Goal: Task Accomplishment & Management: Manage account settings

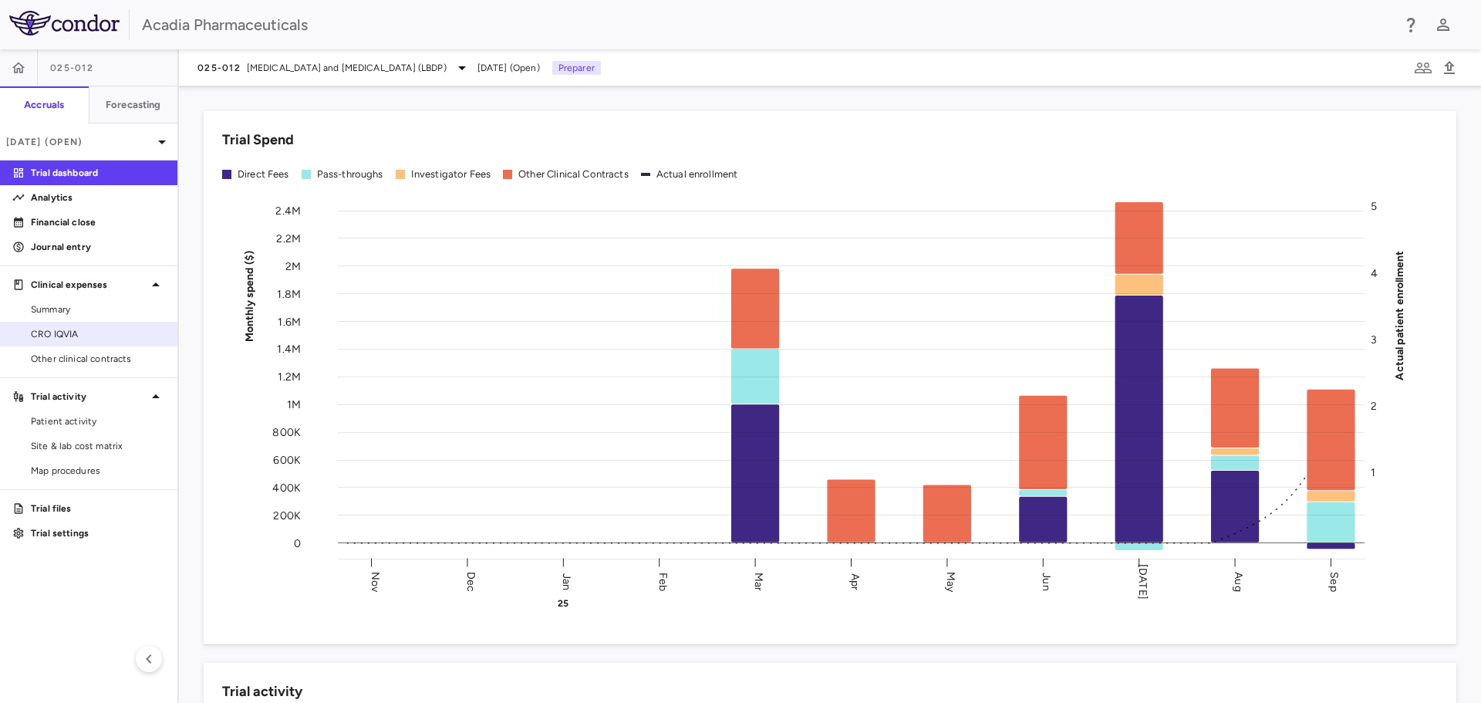
click at [90, 333] on span "CRO IQVIA" at bounding box center [98, 334] width 134 height 14
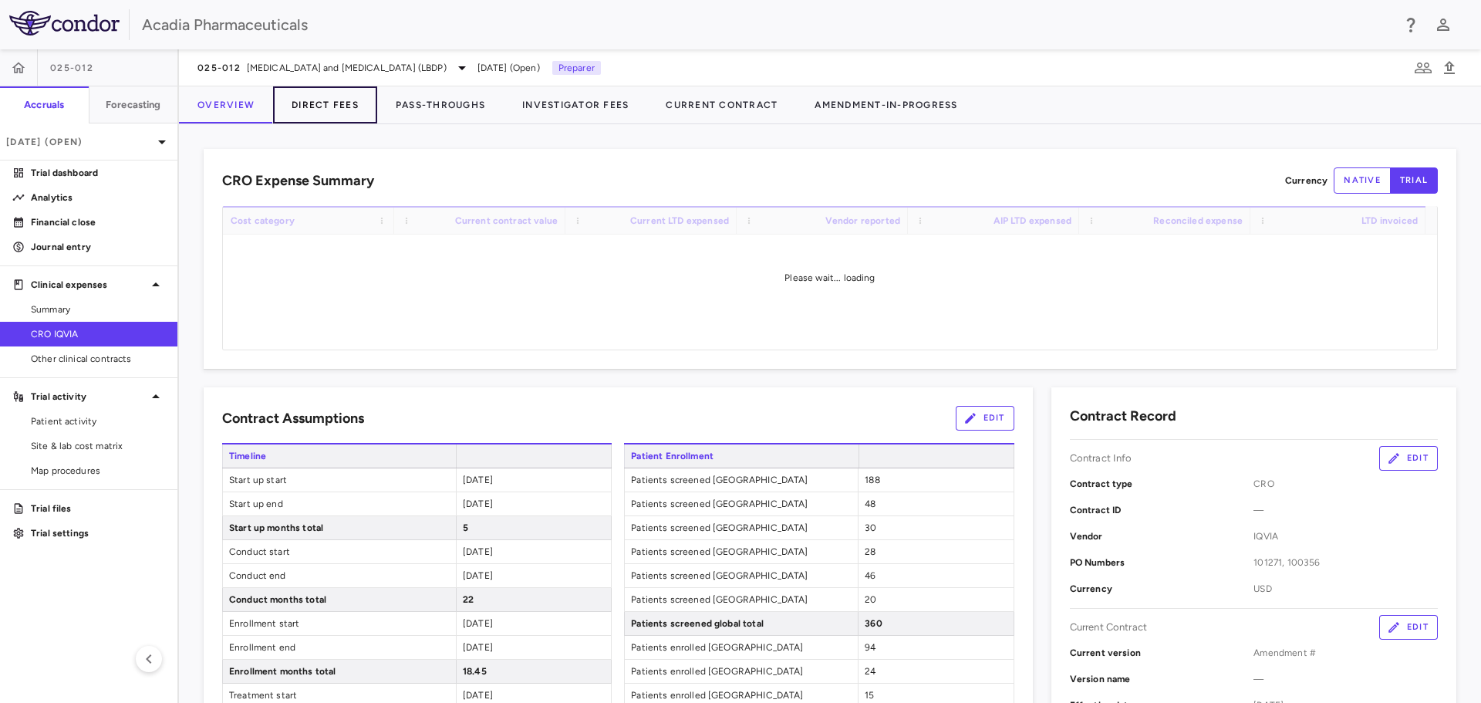
click at [312, 103] on button "Direct Fees" at bounding box center [325, 104] width 104 height 37
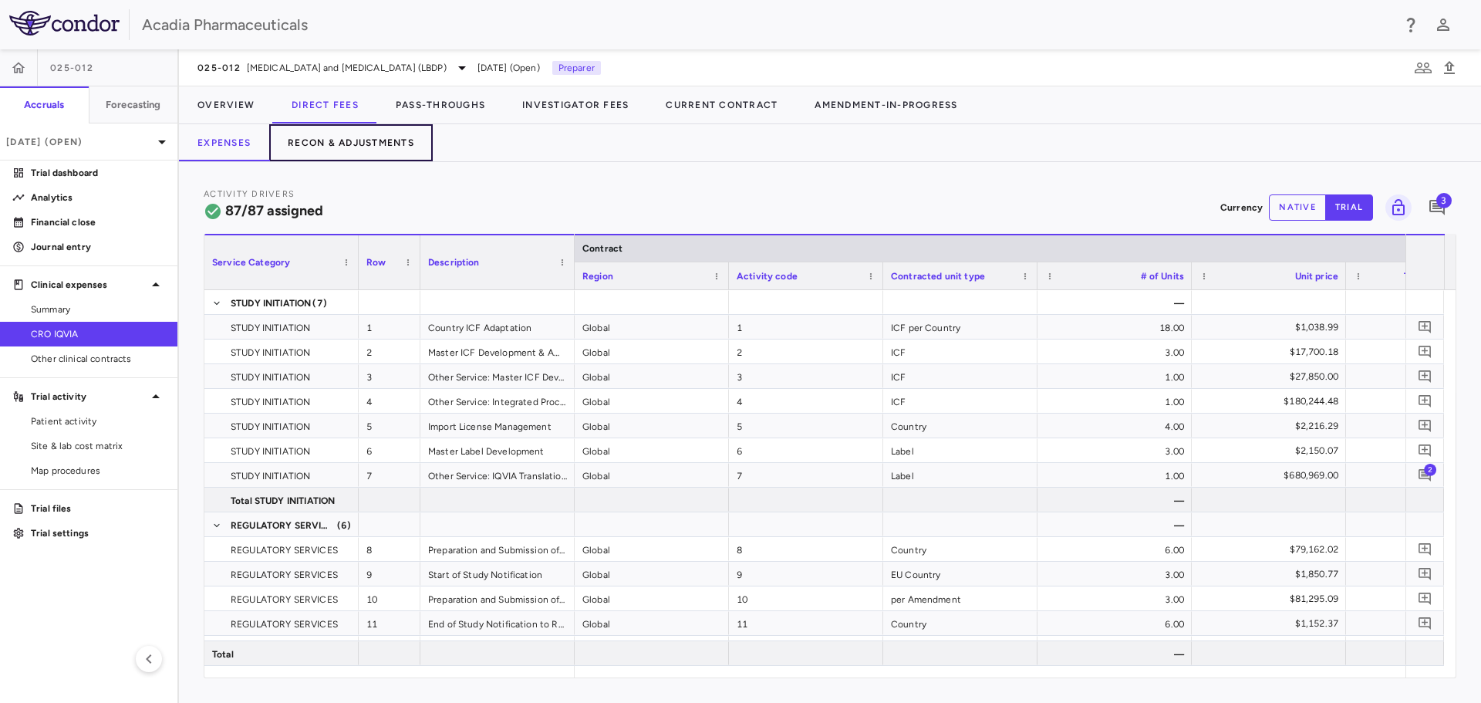
click at [393, 141] on button "Recon & Adjustments" at bounding box center [351, 142] width 164 height 37
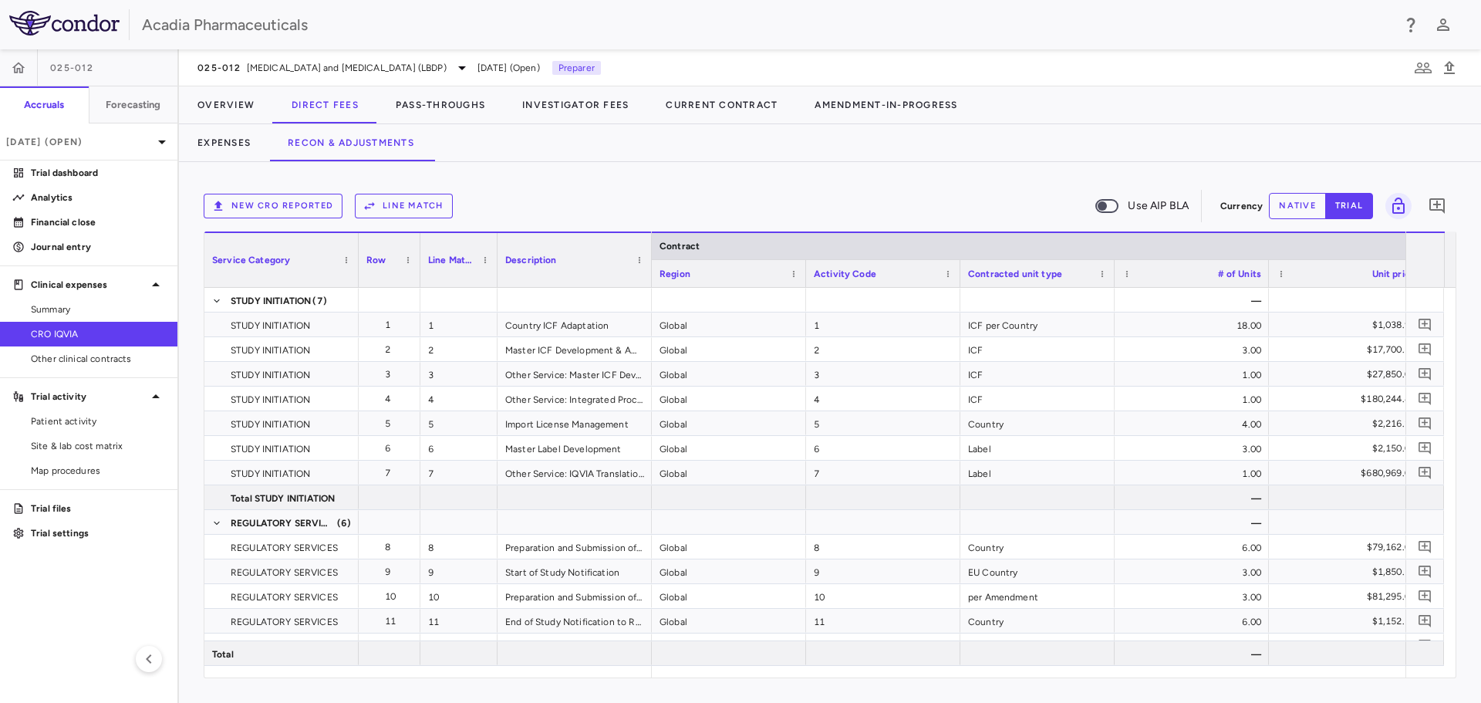
click at [319, 201] on button "New CRO reported" at bounding box center [273, 206] width 139 height 25
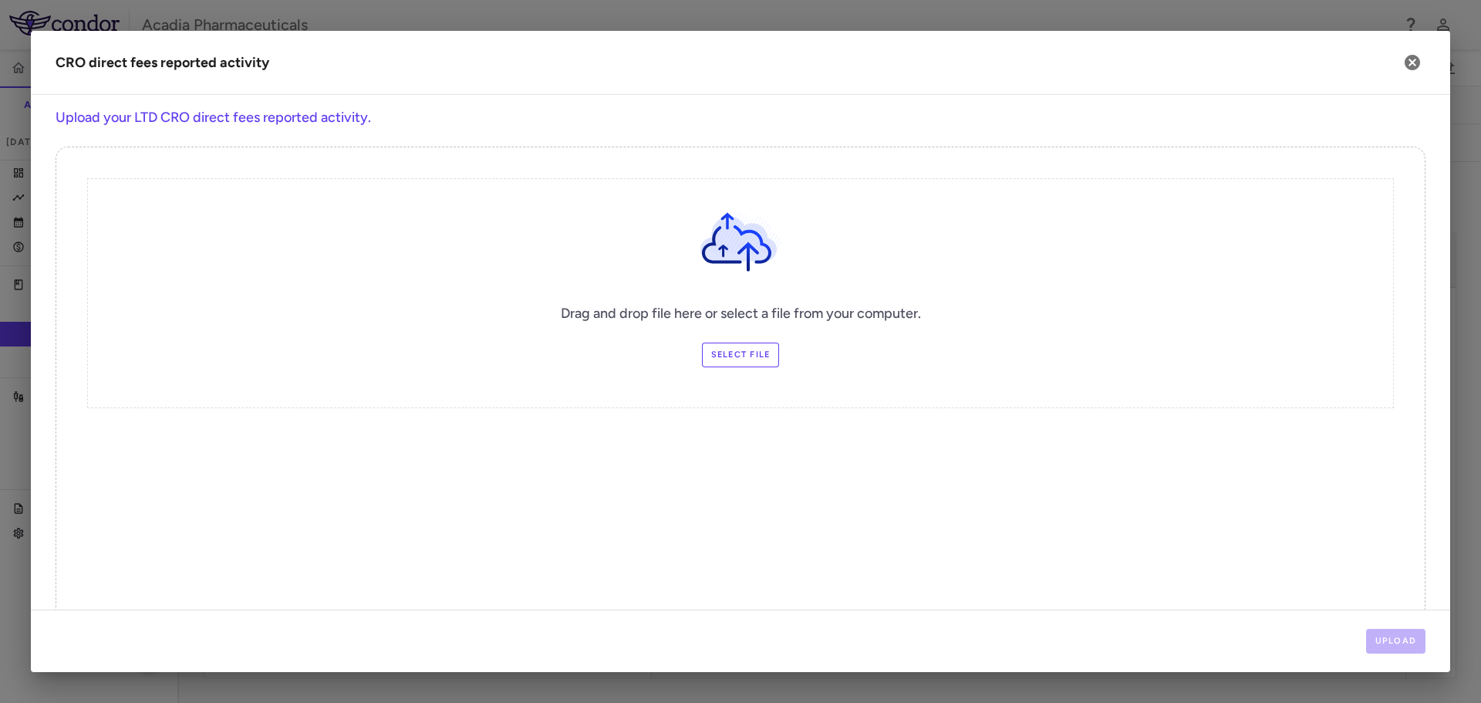
click at [728, 364] on label "Select file" at bounding box center [741, 355] width 78 height 25
click at [0, 0] on input "Select file" at bounding box center [0, 0] width 0 height 0
click at [1393, 648] on button "Upload" at bounding box center [1396, 641] width 60 height 25
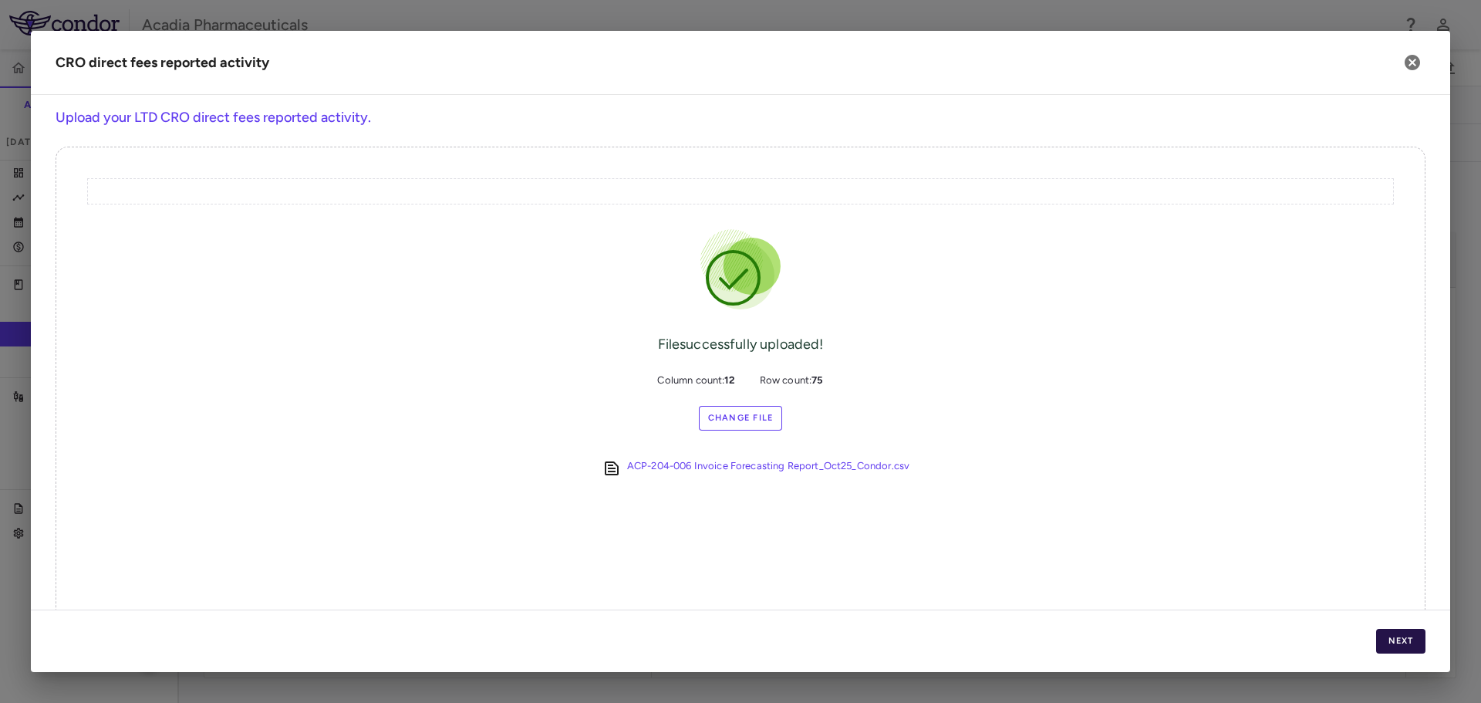
click at [1401, 636] on button "Next" at bounding box center [1400, 641] width 49 height 25
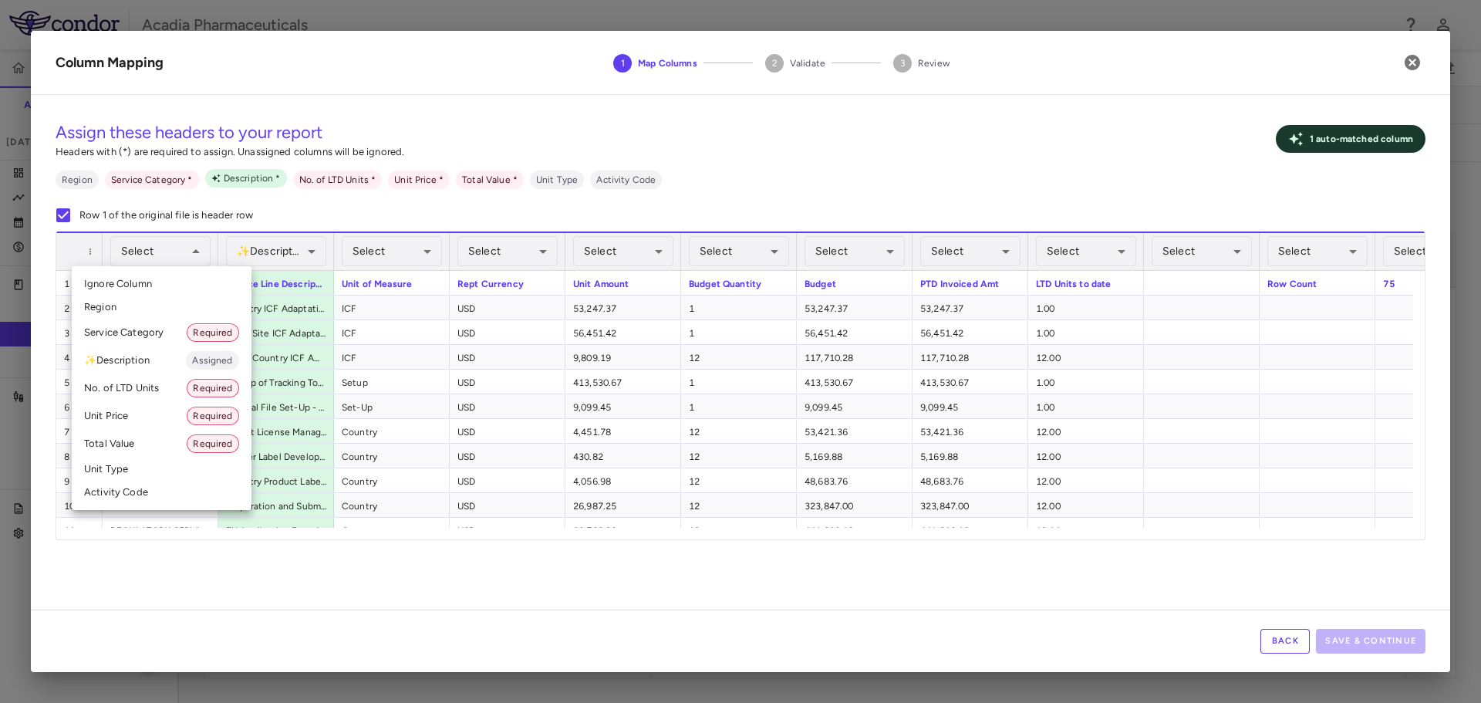
click at [164, 329] on li "Service Category Required" at bounding box center [162, 333] width 180 height 28
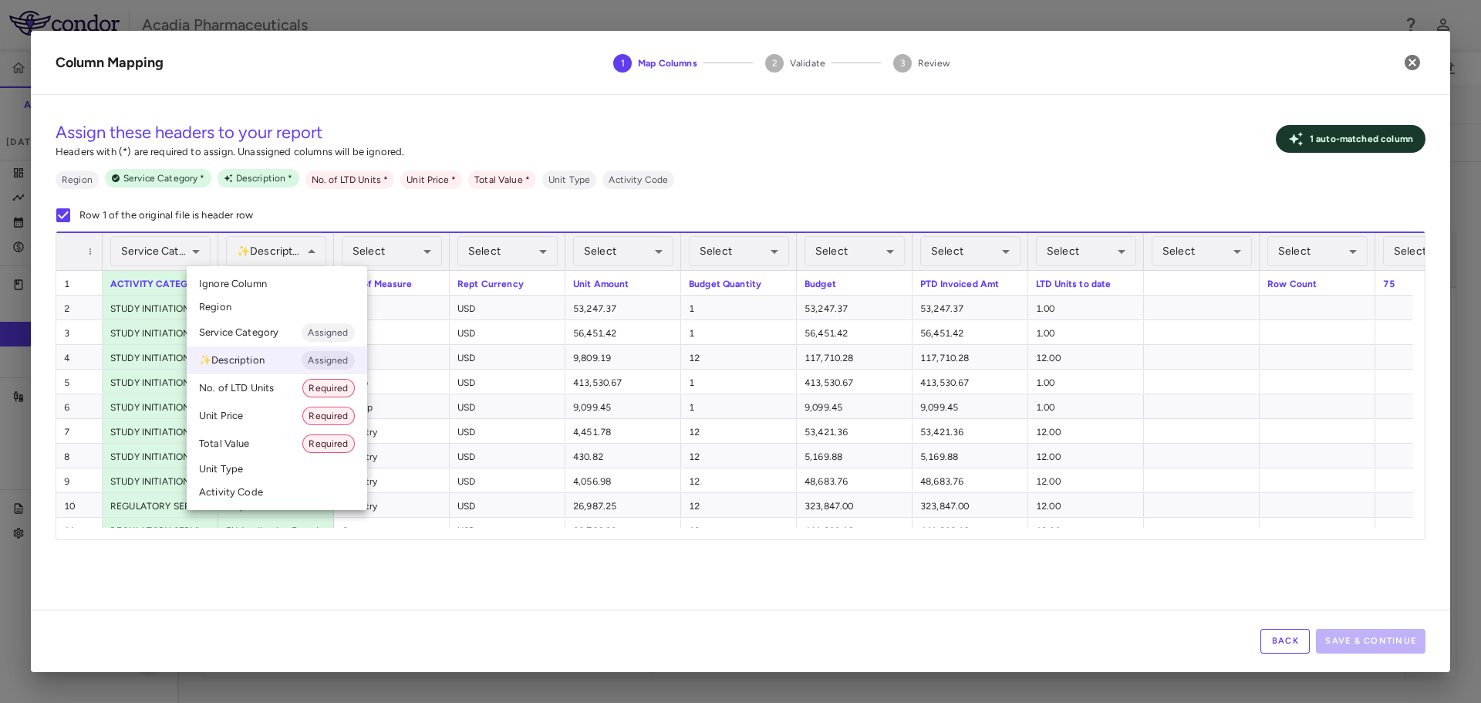
click at [289, 255] on div at bounding box center [740, 351] width 1481 height 703
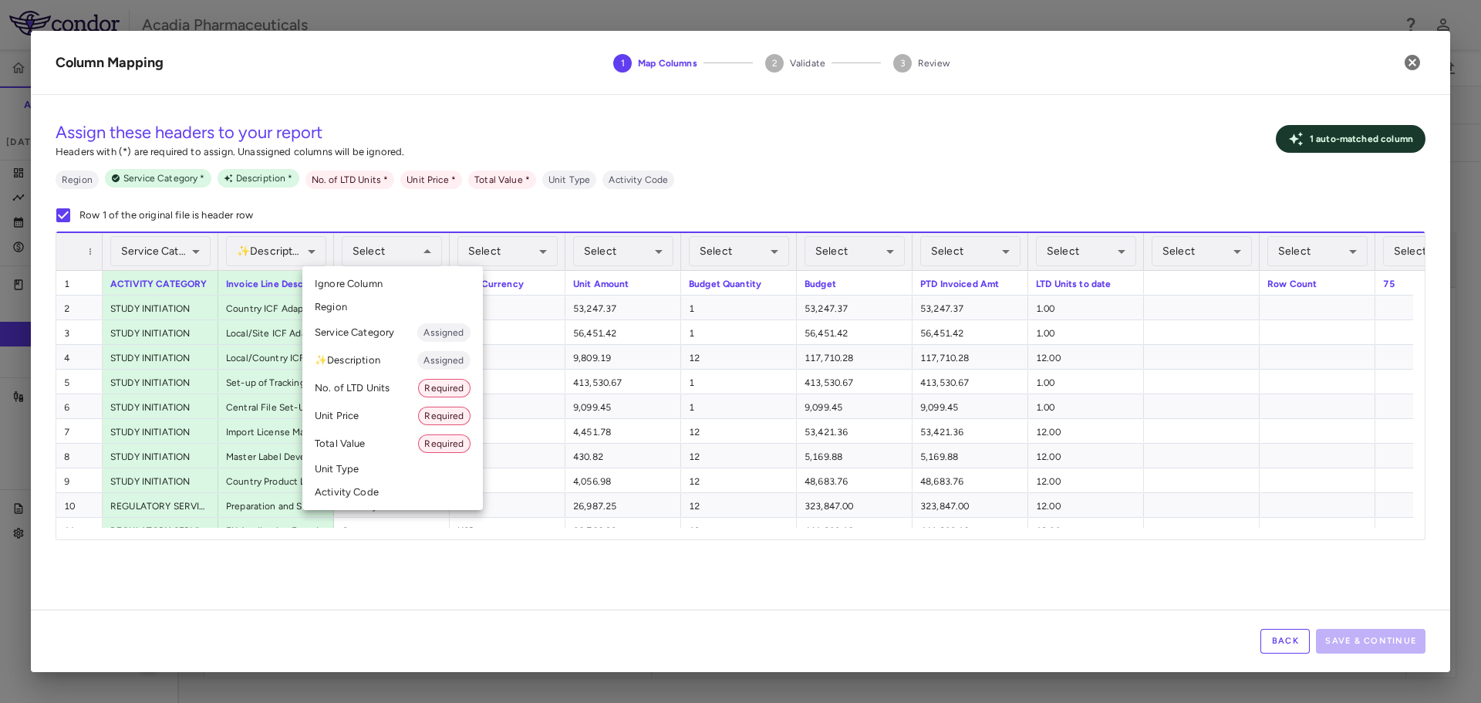
click at [387, 471] on li "Unit Type" at bounding box center [392, 469] width 181 height 23
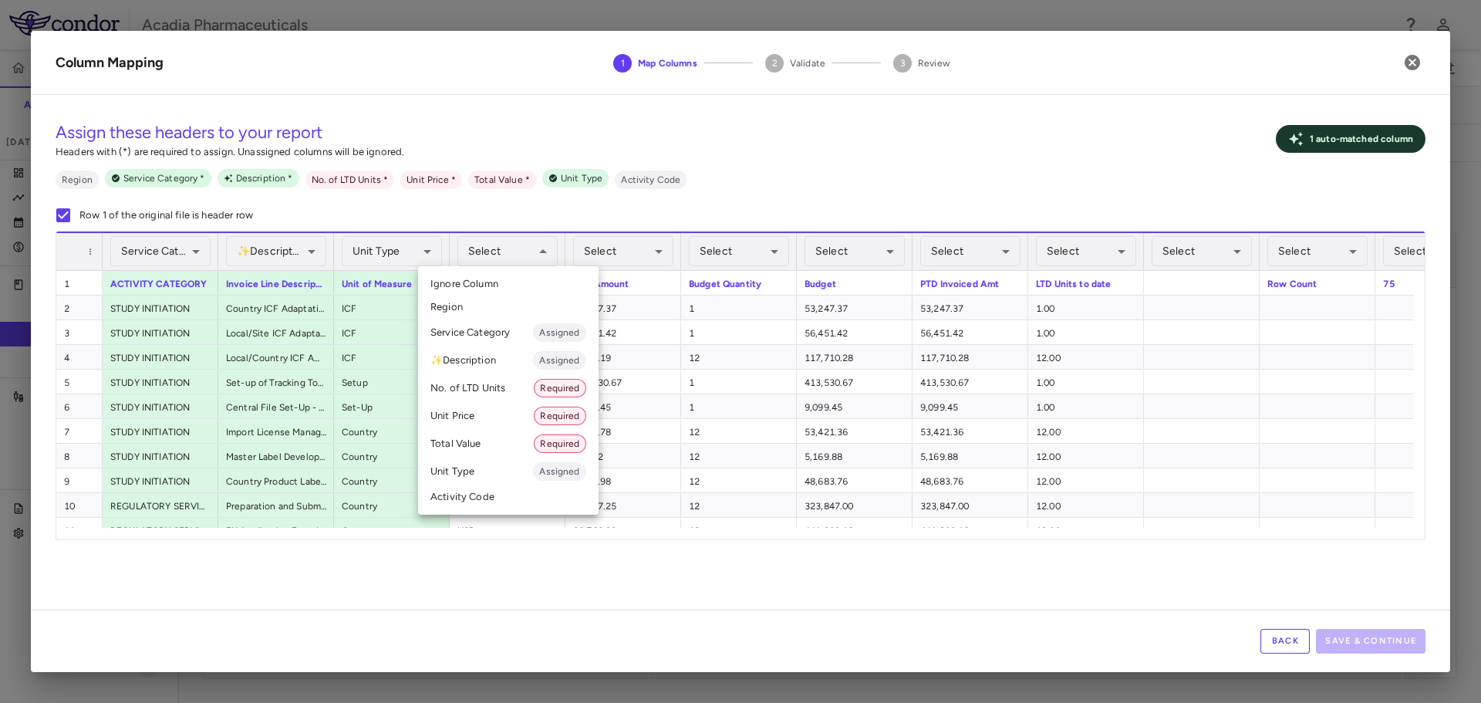
click at [574, 207] on div at bounding box center [740, 351] width 1481 height 703
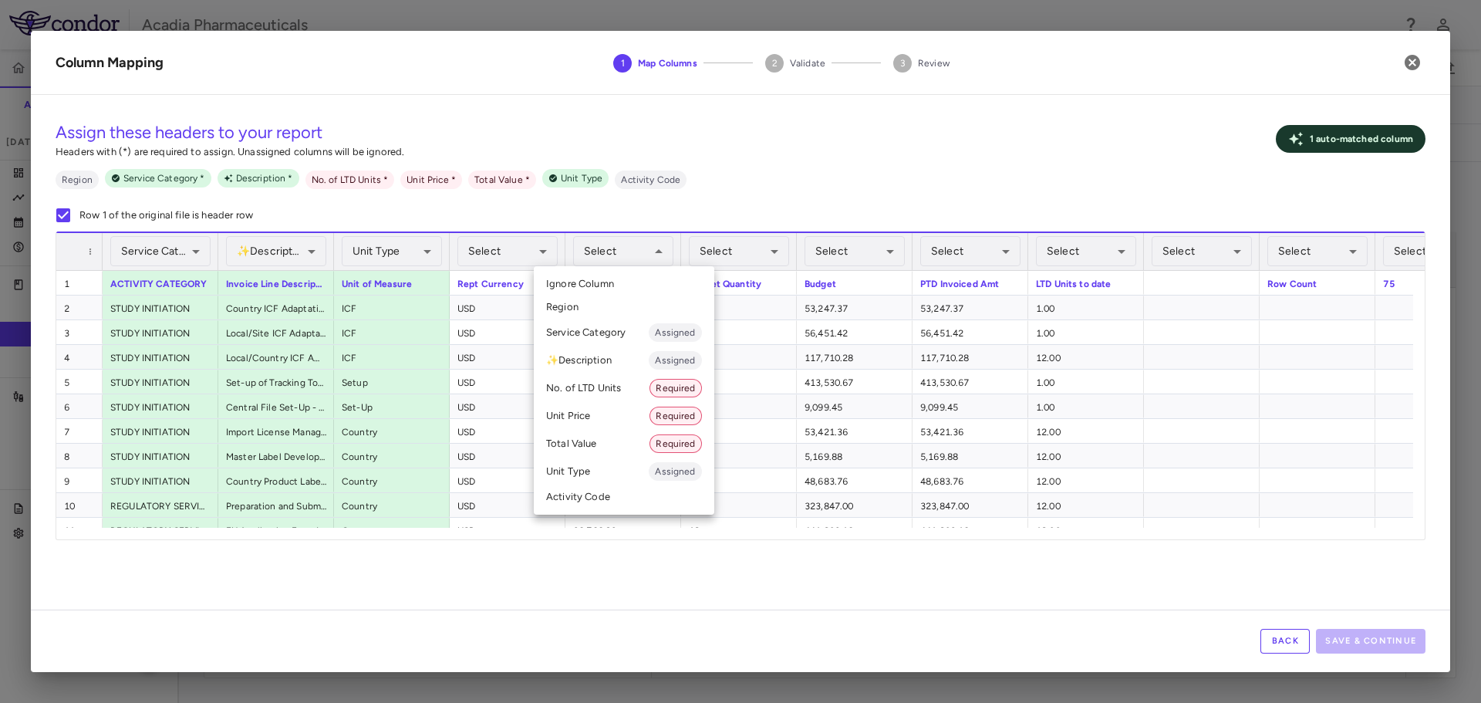
click at [637, 415] on li "Unit Price Required" at bounding box center [624, 416] width 181 height 28
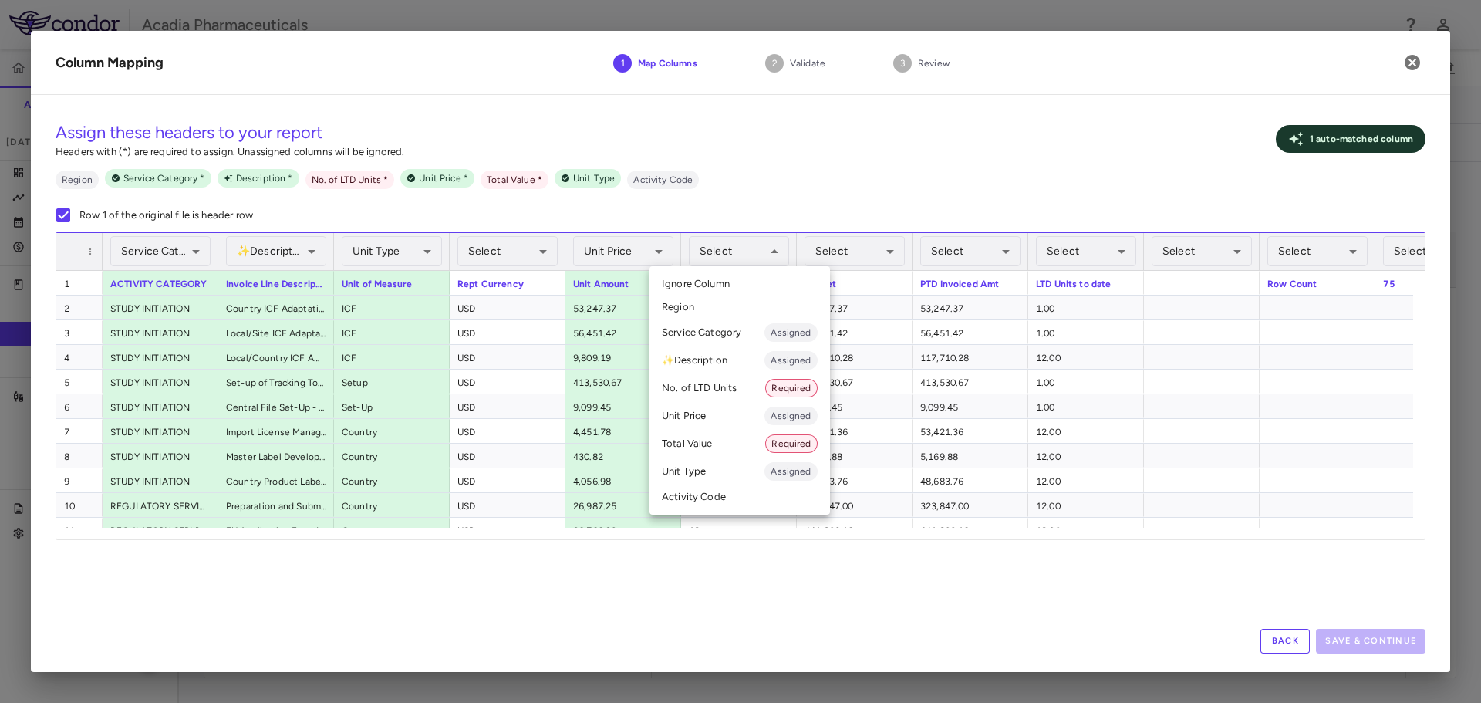
click at [866, 184] on div at bounding box center [740, 351] width 1481 height 703
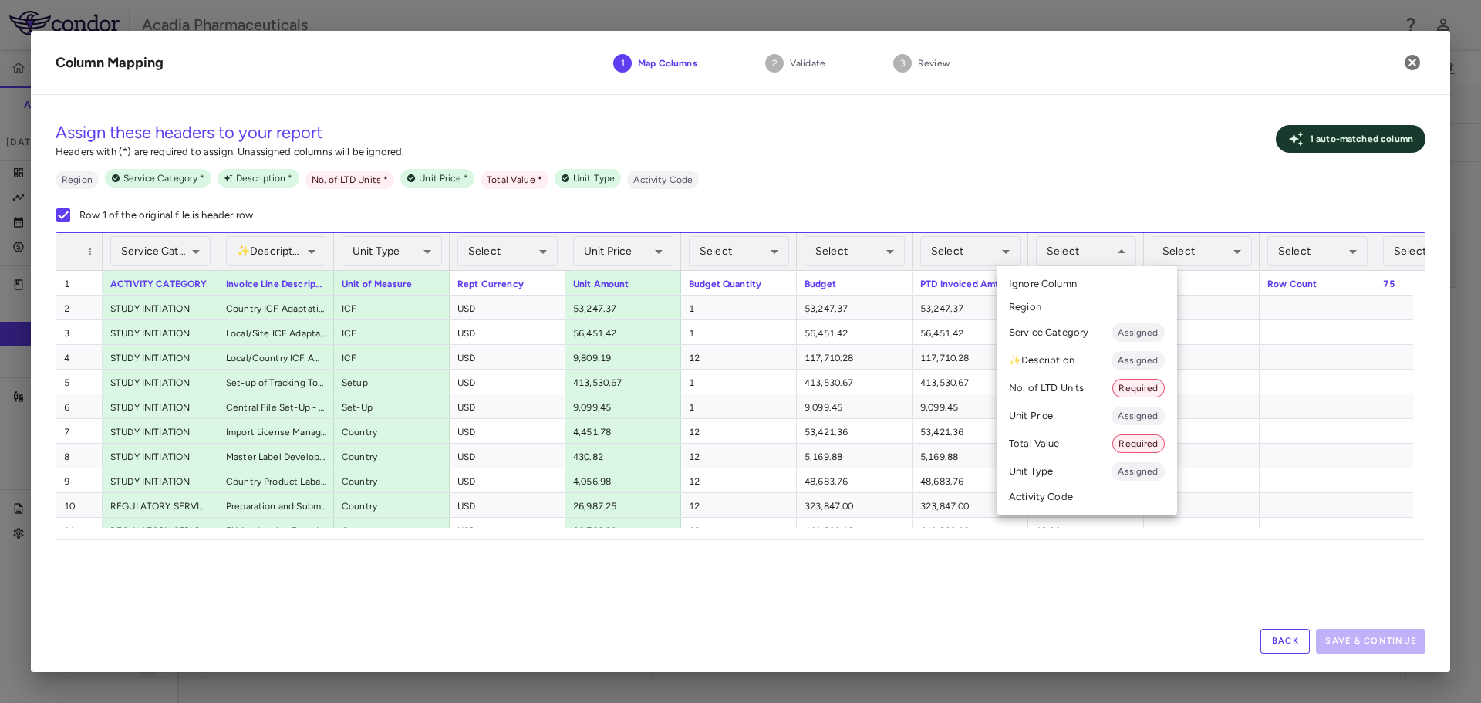
click at [1087, 392] on li "No. of LTD Units Required" at bounding box center [1087, 388] width 181 height 28
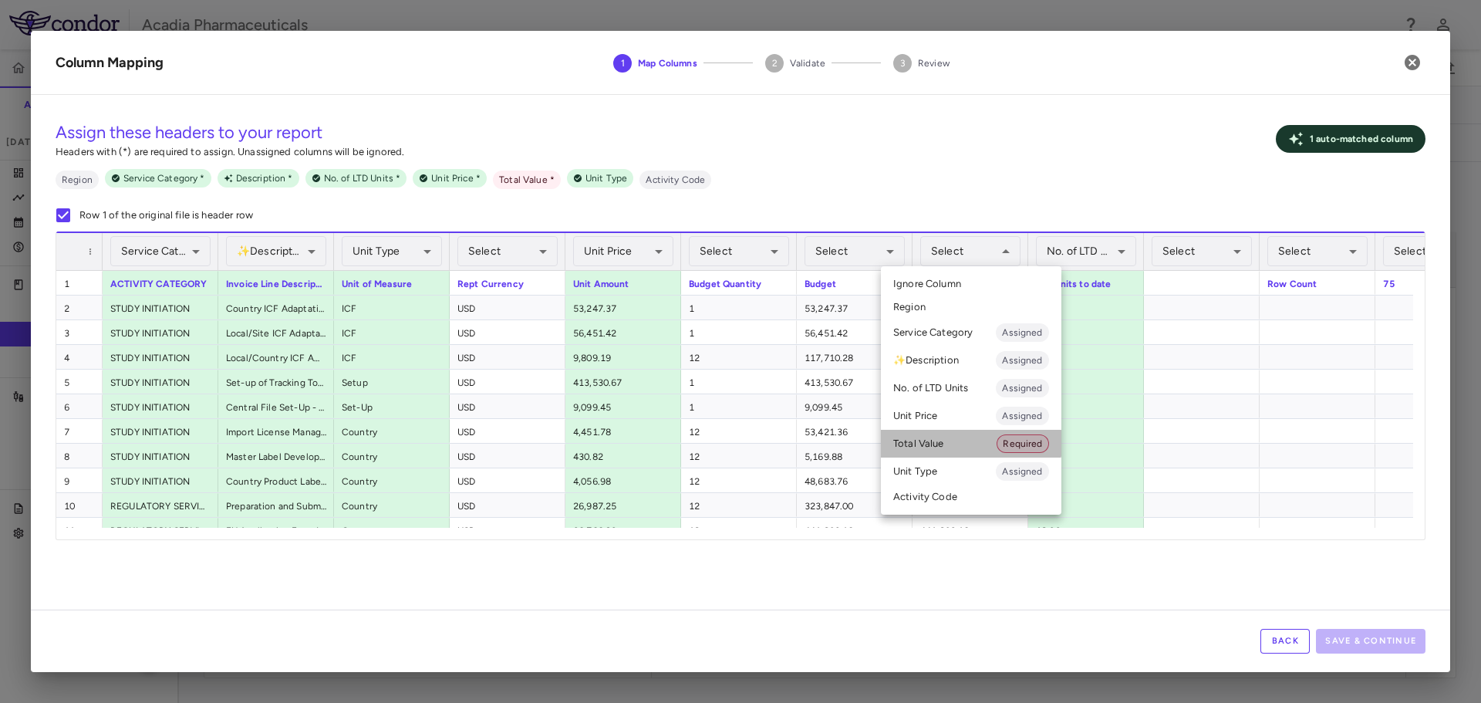
click at [965, 443] on li "Total Value Required" at bounding box center [971, 444] width 181 height 28
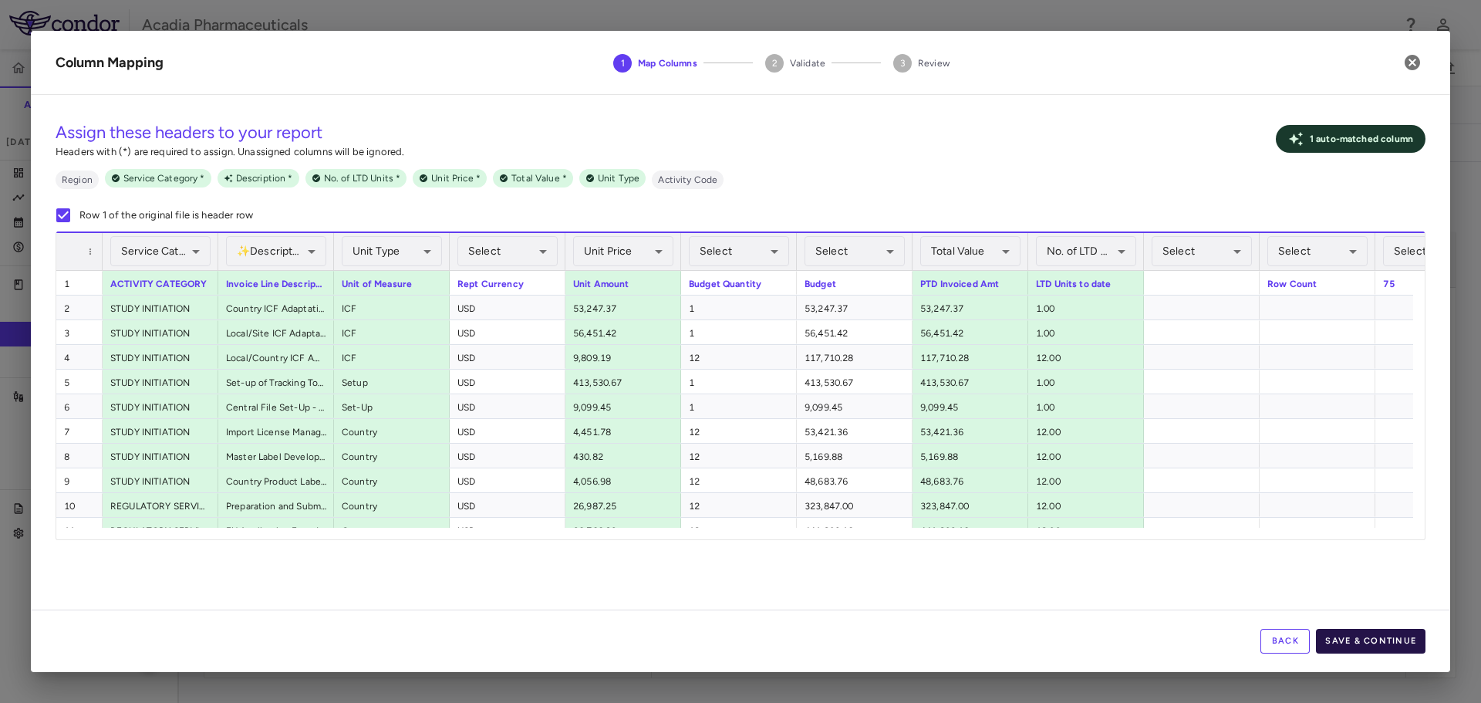
click at [1405, 647] on button "Save & Continue" at bounding box center [1371, 641] width 110 height 25
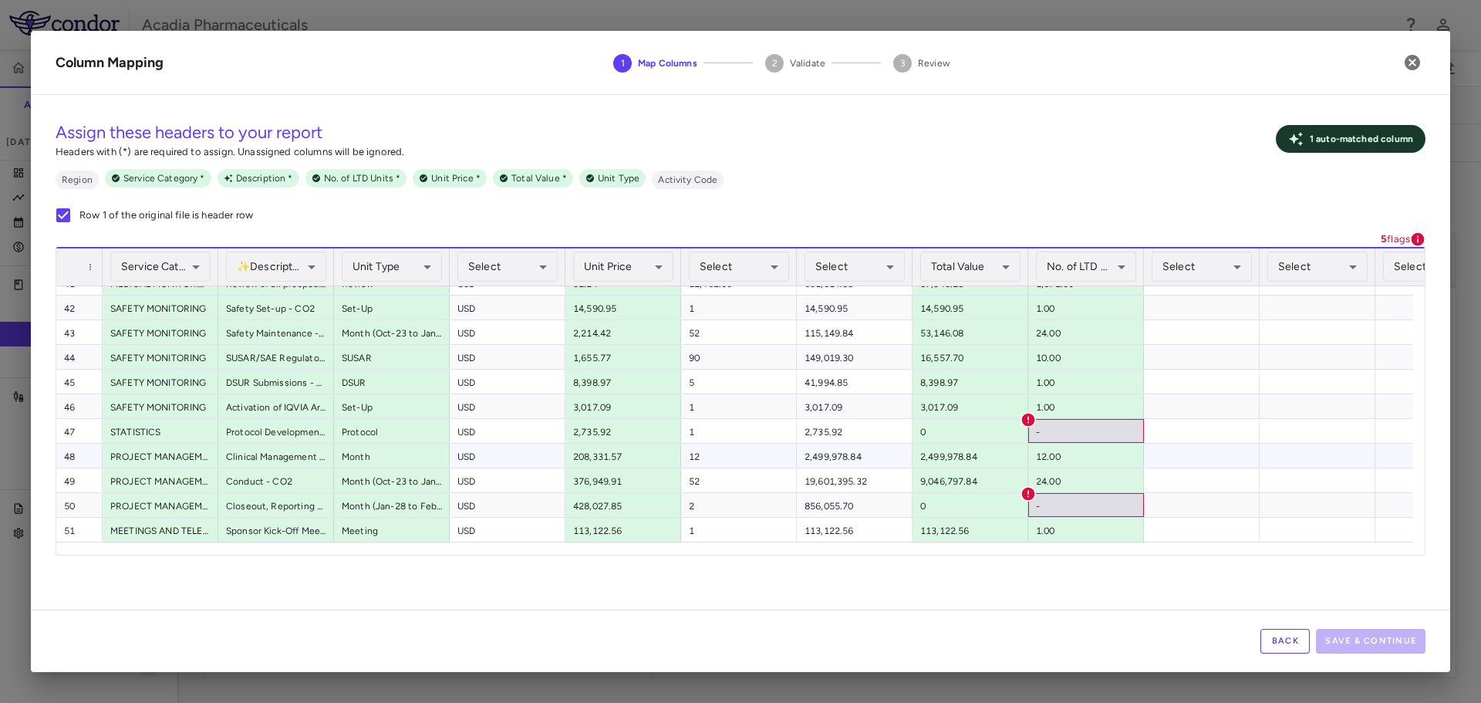
scroll to position [1055, 0]
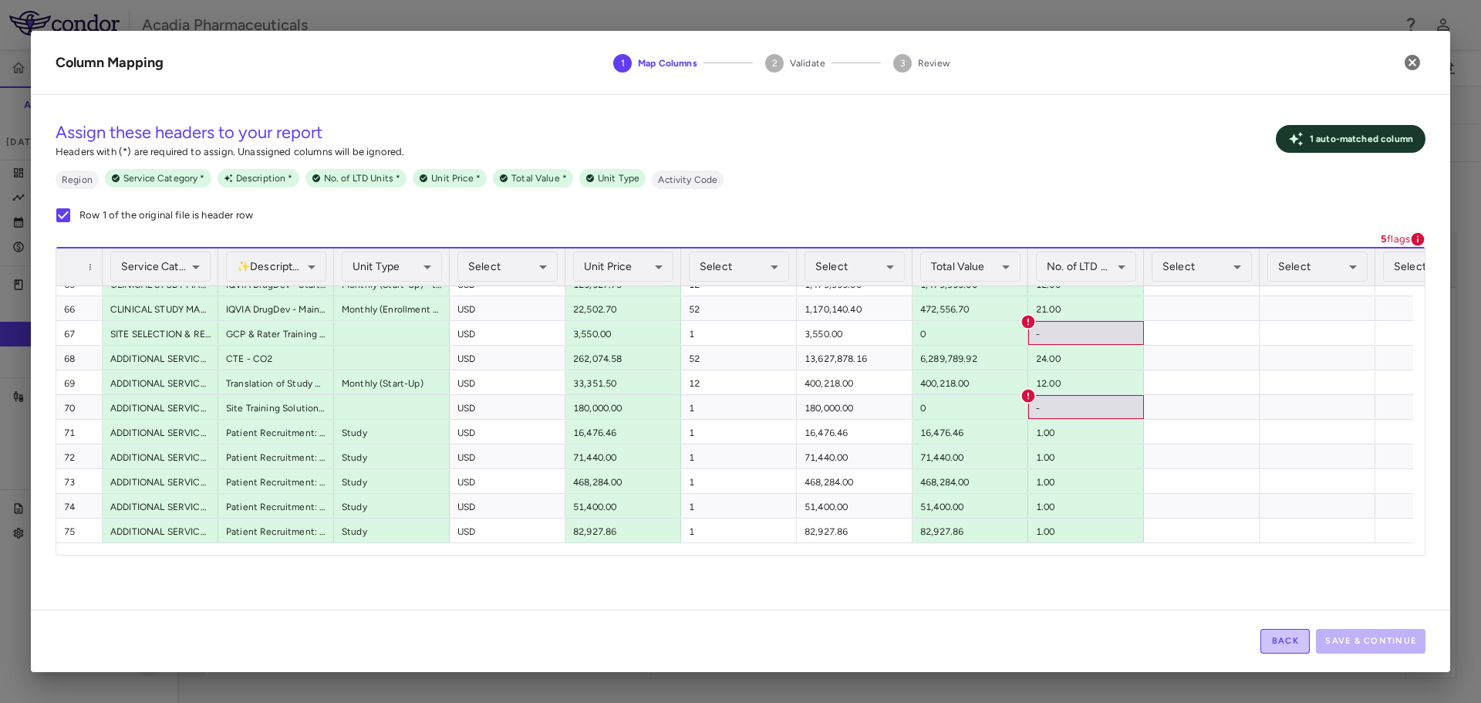
click at [1285, 646] on button "Back" at bounding box center [1285, 641] width 49 height 25
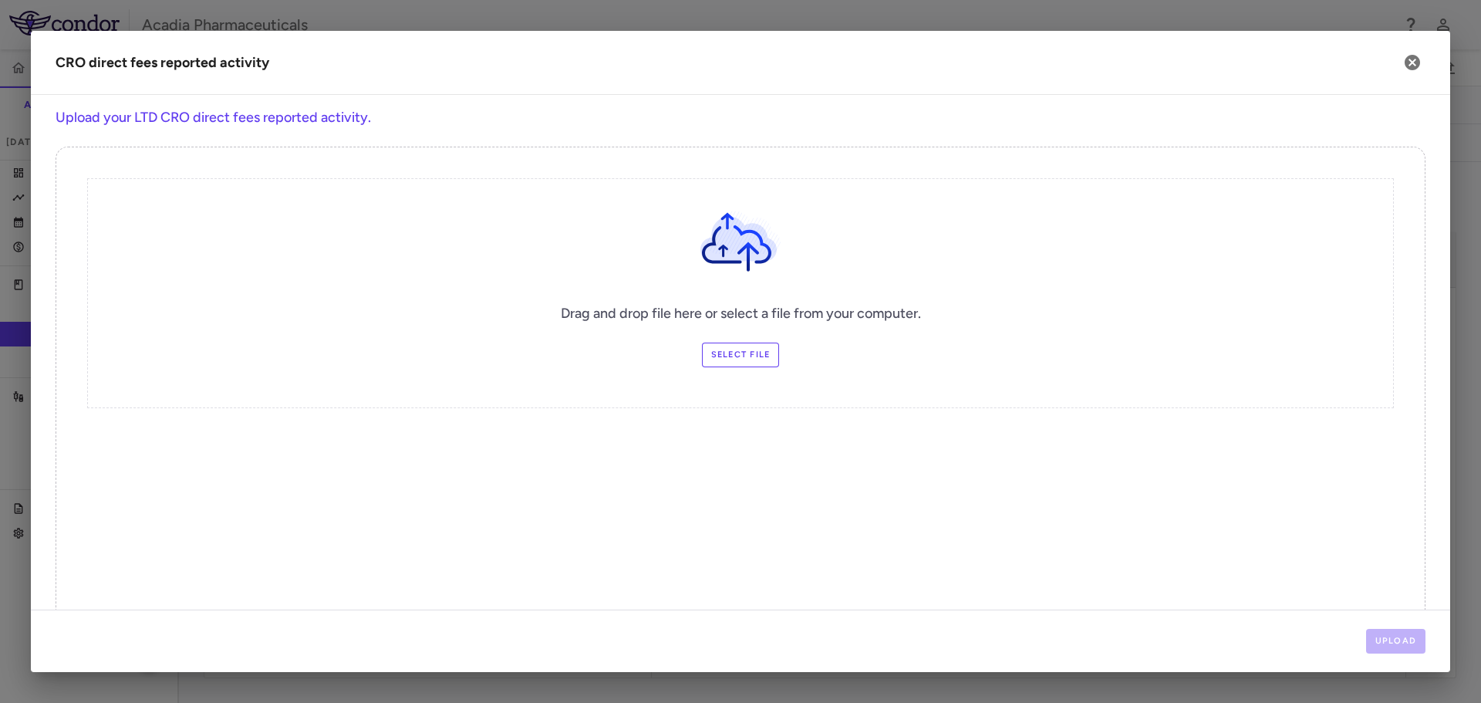
click at [731, 349] on label "Select file" at bounding box center [741, 355] width 78 height 25
click at [0, 0] on input "Select file" at bounding box center [0, 0] width 0 height 0
click at [1420, 637] on button "Upload" at bounding box center [1396, 641] width 60 height 25
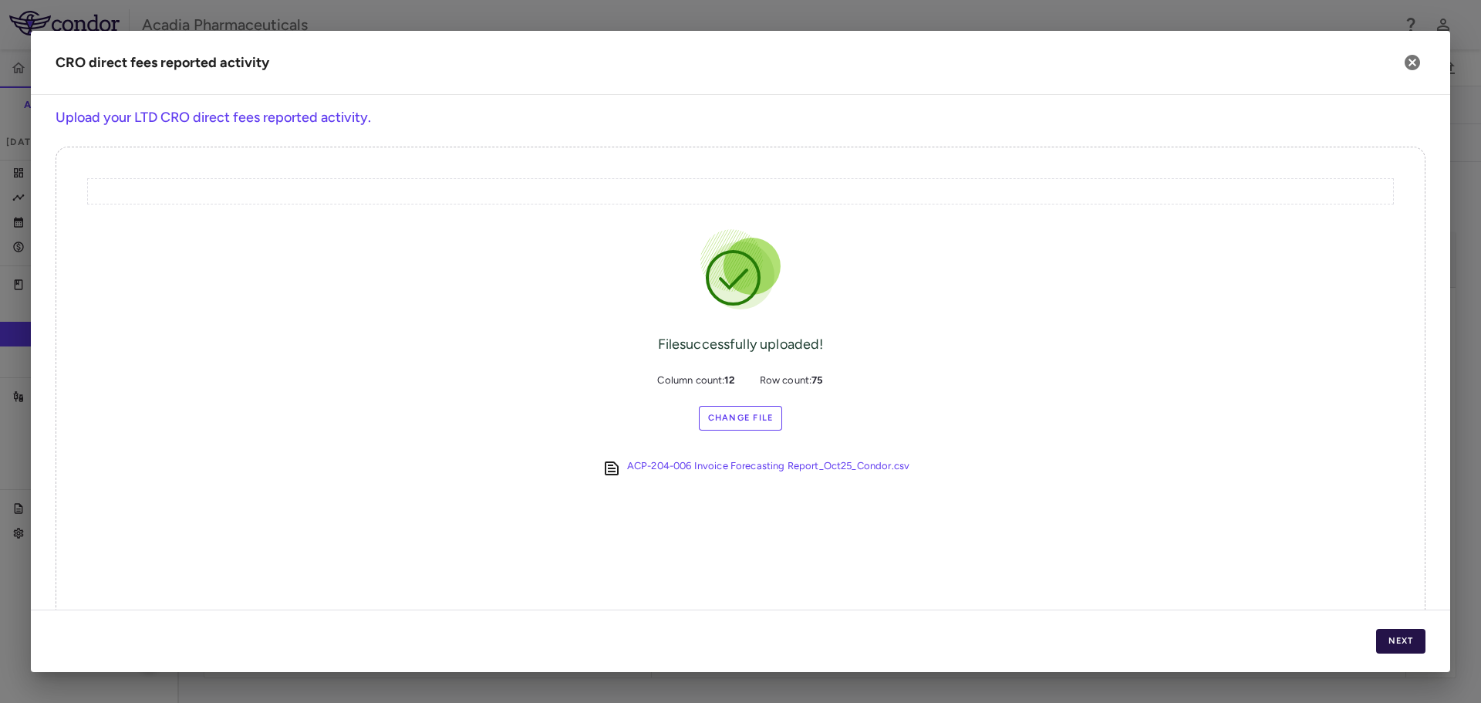
click at [1388, 647] on button "Next" at bounding box center [1400, 641] width 49 height 25
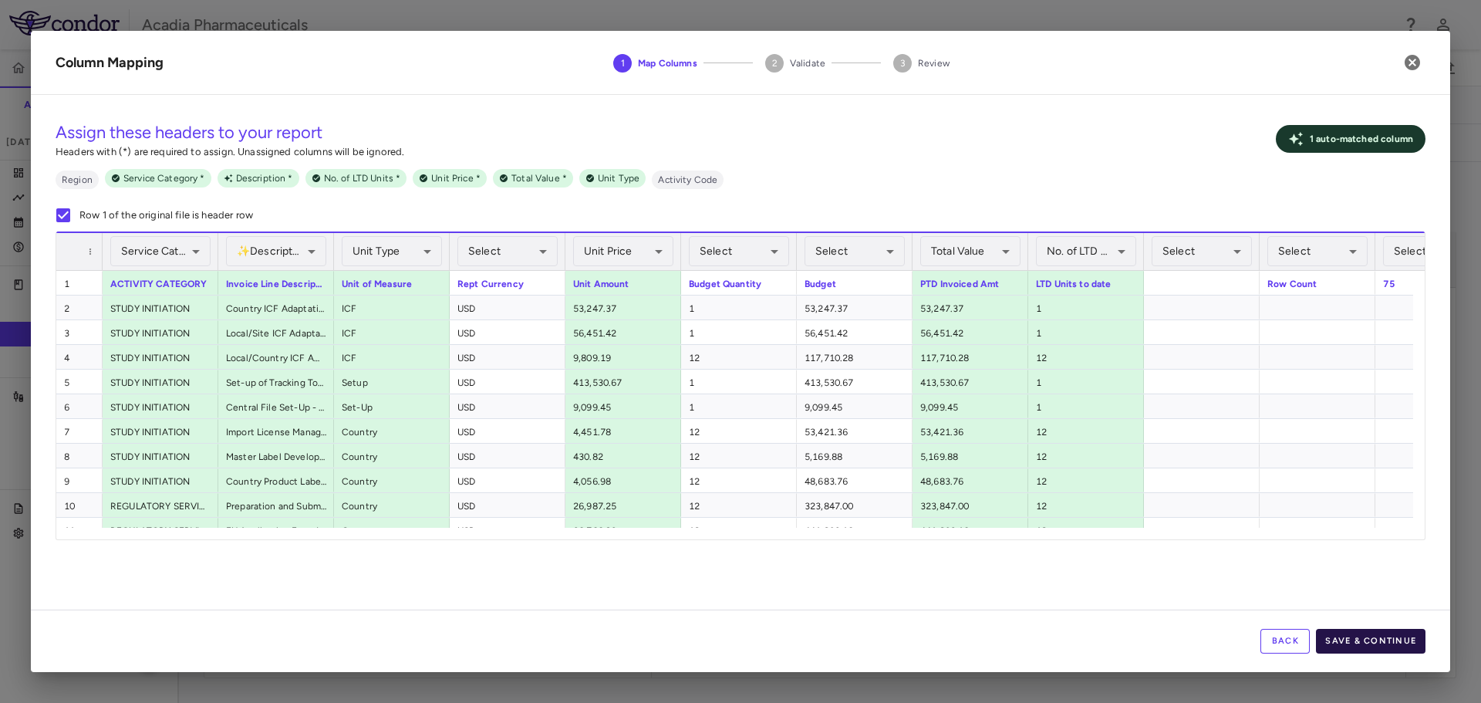
click at [1399, 644] on button "Save & Continue" at bounding box center [1371, 641] width 110 height 25
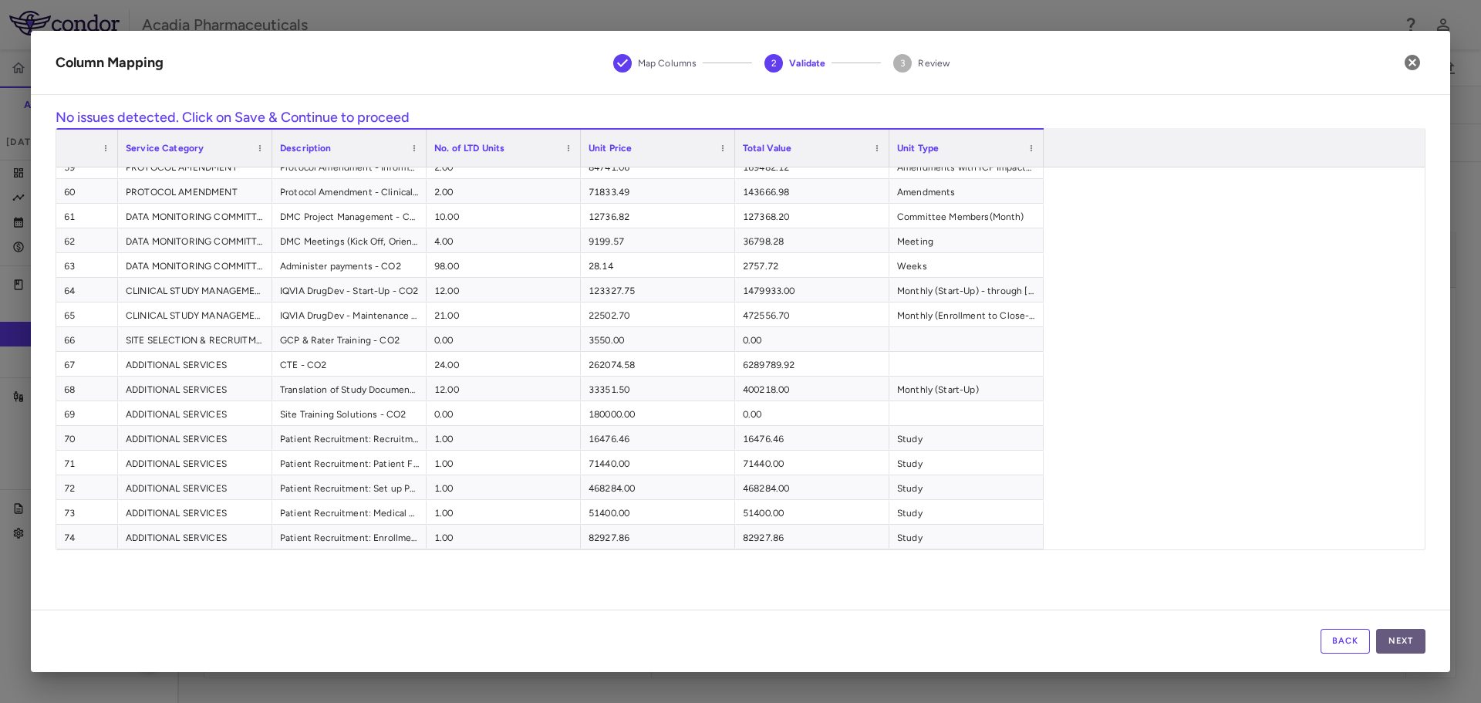
click at [1403, 646] on button "Next" at bounding box center [1400, 641] width 49 height 25
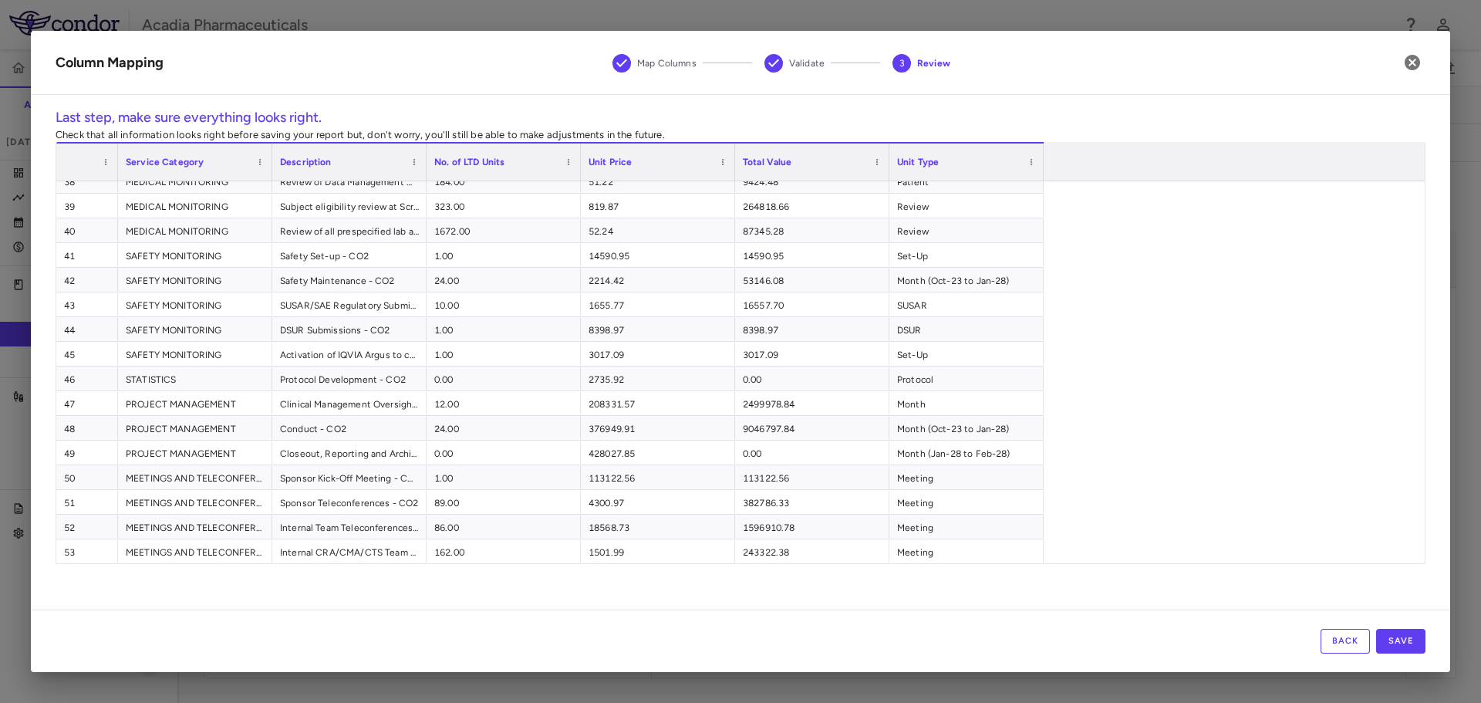
scroll to position [1331, 0]
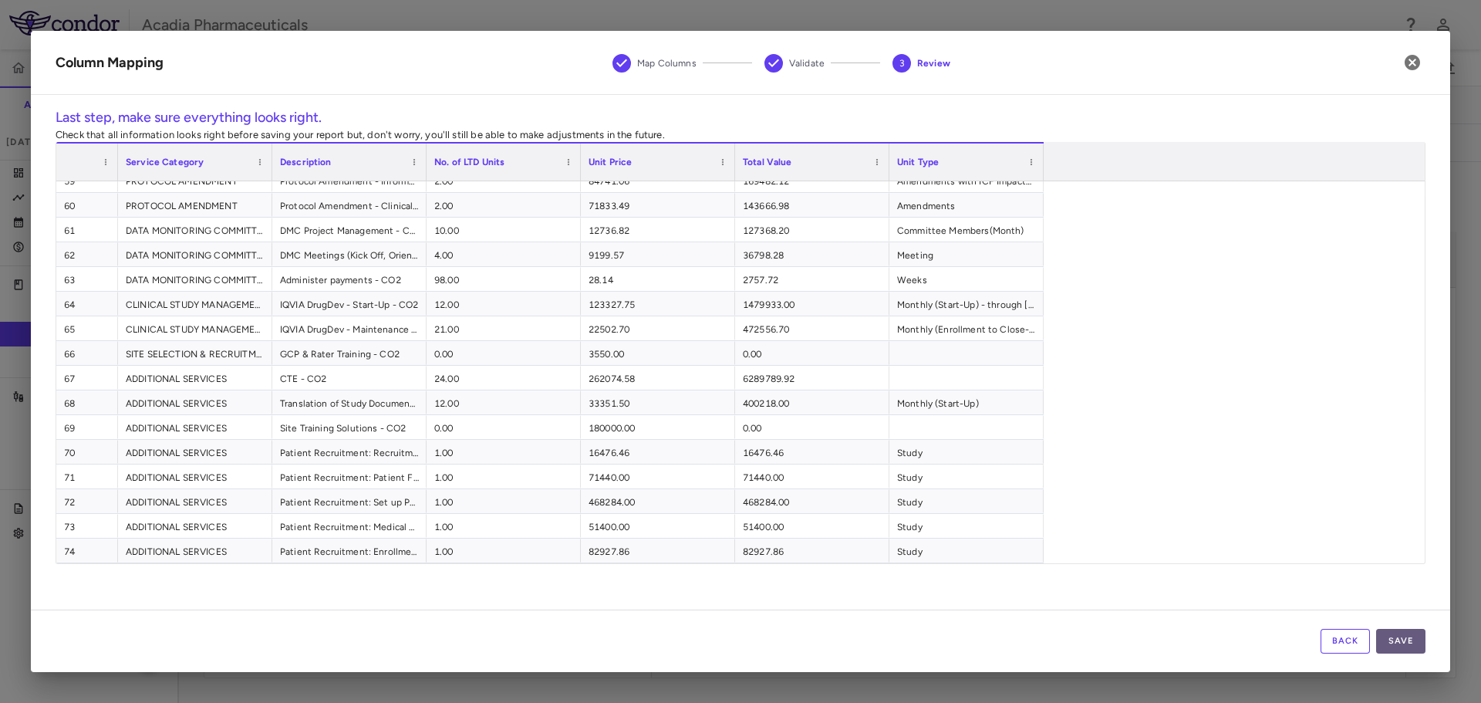
click at [1403, 638] on button "Save" at bounding box center [1400, 641] width 49 height 25
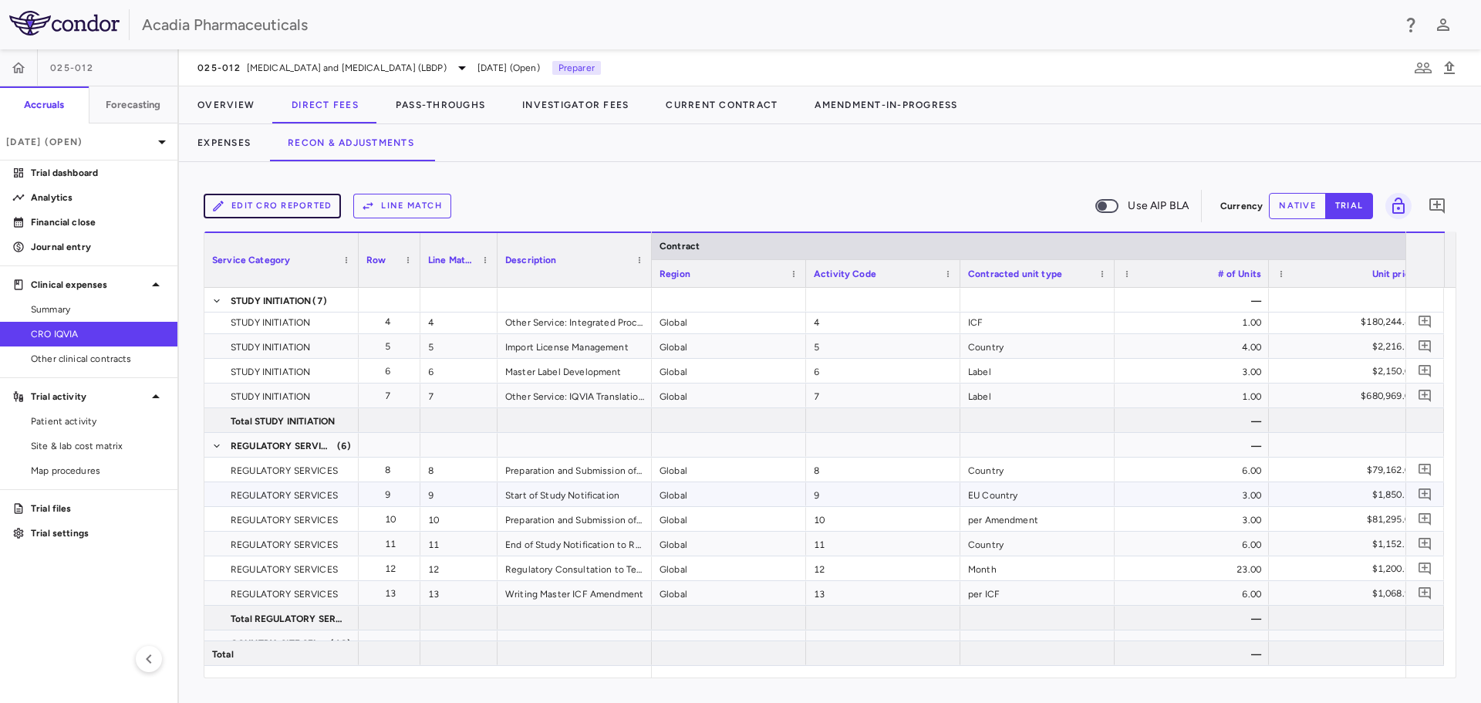
scroll to position [35, 0]
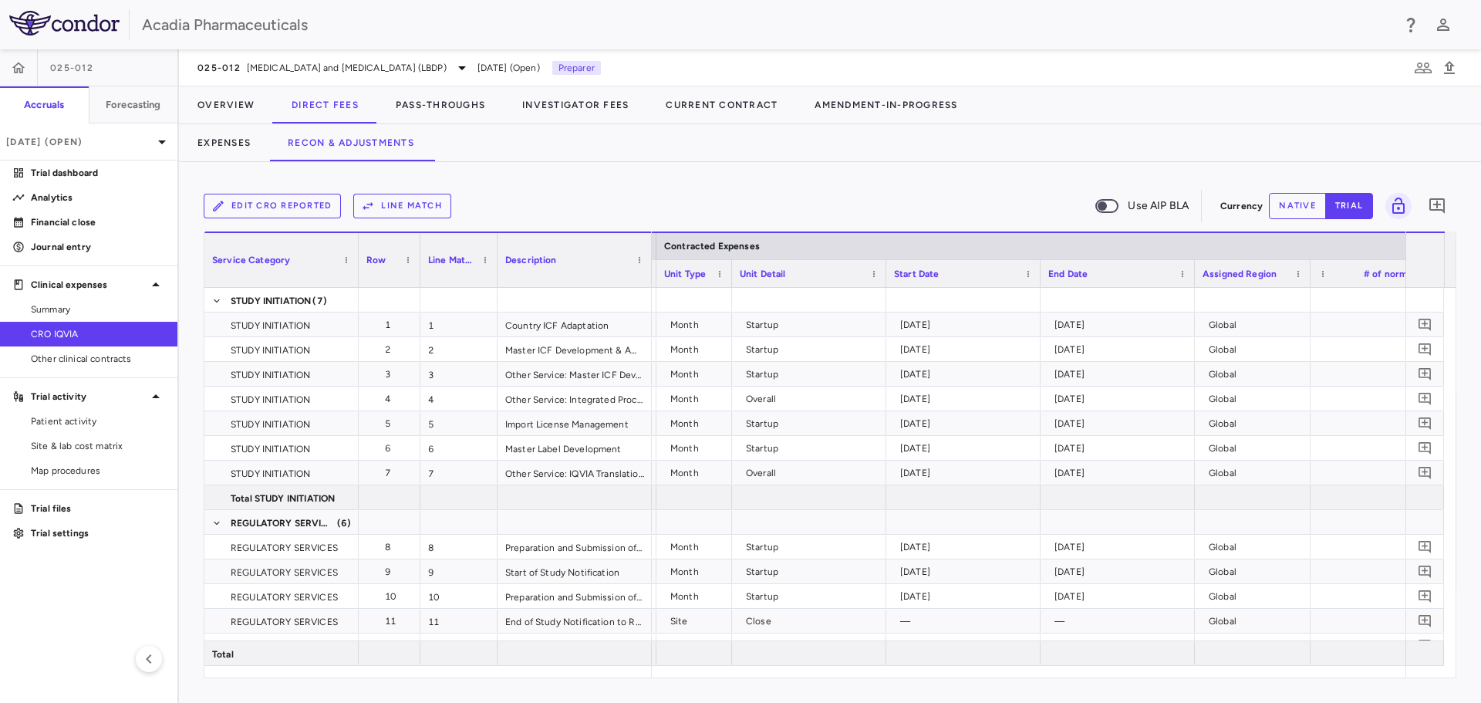
drag, startPoint x: 809, startPoint y: 284, endPoint x: 750, endPoint y: 295, distance: 60.4
click at [731, 291] on div "Service Category Row Line Match" at bounding box center [829, 454] width 1251 height 446
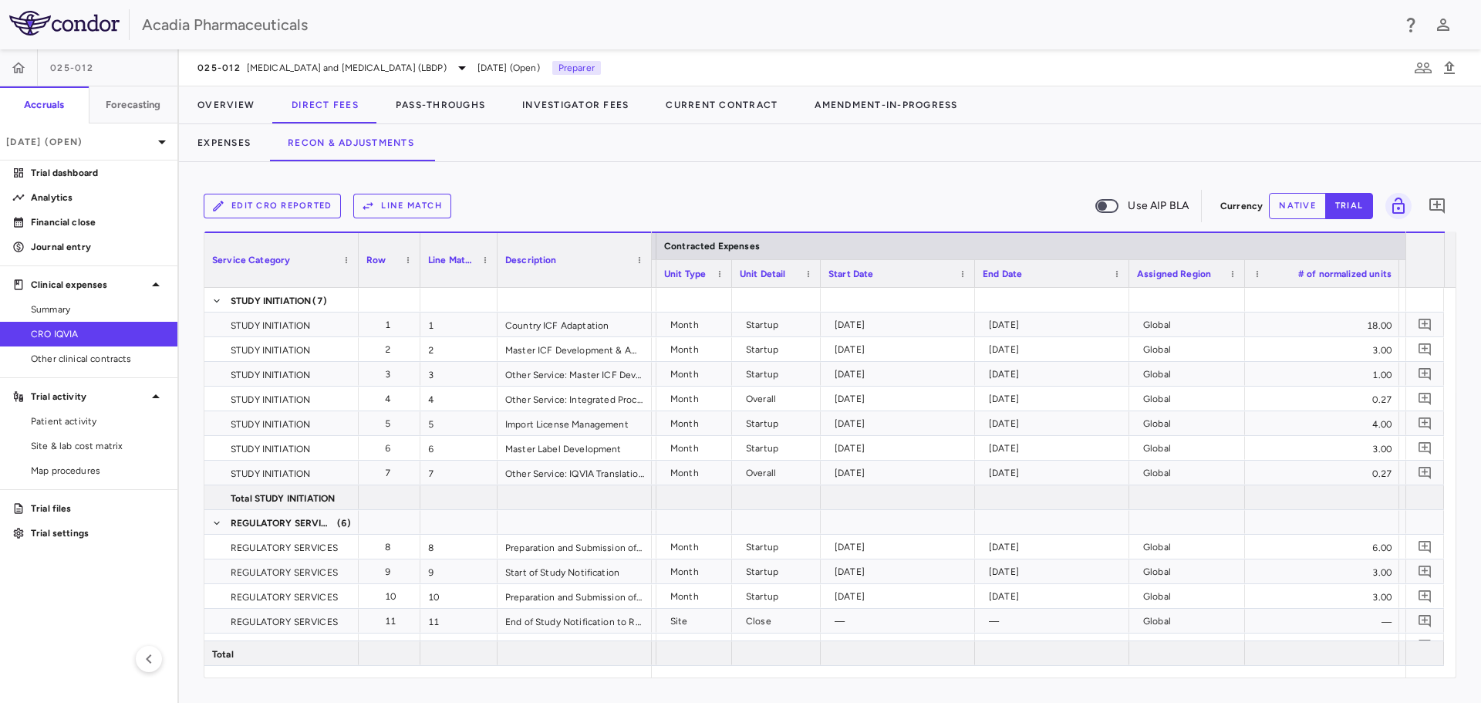
drag, startPoint x: 886, startPoint y: 282, endPoint x: 817, endPoint y: 282, distance: 68.7
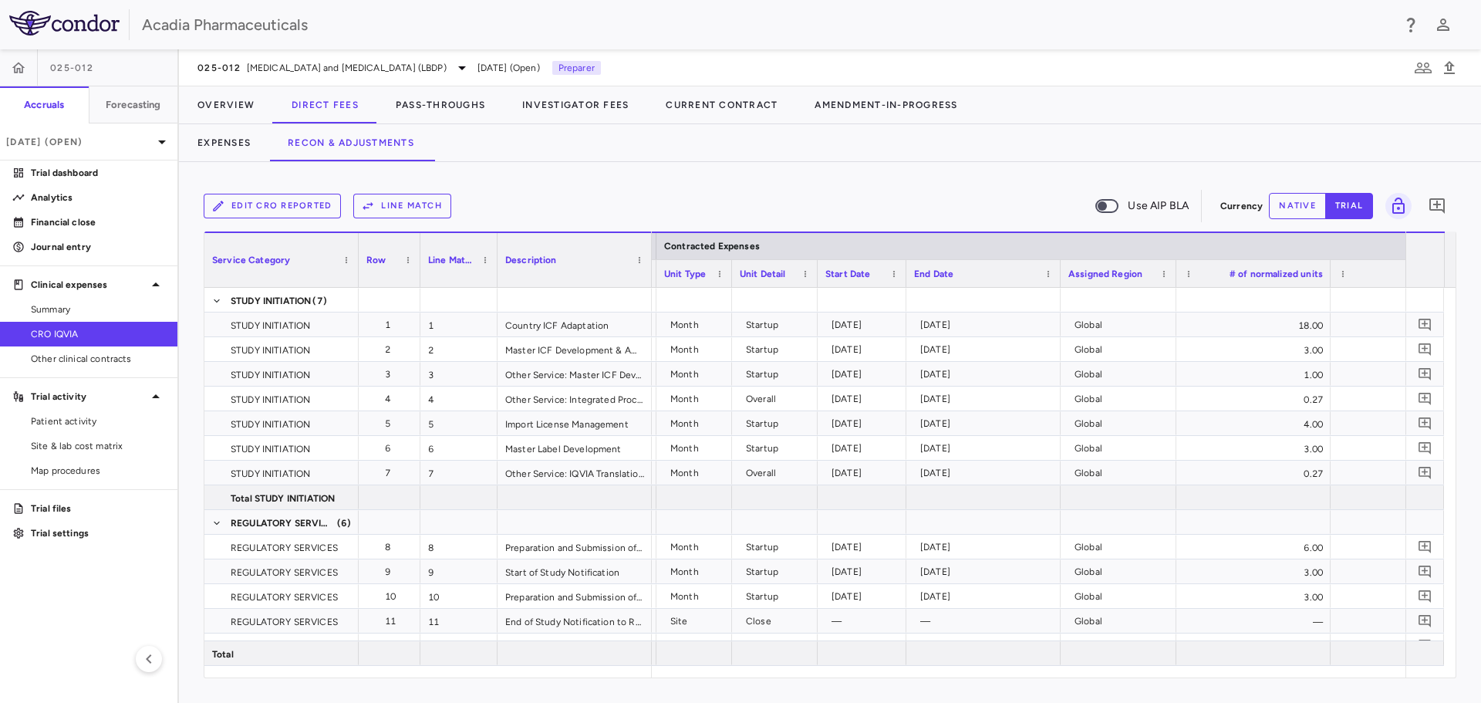
drag, startPoint x: 968, startPoint y: 281, endPoint x: 903, endPoint y: 290, distance: 66.2
click at [903, 290] on div "Service Category Row Line Match" at bounding box center [829, 454] width 1251 height 446
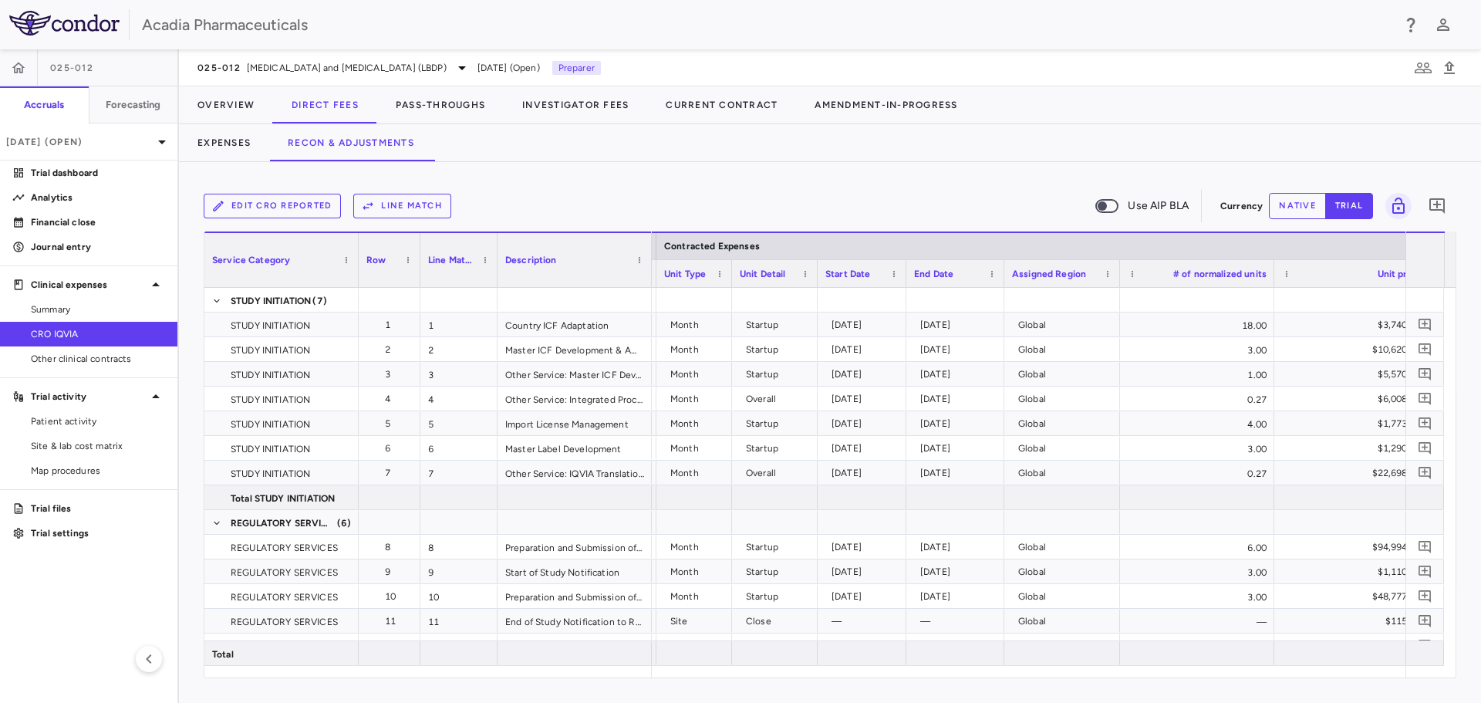
drag, startPoint x: 1058, startPoint y: 285, endPoint x: 1002, endPoint y: 299, distance: 57.3
click at [1001, 298] on div "Service Category Row Line Match" at bounding box center [829, 454] width 1251 height 446
drag, startPoint x: 1117, startPoint y: 285, endPoint x: 1102, endPoint y: 288, distance: 15.7
click at [1102, 288] on div "Service Category Row Line Match" at bounding box center [829, 454] width 1251 height 446
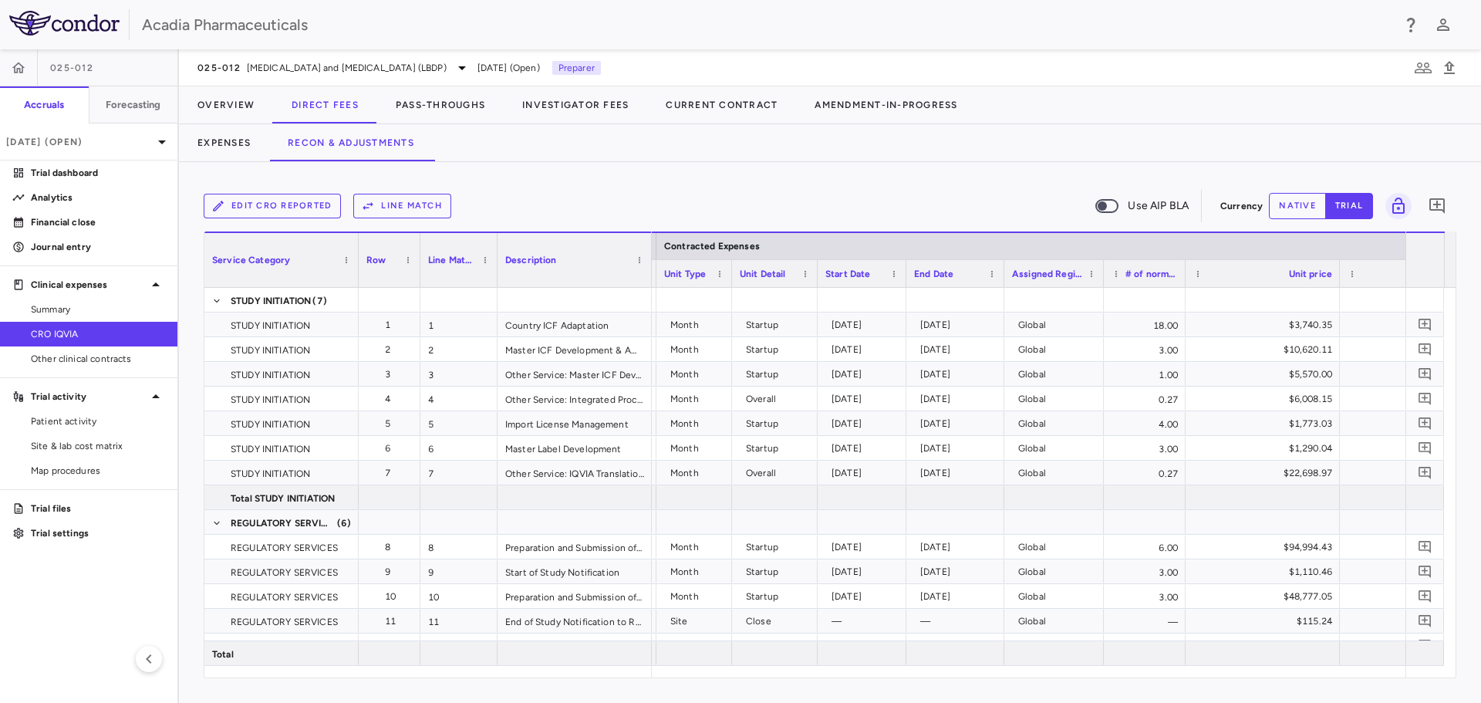
drag, startPoint x: 1257, startPoint y: 284, endPoint x: 1251, endPoint y: 295, distance: 13.1
click at [1184, 305] on div "Service Category Row Line Match" at bounding box center [829, 454] width 1251 height 446
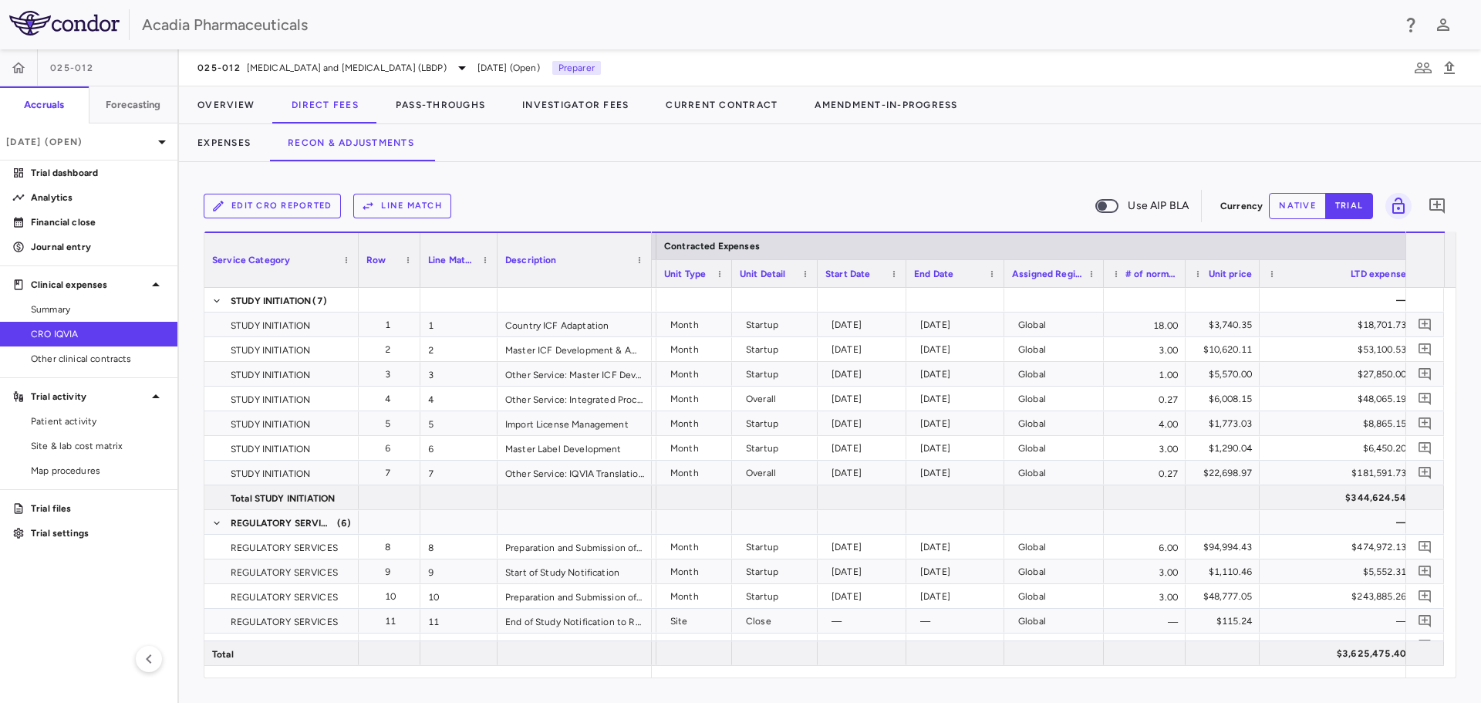
drag, startPoint x: 1337, startPoint y: 285, endPoint x: 1257, endPoint y: 306, distance: 83.1
click at [1257, 306] on div "Service Category Row Line Match" at bounding box center [829, 454] width 1251 height 446
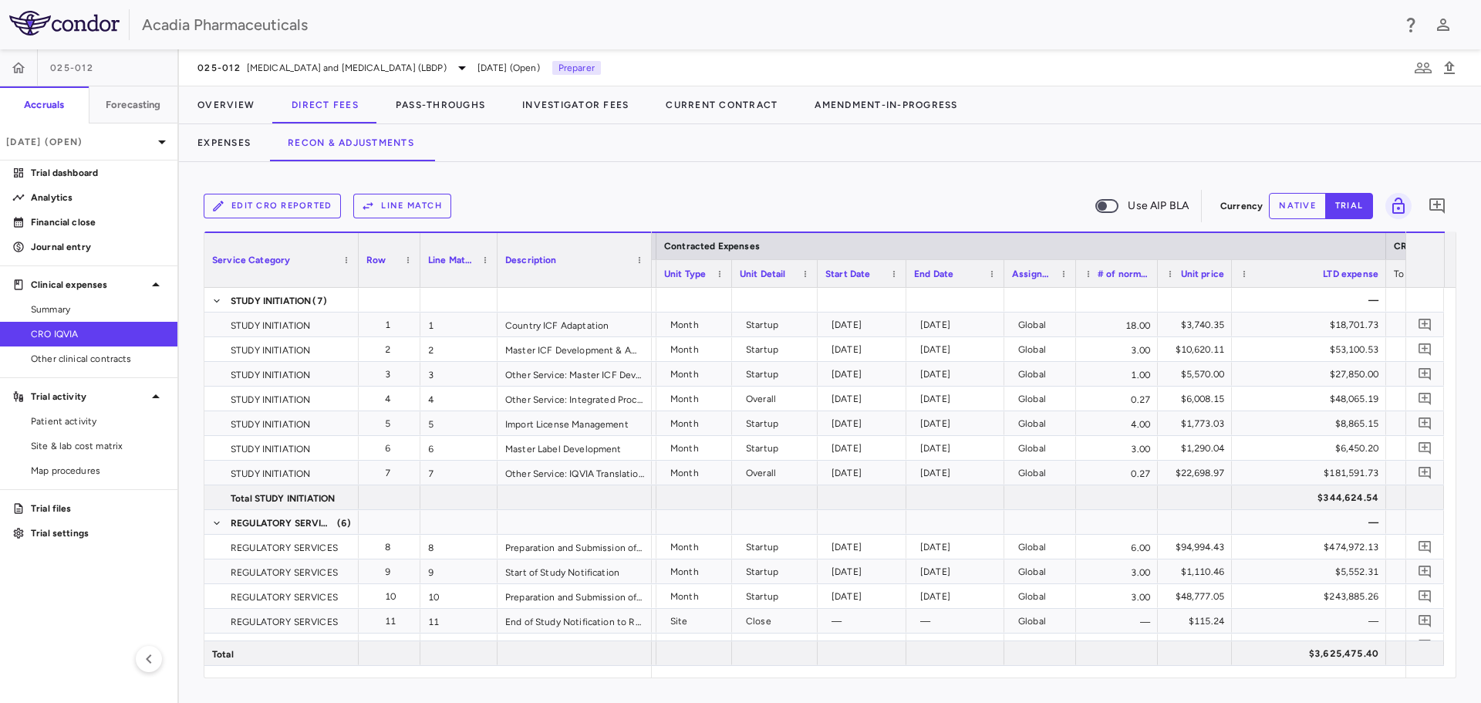
drag, startPoint x: 1102, startPoint y: 284, endPoint x: 1074, endPoint y: 284, distance: 27.8
click at [1074, 284] on div at bounding box center [1075, 273] width 6 height 27
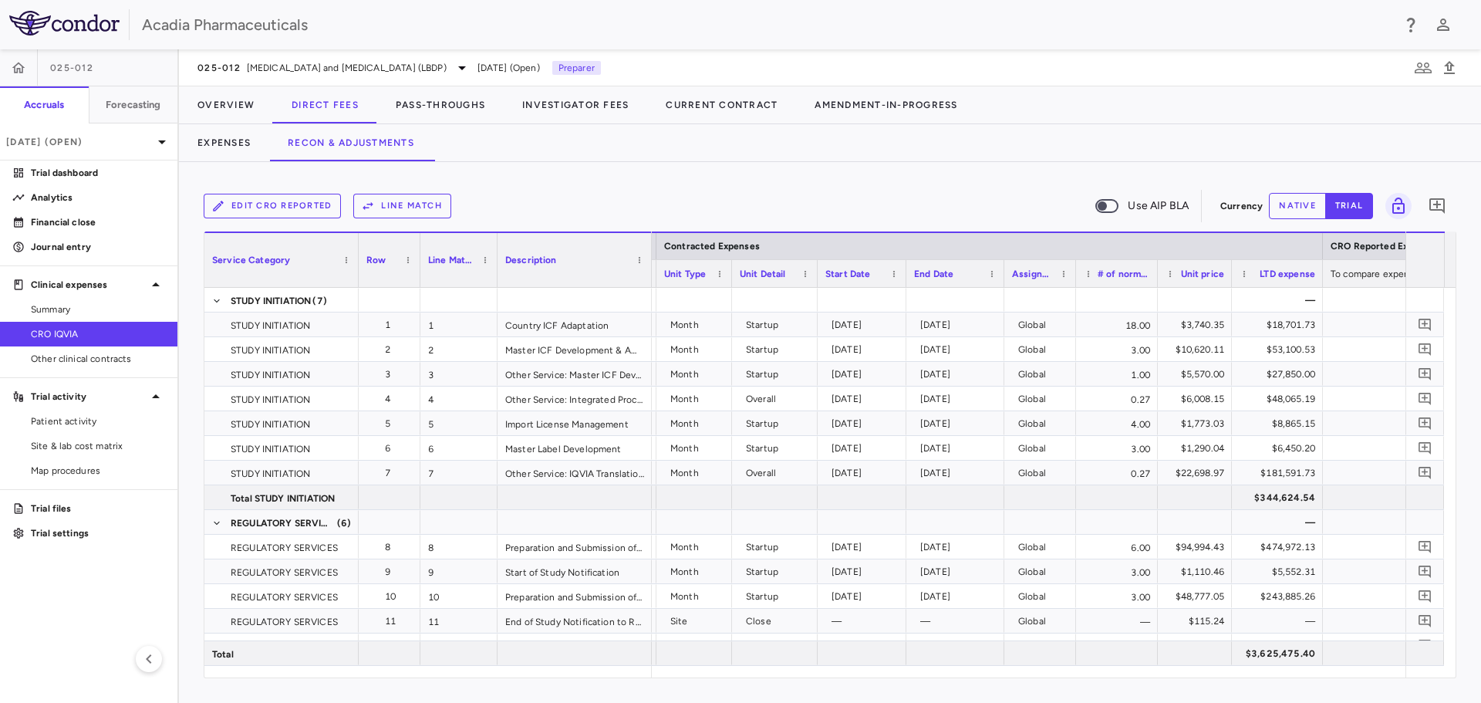
drag, startPoint x: 1385, startPoint y: 281, endPoint x: 1322, endPoint y: 305, distance: 67.6
click at [1322, 305] on div "Service Category Row Line Match" at bounding box center [829, 454] width 1251 height 446
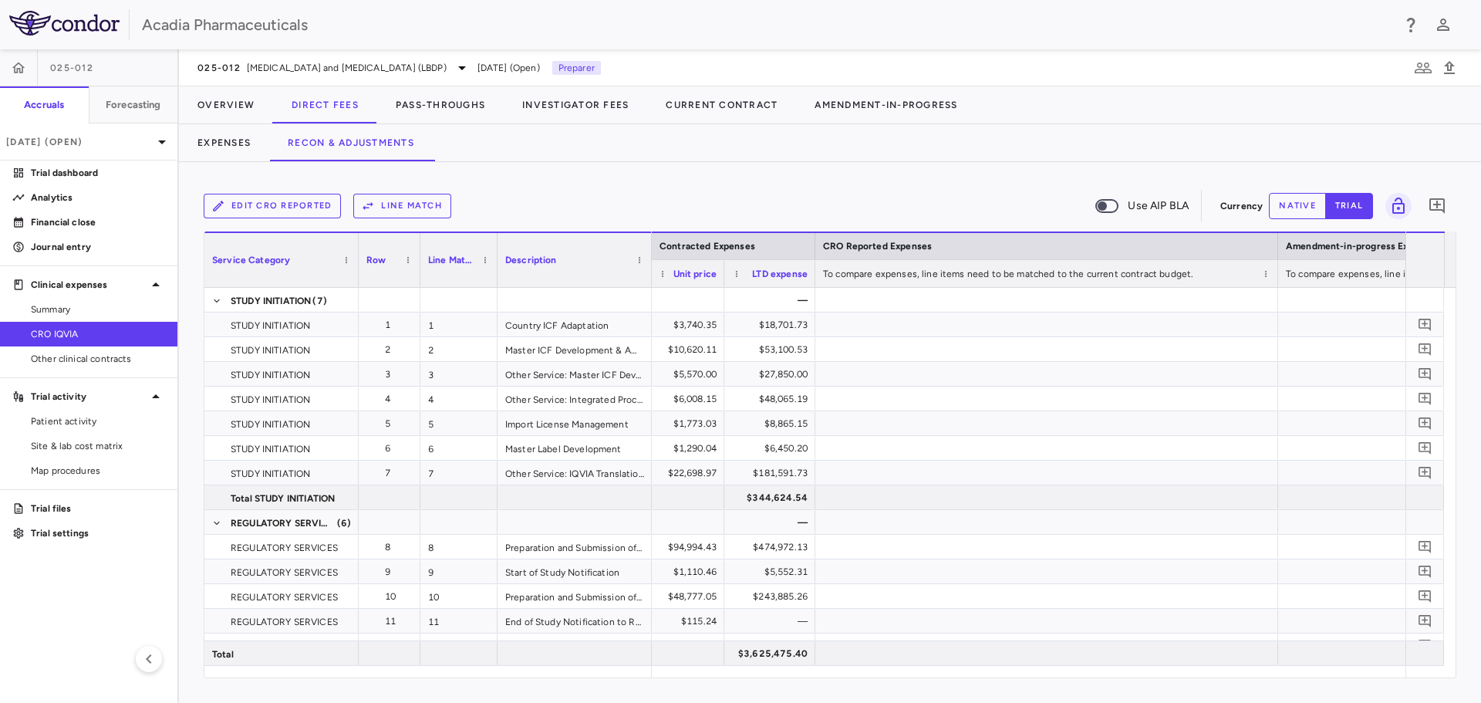
click at [389, 207] on button "Line Match" at bounding box center [402, 206] width 98 height 25
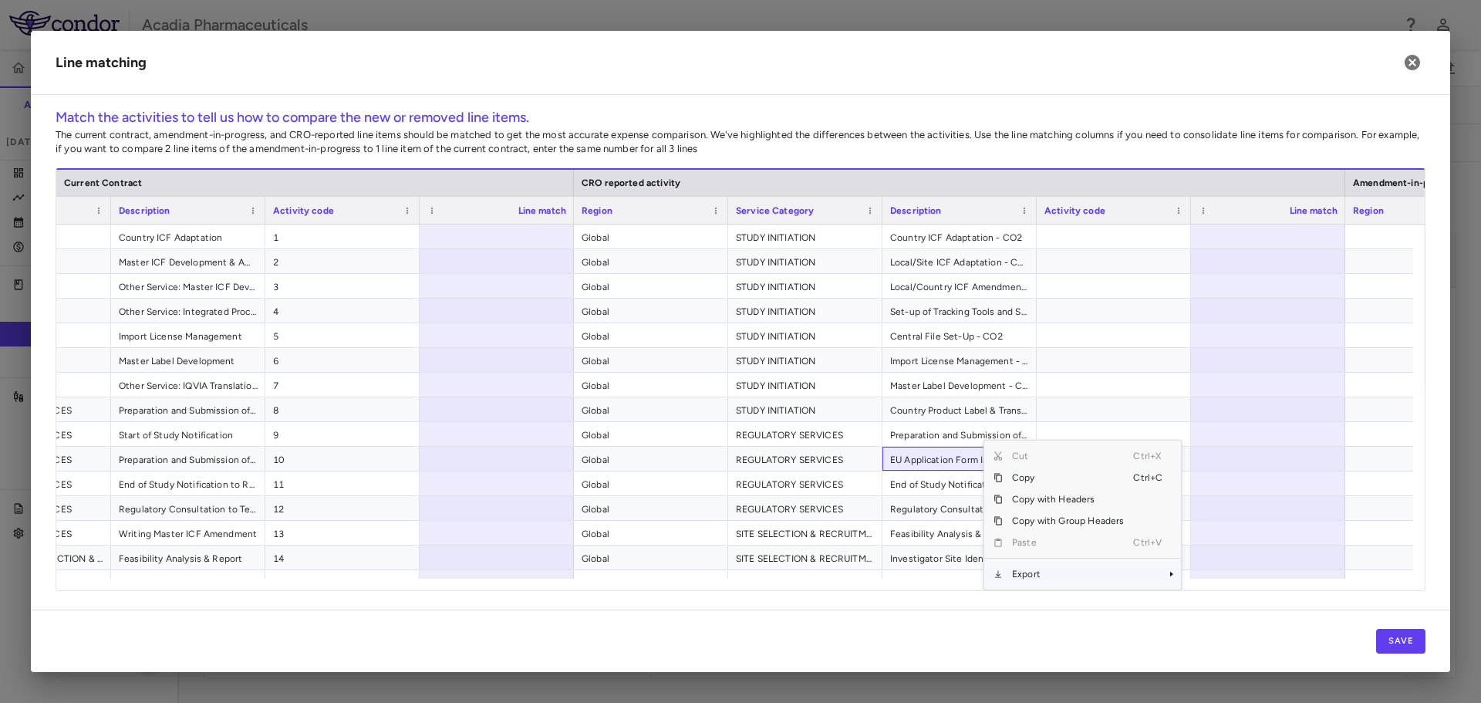
click at [1057, 581] on span "Export" at bounding box center [1068, 574] width 130 height 22
click at [1163, 576] on span "Context Menu" at bounding box center [1150, 574] width 34 height 22
click at [1205, 572] on span "Excel Export" at bounding box center [1233, 574] width 73 height 22
click at [218, 73] on h2 "Line matching" at bounding box center [741, 63] width 1420 height 64
click at [1406, 52] on button "button" at bounding box center [1413, 62] width 26 height 26
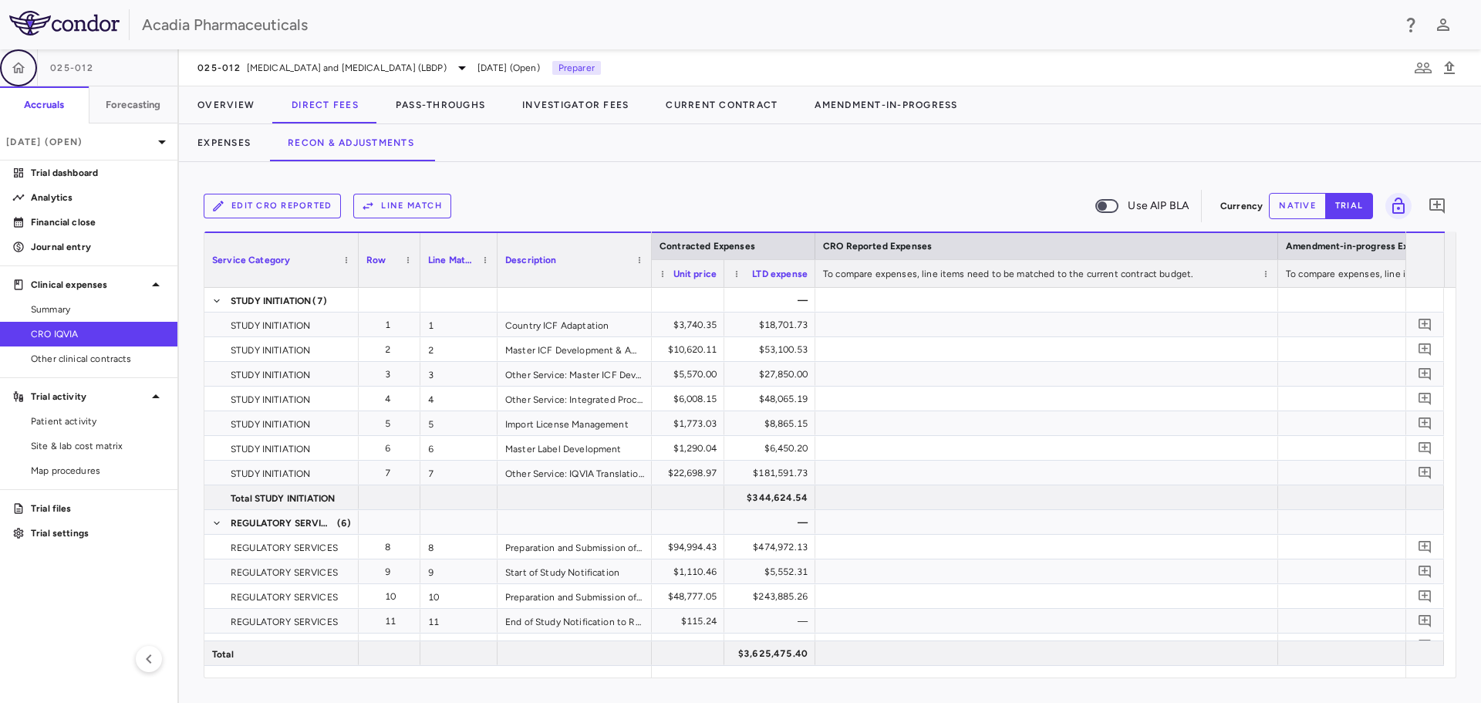
click at [18, 65] on icon "button" at bounding box center [18, 67] width 15 height 15
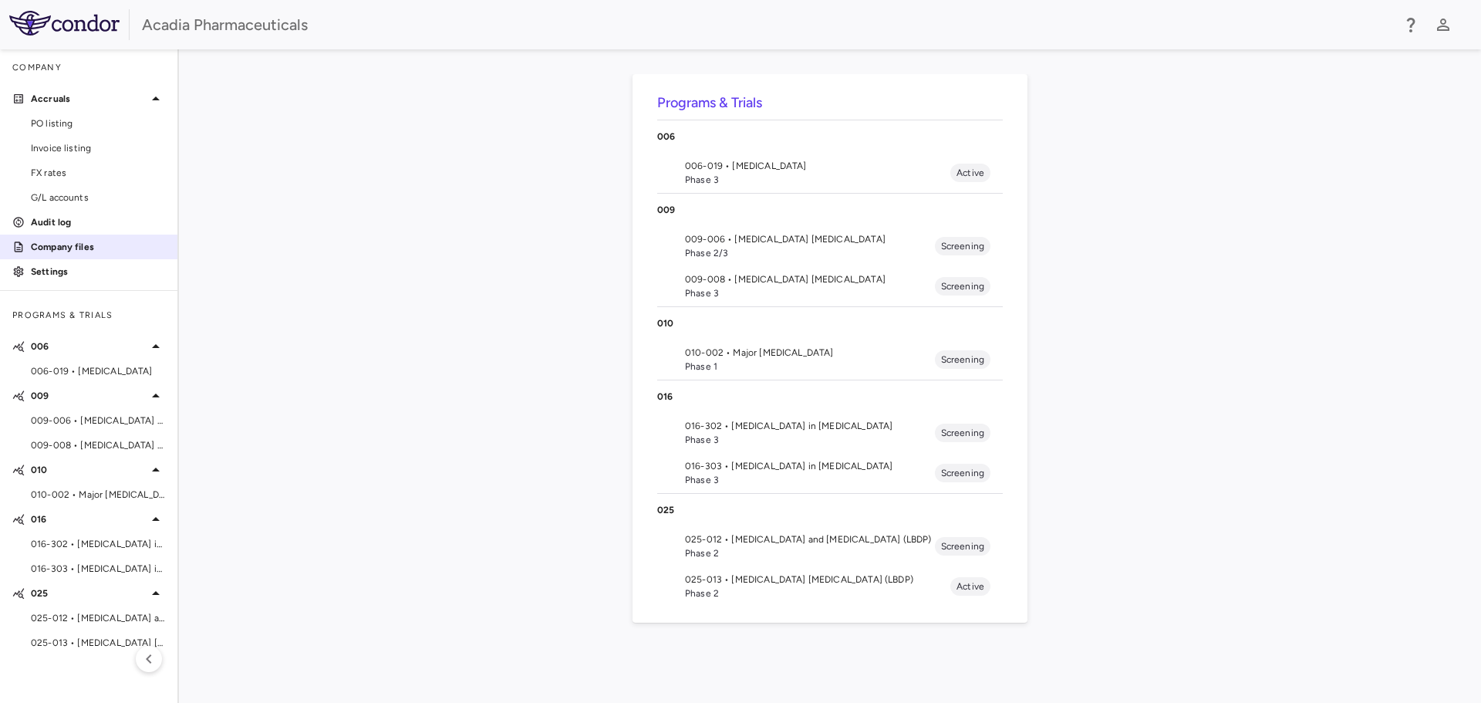
click at [79, 245] on p "Company files" at bounding box center [98, 247] width 134 height 14
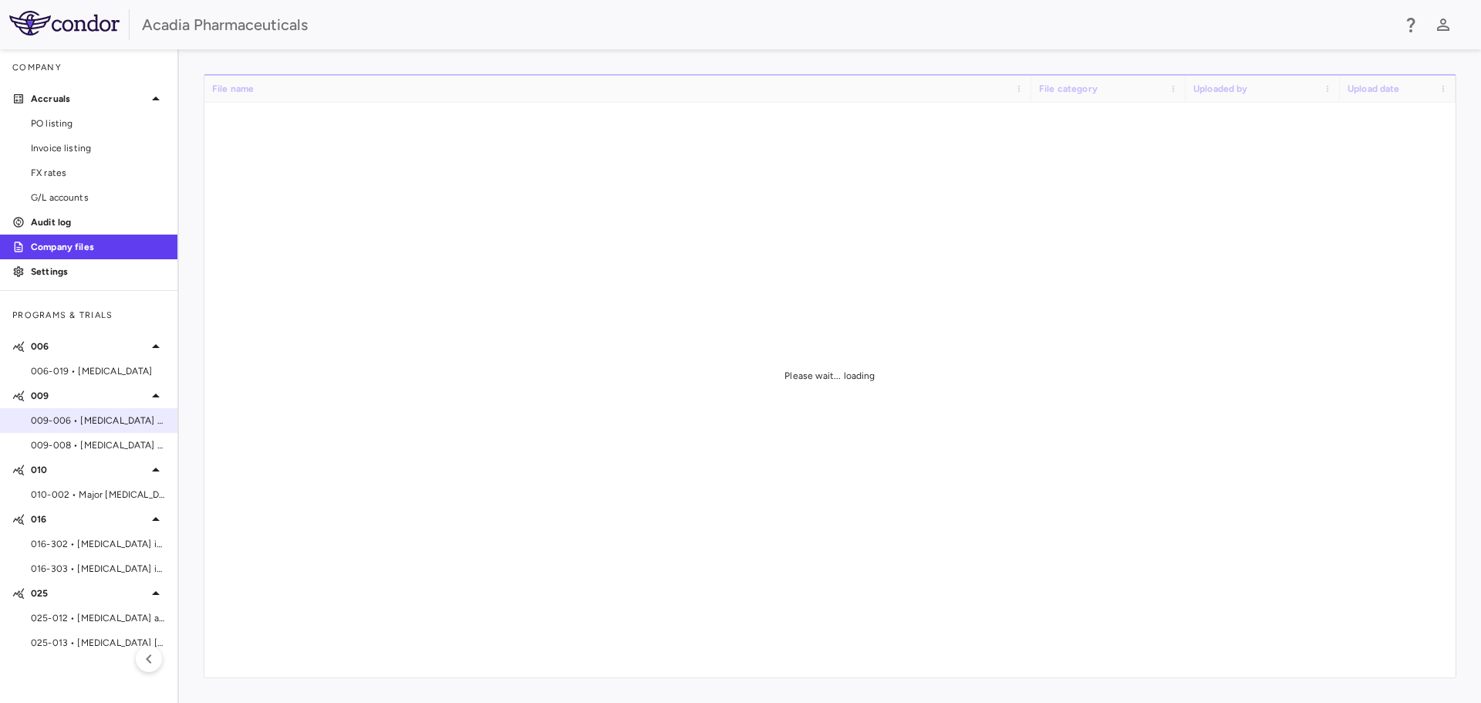
click at [93, 416] on span "009-006 • Alzheimer's Disease Psychosis" at bounding box center [98, 421] width 134 height 14
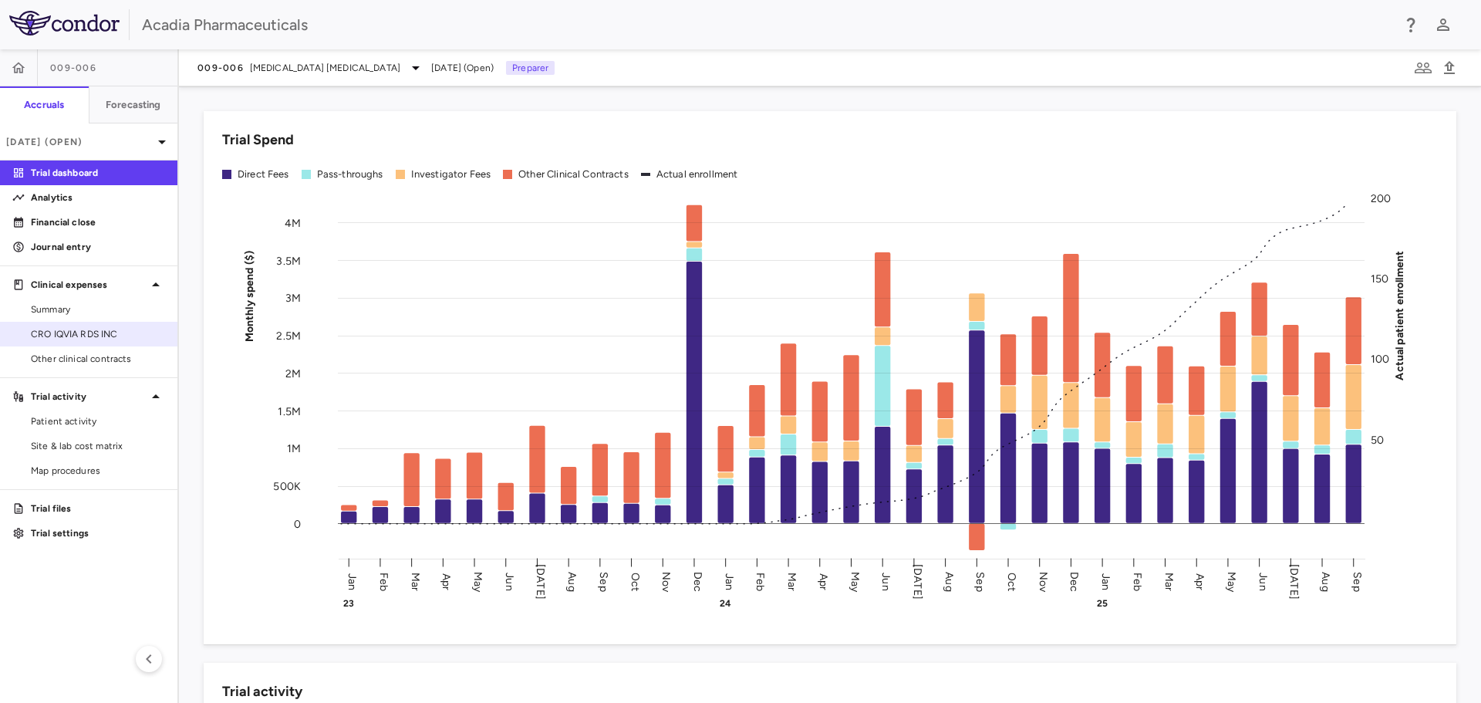
click at [112, 327] on span "CRO IQVIA RDS INC" at bounding box center [98, 334] width 134 height 14
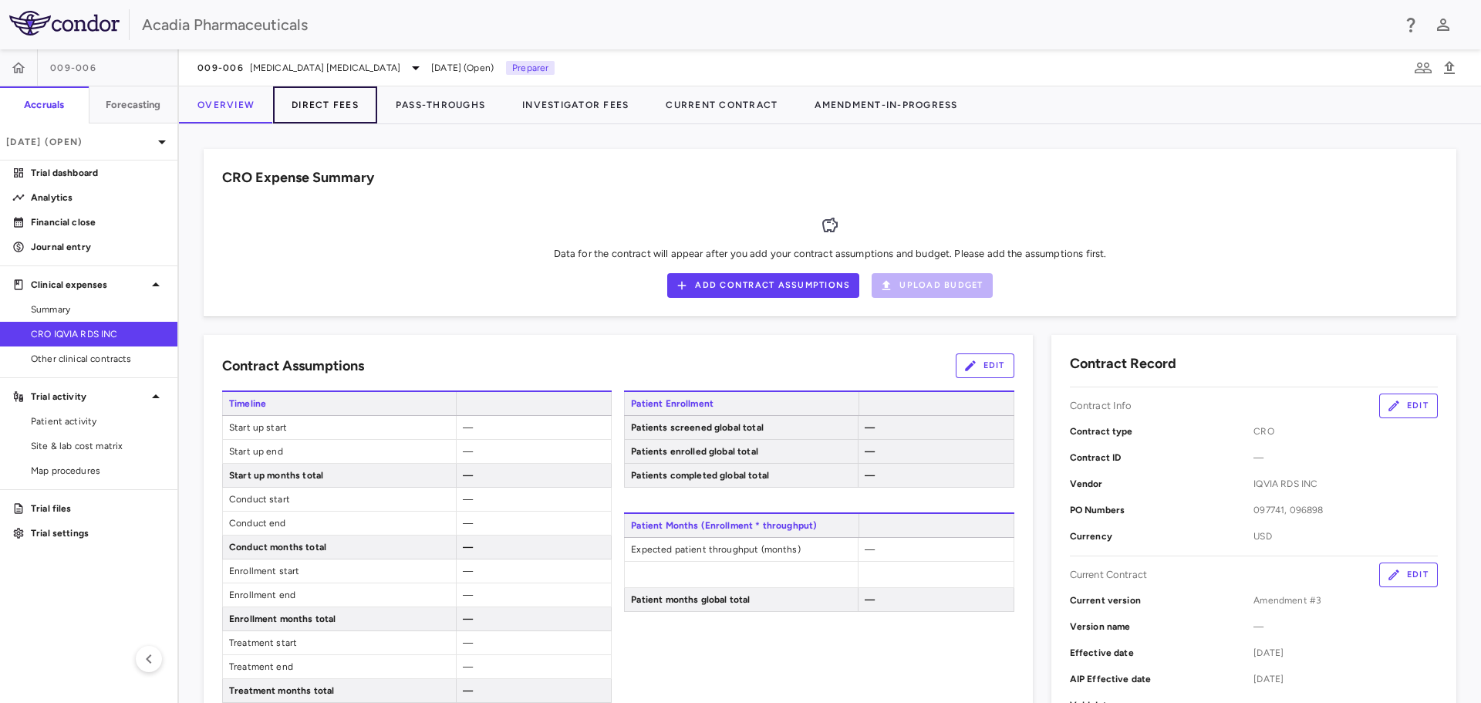
click at [336, 100] on button "Direct Fees" at bounding box center [325, 104] width 104 height 37
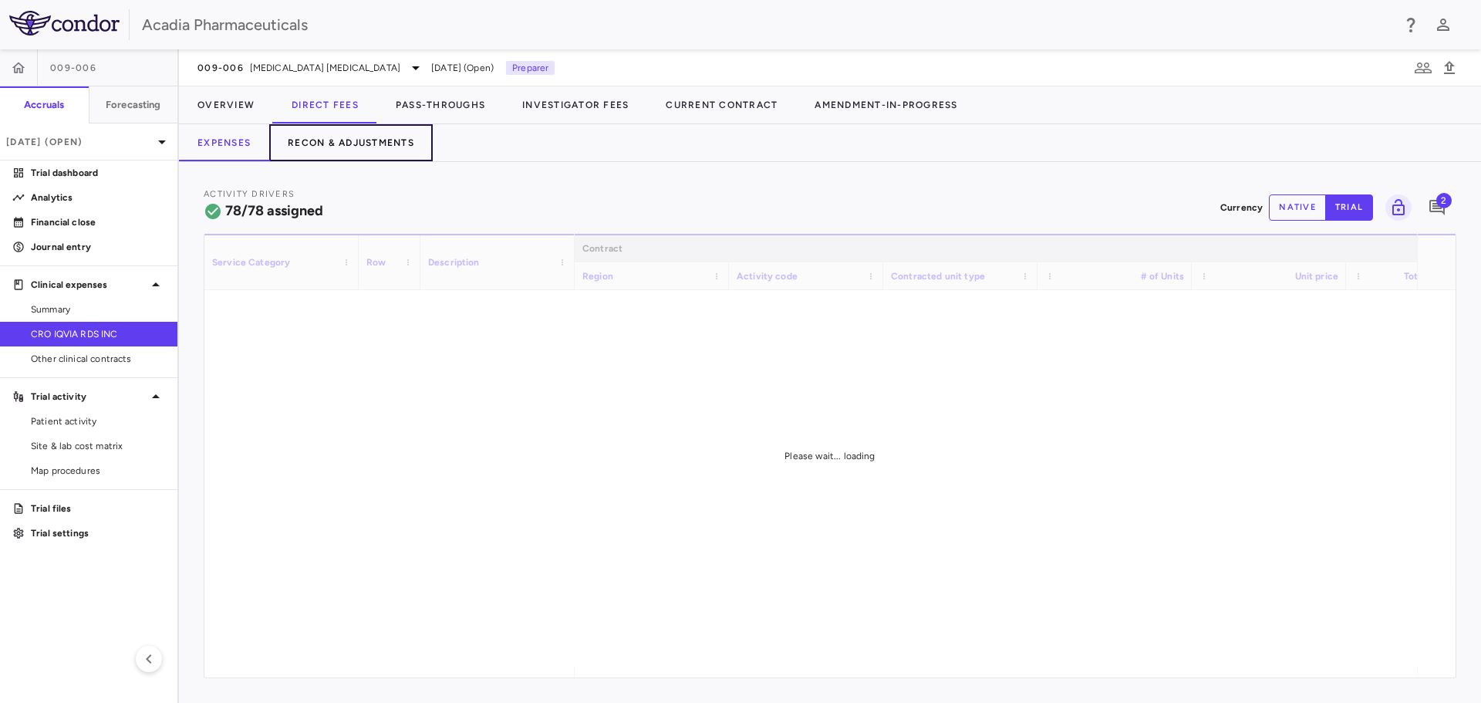
click at [344, 144] on button "Recon & Adjustments" at bounding box center [351, 142] width 164 height 37
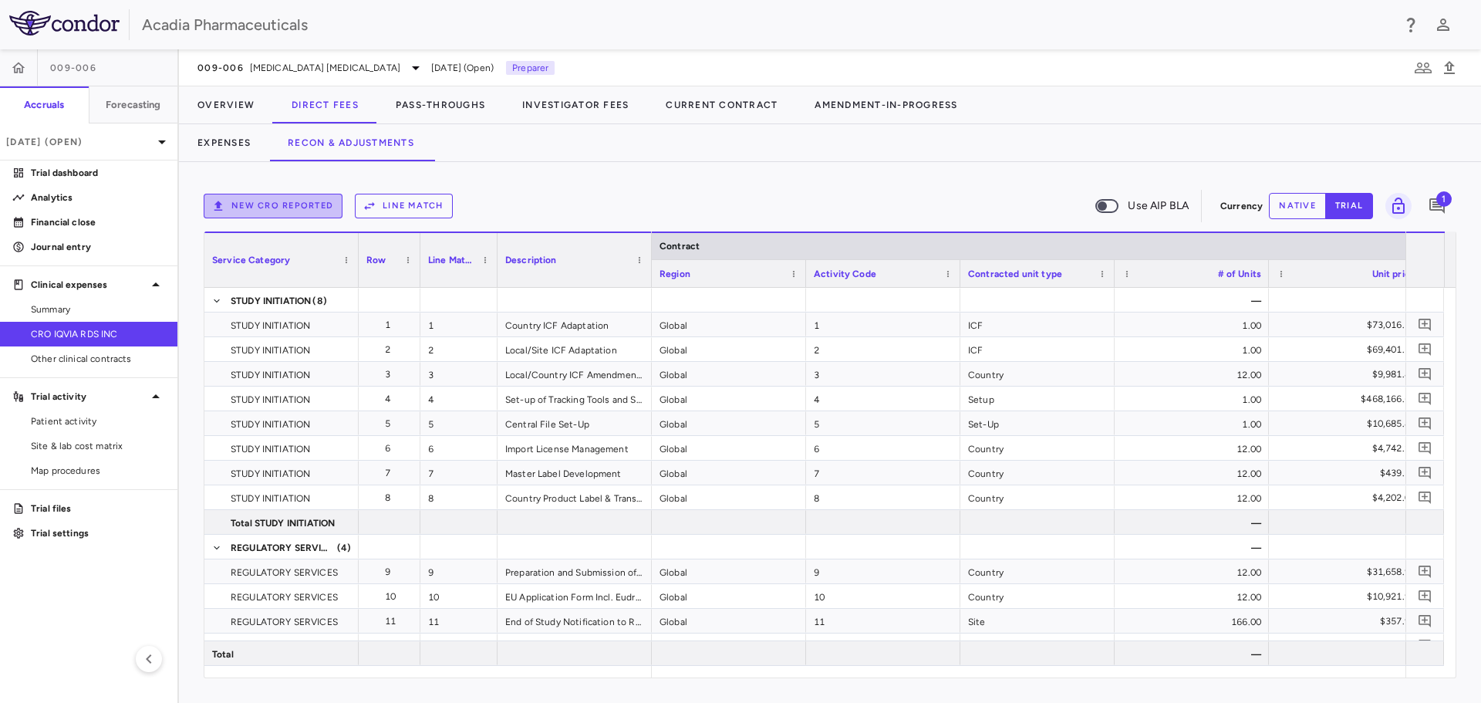
click at [307, 203] on button "New CRO reported" at bounding box center [273, 206] width 139 height 25
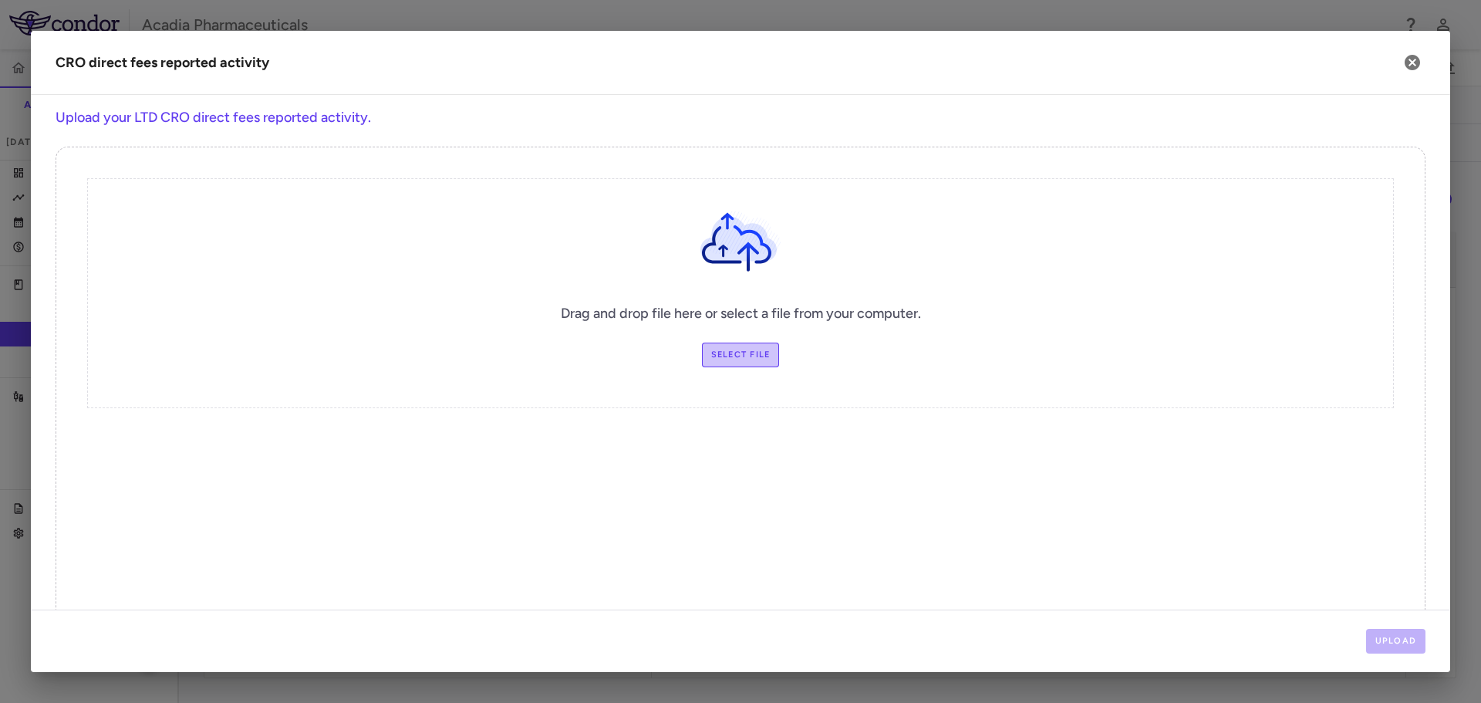
click at [717, 362] on label "Select file" at bounding box center [741, 355] width 78 height 25
click at [0, 0] on input "Select file" at bounding box center [0, 0] width 0 height 0
click at [1406, 649] on button "Upload" at bounding box center [1396, 641] width 60 height 25
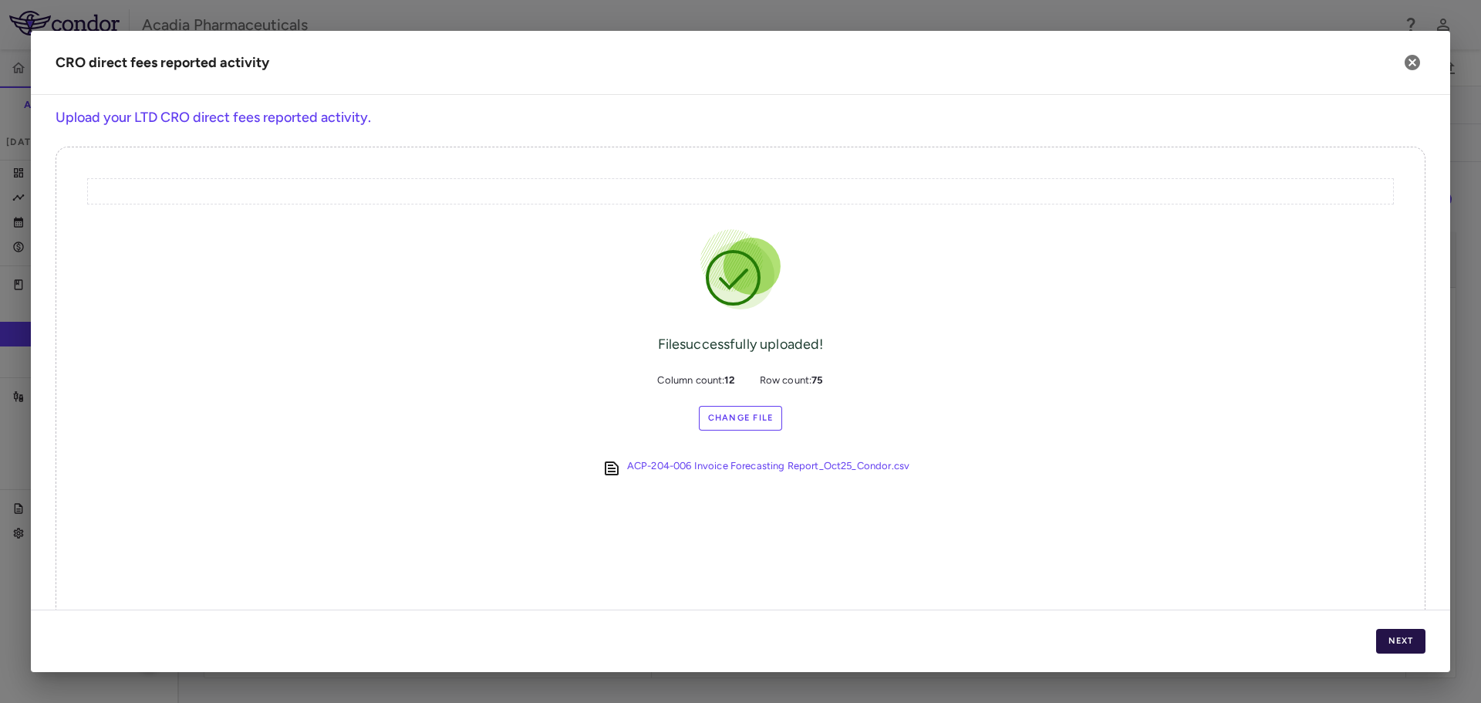
click at [1406, 648] on button "Next" at bounding box center [1400, 641] width 49 height 25
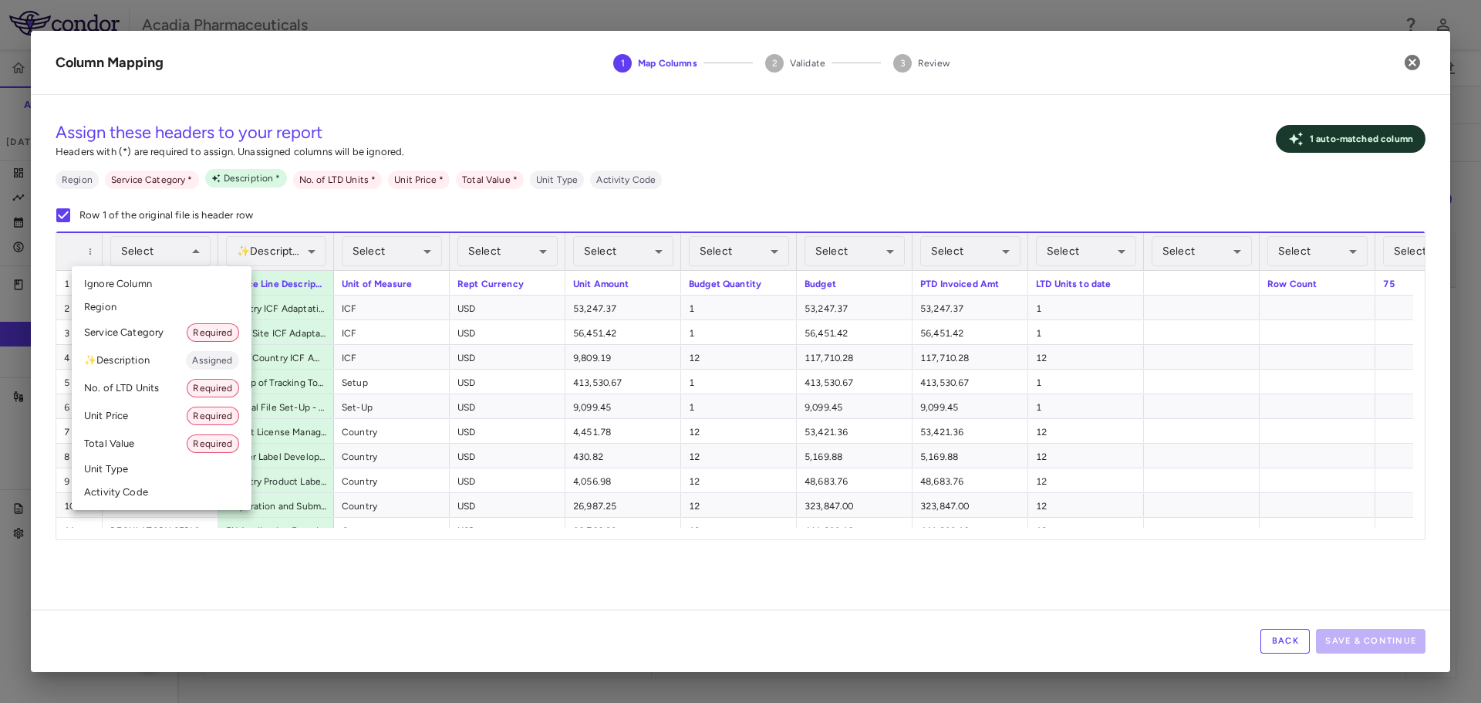
click at [133, 319] on li "Service Category Required" at bounding box center [162, 333] width 180 height 28
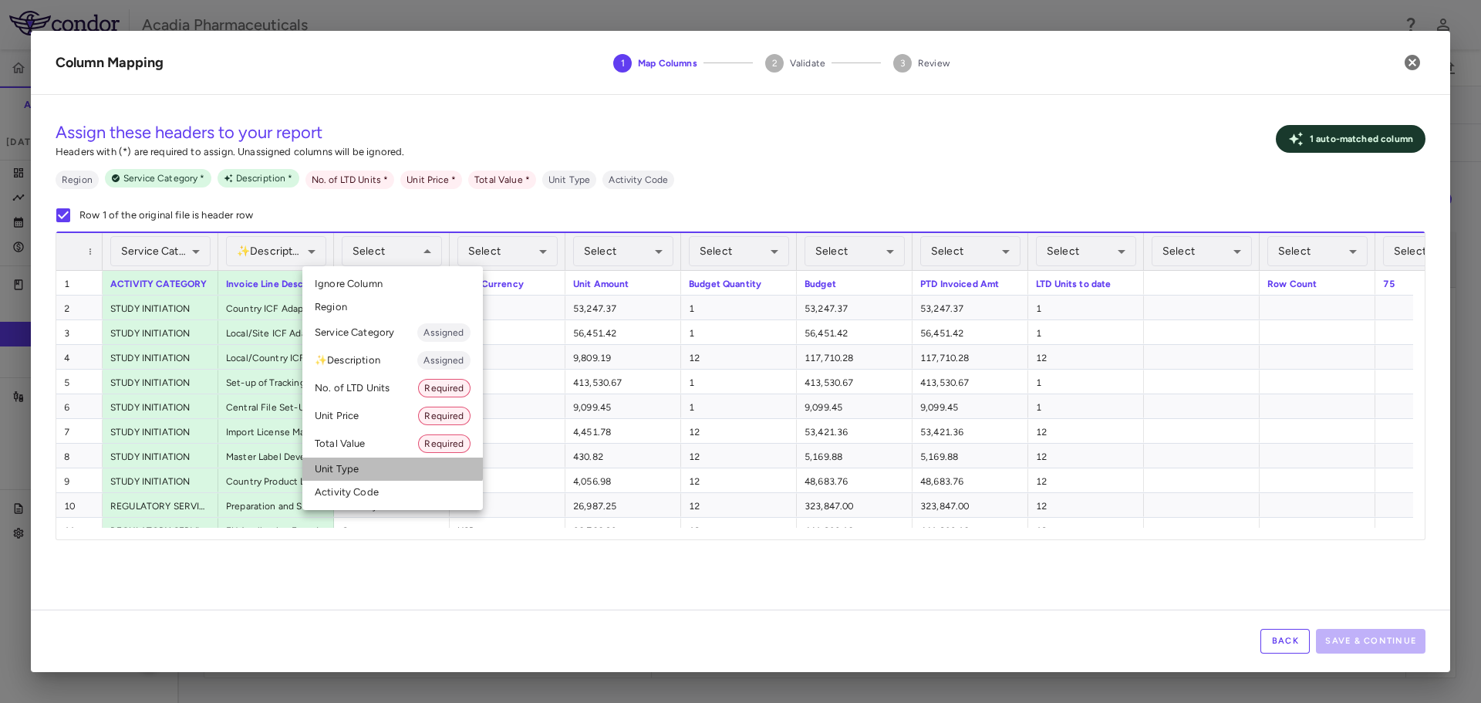
click at [382, 461] on li "Unit Type" at bounding box center [392, 469] width 181 height 23
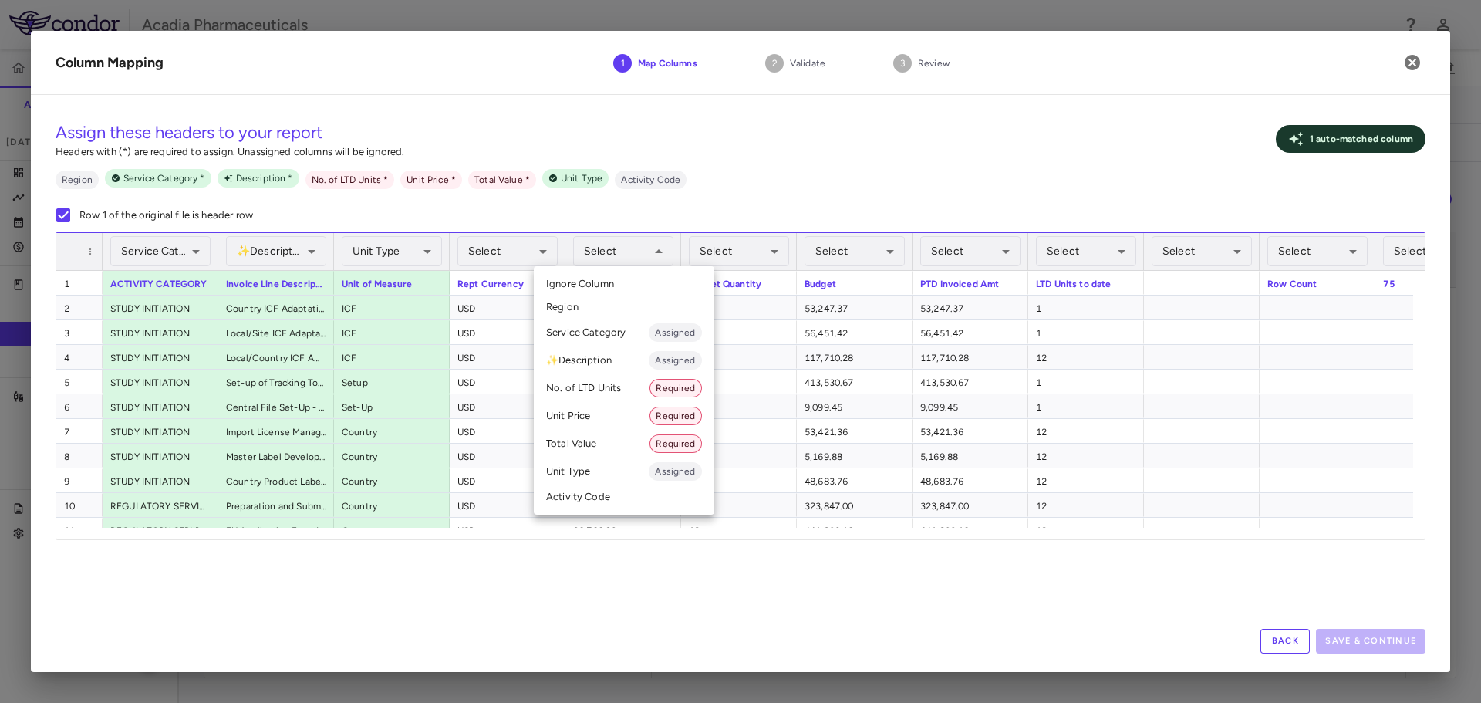
click at [732, 189] on div at bounding box center [740, 351] width 1481 height 703
click at [633, 425] on li "Unit Price Required" at bounding box center [624, 416] width 181 height 28
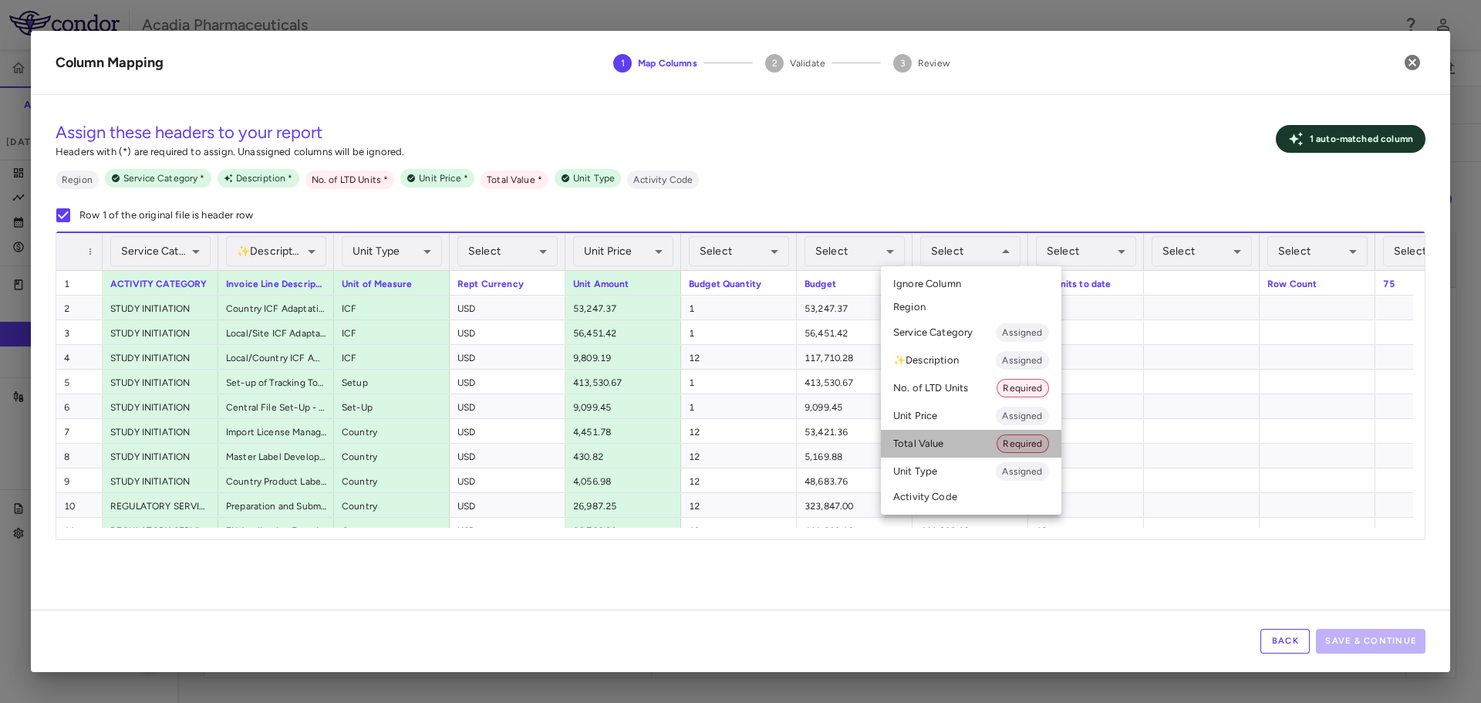
click at [957, 449] on li "Total Value Required" at bounding box center [971, 444] width 181 height 28
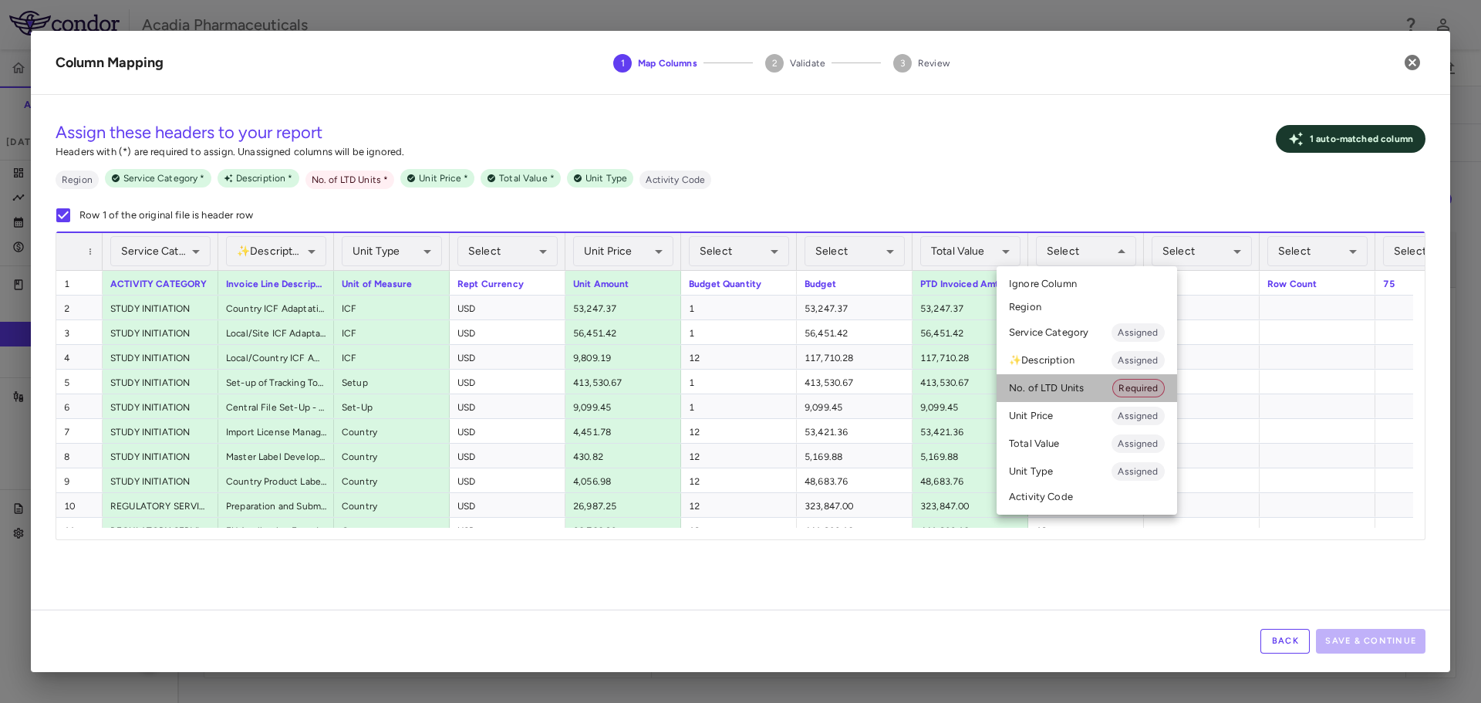
click at [1087, 383] on li "No. of LTD Units Required" at bounding box center [1087, 388] width 181 height 28
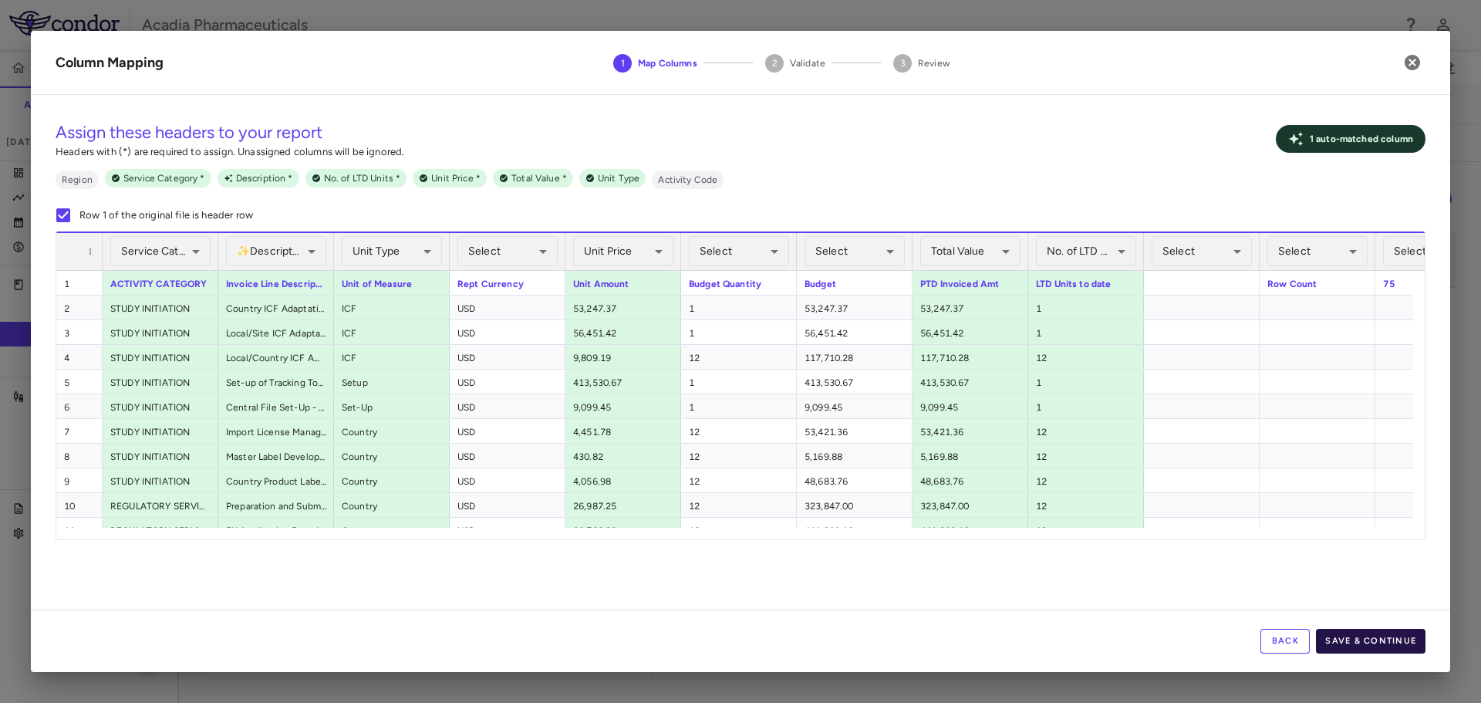
click at [1413, 640] on button "Save & Continue" at bounding box center [1371, 641] width 110 height 25
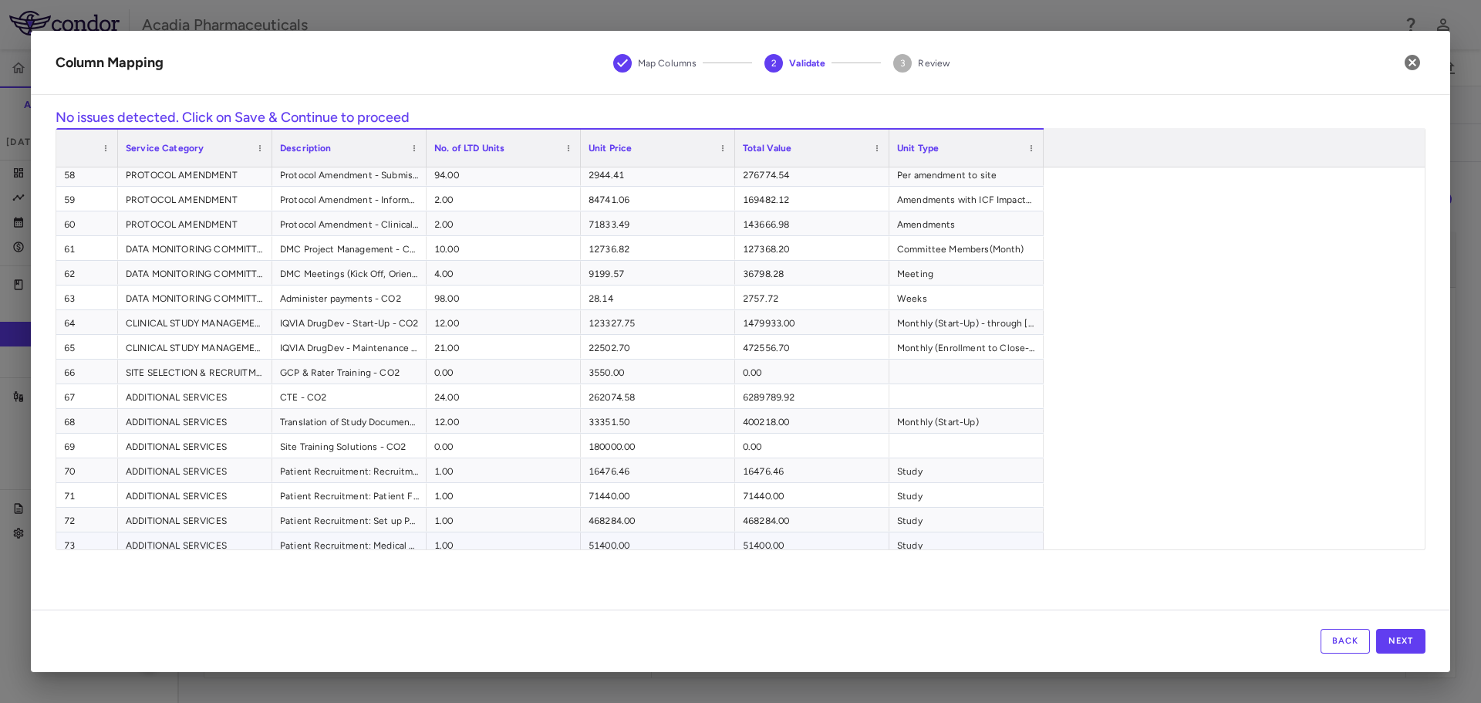
scroll to position [1445, 0]
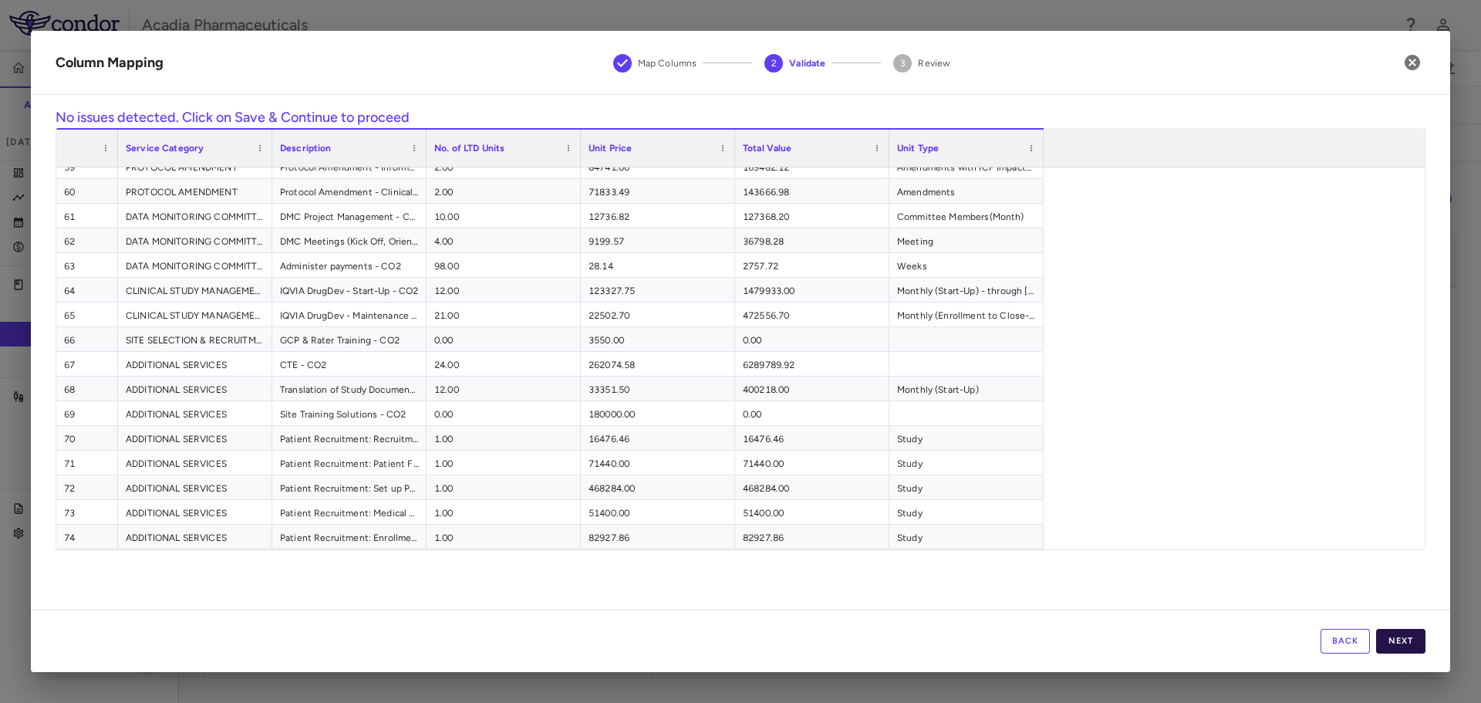
click at [1401, 639] on button "Next" at bounding box center [1400, 641] width 49 height 25
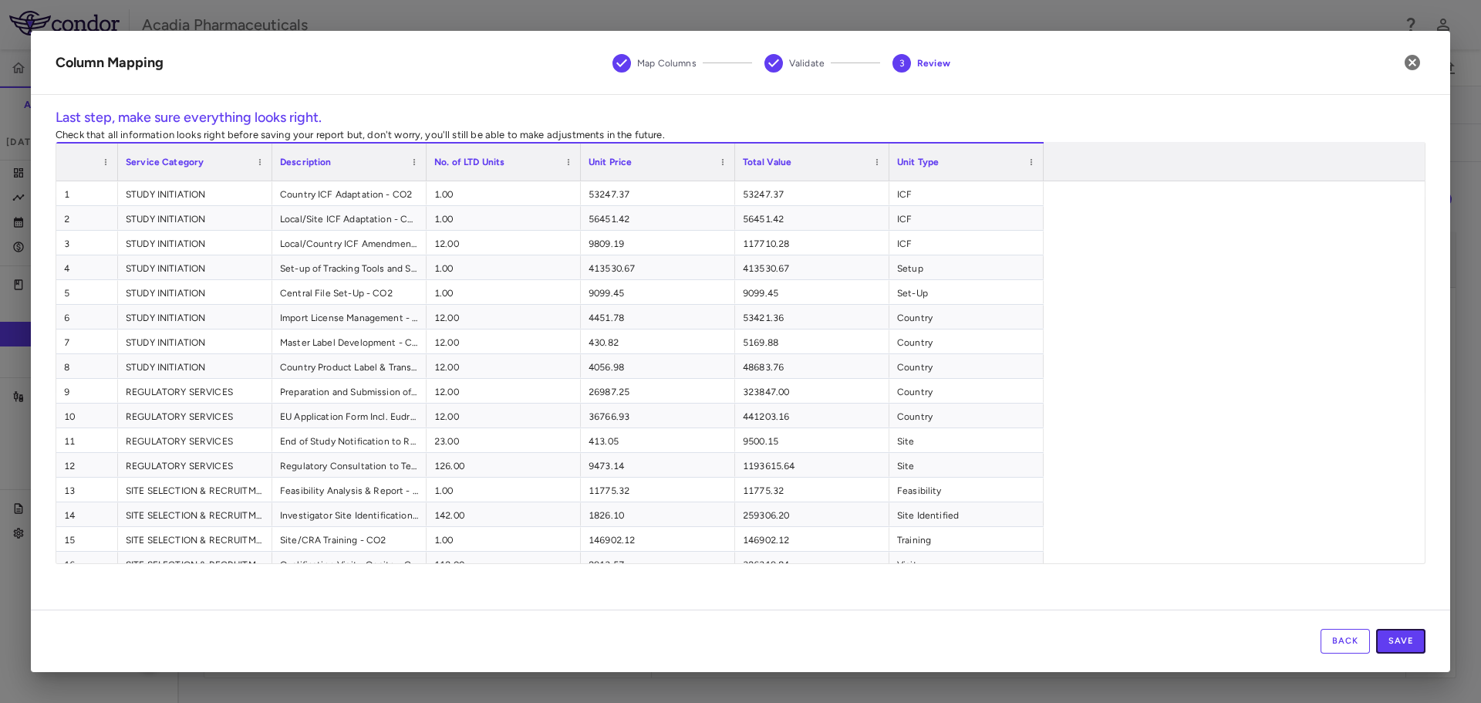
click at [1401, 639] on button "Save" at bounding box center [1400, 641] width 49 height 25
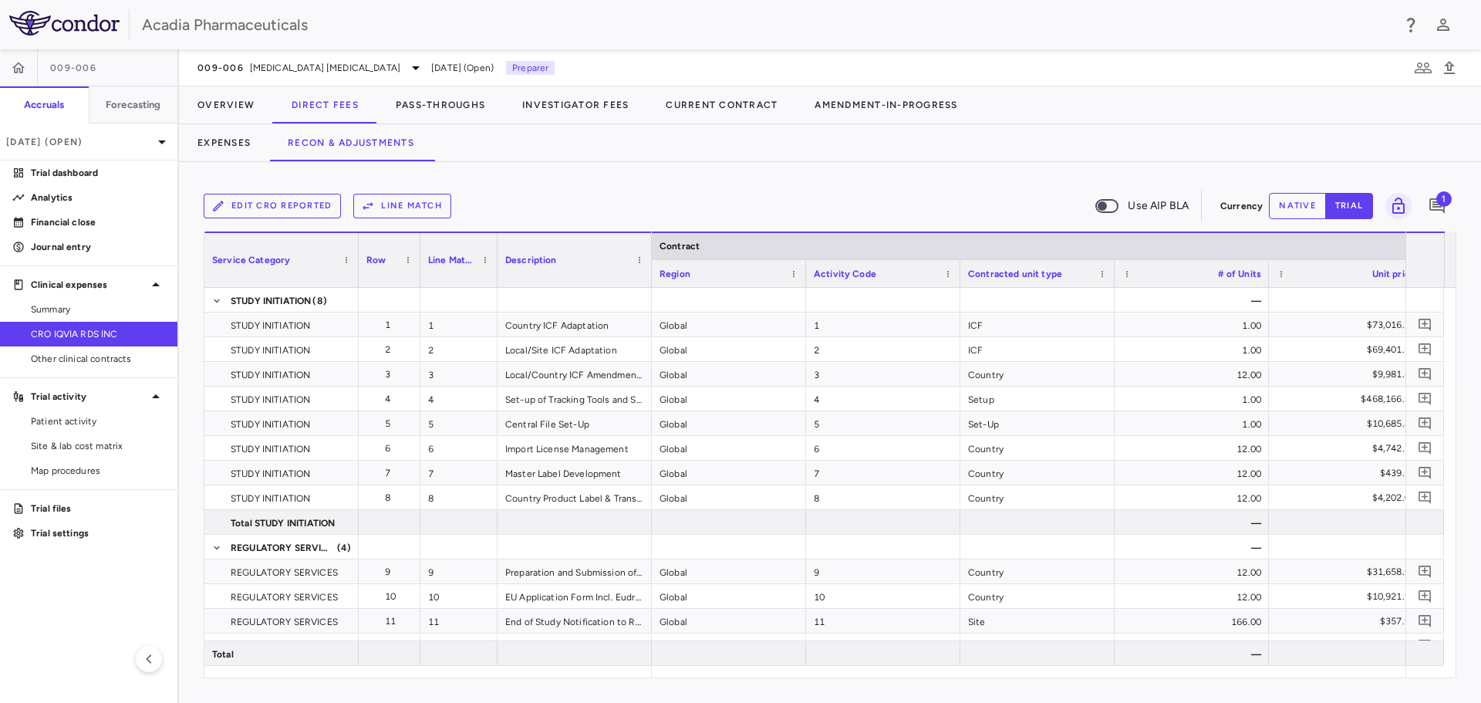
click at [425, 203] on button "Line Match" at bounding box center [402, 206] width 98 height 25
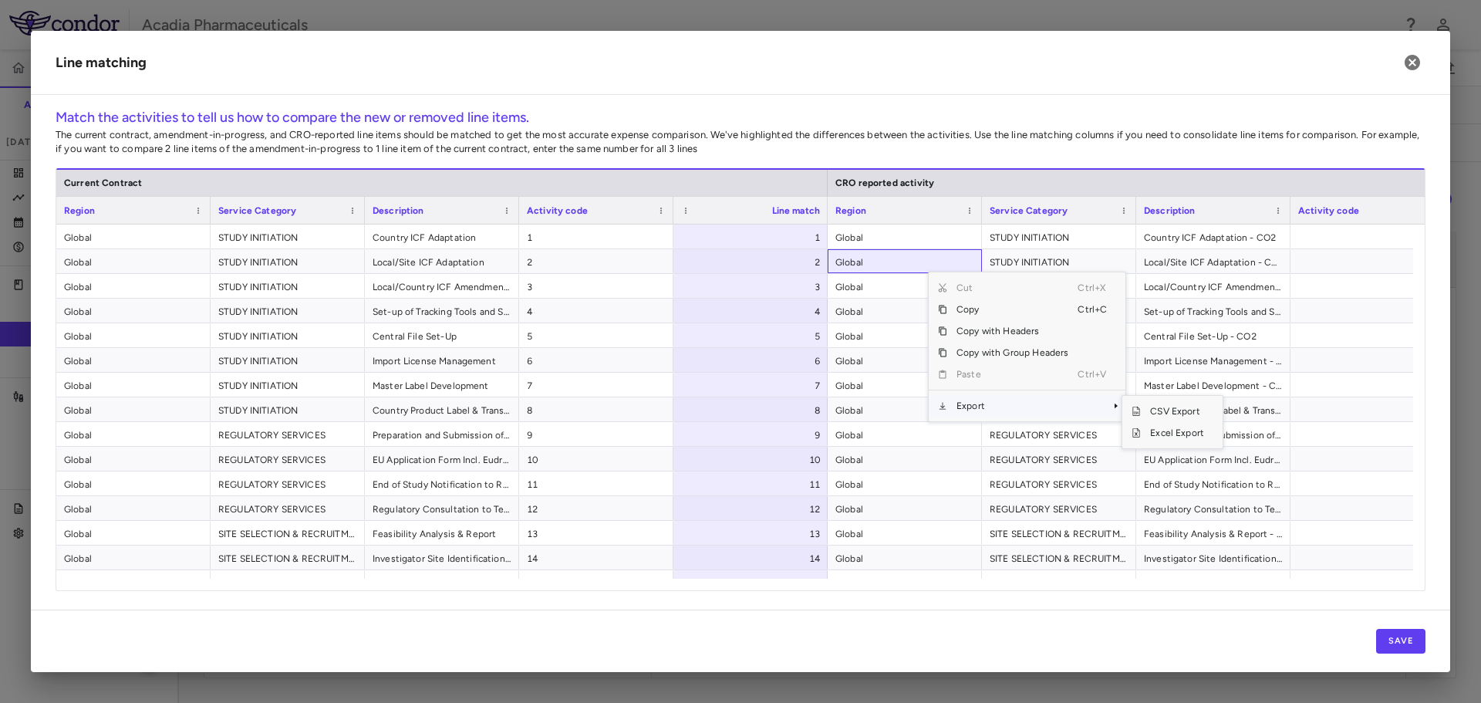
click at [1005, 406] on span "Export" at bounding box center [1012, 406] width 130 height 22
click at [1193, 428] on span "Excel Export" at bounding box center [1177, 433] width 73 height 22
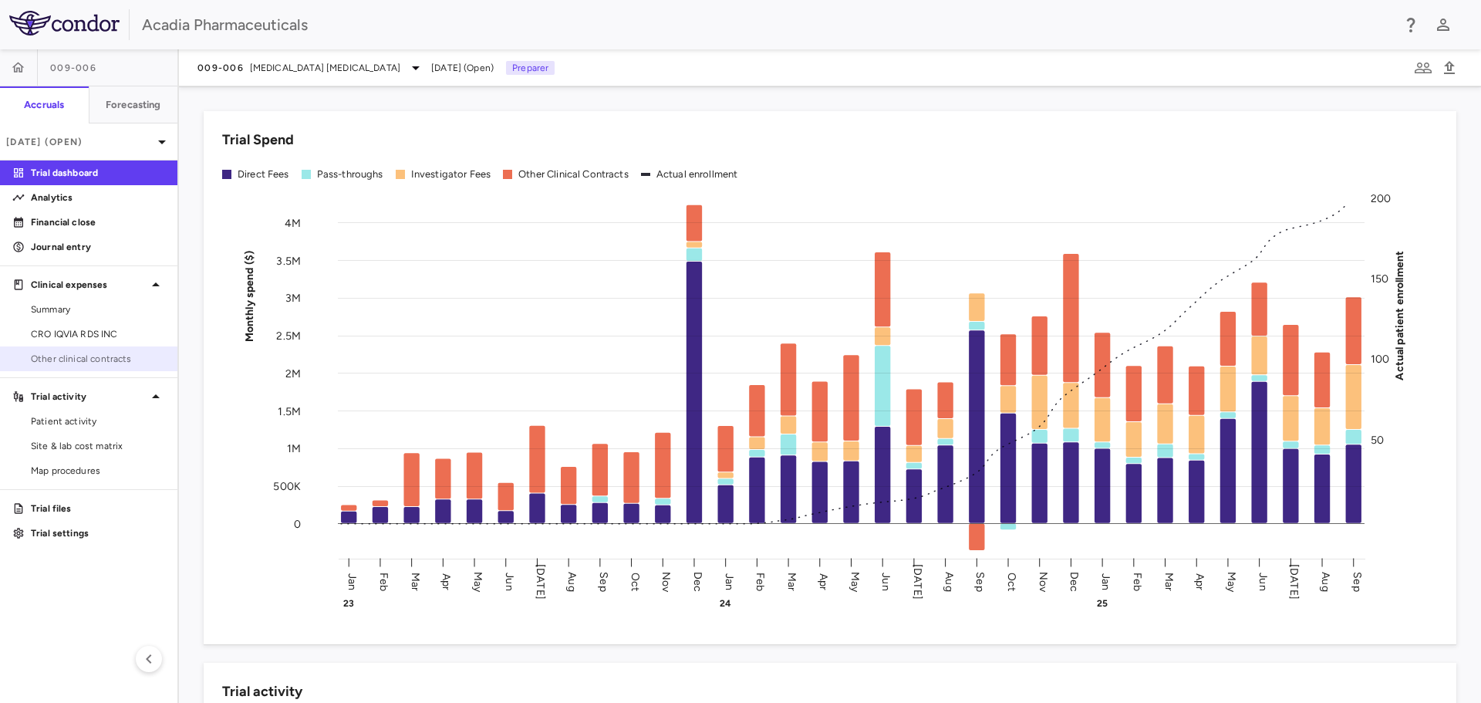
click at [89, 349] on link "Other clinical contracts" at bounding box center [88, 358] width 177 height 23
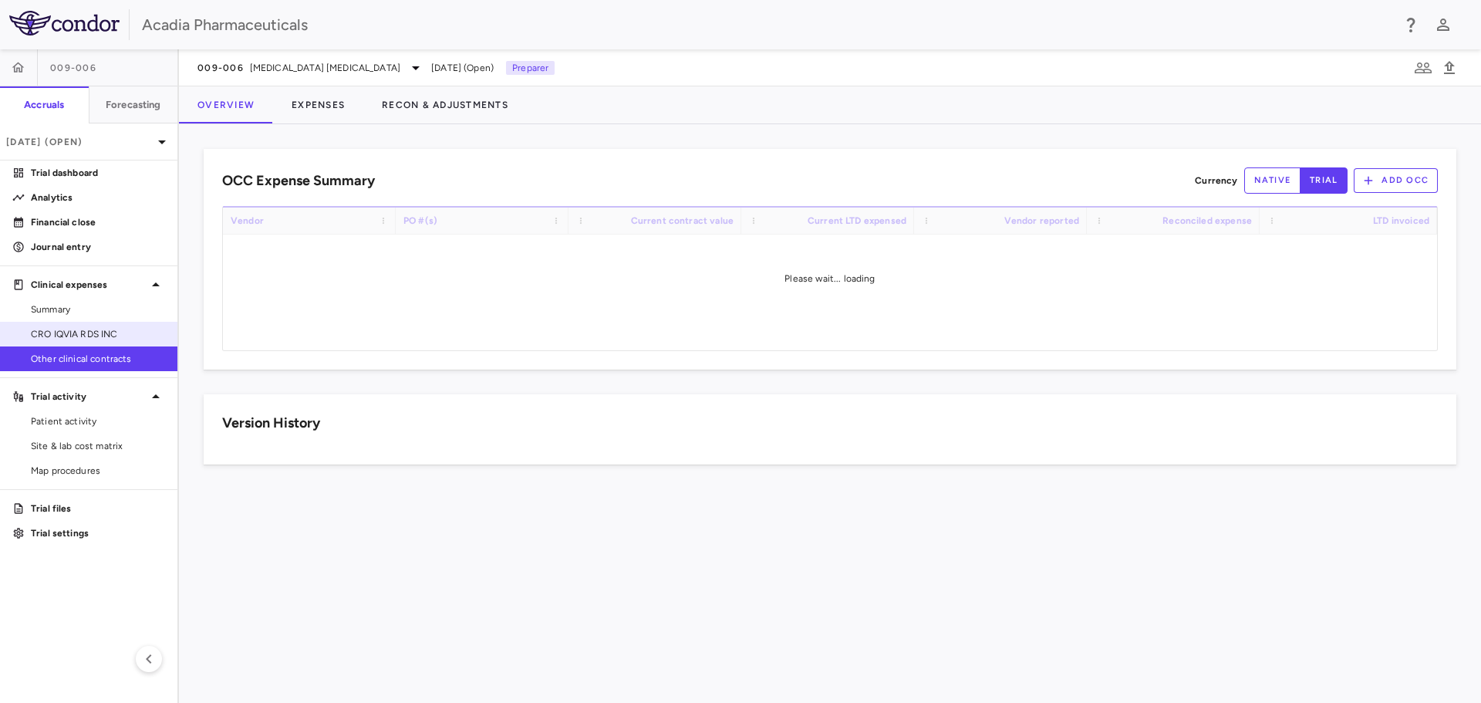
click at [98, 342] on link "CRO IQVIA RDS INC" at bounding box center [88, 333] width 177 height 23
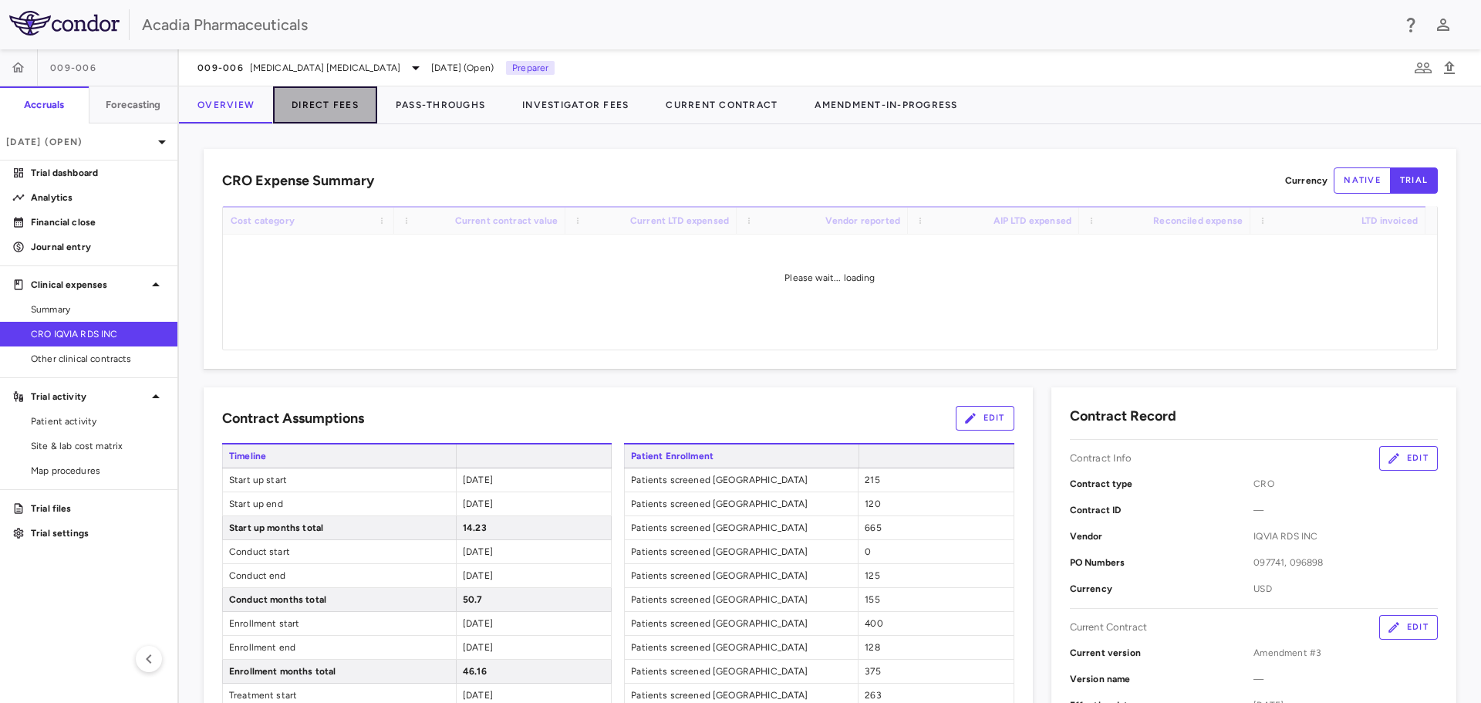
click at [352, 100] on button "Direct Fees" at bounding box center [325, 104] width 104 height 37
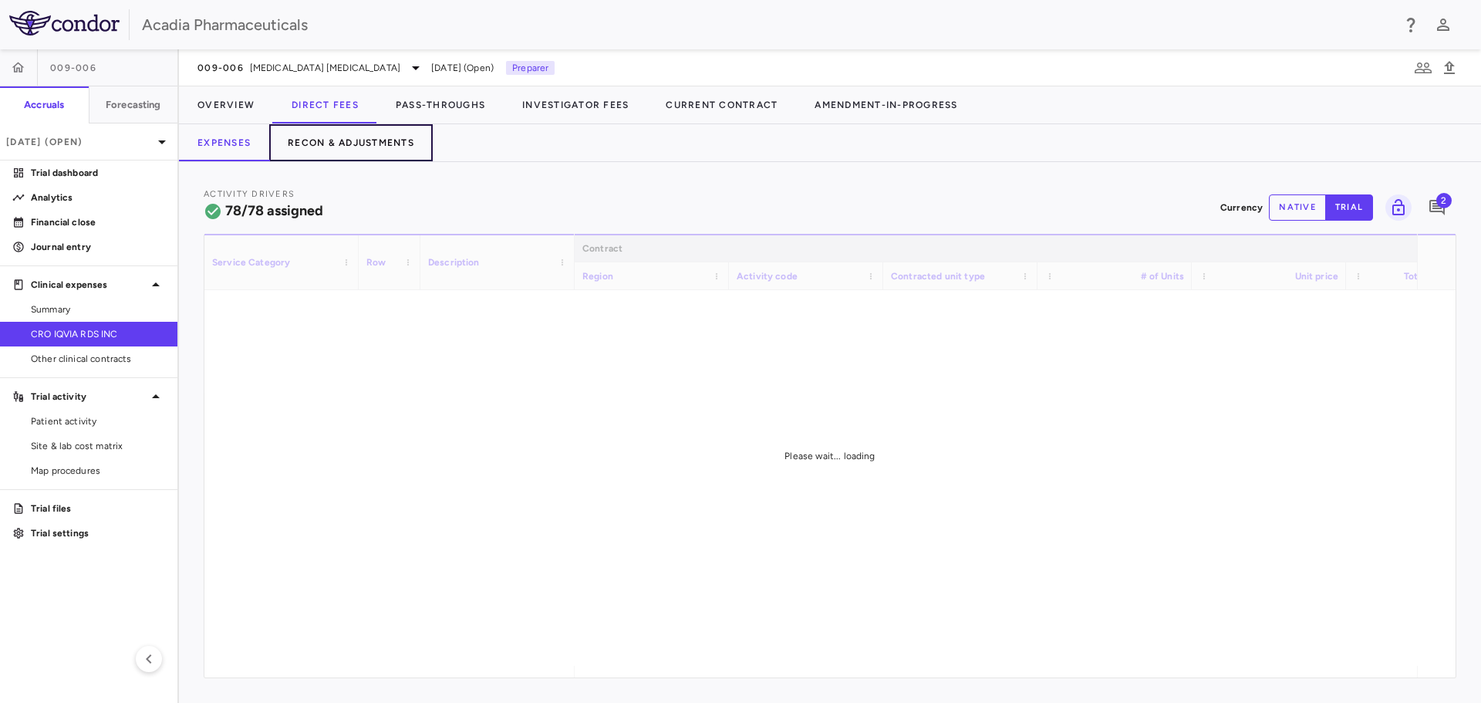
click at [373, 141] on button "Recon & Adjustments" at bounding box center [351, 142] width 164 height 37
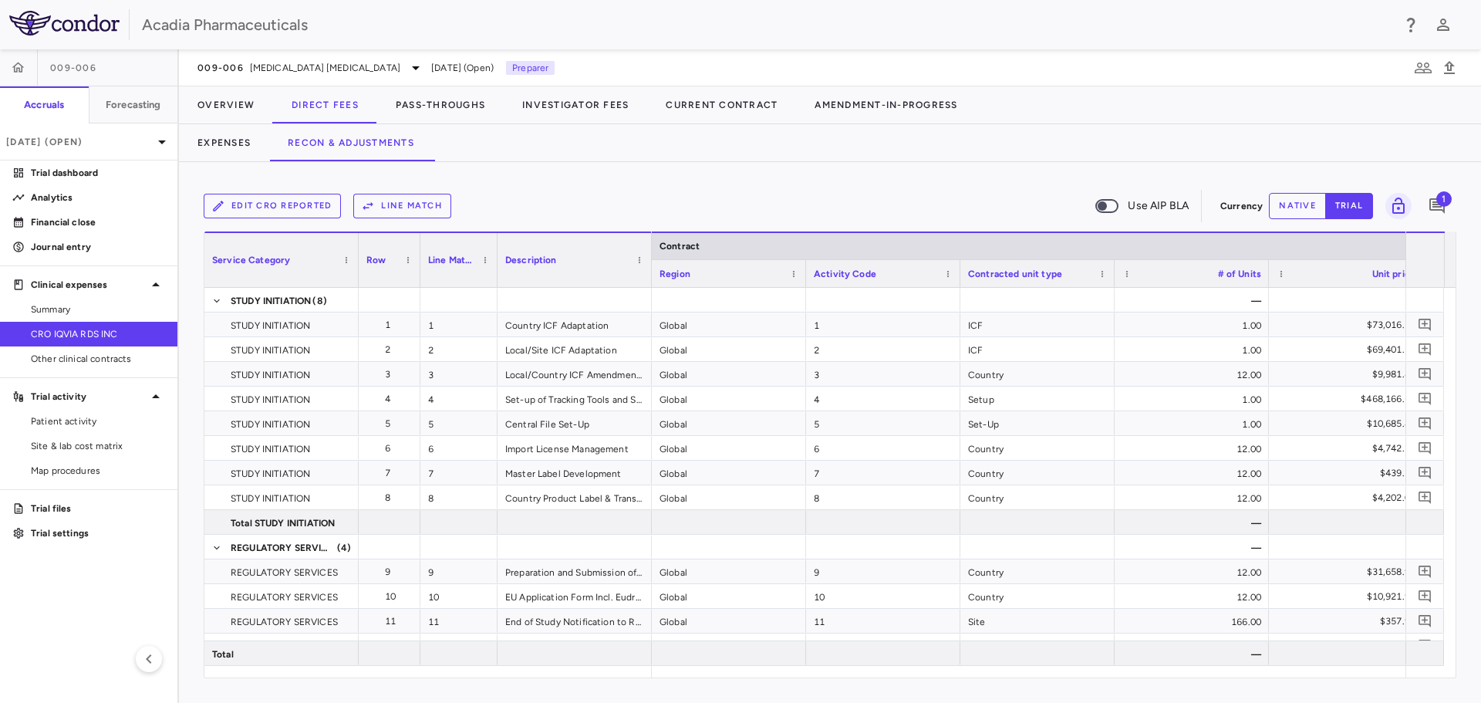
click at [362, 197] on button "Line Match" at bounding box center [402, 206] width 98 height 25
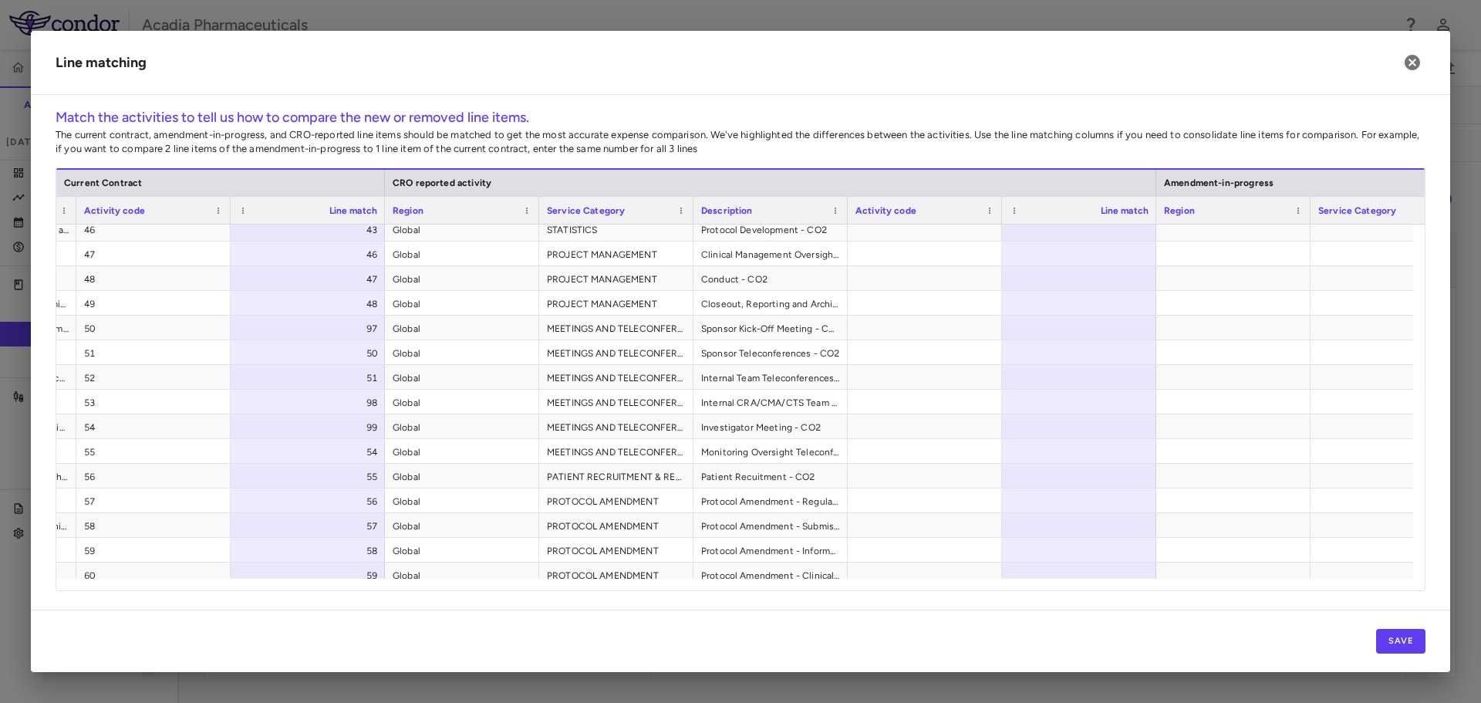
scroll to position [954, 0]
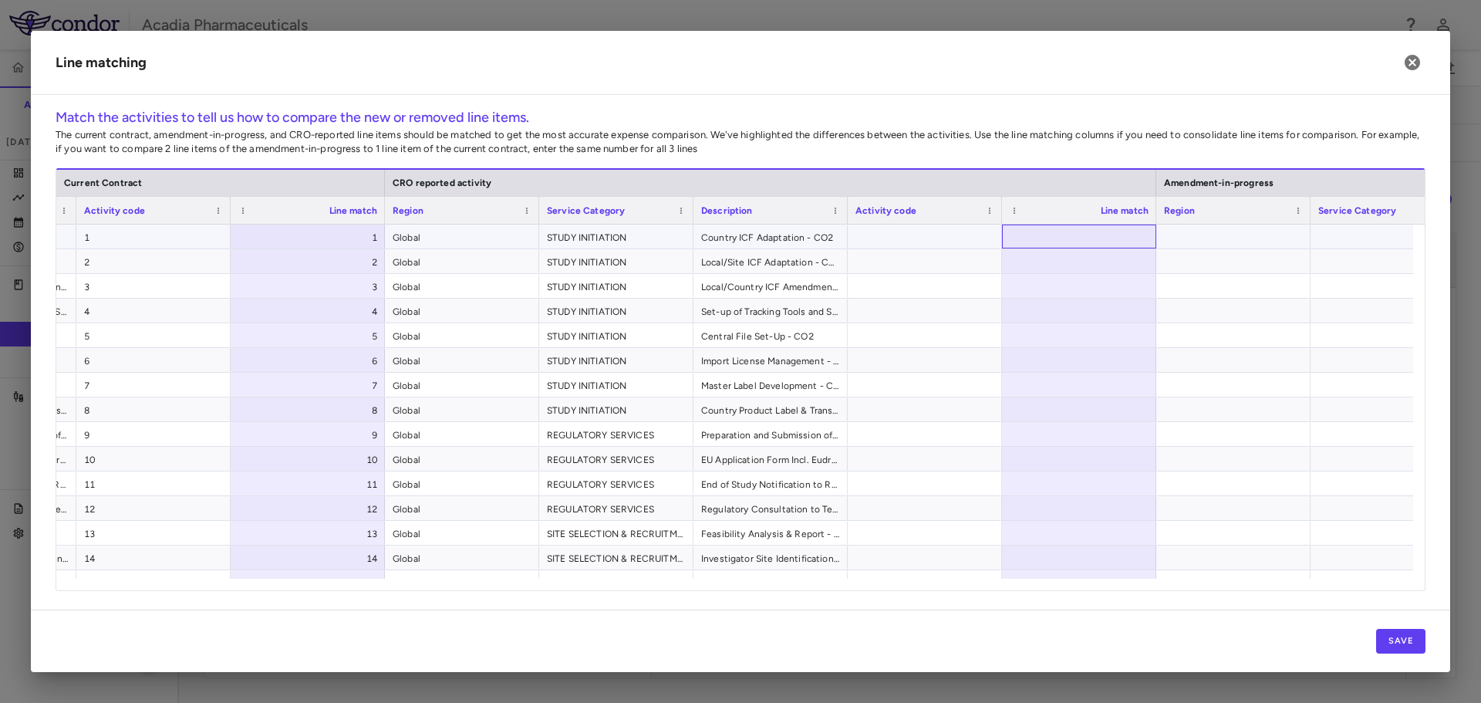
click at [1083, 234] on div at bounding box center [1079, 237] width 154 height 24
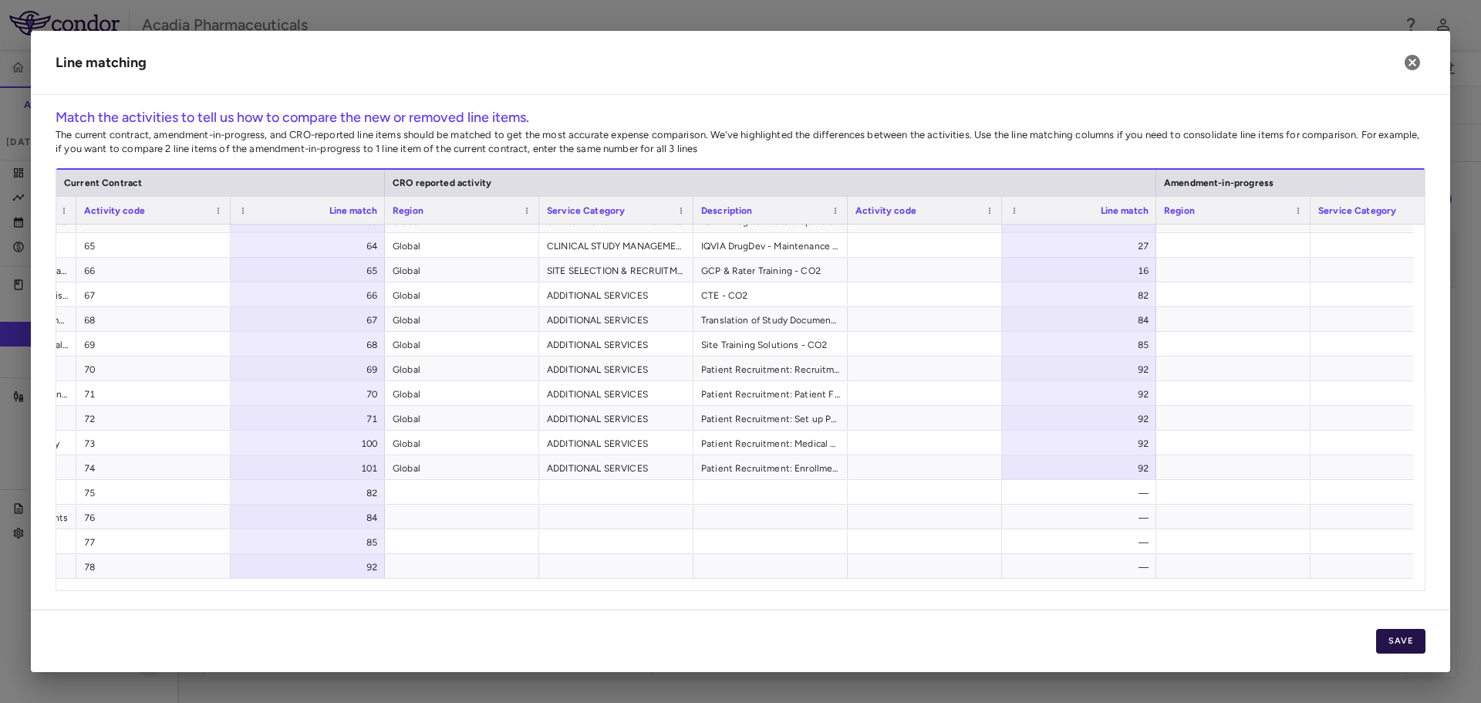
click at [1406, 640] on button "Save" at bounding box center [1400, 641] width 49 height 25
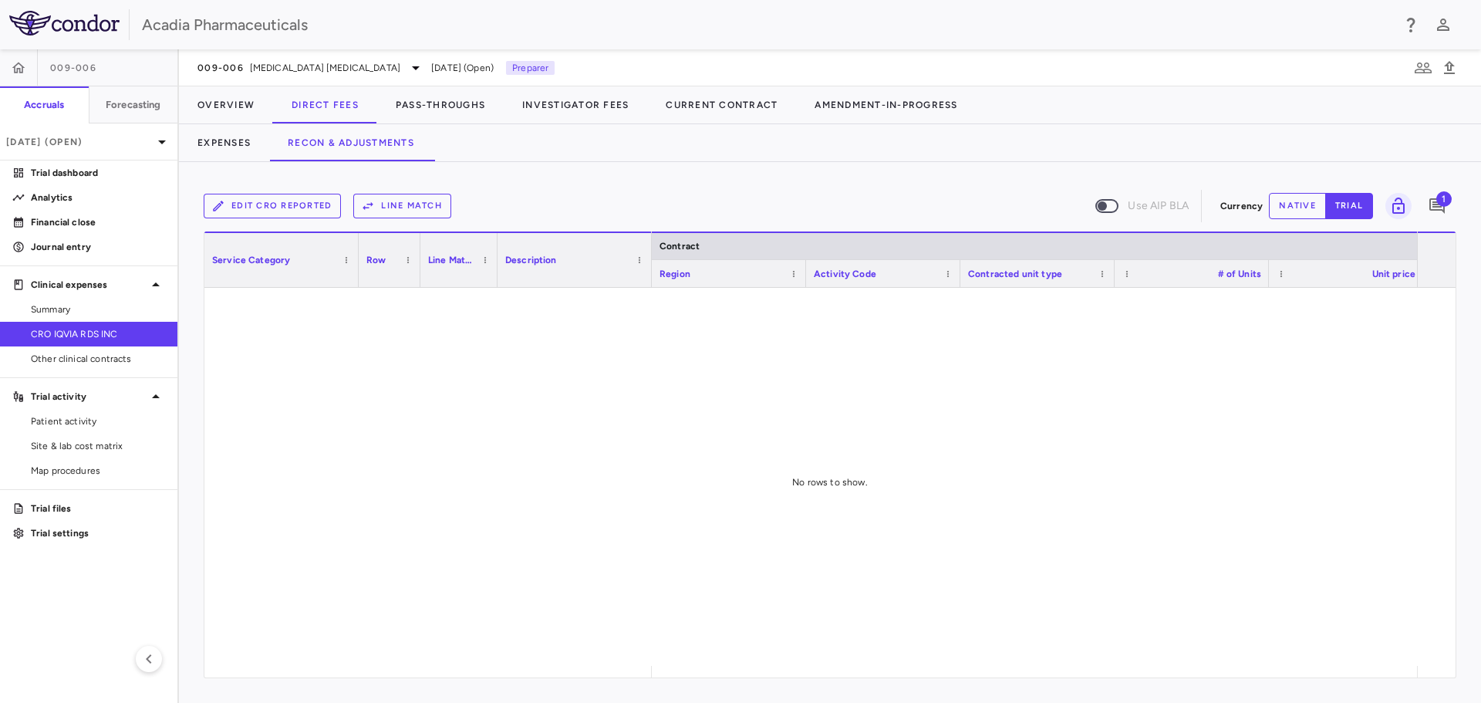
click at [274, 210] on button "Edit CRO reported" at bounding box center [272, 206] width 137 height 25
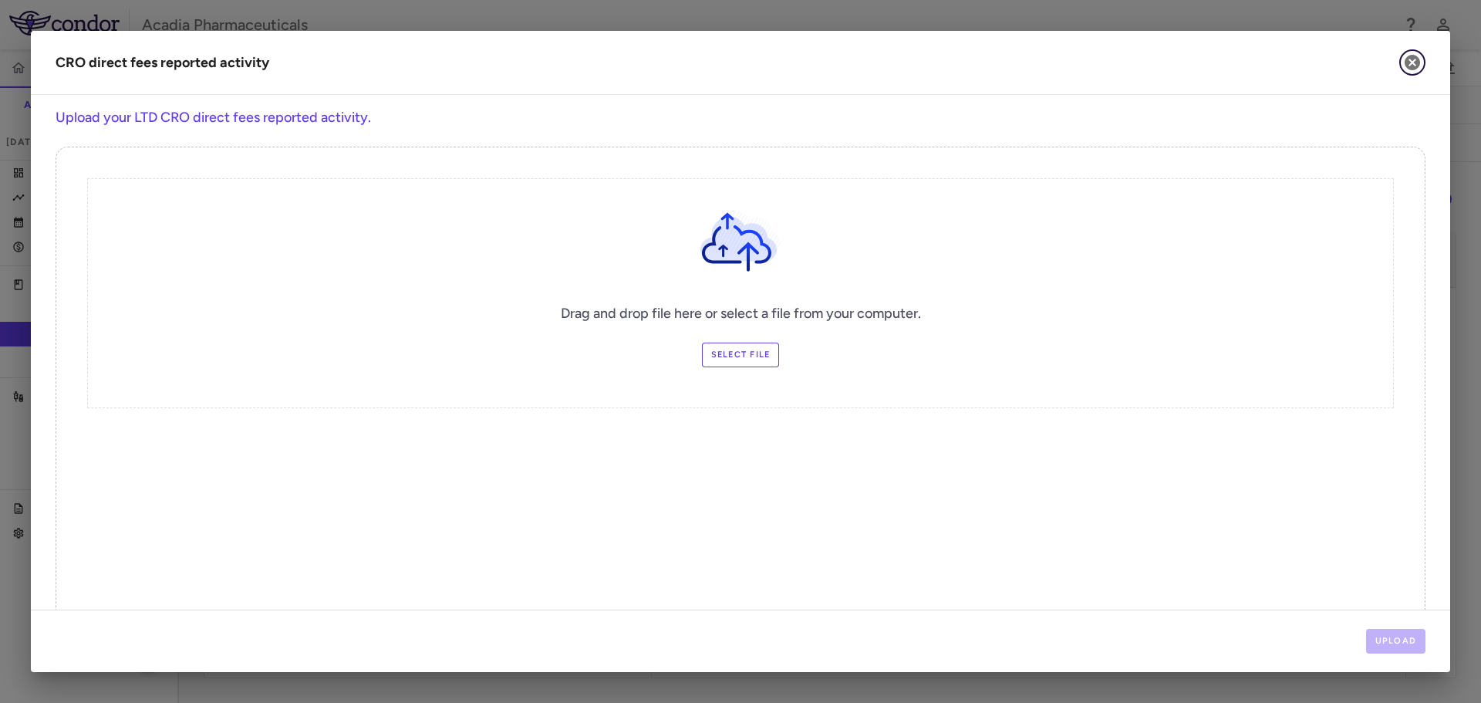
click at [1418, 59] on icon "button" at bounding box center [1412, 62] width 15 height 15
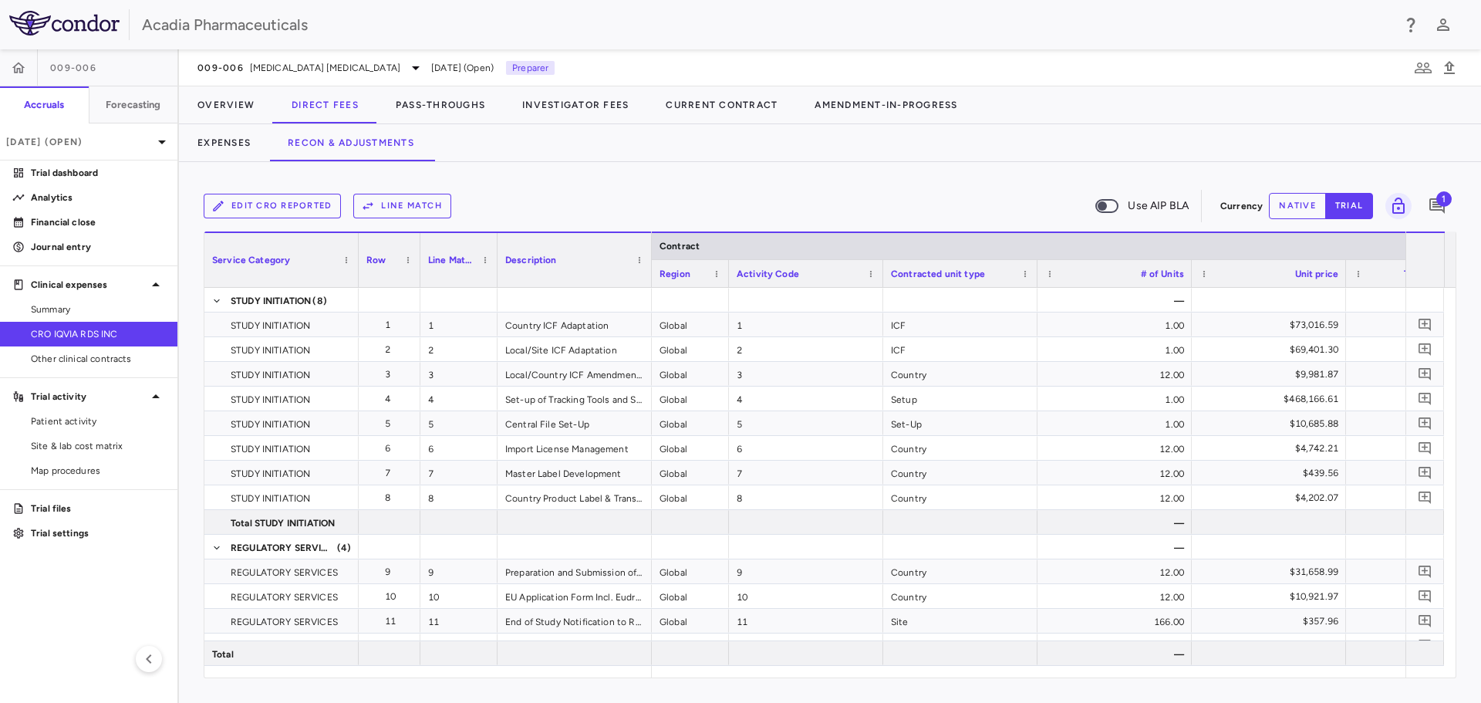
drag, startPoint x: 802, startPoint y: 277, endPoint x: 718, endPoint y: 268, distance: 84.6
click at [725, 267] on div at bounding box center [728, 273] width 6 height 27
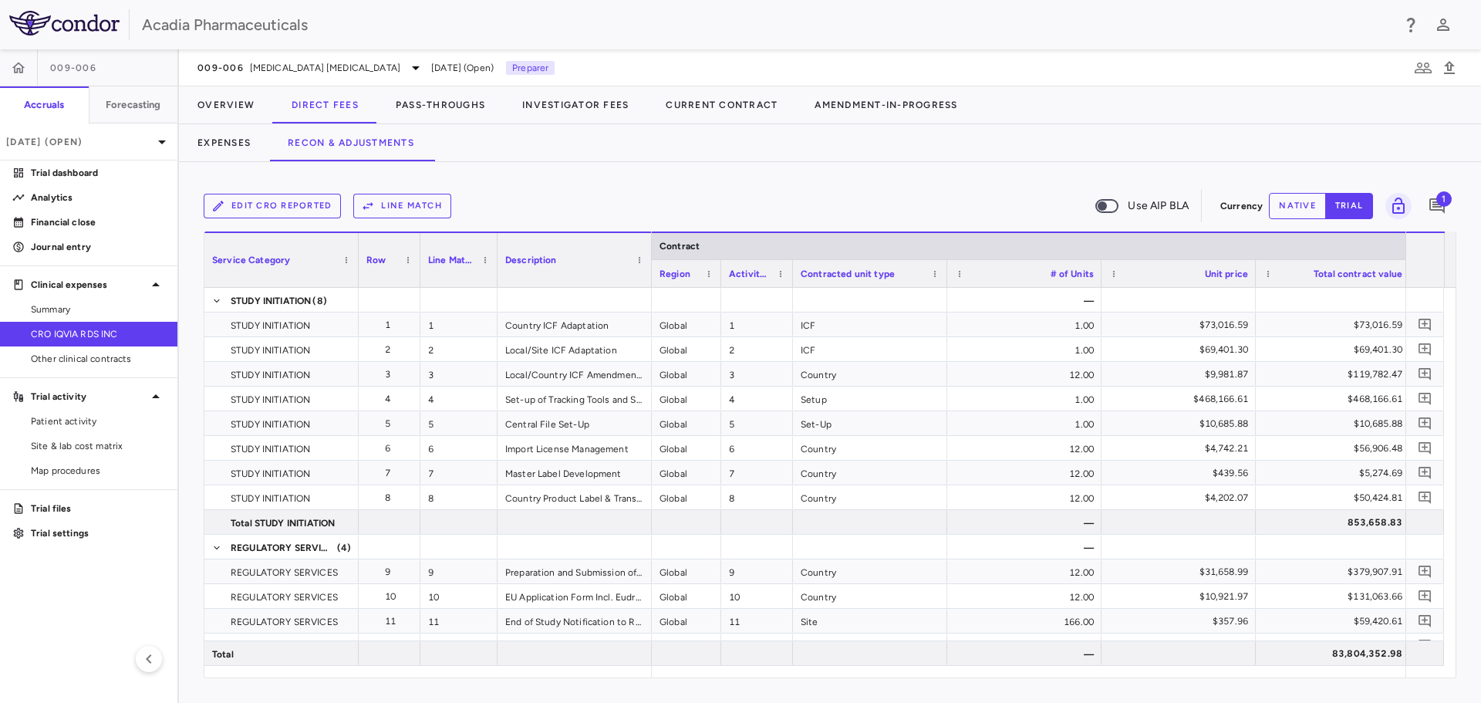
drag, startPoint x: 874, startPoint y: 285, endPoint x: 795, endPoint y: 273, distance: 79.7
click at [795, 273] on div at bounding box center [792, 273] width 6 height 27
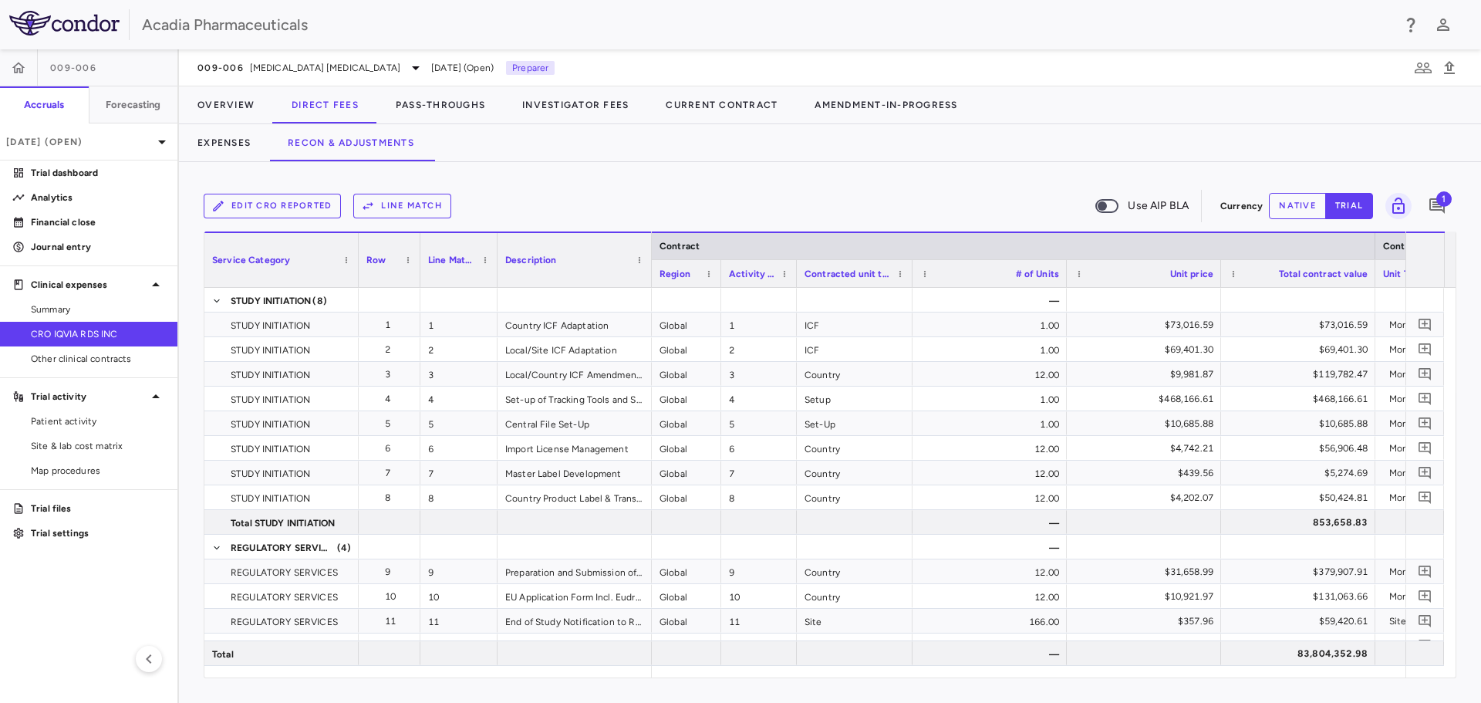
drag, startPoint x: 949, startPoint y: 279, endPoint x: 898, endPoint y: 281, distance: 51.0
click at [909, 281] on div at bounding box center [912, 273] width 6 height 27
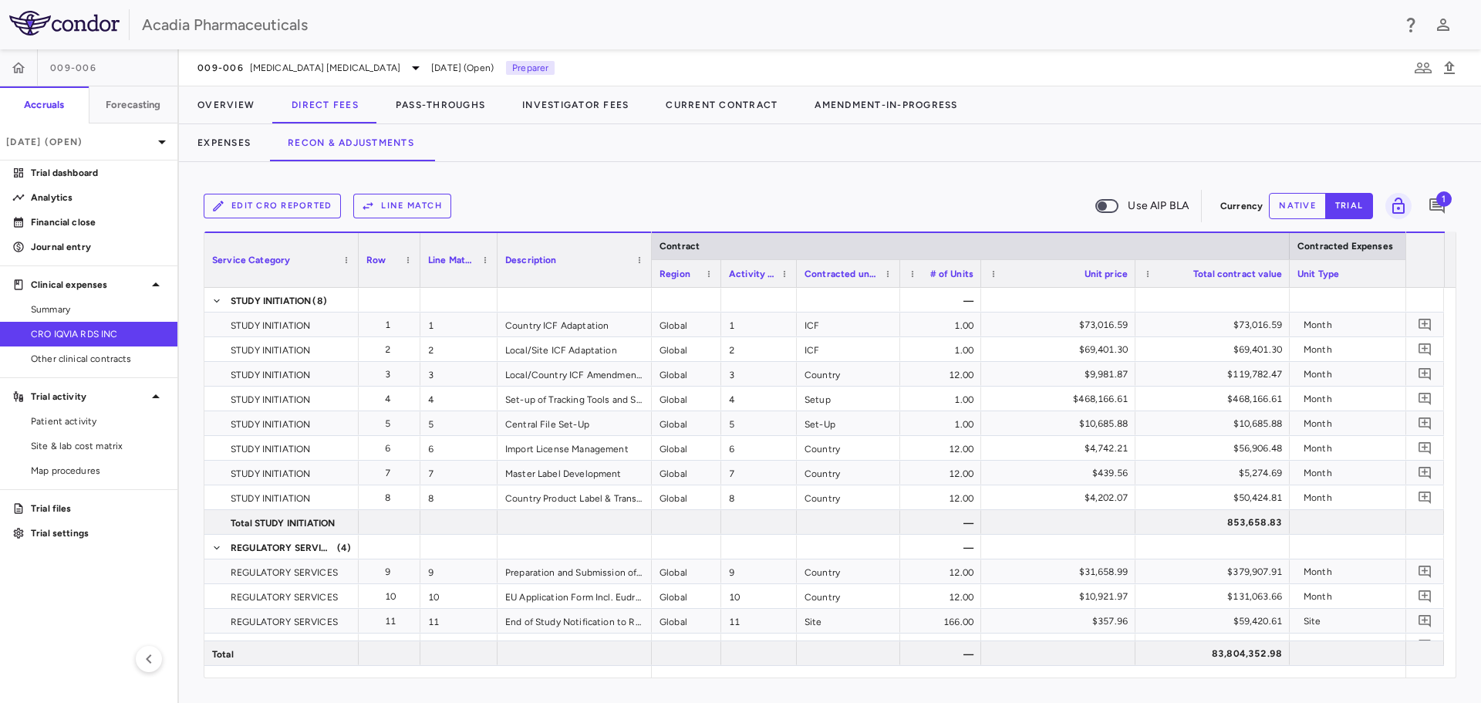
drag, startPoint x: 1053, startPoint y: 281, endPoint x: 980, endPoint y: 279, distance: 73.3
click at [980, 279] on div at bounding box center [981, 273] width 6 height 27
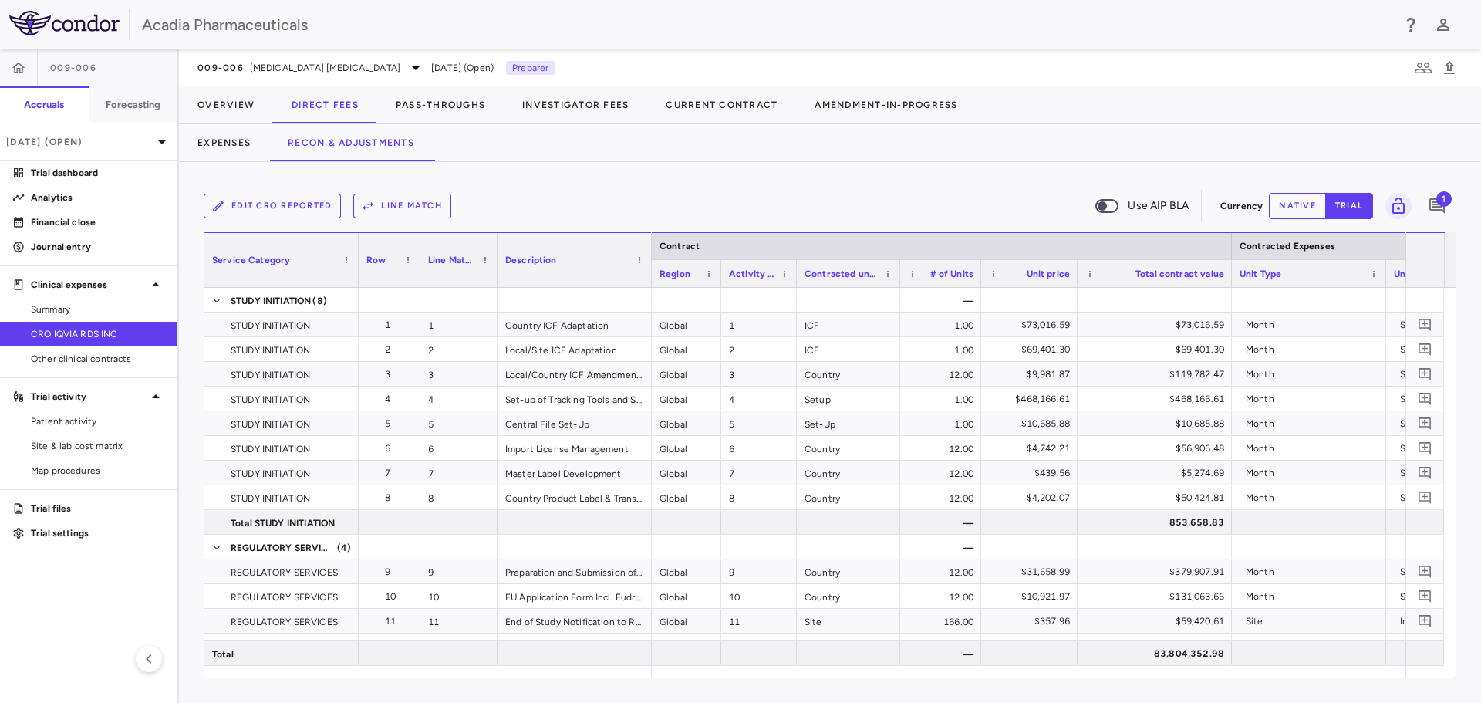
drag, startPoint x: 1135, startPoint y: 282, endPoint x: 1092, endPoint y: 289, distance: 43.8
click at [1077, 288] on div "Service Category Row Line Match" at bounding box center [829, 454] width 1251 height 446
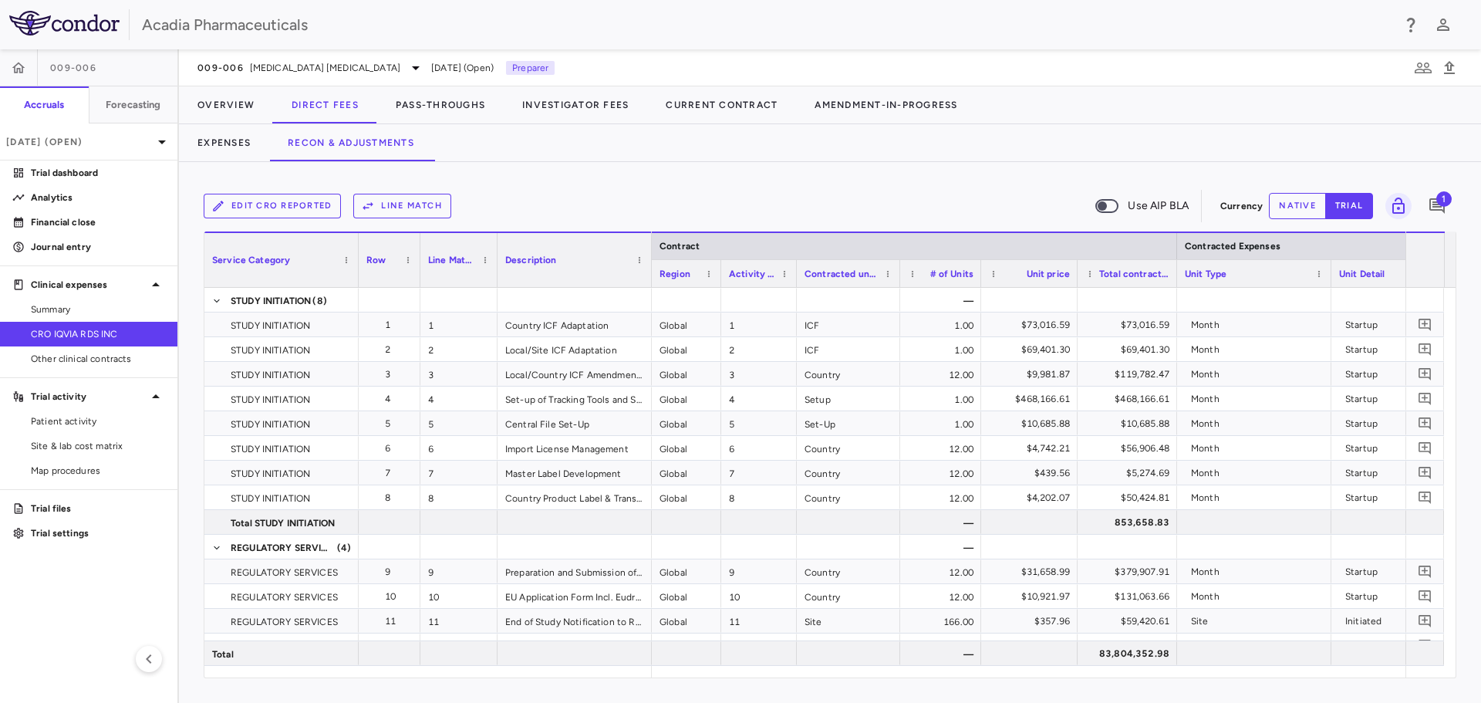
drag, startPoint x: 1230, startPoint y: 284, endPoint x: 1175, endPoint y: 291, distance: 55.2
click at [1175, 291] on div "Service Category Row Line Match" at bounding box center [829, 454] width 1251 height 446
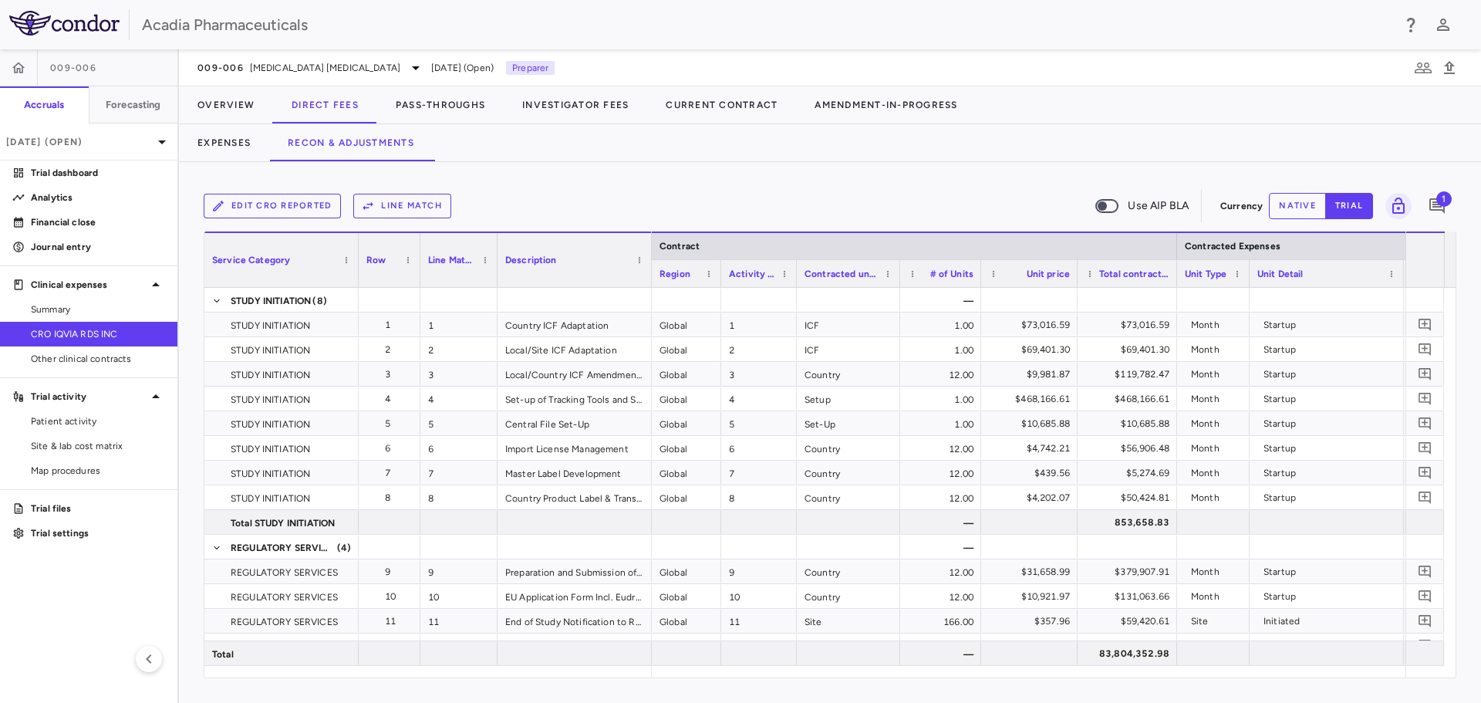
drag, startPoint x: 1330, startPoint y: 285, endPoint x: 1248, endPoint y: 293, distance: 82.2
click at [1248, 293] on div "Service Category Row Line Match" at bounding box center [829, 454] width 1251 height 446
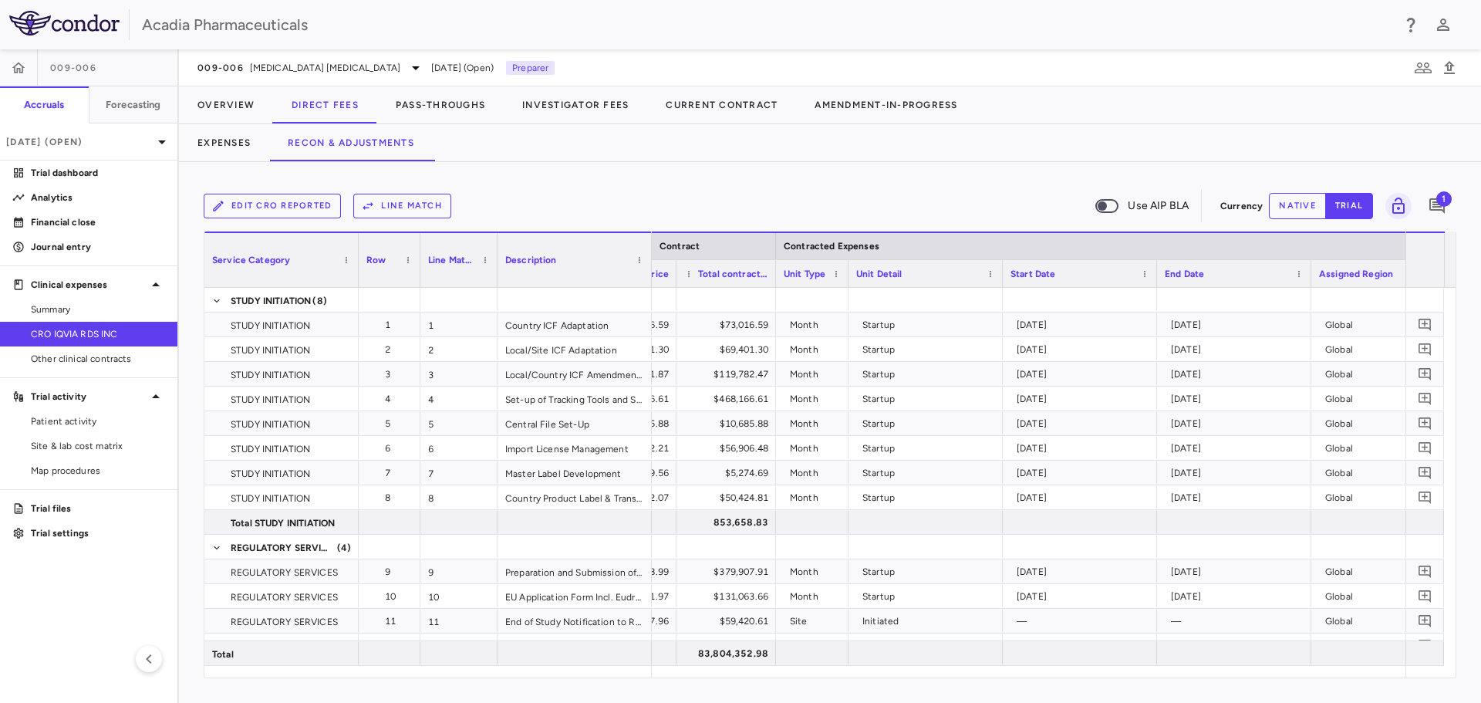
scroll to position [0, 405]
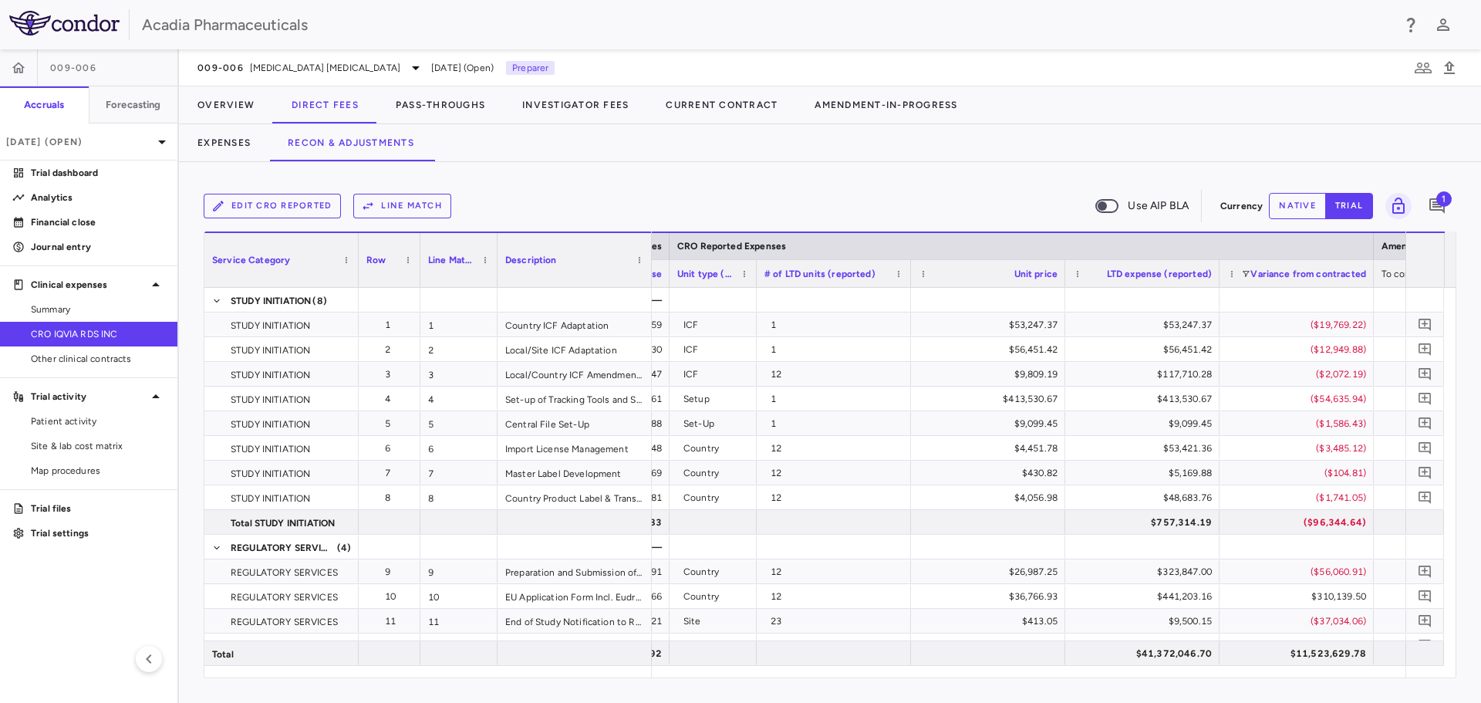
drag, startPoint x: 822, startPoint y: 280, endPoint x: 836, endPoint y: 279, distance: 13.9
click at [754, 284] on div at bounding box center [756, 273] width 6 height 27
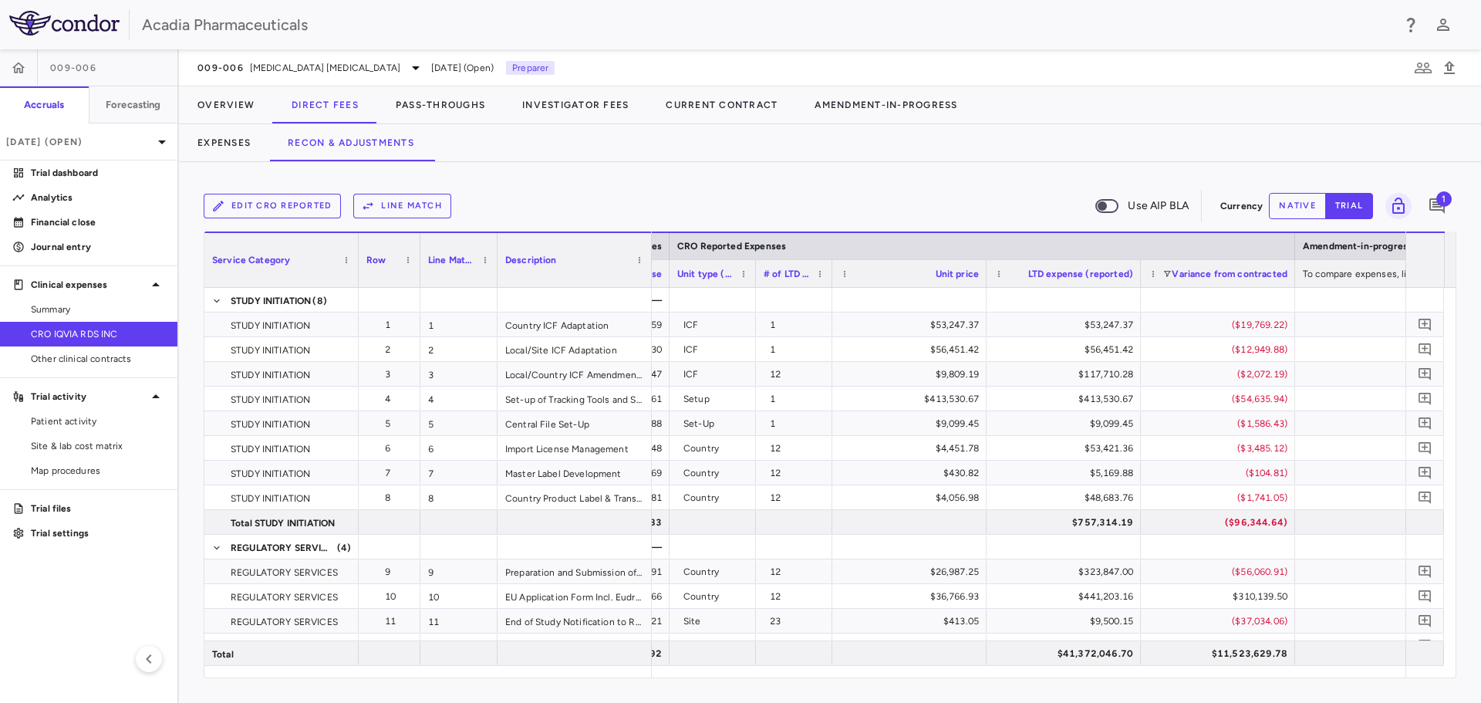
drag, startPoint x: 907, startPoint y: 282, endPoint x: 829, endPoint y: 298, distance: 79.6
click at [829, 298] on div "Service Category Row Line Match" at bounding box center [829, 454] width 1251 height 446
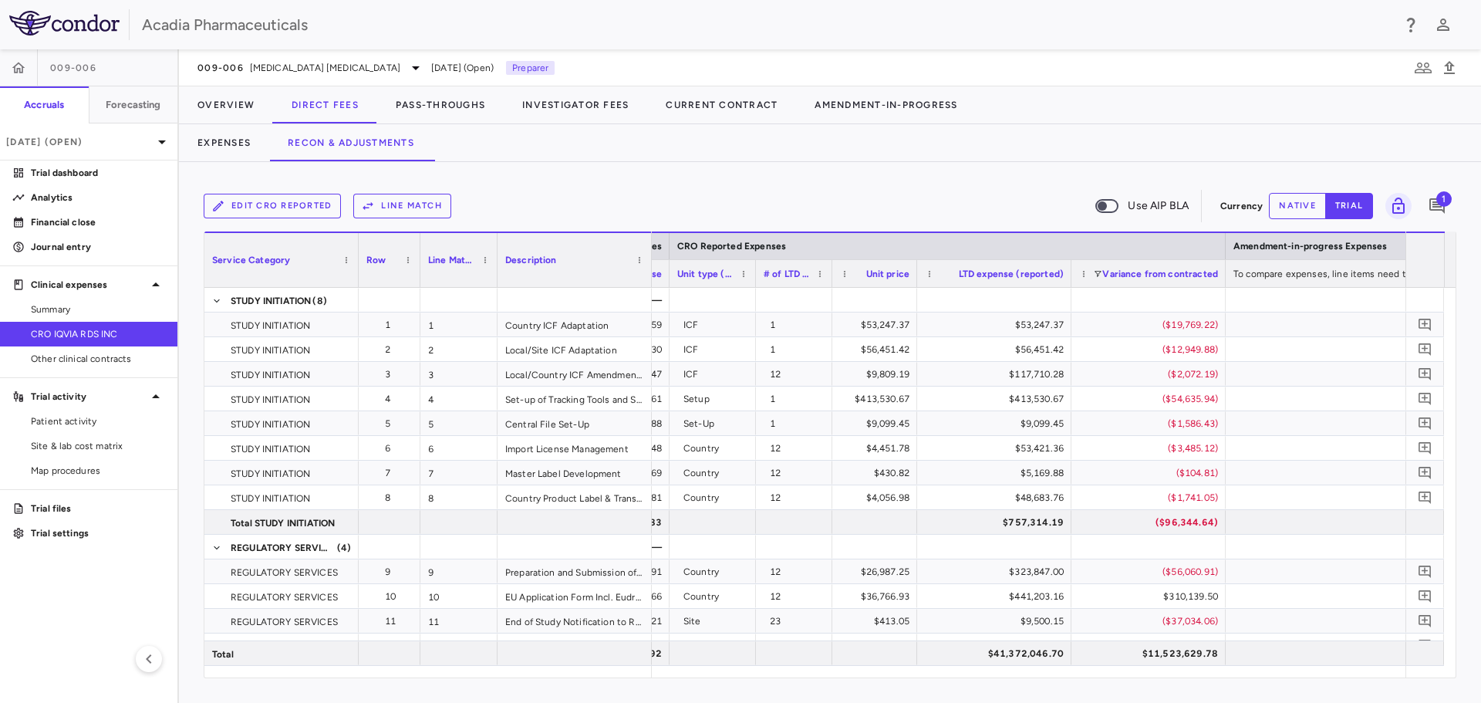
drag, startPoint x: 983, startPoint y: 282, endPoint x: 910, endPoint y: 296, distance: 74.0
click at [910, 296] on div "Service Category Row Line Match" at bounding box center [829, 454] width 1251 height 446
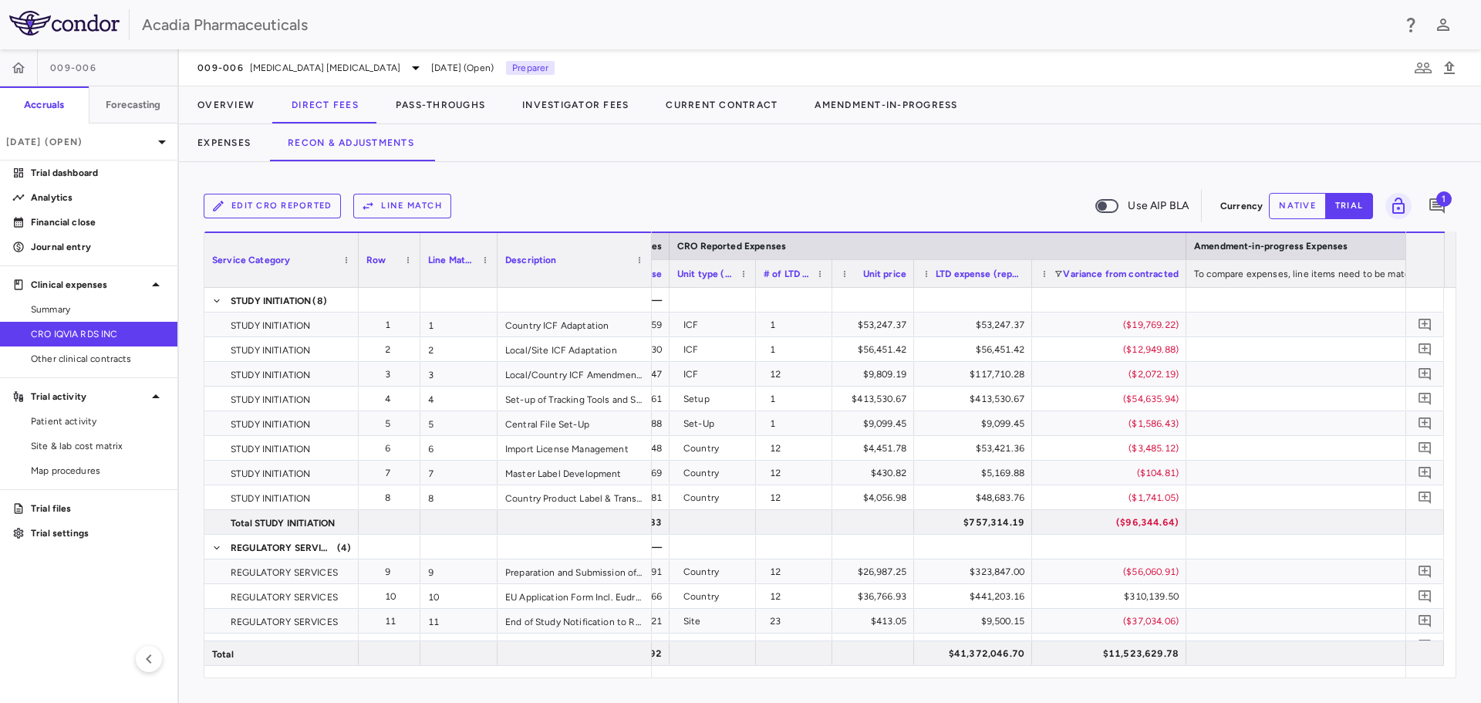
drag, startPoint x: 1058, startPoint y: 283, endPoint x: 1029, endPoint y: 285, distance: 28.6
click at [1029, 285] on div at bounding box center [1031, 273] width 6 height 27
drag, startPoint x: 1184, startPoint y: 284, endPoint x: 1197, endPoint y: 306, distance: 24.9
click at [1197, 306] on div "Service Category Row Line Match" at bounding box center [829, 454] width 1251 height 446
drag, startPoint x: 1197, startPoint y: 280, endPoint x: 1175, endPoint y: 274, distance: 22.5
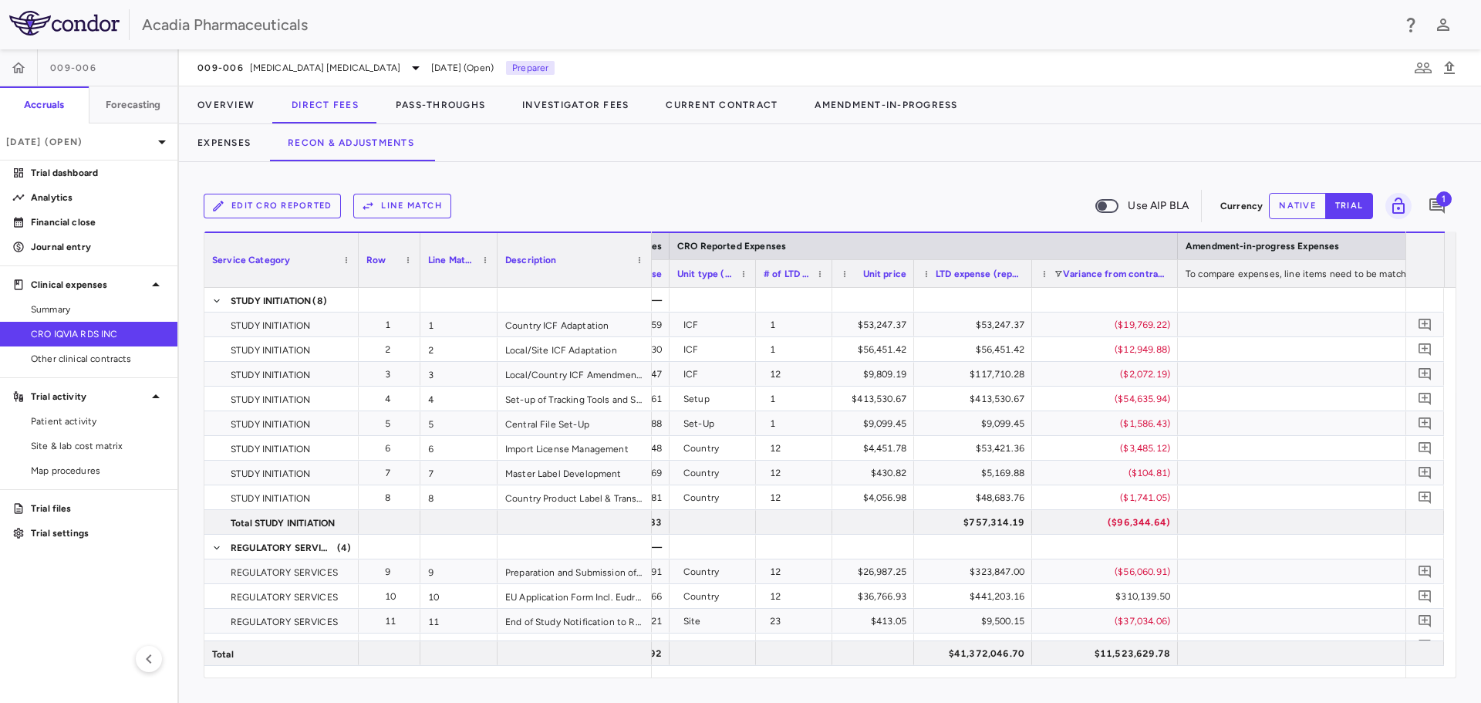
click at [1175, 274] on div at bounding box center [1177, 273] width 6 height 27
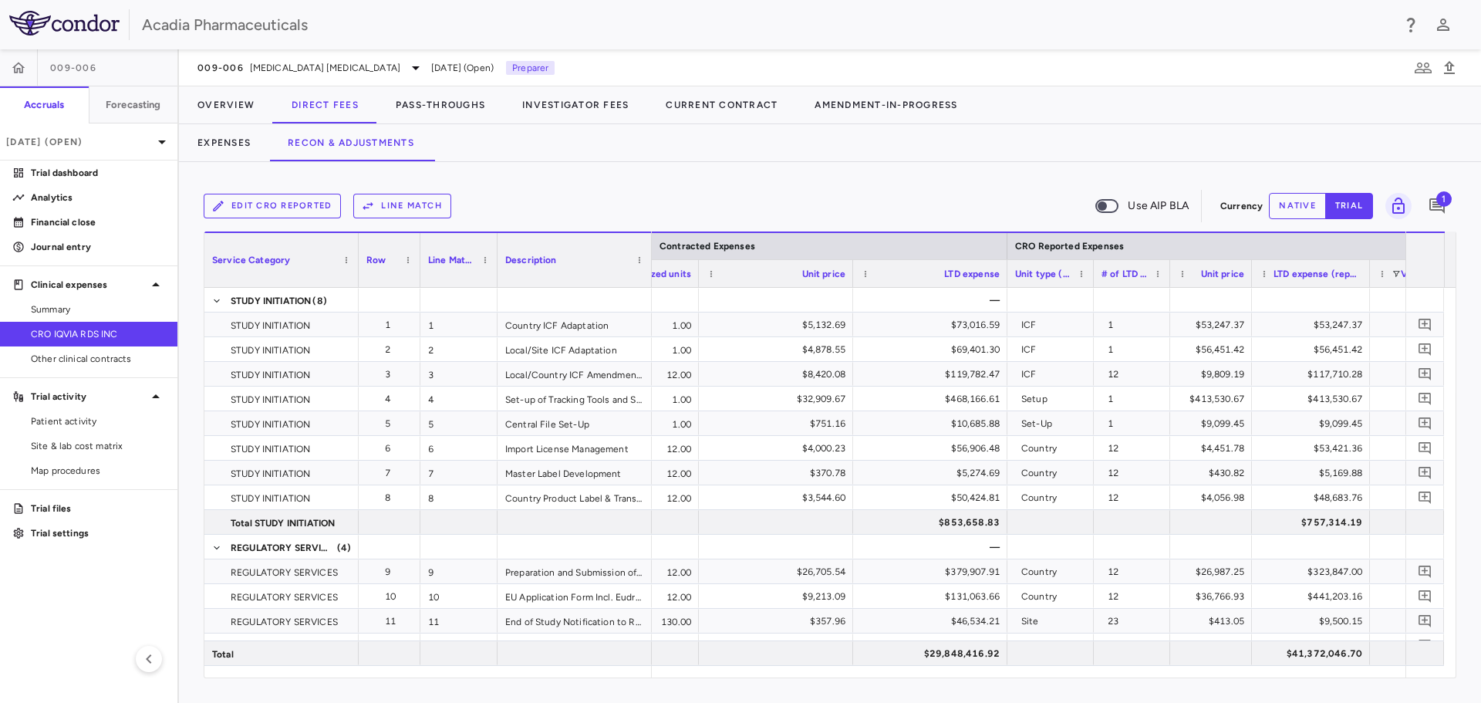
scroll to position [0, 951]
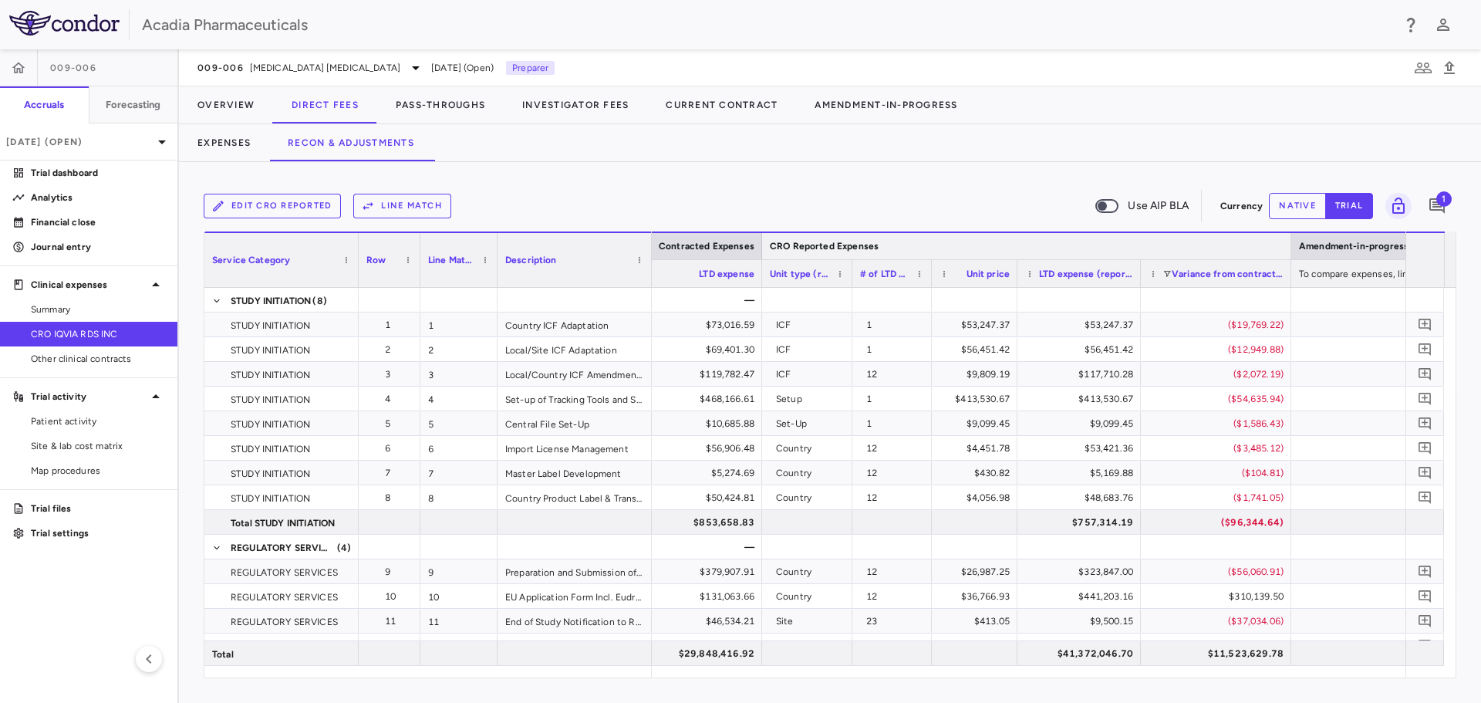
drag, startPoint x: 1268, startPoint y: 258, endPoint x: 1290, endPoint y: 255, distance: 21.8
click at [1290, 255] on div at bounding box center [1291, 246] width 6 height 26
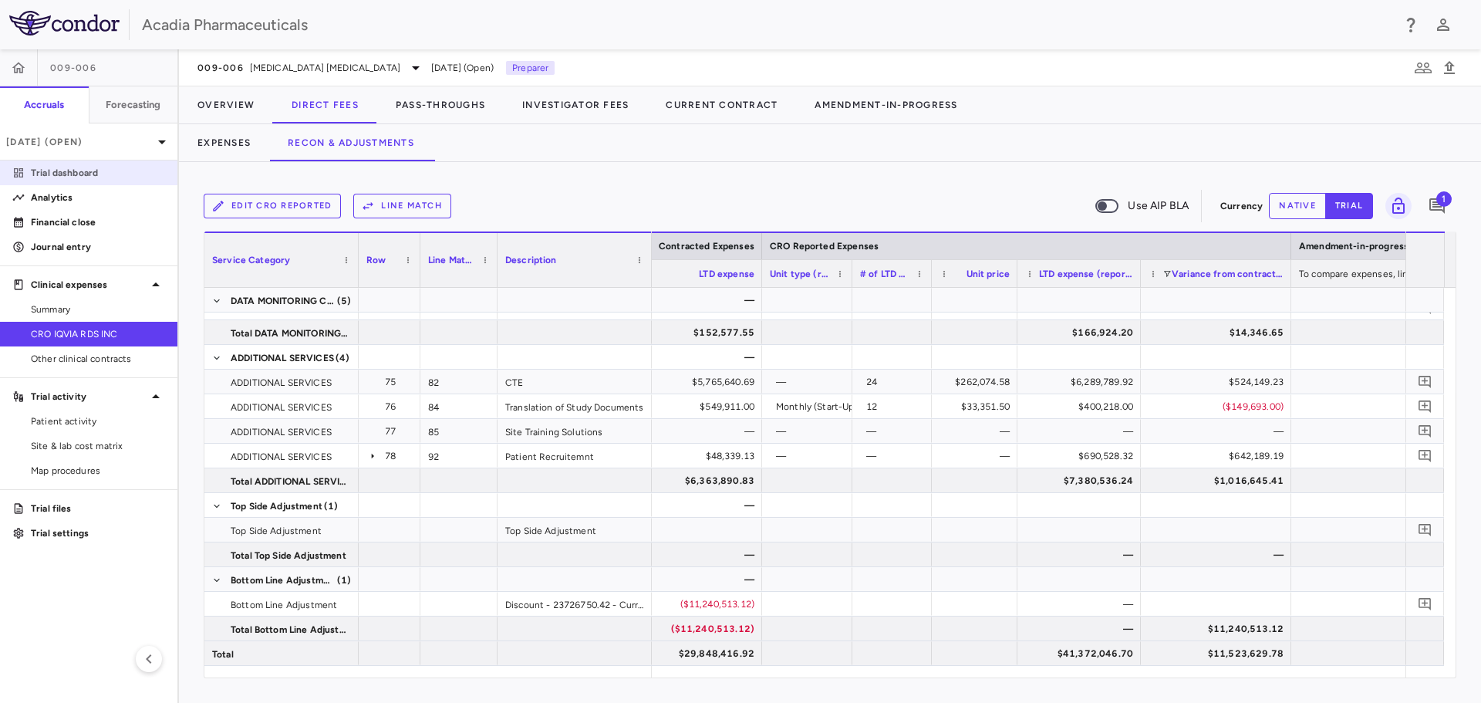
click at [89, 175] on p "Trial dashboard" at bounding box center [98, 173] width 134 height 14
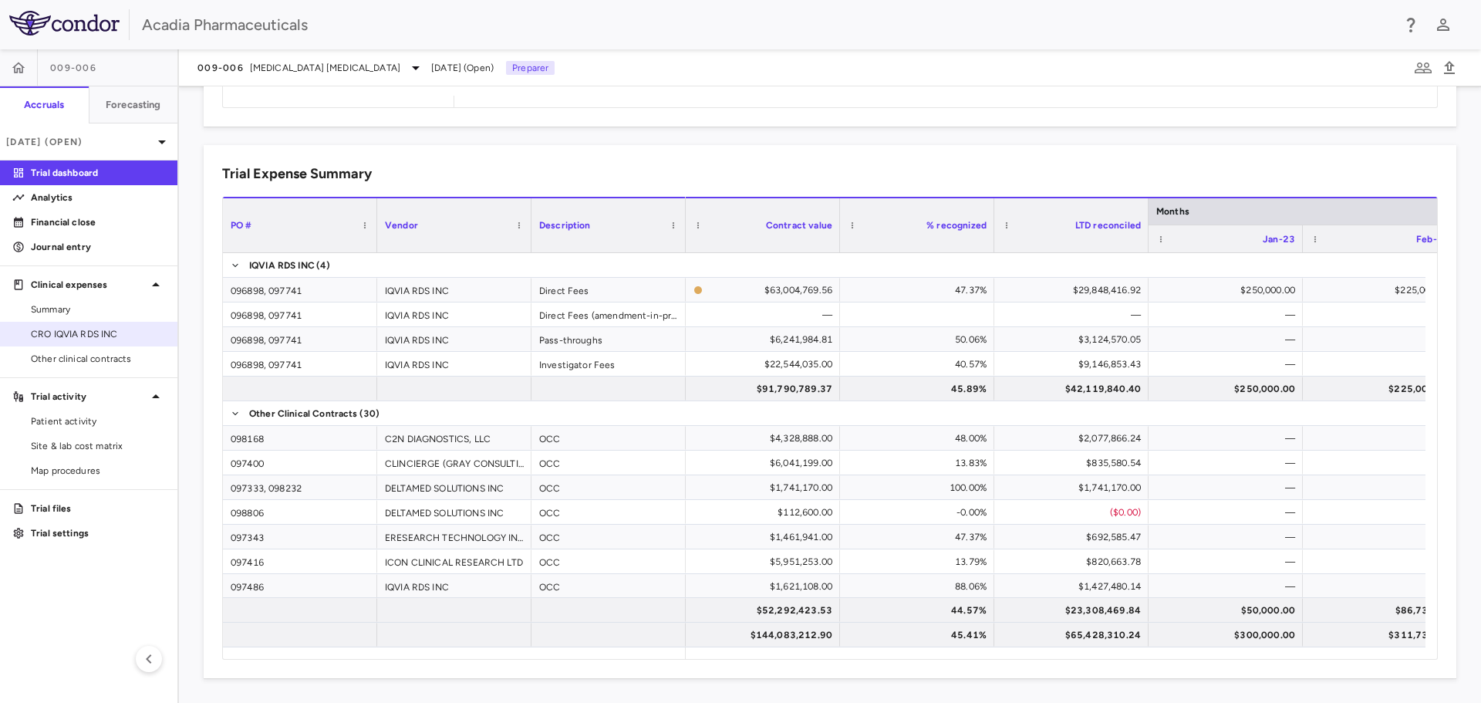
click at [74, 328] on span "CRO IQVIA RDS INC" at bounding box center [98, 334] width 134 height 14
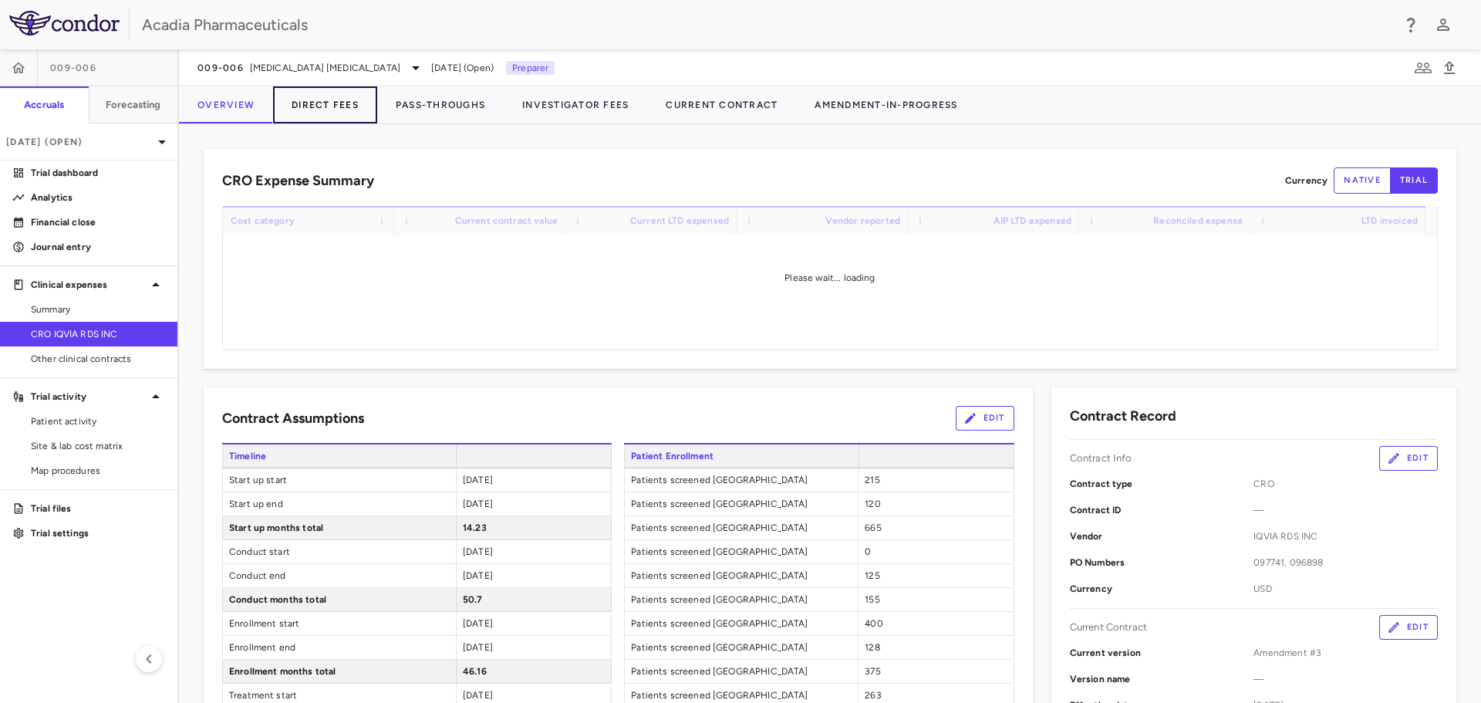
click at [291, 107] on button "Direct Fees" at bounding box center [325, 104] width 104 height 37
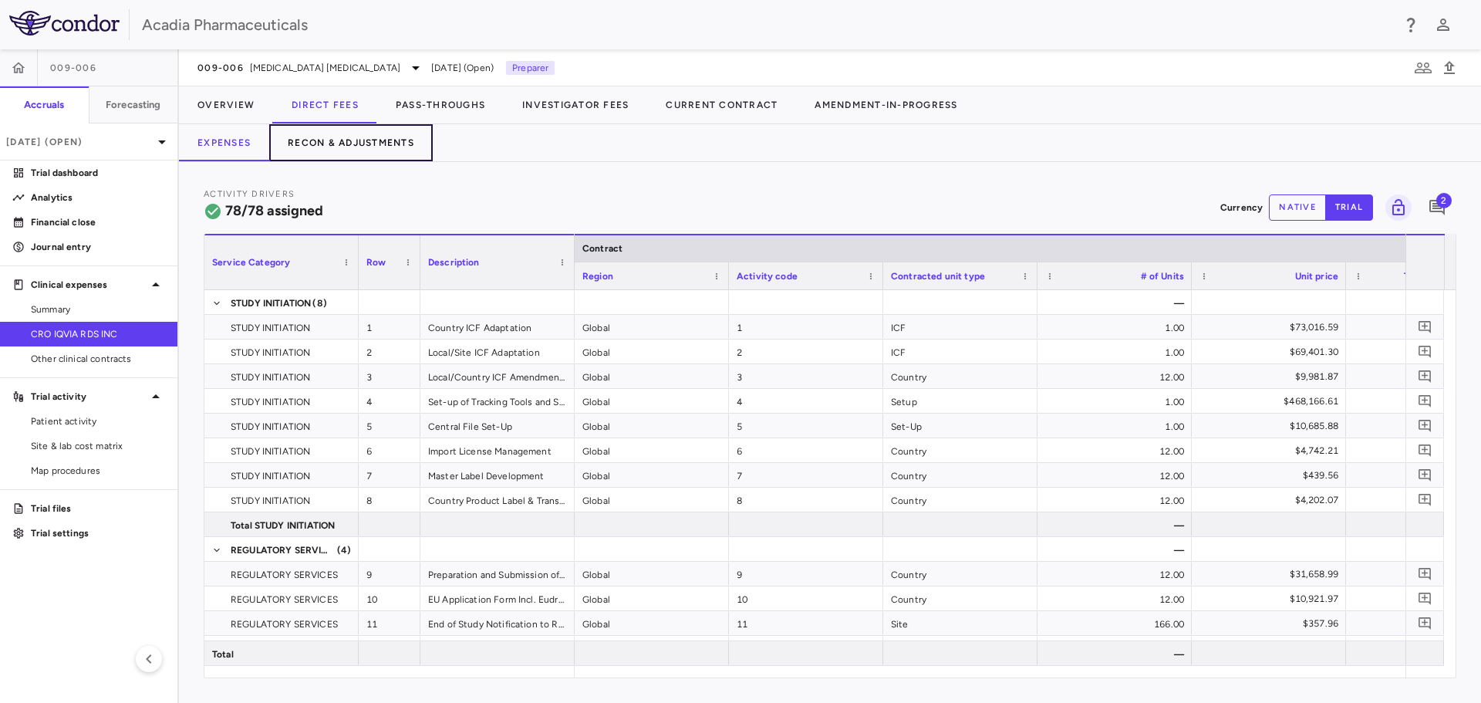
click at [284, 144] on button "Recon & Adjustments" at bounding box center [351, 142] width 164 height 37
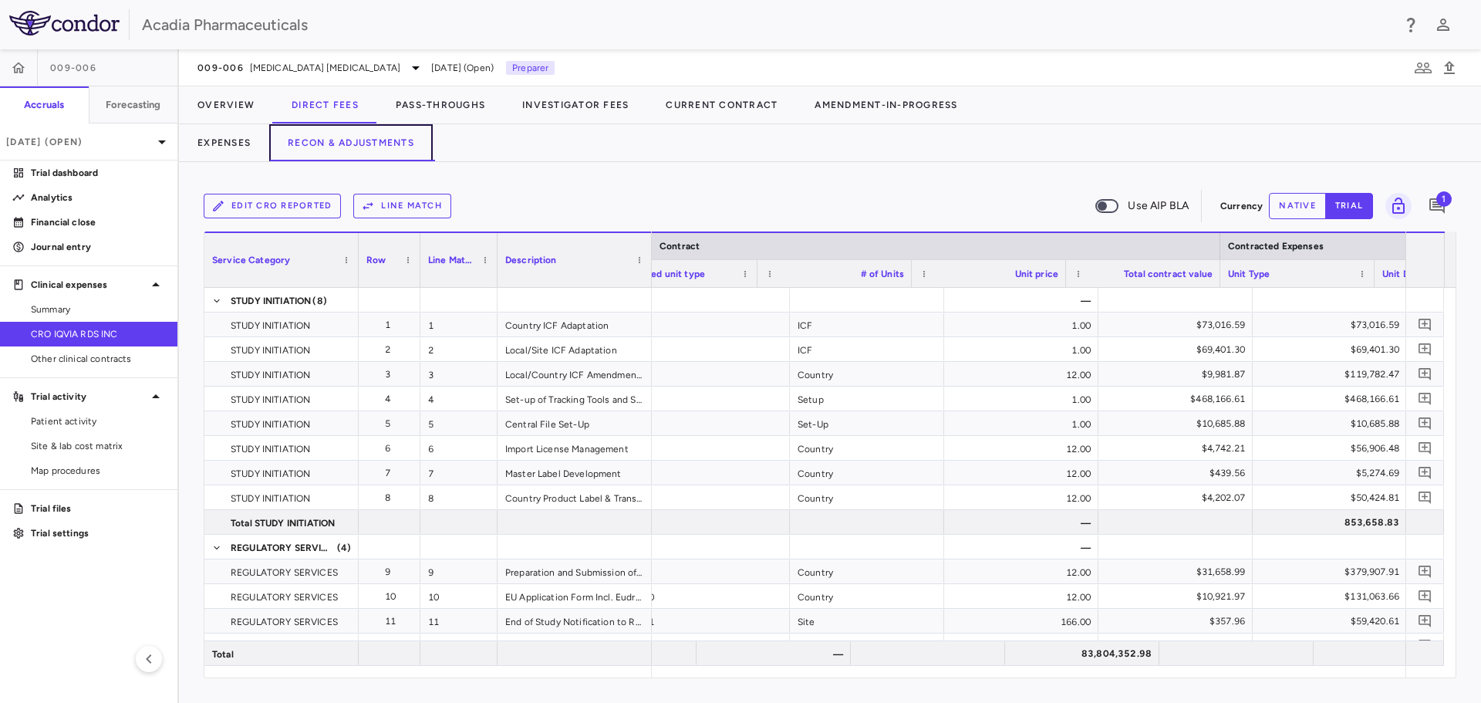
scroll to position [0, 418]
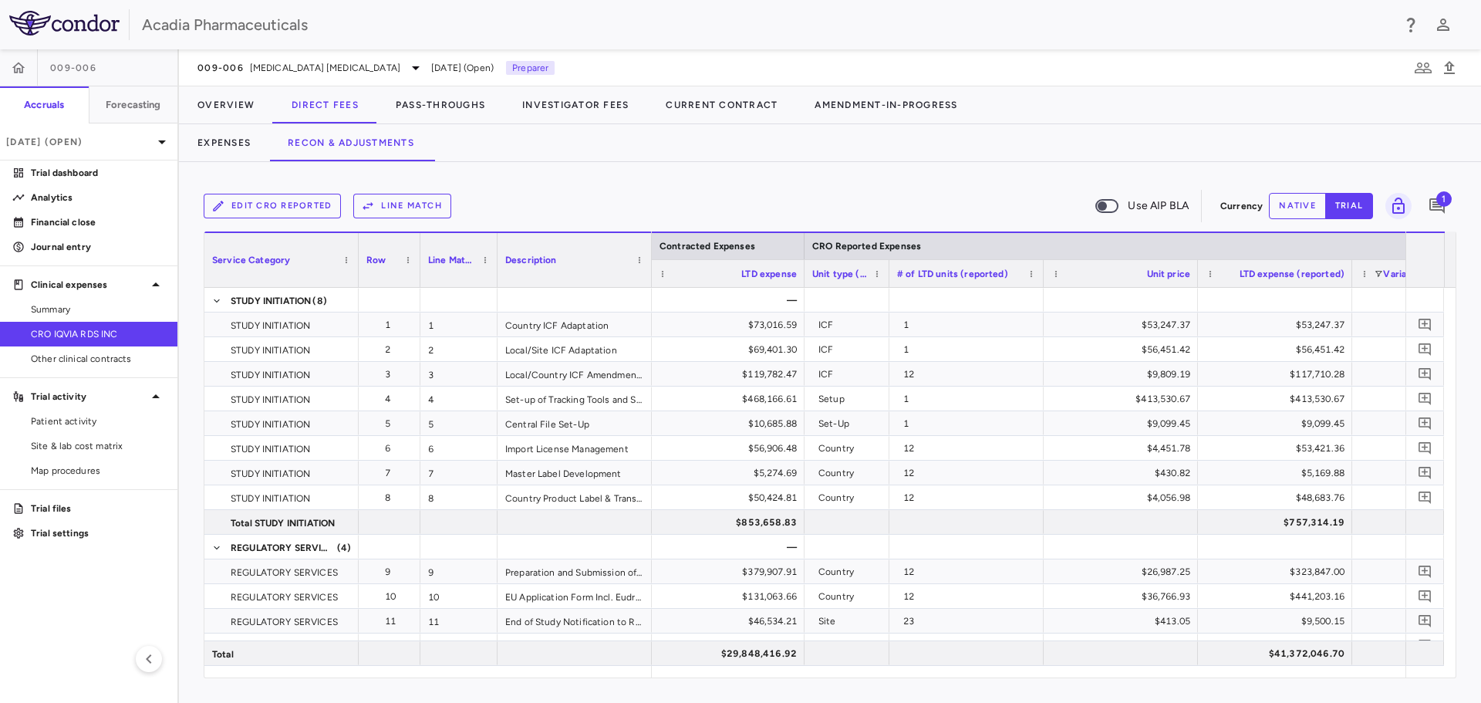
drag, startPoint x: 957, startPoint y: 285, endPoint x: 888, endPoint y: 281, distance: 69.6
click at [888, 281] on div at bounding box center [889, 273] width 6 height 27
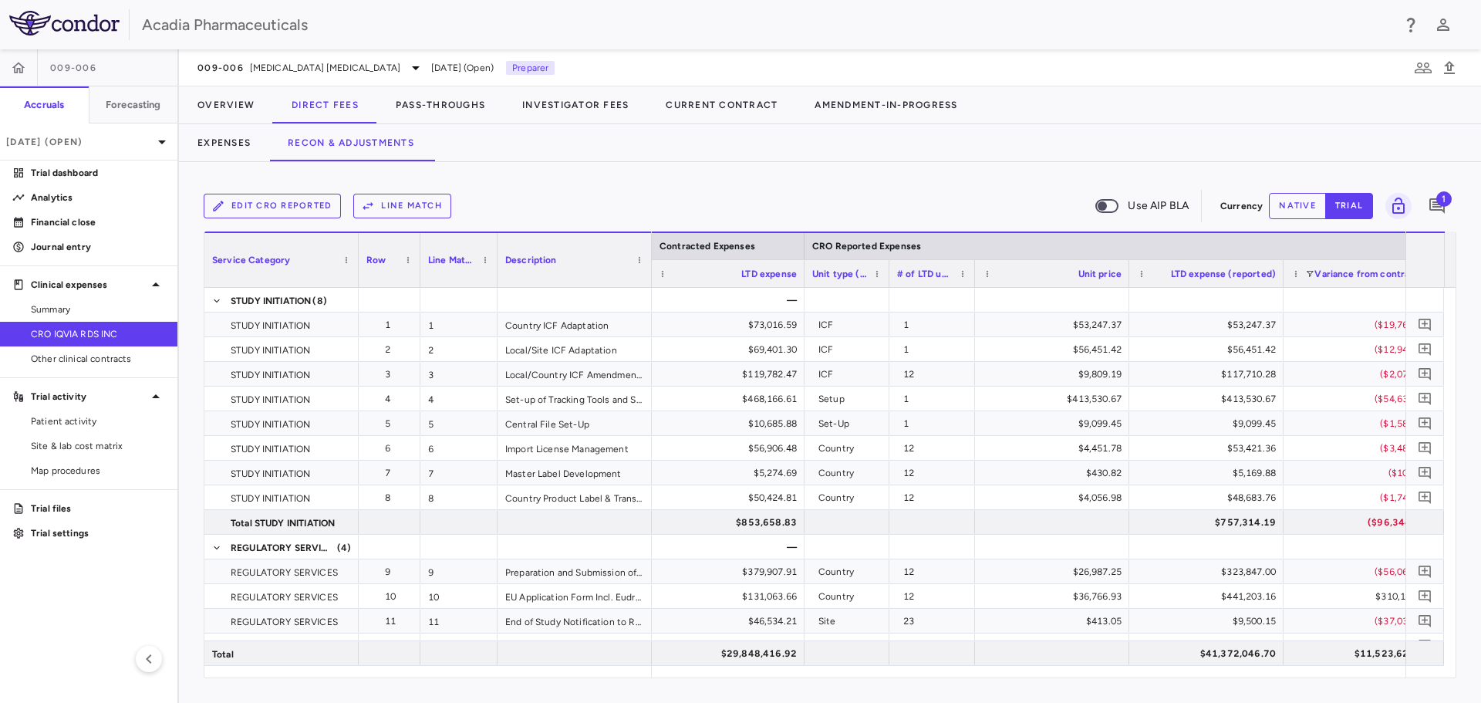
drag, startPoint x: 1043, startPoint y: 279, endPoint x: 974, endPoint y: 305, distance: 73.2
click at [974, 305] on div "Service Category Row Line Match" at bounding box center [829, 454] width 1251 height 446
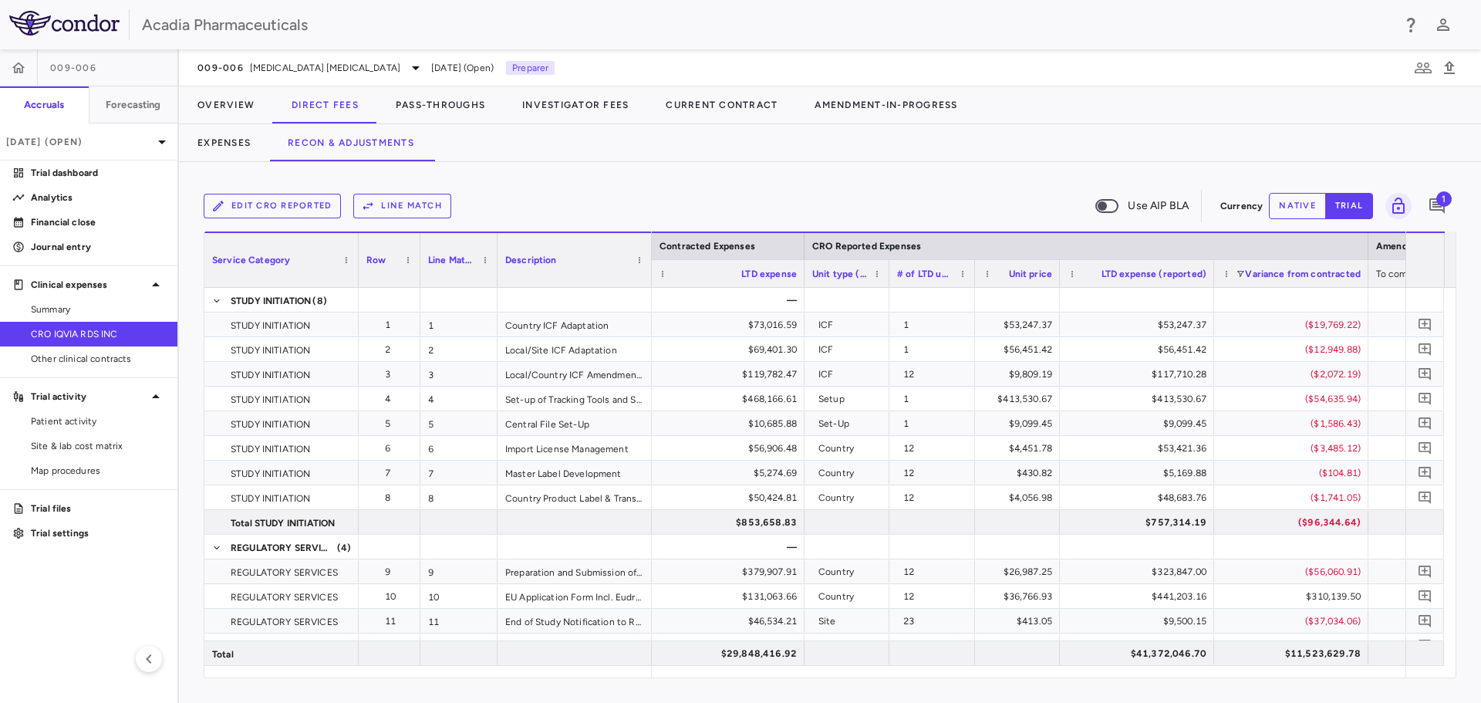
drag, startPoint x: 1127, startPoint y: 283, endPoint x: 1110, endPoint y: 291, distance: 18.6
click at [1058, 293] on div "Service Category Row Line Match" at bounding box center [829, 454] width 1251 height 446
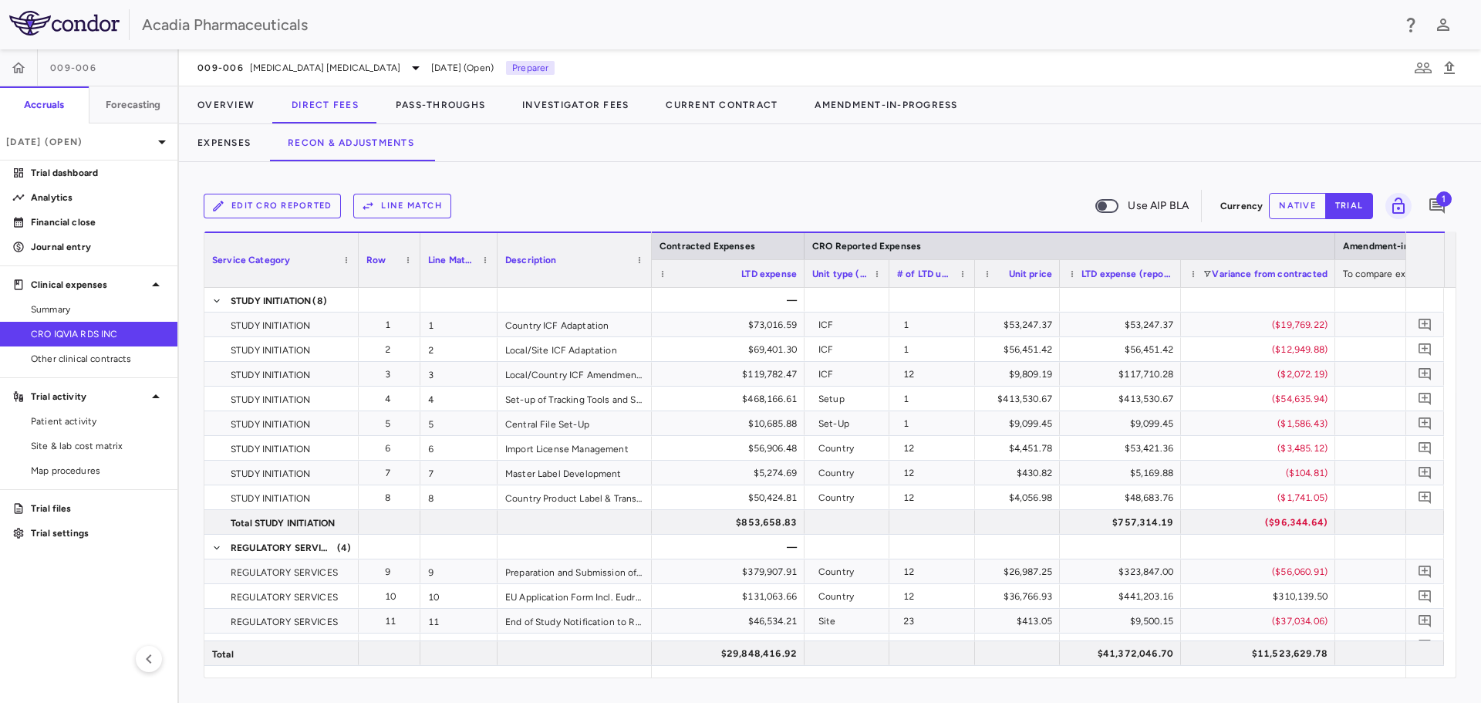
drag, startPoint x: 1213, startPoint y: 282, endPoint x: 1180, endPoint y: 288, distance: 33.7
click at [1180, 288] on div "Service Category Row Line Match" at bounding box center [829, 454] width 1251 height 446
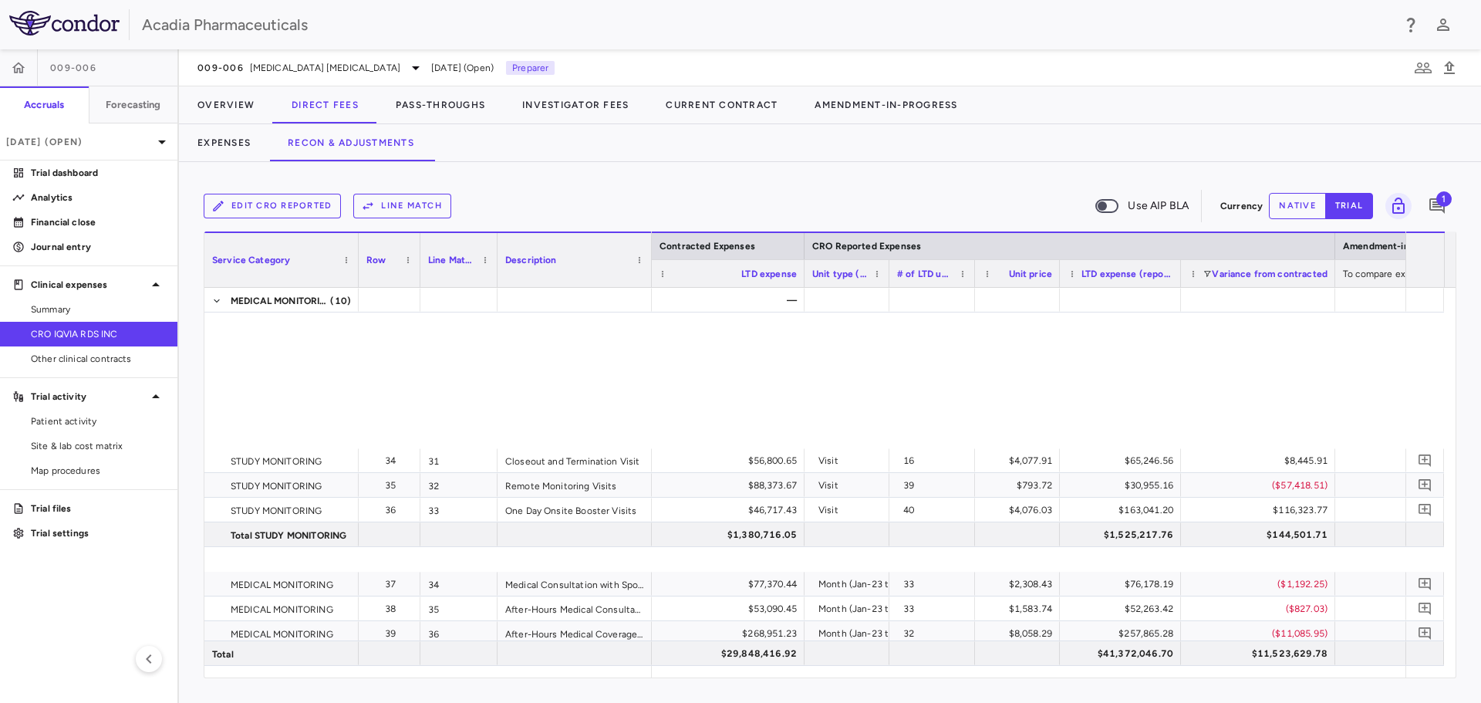
scroll to position [1389, 0]
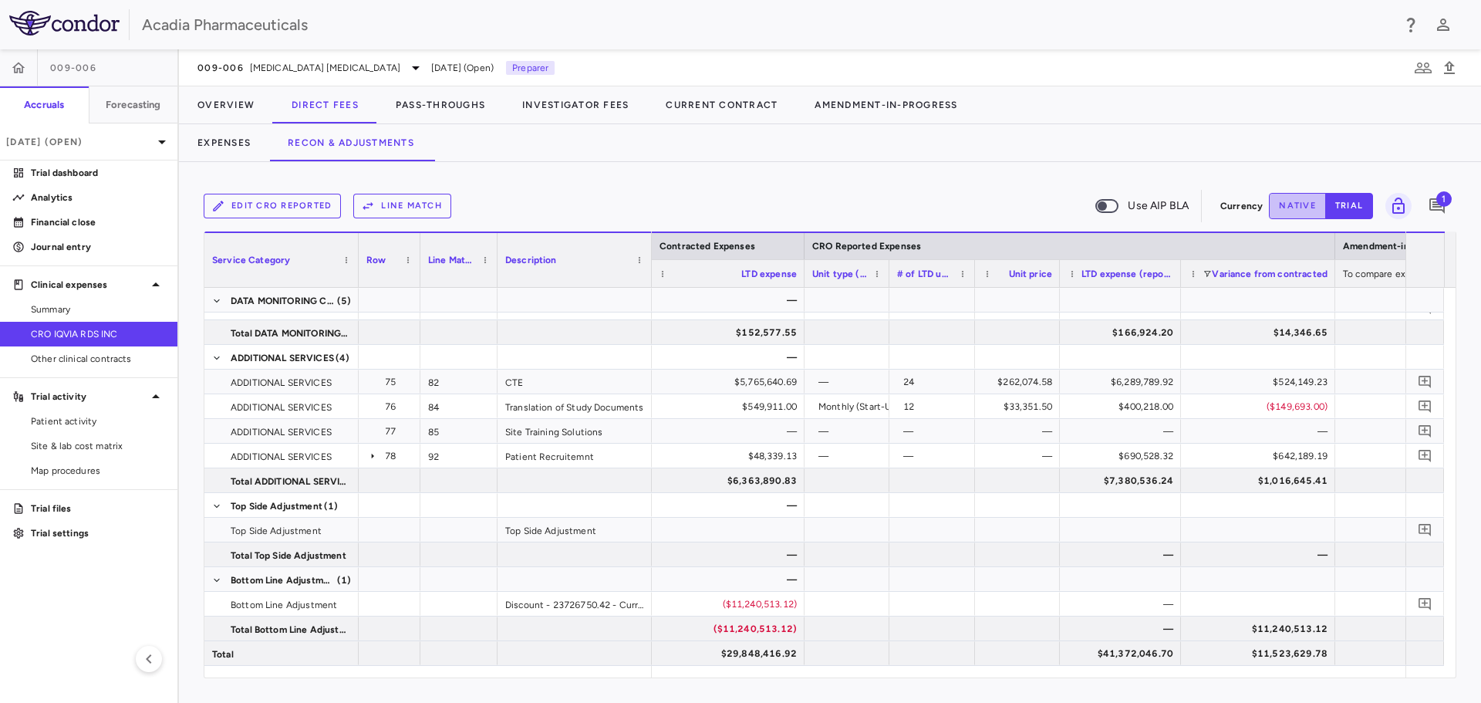
click at [1285, 211] on button "native" at bounding box center [1297, 206] width 57 height 26
click at [1110, 612] on div "$0.00" at bounding box center [1124, 604] width 100 height 25
click at [1115, 603] on input "number" at bounding box center [1132, 605] width 96 height 25
paste input "**********"
type input "**********"
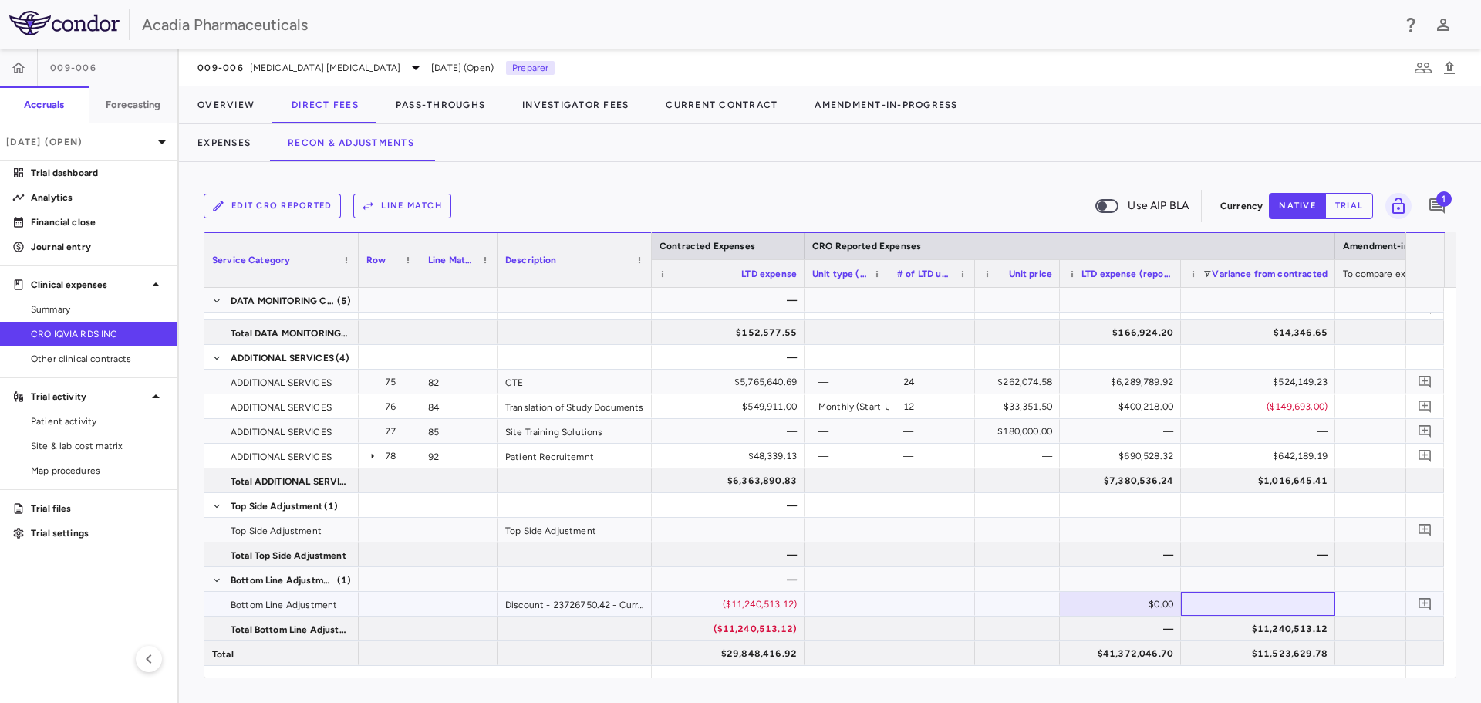
click at [1209, 608] on div at bounding box center [1258, 604] width 154 height 24
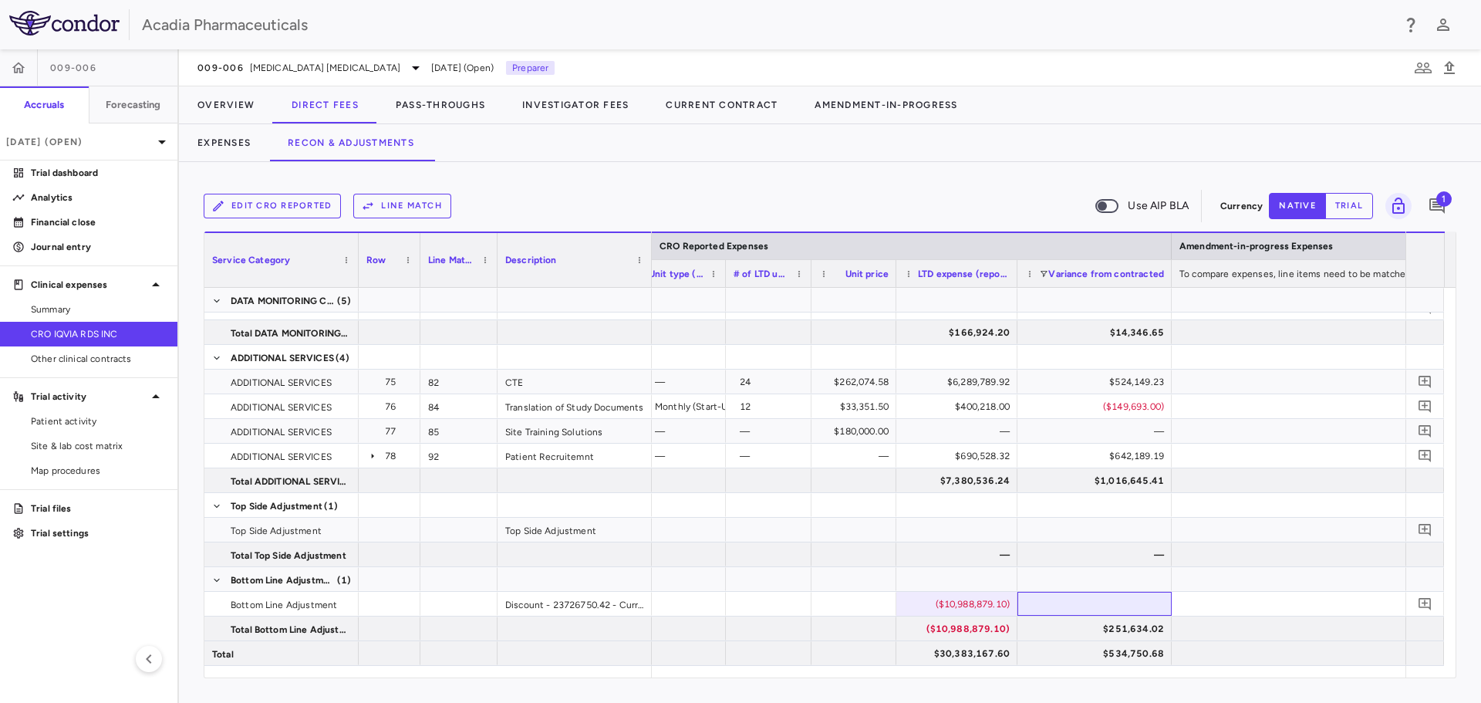
scroll to position [0, 2217]
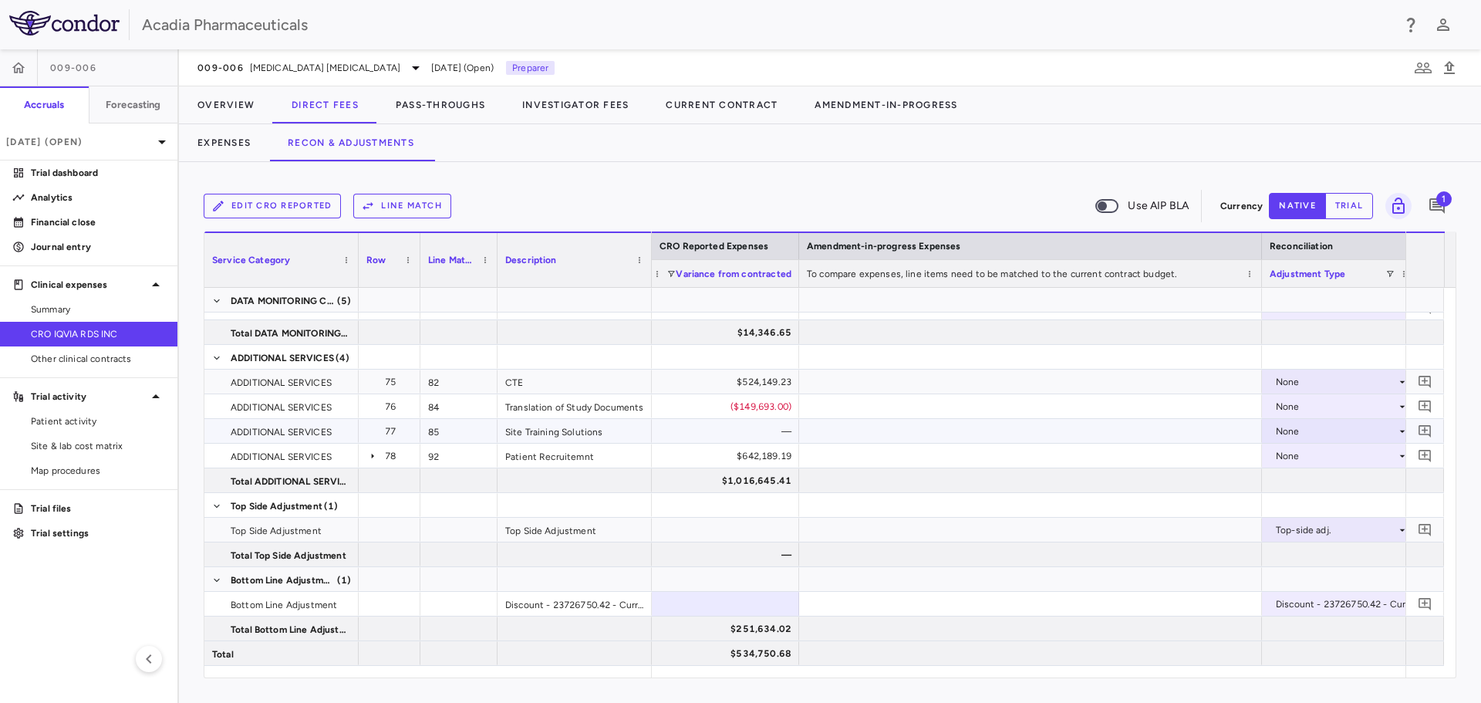
click at [880, 431] on div at bounding box center [1030, 431] width 463 height 24
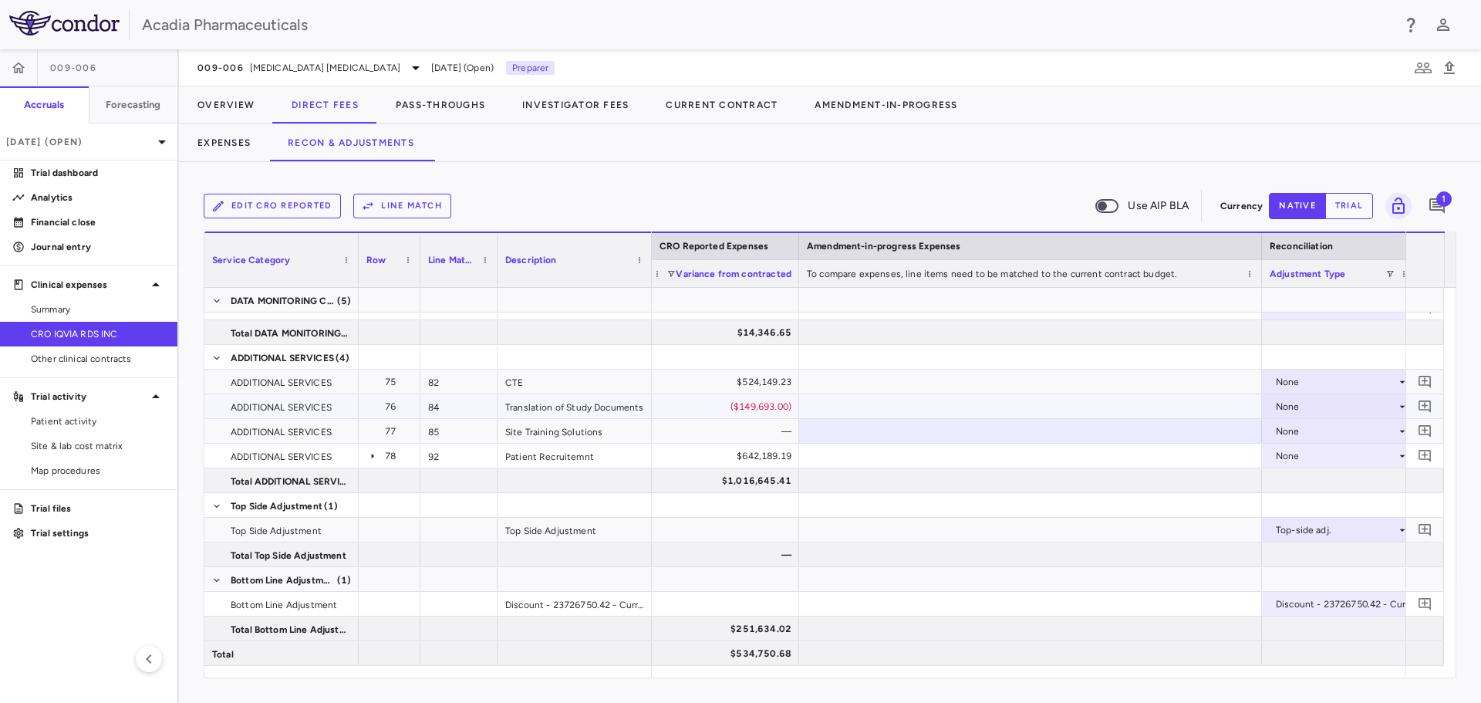
click at [879, 398] on div at bounding box center [1030, 406] width 463 height 24
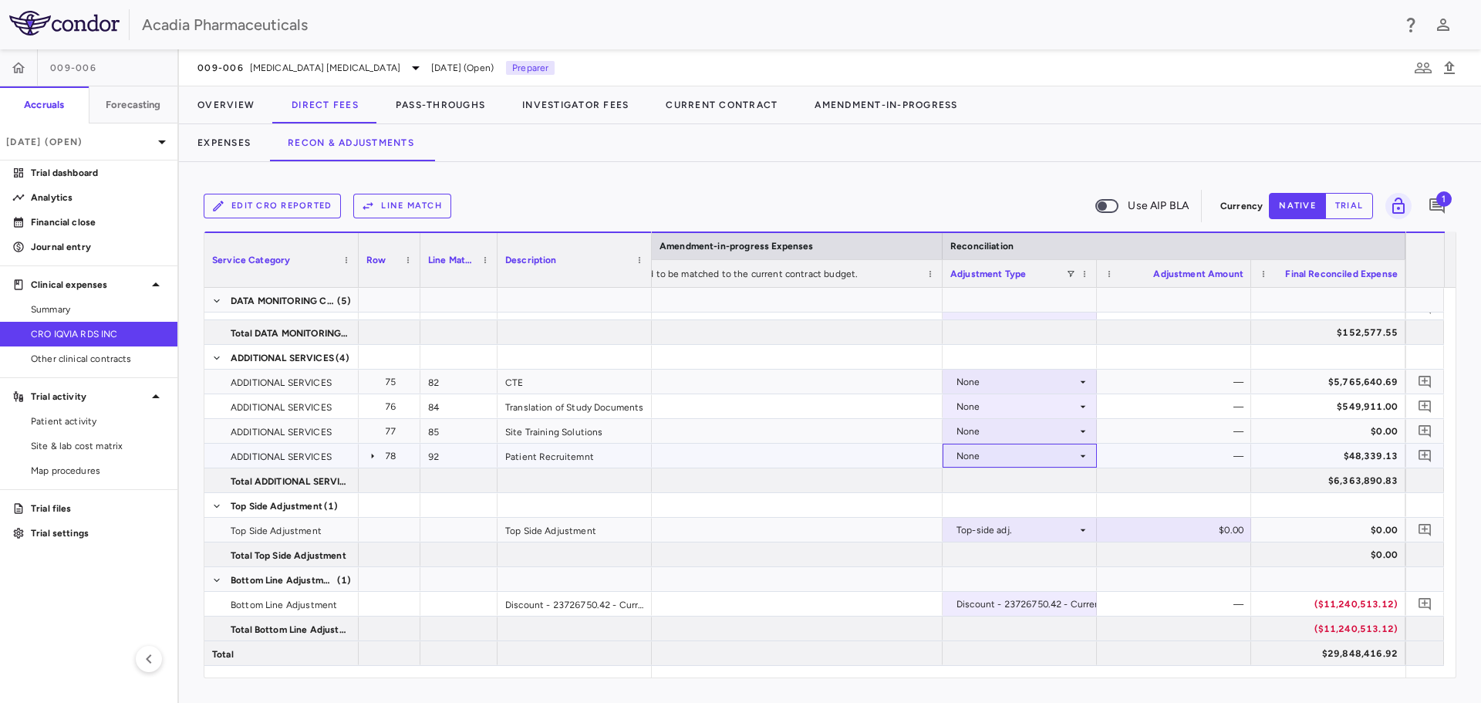
click at [1054, 451] on div "None" at bounding box center [1017, 456] width 120 height 25
click at [869, 515] on div at bounding box center [740, 351] width 1481 height 703
click at [787, 439] on span "Export" at bounding box center [798, 435] width 47 height 22
click at [894, 471] on span "Excel Export" at bounding box center [893, 462] width 73 height 22
click at [680, 201] on div "Edit CRO reported Line Match Use AIP BLA" at bounding box center [709, 206] width 1011 height 32
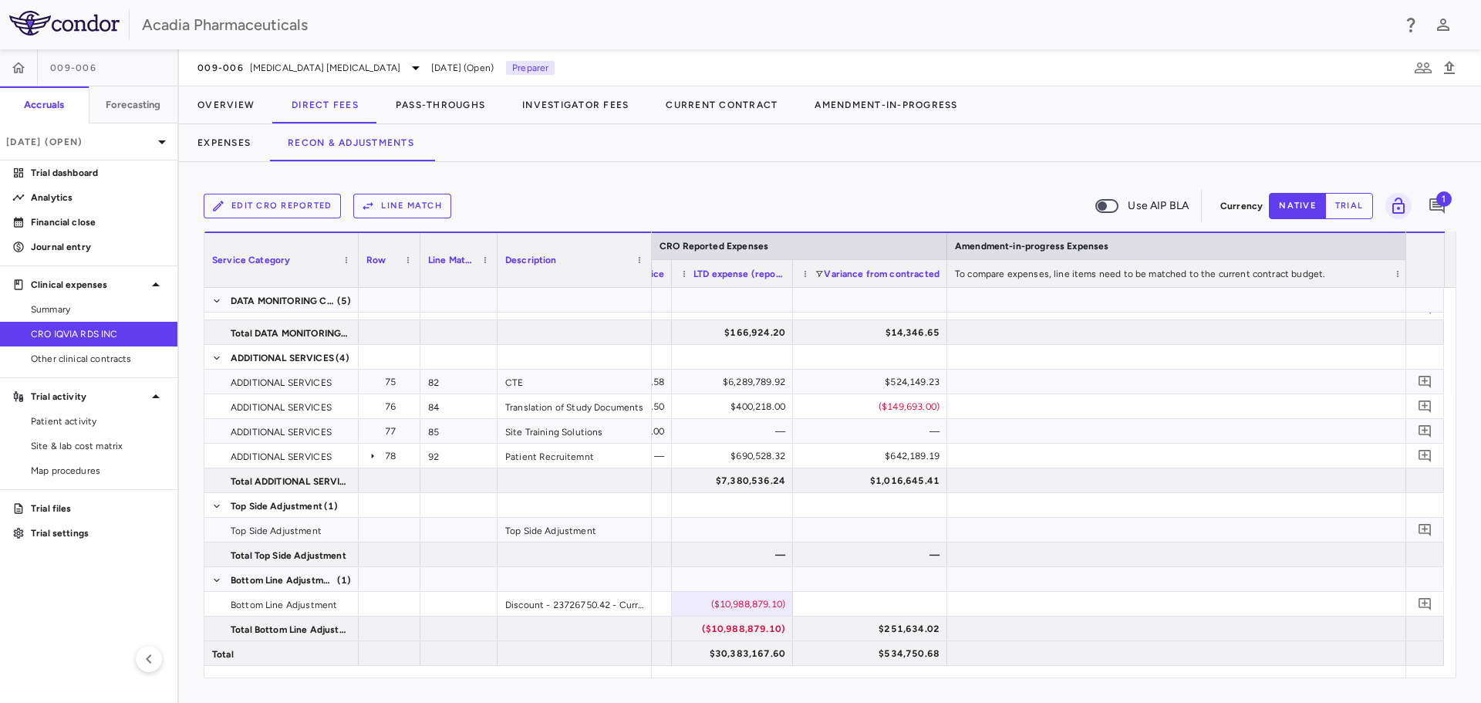
scroll to position [0, 2311]
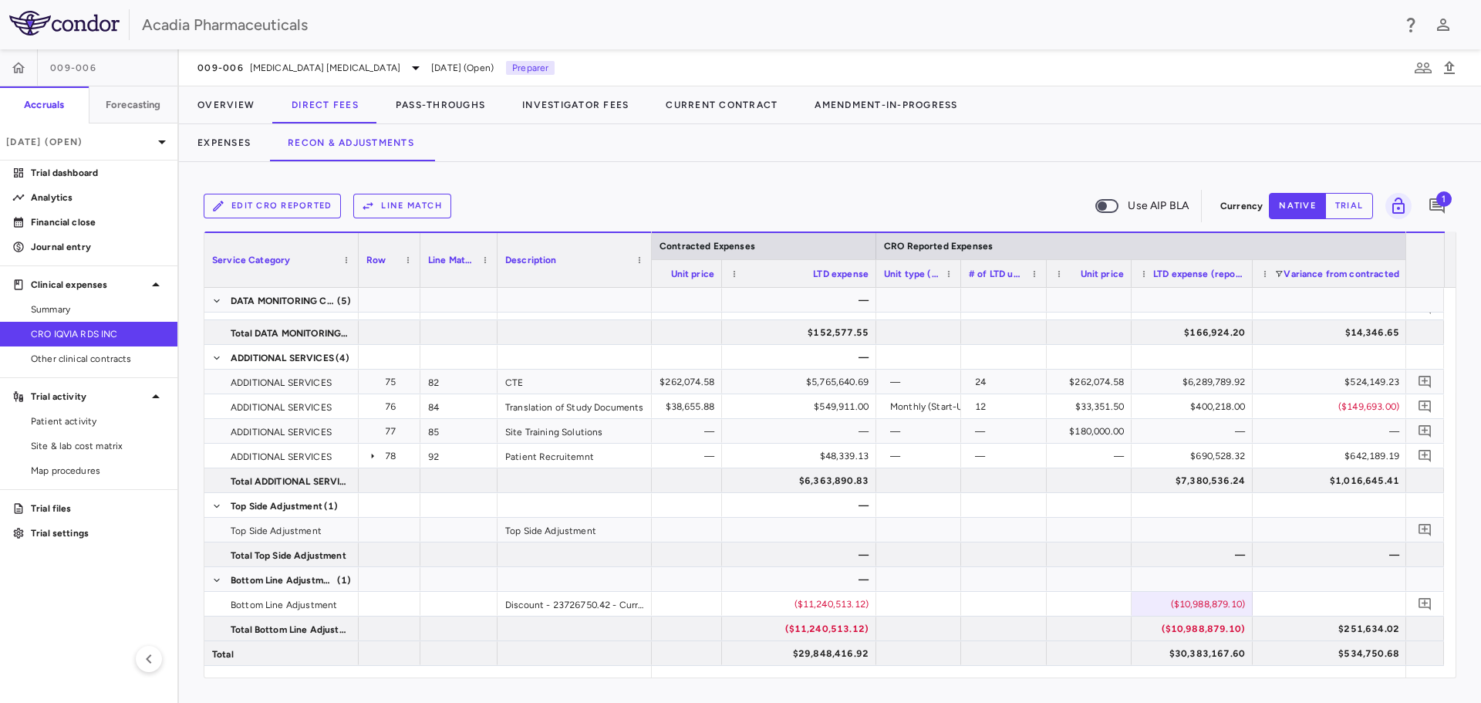
drag, startPoint x: 70, startPoint y: 333, endPoint x: 105, endPoint y: 333, distance: 34.7
click at [70, 333] on span "CRO IQVIA RDS INC" at bounding box center [98, 334] width 134 height 14
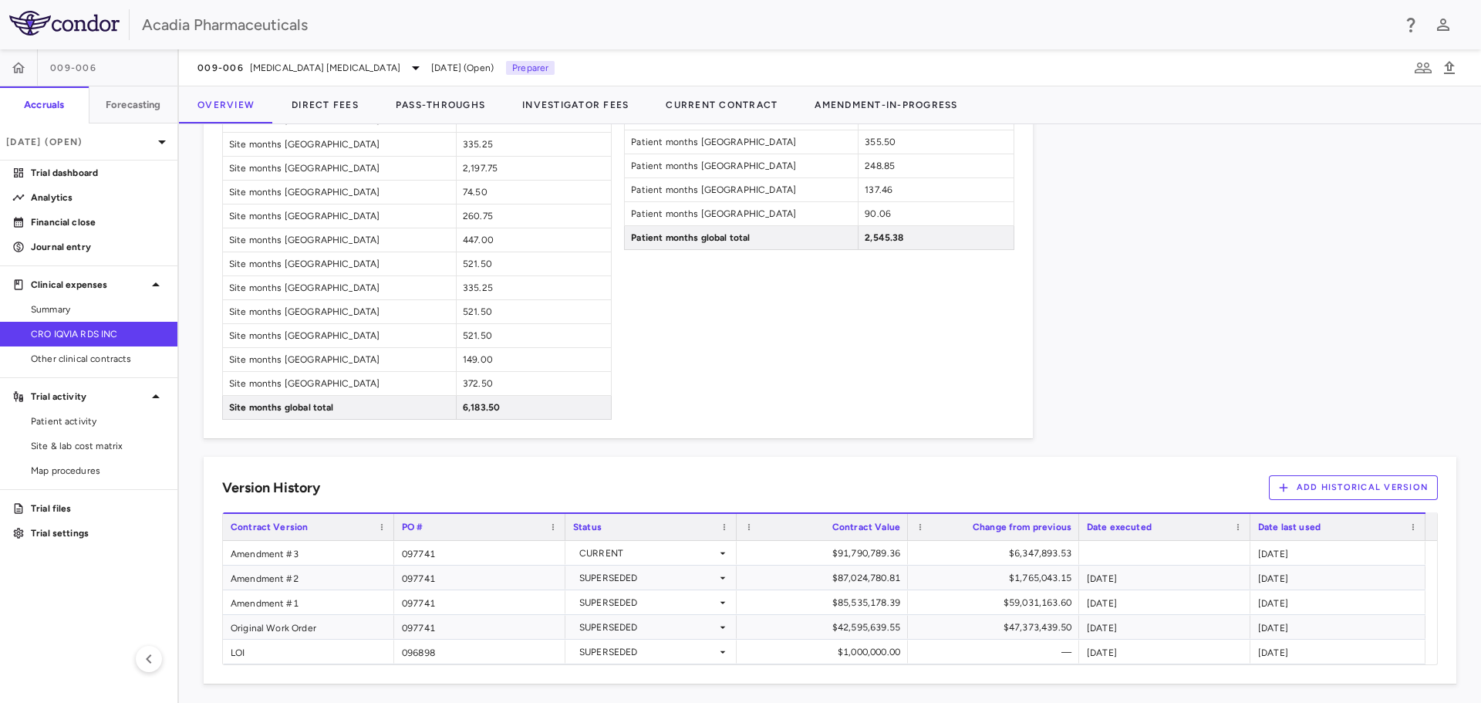
scroll to position [1568, 0]
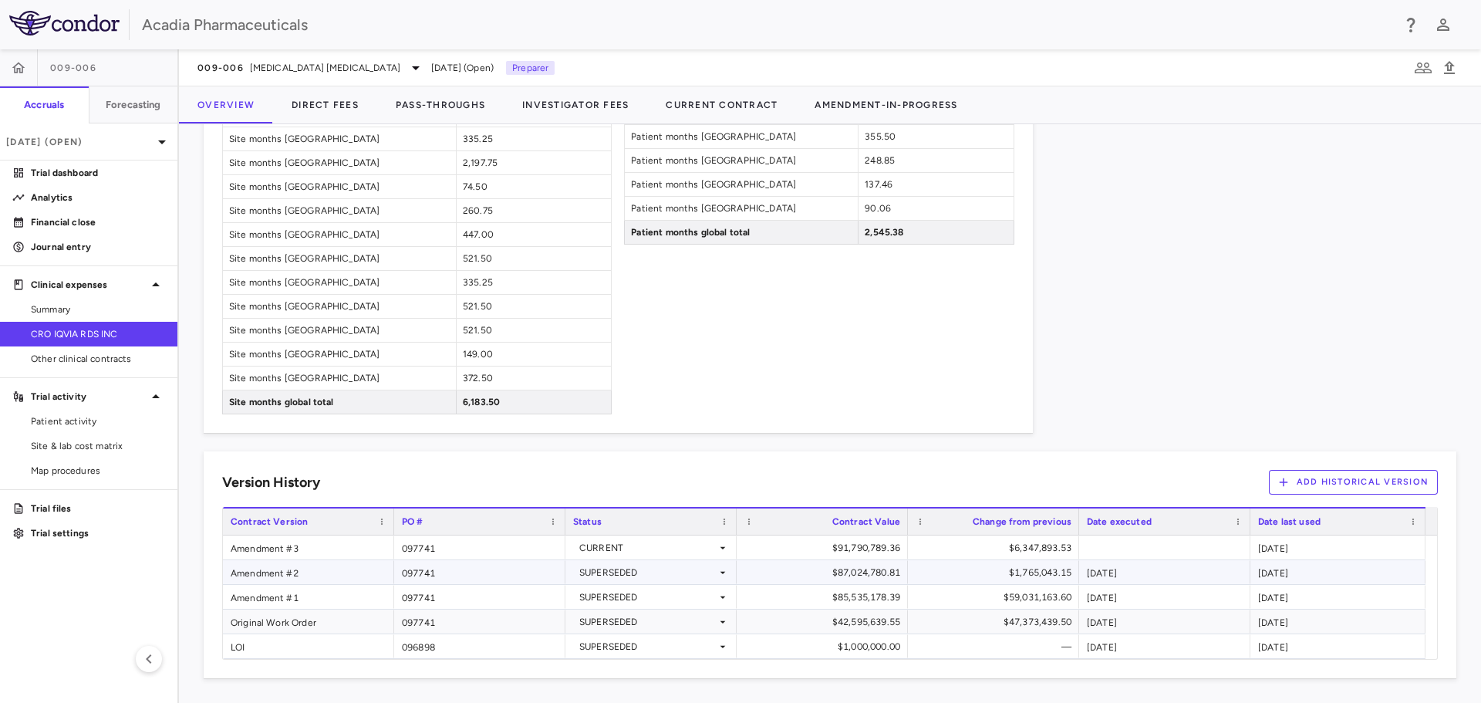
click at [448, 566] on div "097741" at bounding box center [479, 572] width 171 height 24
click at [339, 569] on div "Amendment #2" at bounding box center [308, 572] width 171 height 24
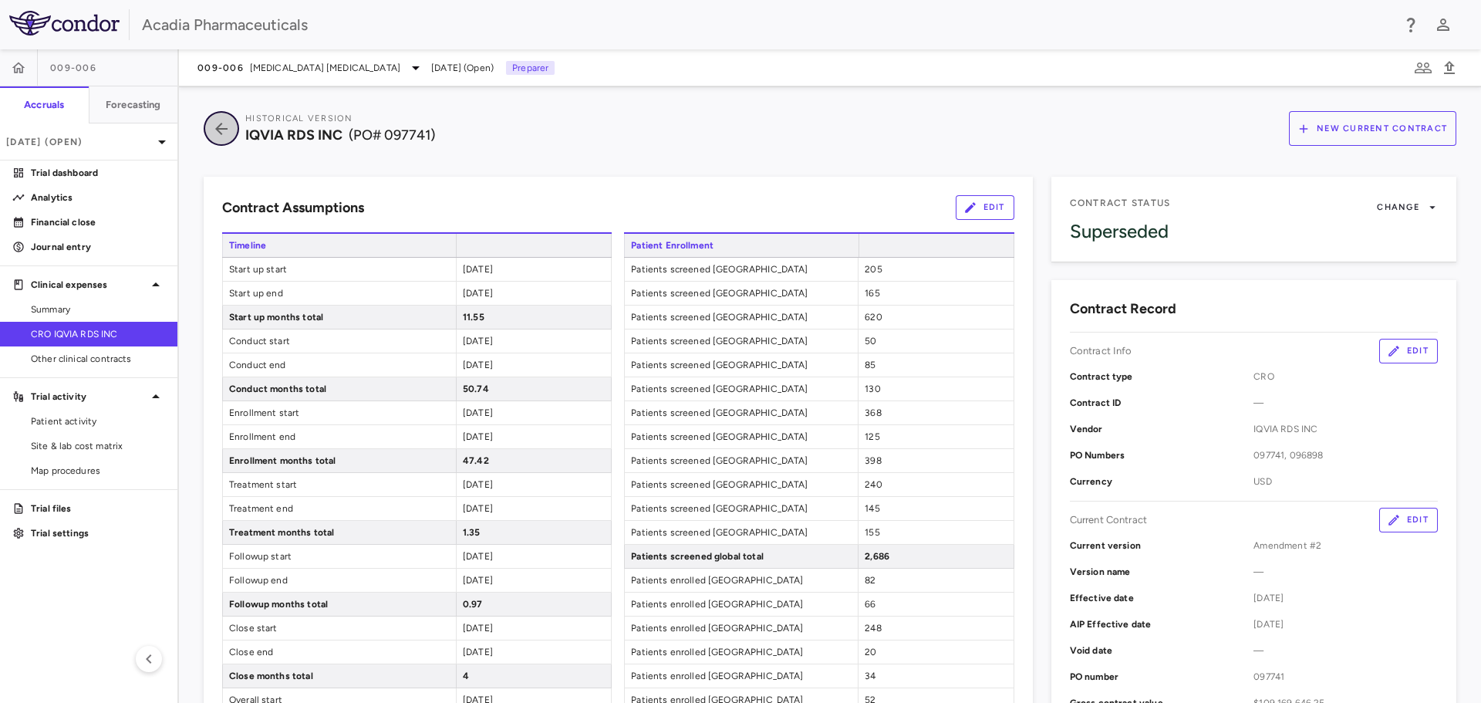
click at [228, 133] on icon "button" at bounding box center [222, 129] width 28 height 19
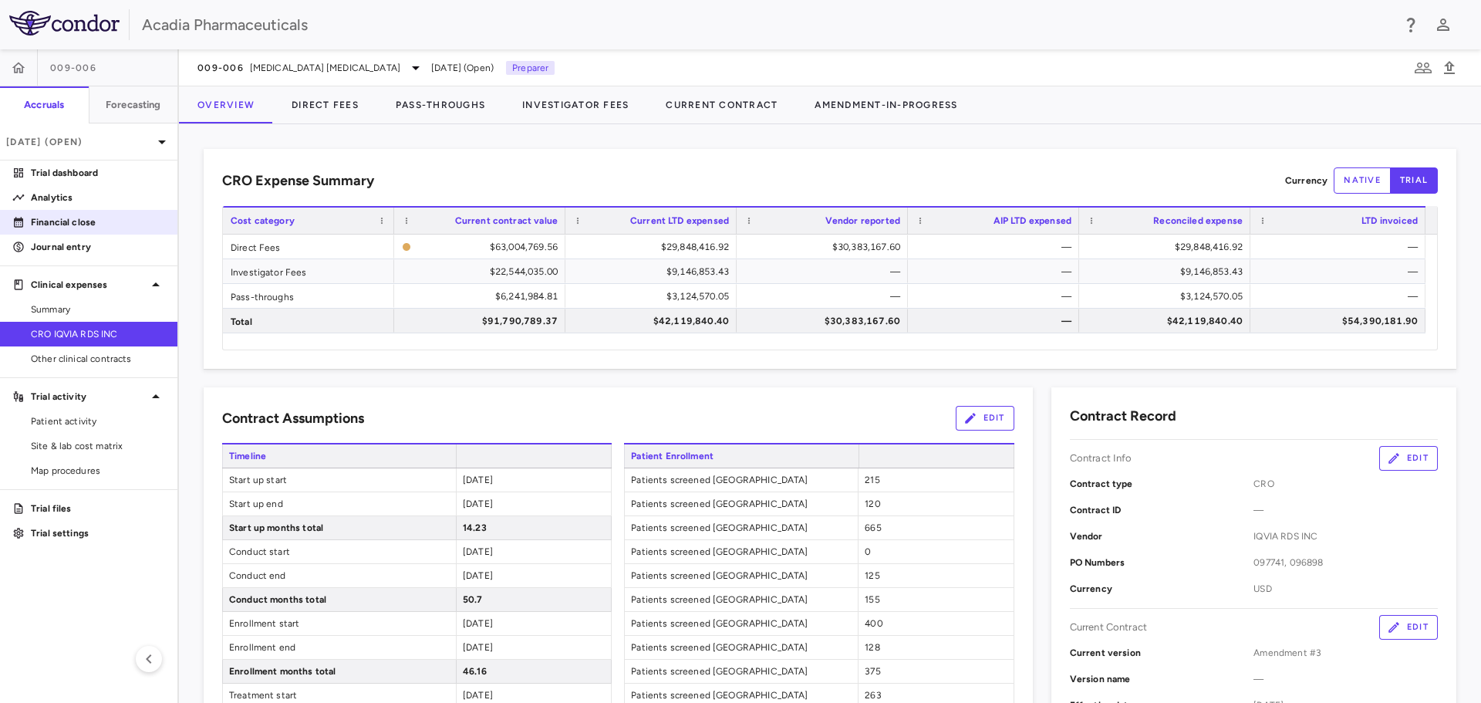
click at [92, 232] on link "Financial close" at bounding box center [88, 222] width 177 height 23
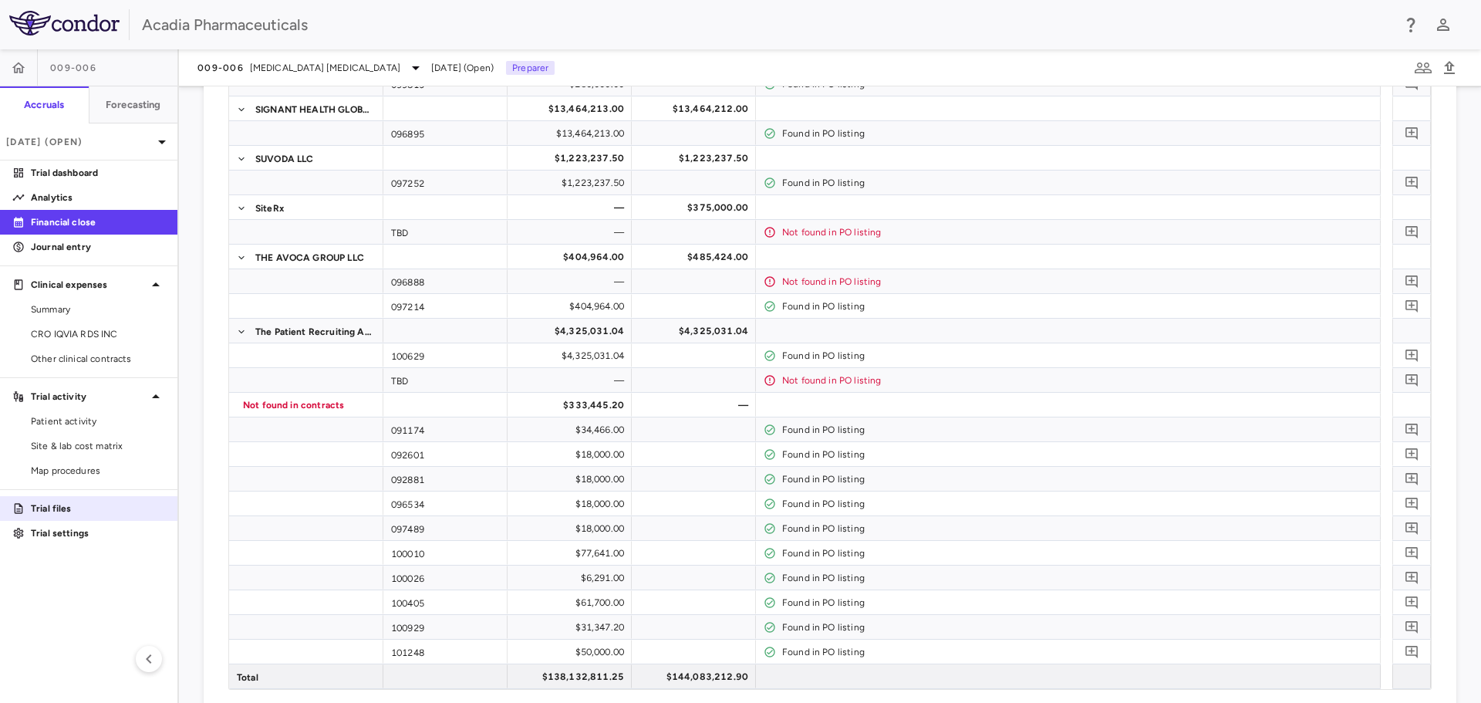
scroll to position [2693, 0]
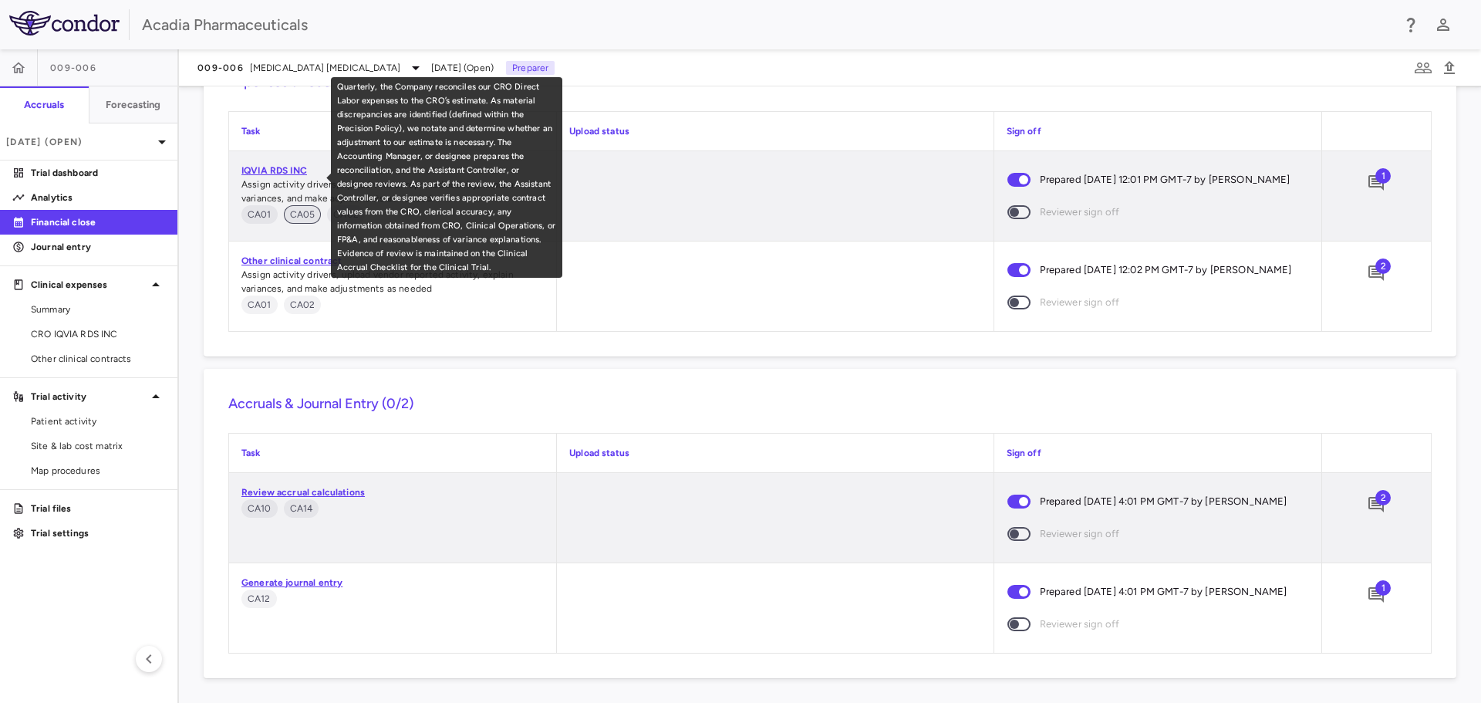
click at [295, 208] on span "CA05" at bounding box center [303, 215] width 38 height 14
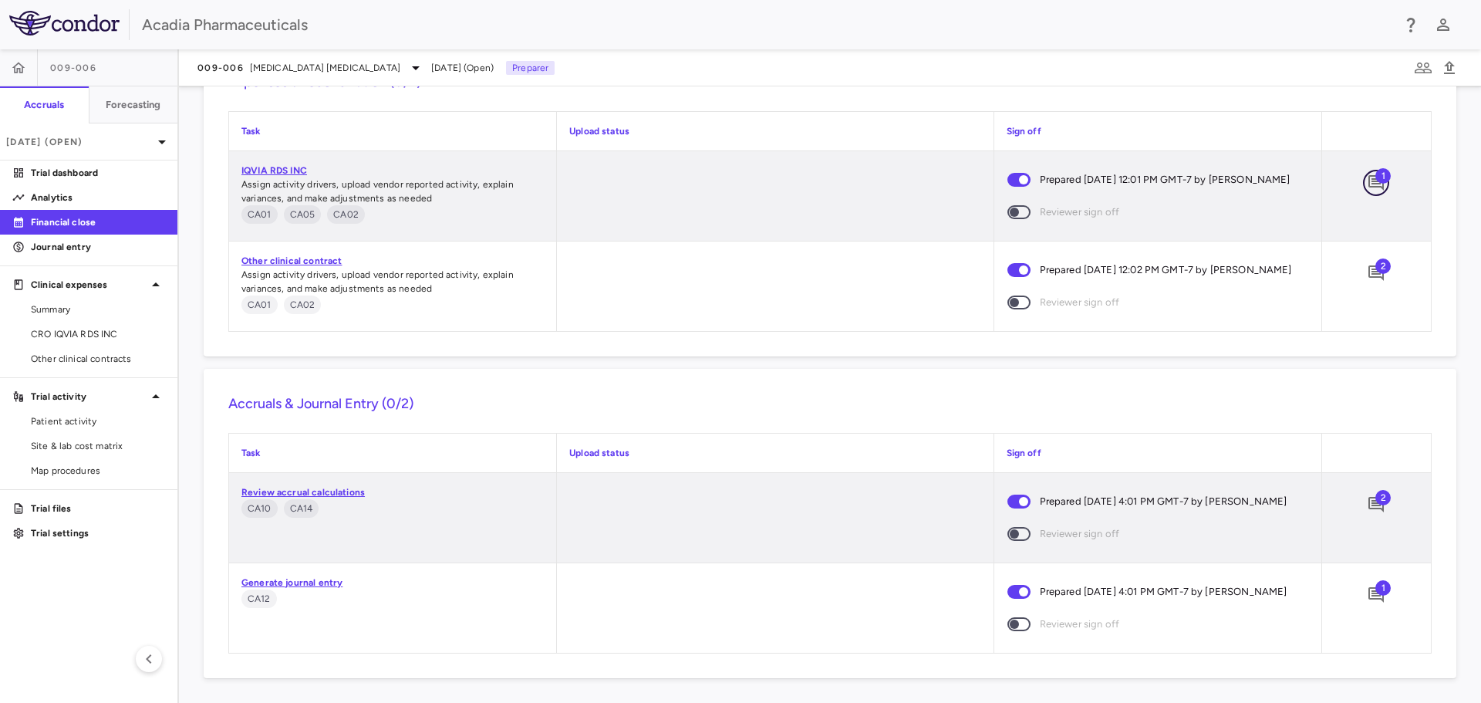
click at [1369, 175] on icon "Add comment" at bounding box center [1376, 182] width 15 height 15
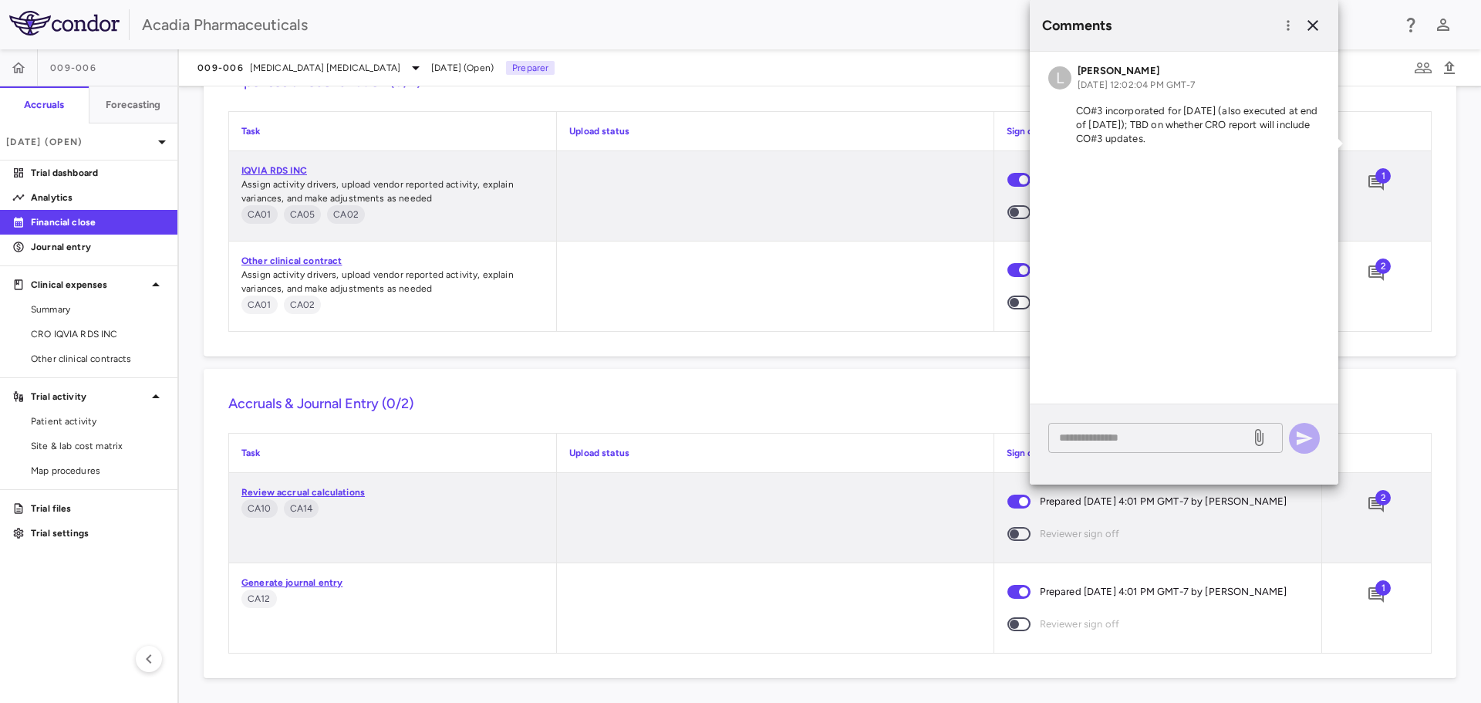
click at [1123, 438] on textarea at bounding box center [1149, 437] width 181 height 17
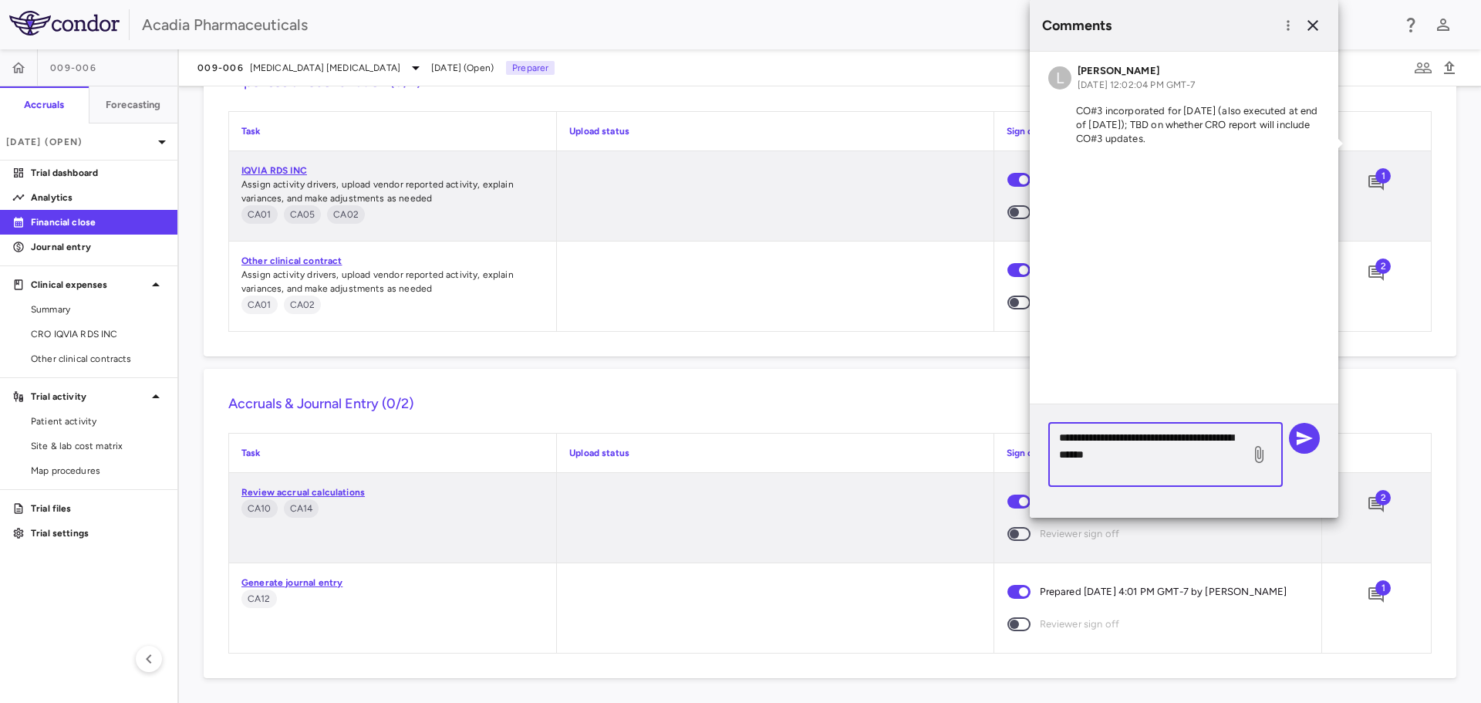
paste textarea "**********"
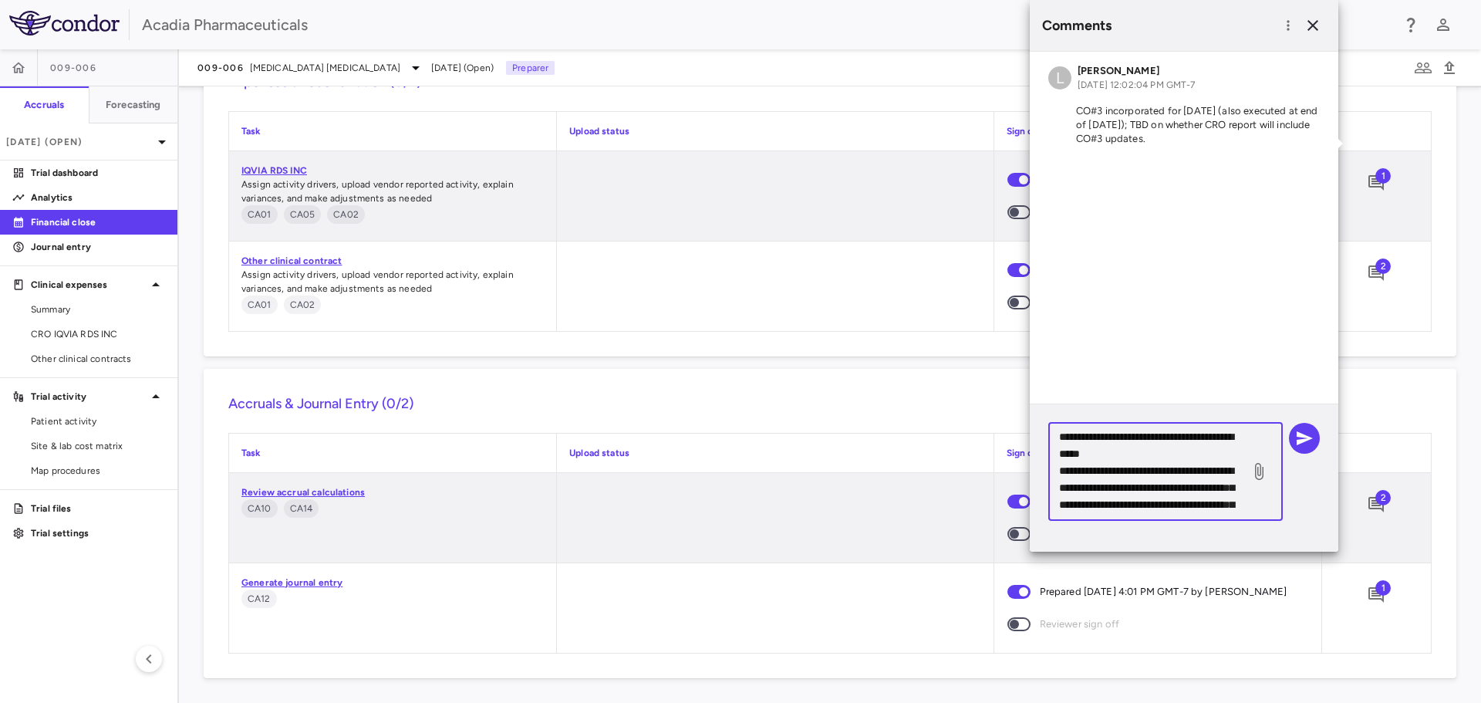
scroll to position [0, 0]
click at [1079, 470] on textarea "**********" at bounding box center [1149, 471] width 181 height 85
click at [1121, 446] on textarea "**********" at bounding box center [1149, 471] width 181 height 85
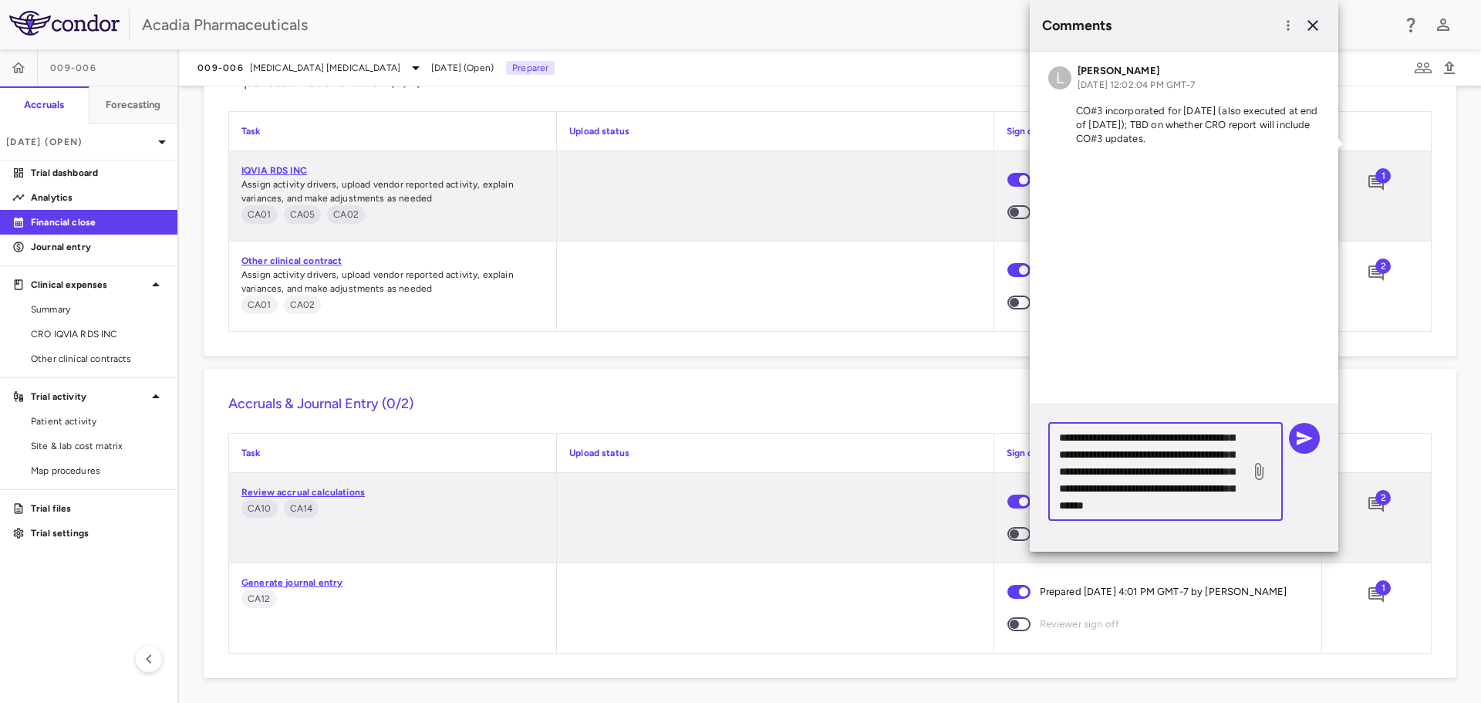
scroll to position [136, 0]
drag, startPoint x: 1089, startPoint y: 491, endPoint x: 1219, endPoint y: 458, distance: 134.5
click at [1219, 458] on textarea "**********" at bounding box center [1149, 471] width 181 height 85
click at [1205, 481] on textarea "**********" at bounding box center [1149, 471] width 181 height 85
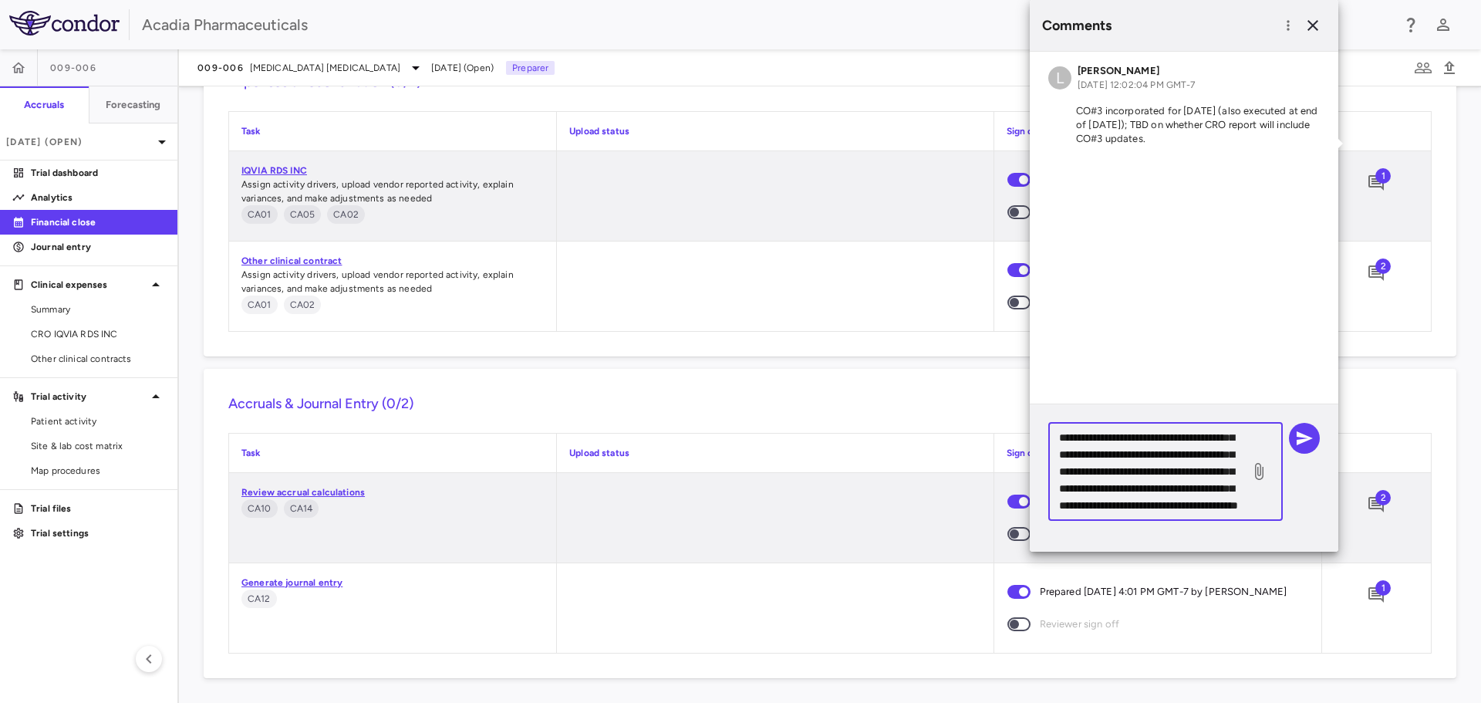
scroll to position [119, 0]
click at [1223, 494] on textarea "**********" at bounding box center [1149, 471] width 181 height 85
type textarea "**********"
click at [1300, 447] on button "button" at bounding box center [1304, 438] width 31 height 31
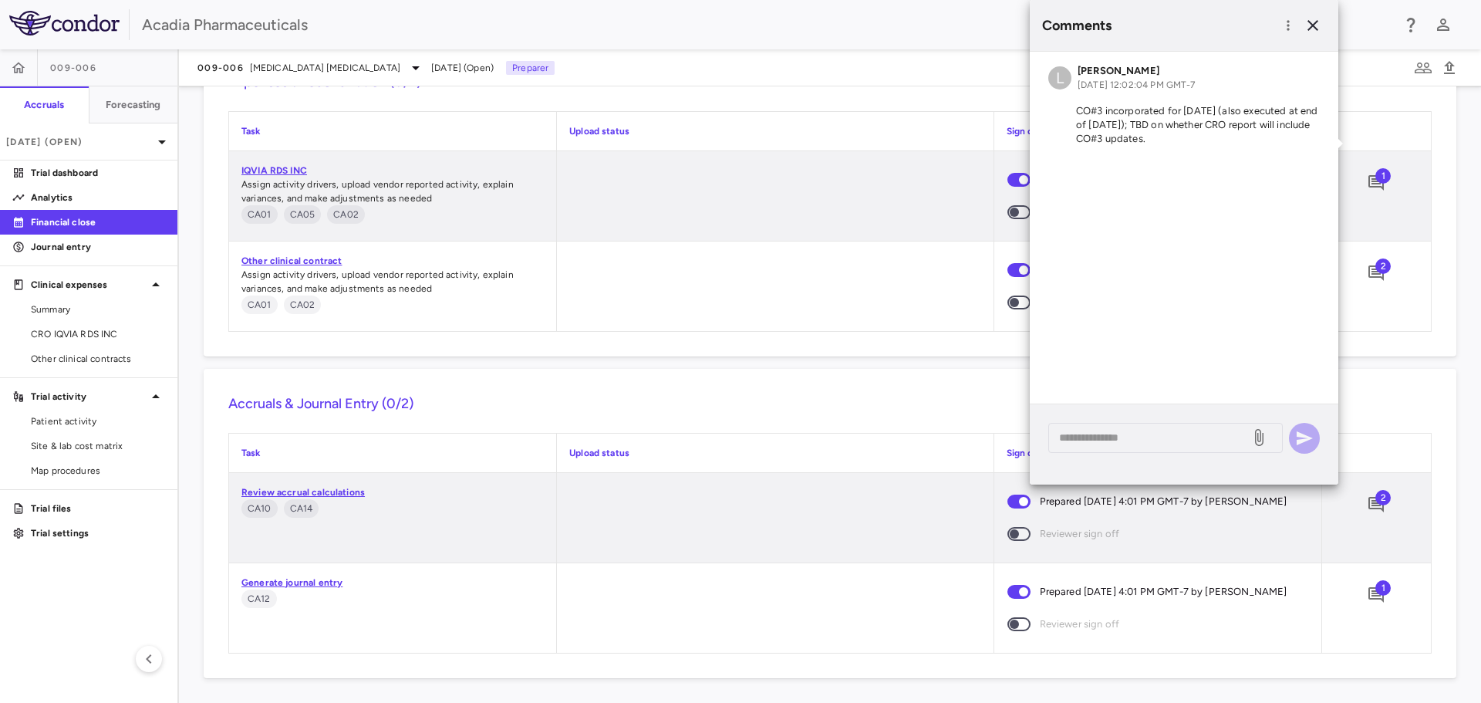
scroll to position [0, 0]
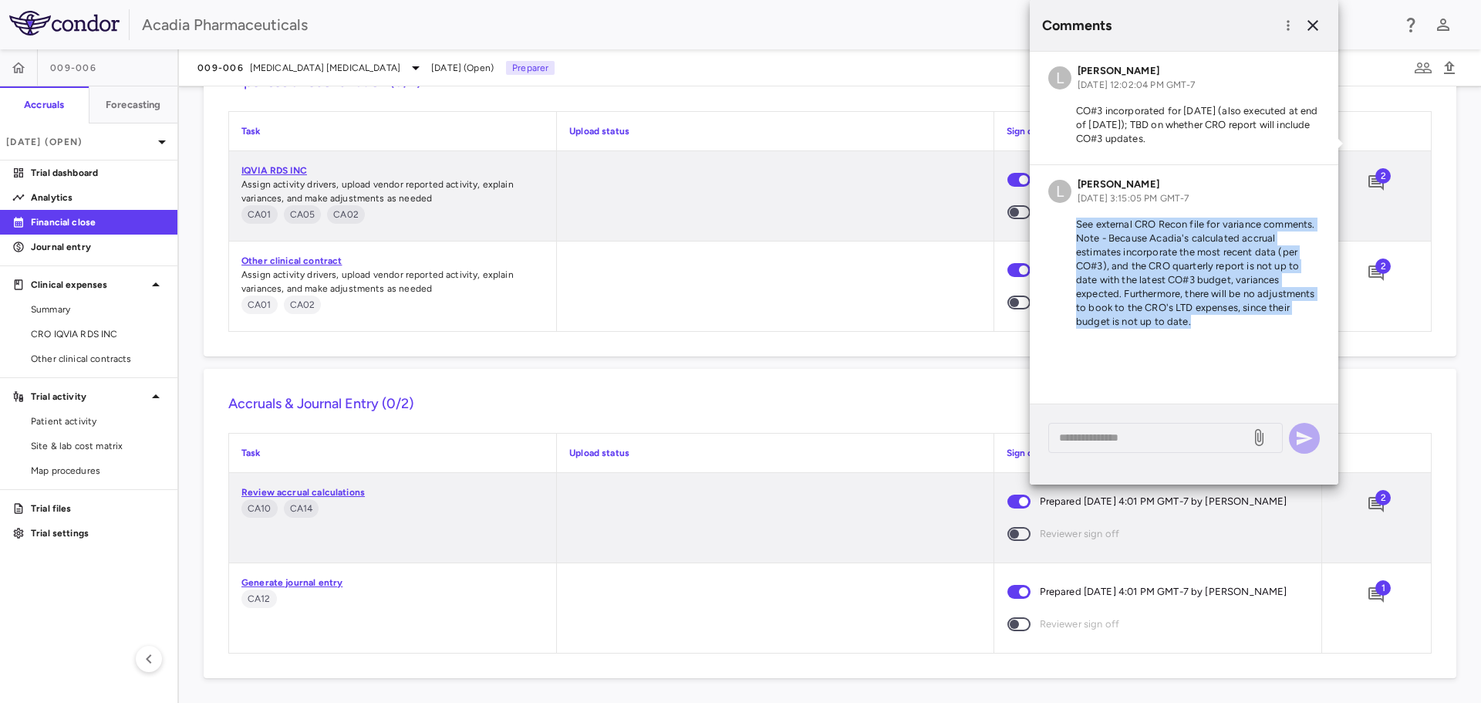
drag, startPoint x: 1076, startPoint y: 221, endPoint x: 1196, endPoint y: 345, distance: 171.9
click at [1196, 345] on div "L Lindsey Dugan Oct 01, 2025, 12:02:04 PM GMT-7 CO#3 incorporated for Sept'25 (…" at bounding box center [1184, 228] width 309 height 352
copy div "See external CRO Recon file for variance comments. Note - Because Acadia's calc…"
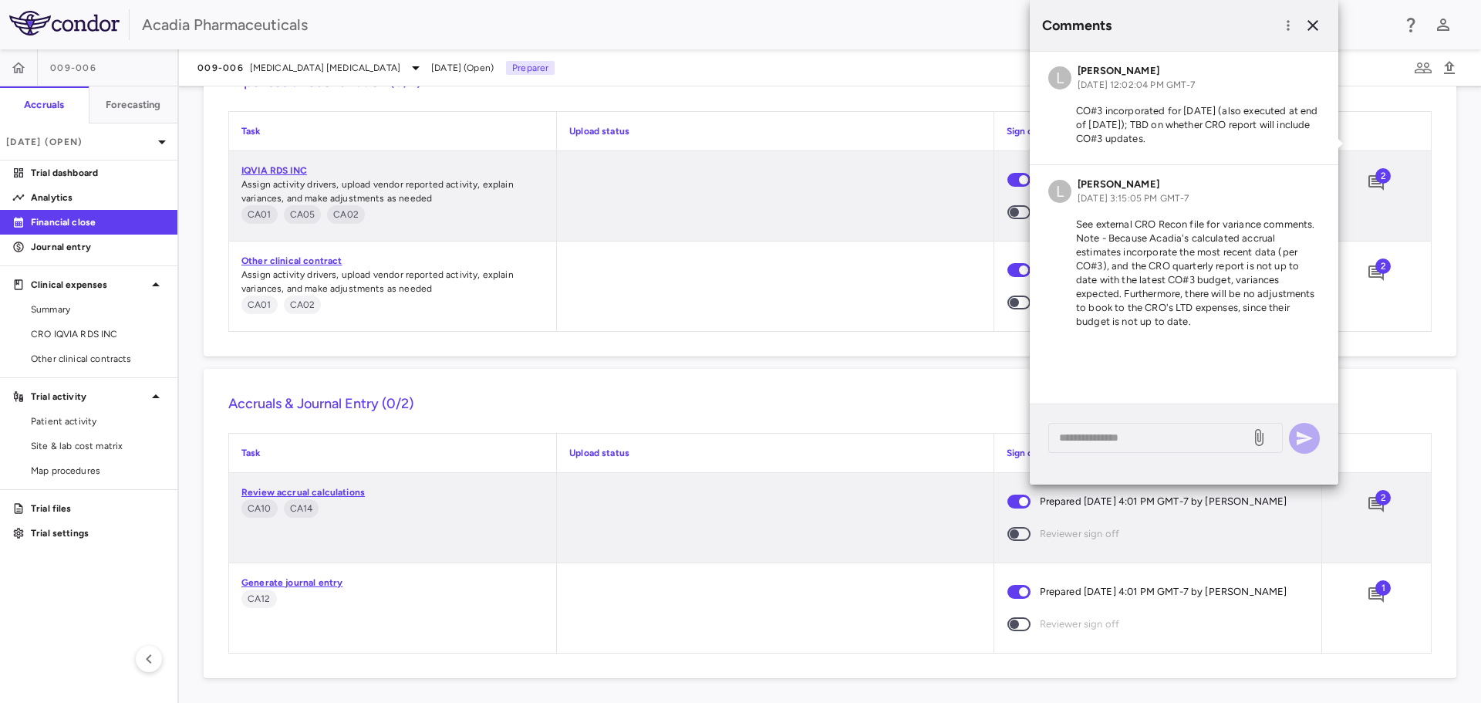
click at [1395, 292] on div "2" at bounding box center [1376, 285] width 109 height 89
click at [1307, 29] on icon "button" at bounding box center [1313, 25] width 19 height 19
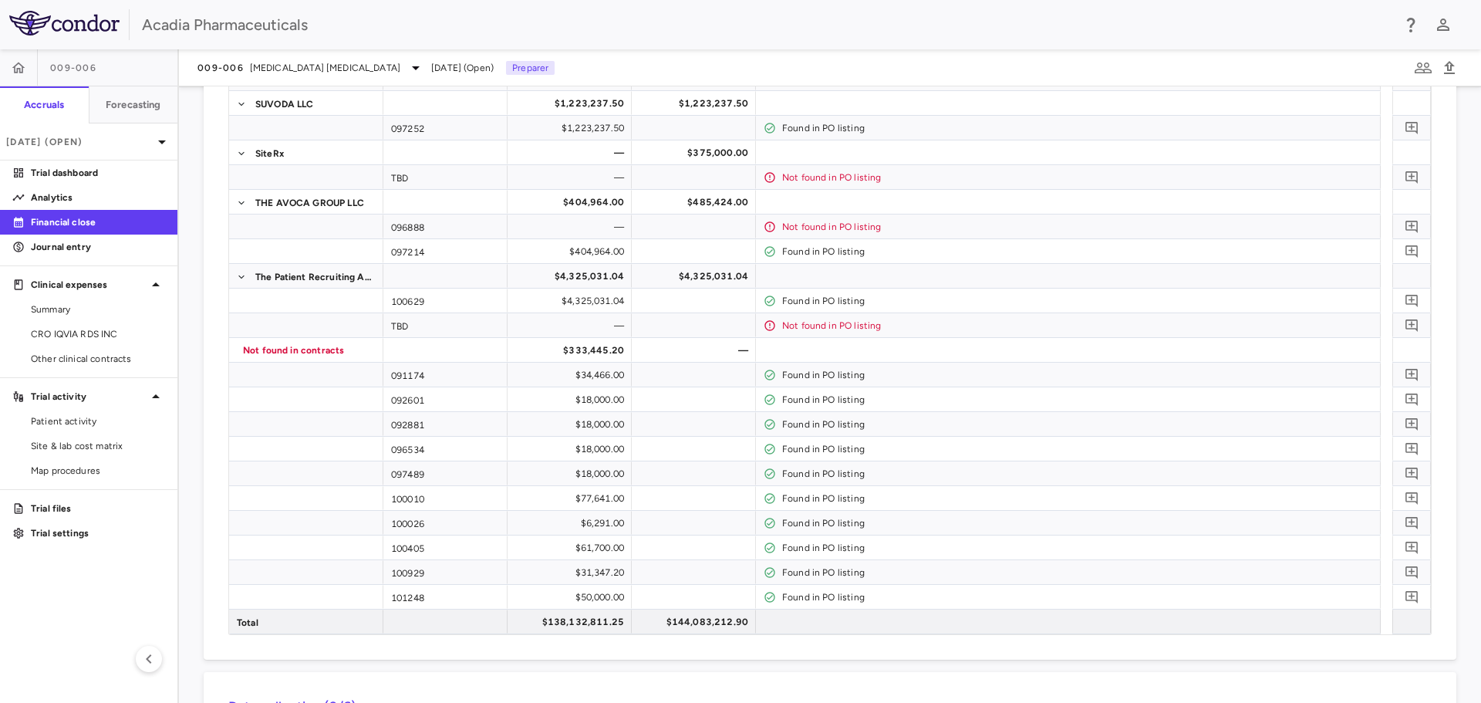
scroll to position [1774, 0]
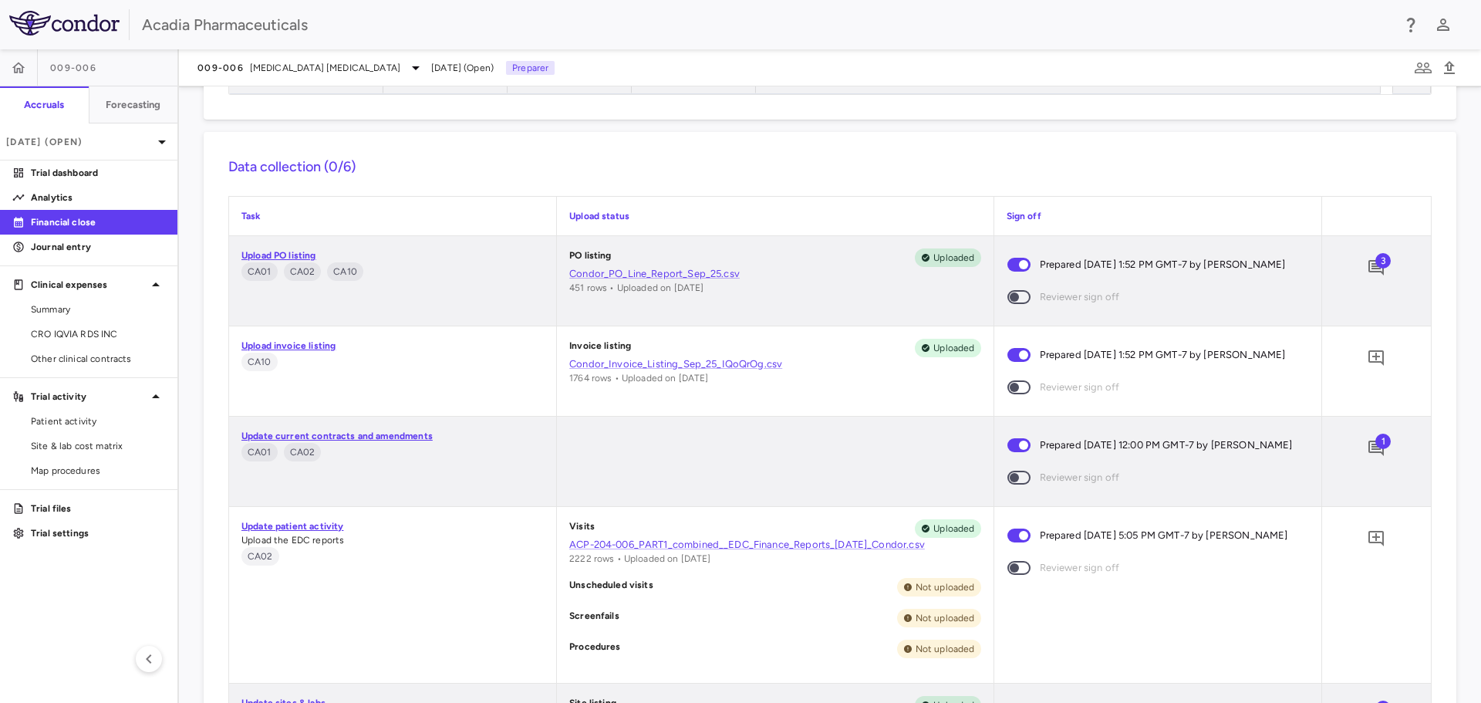
click at [1376, 255] on span "3" at bounding box center [1383, 260] width 15 height 15
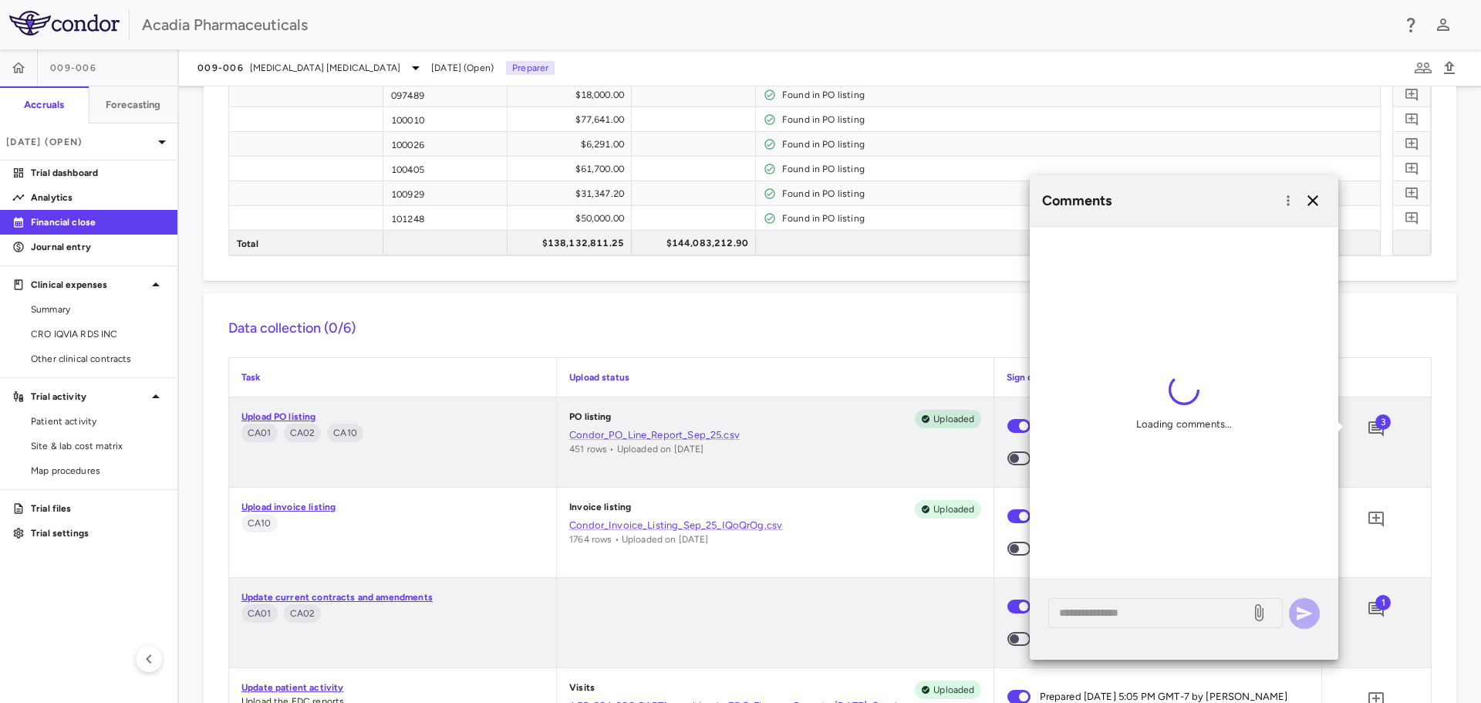
scroll to position [43, 0]
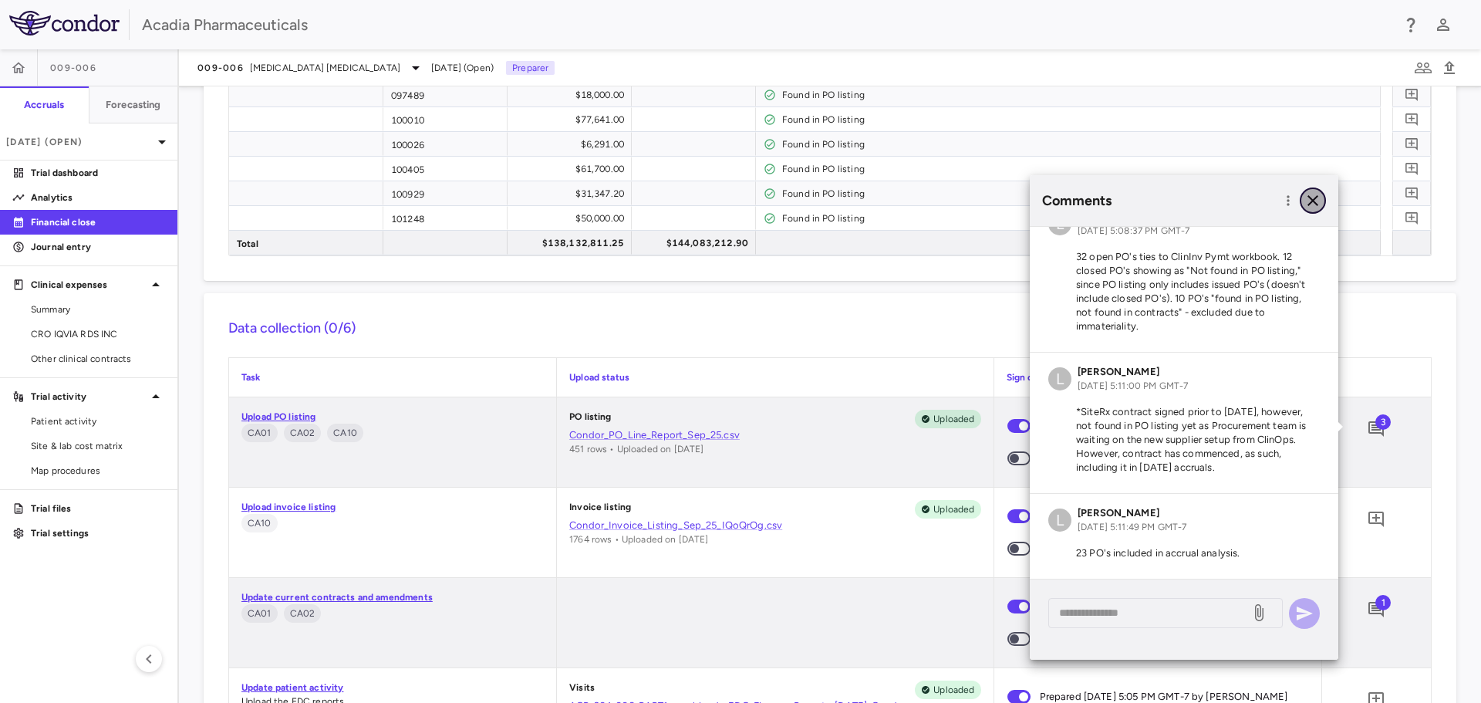
click at [1313, 189] on button "button" at bounding box center [1313, 200] width 26 height 26
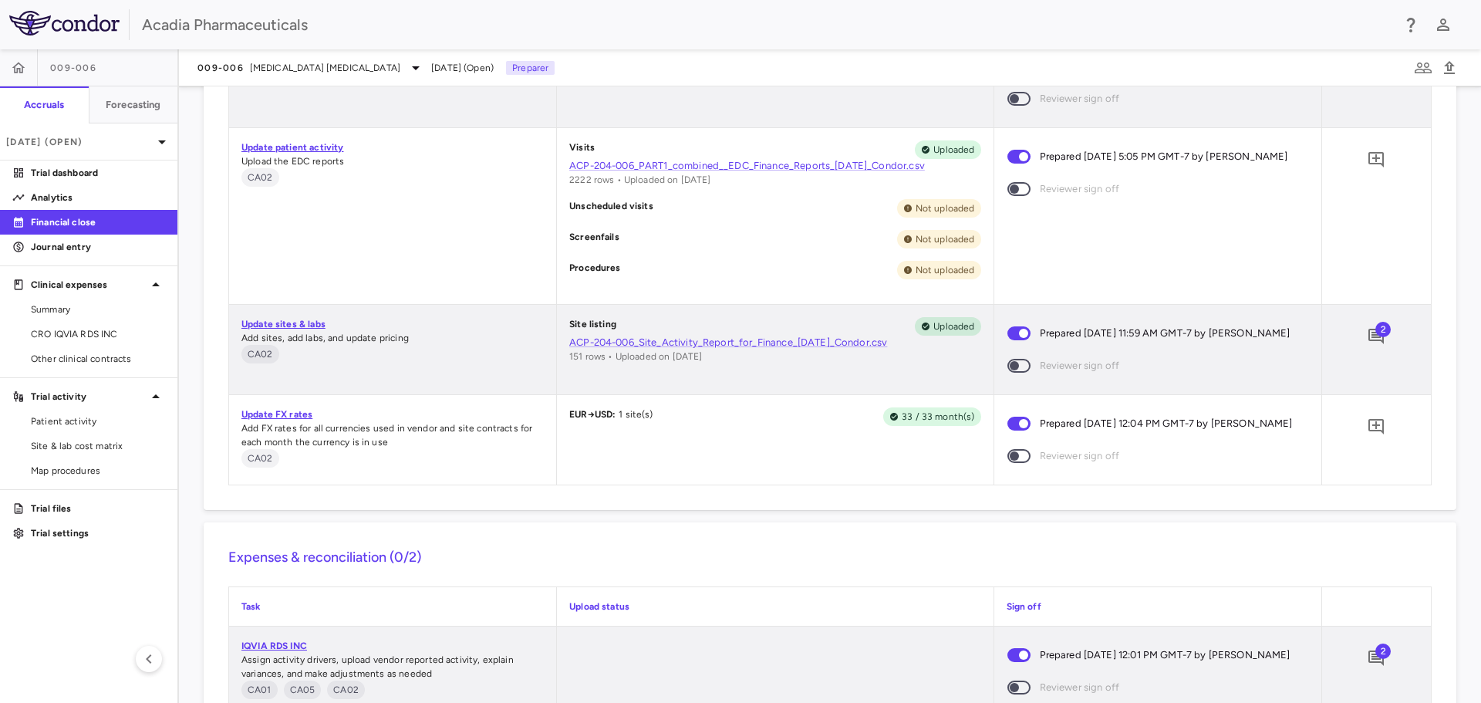
scroll to position [2693, 0]
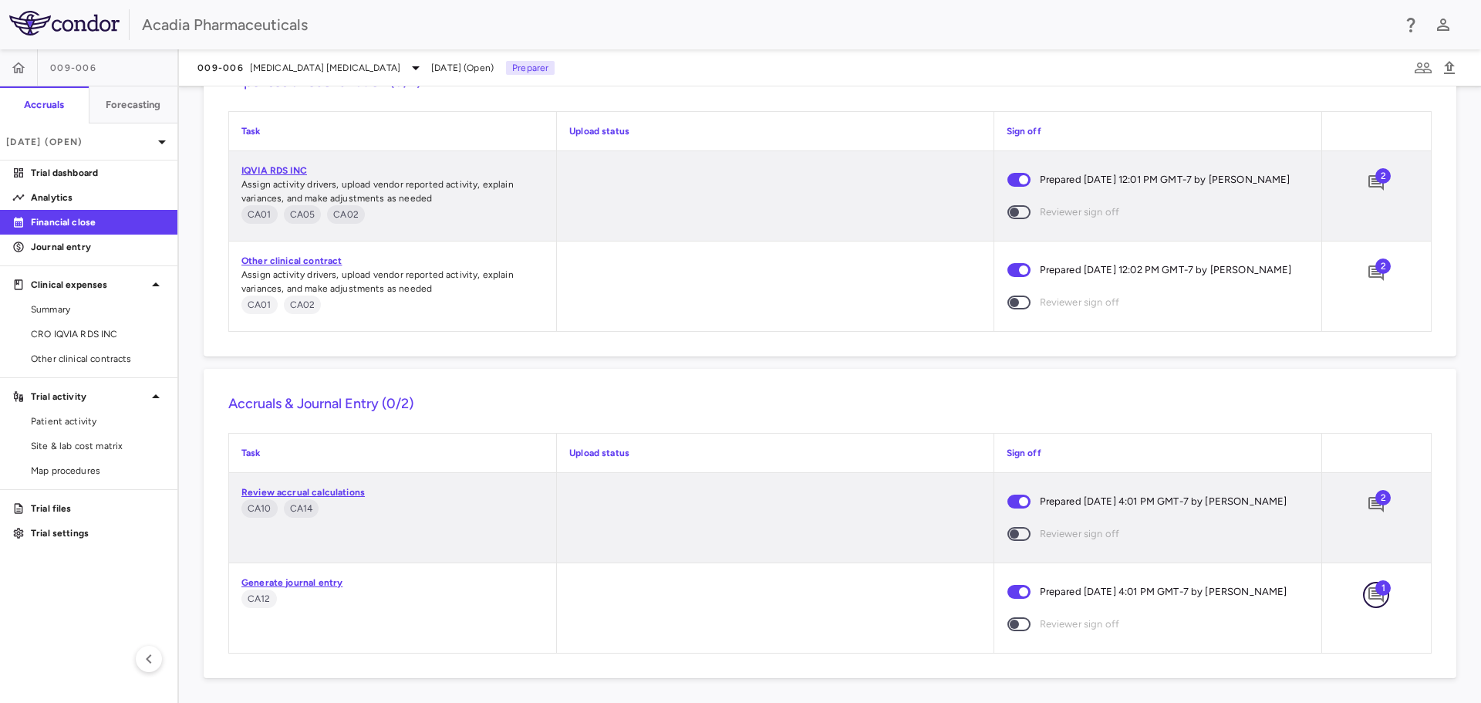
click at [1369, 588] on icon "Add comment" at bounding box center [1376, 595] width 19 height 19
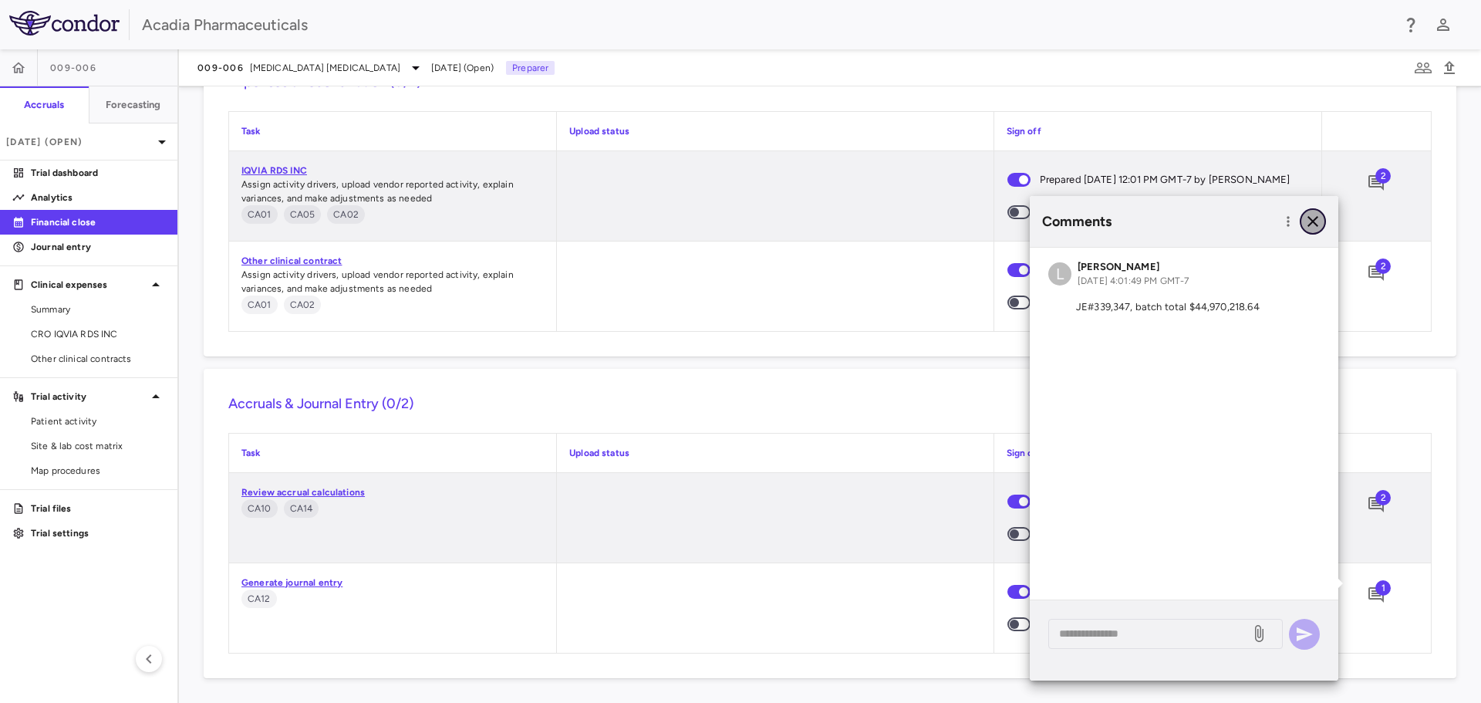
click at [1318, 223] on icon "button" at bounding box center [1313, 221] width 19 height 19
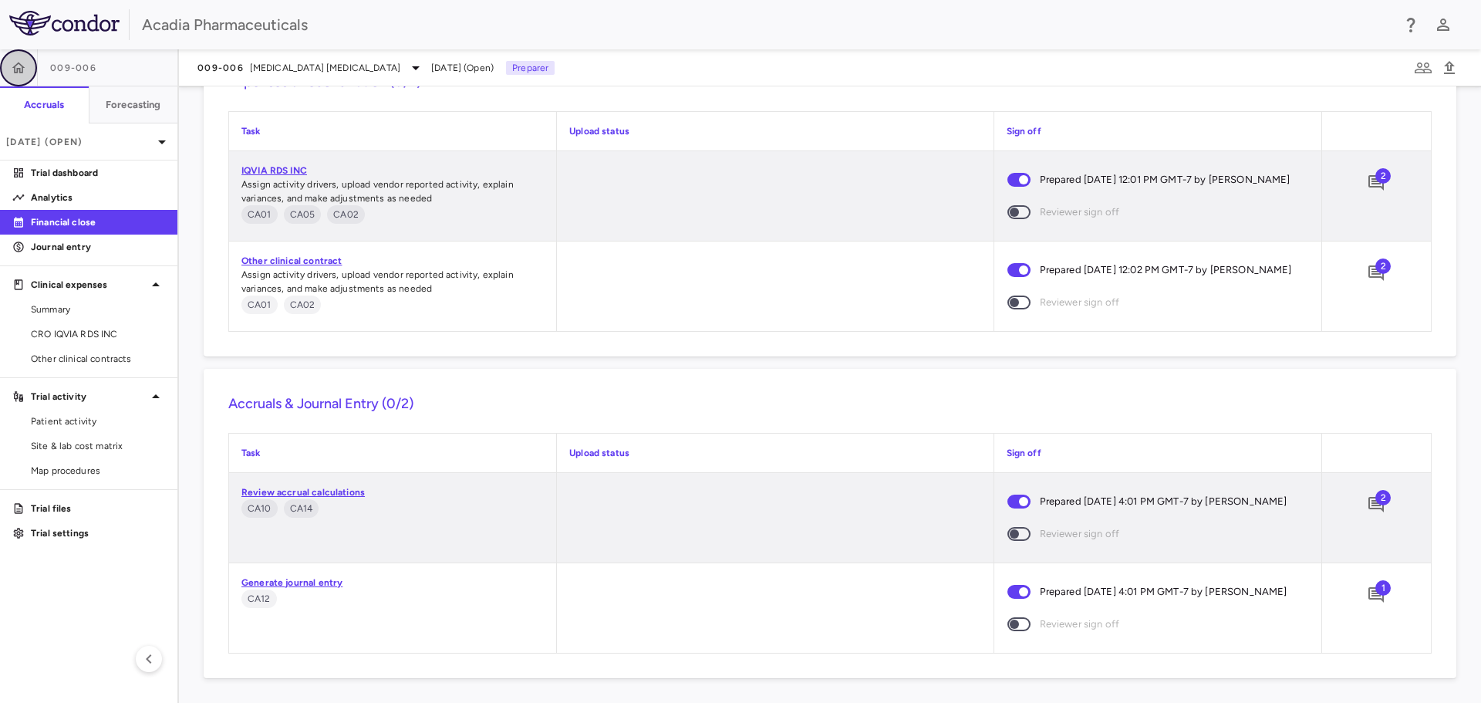
click at [15, 69] on icon "button" at bounding box center [18, 67] width 15 height 15
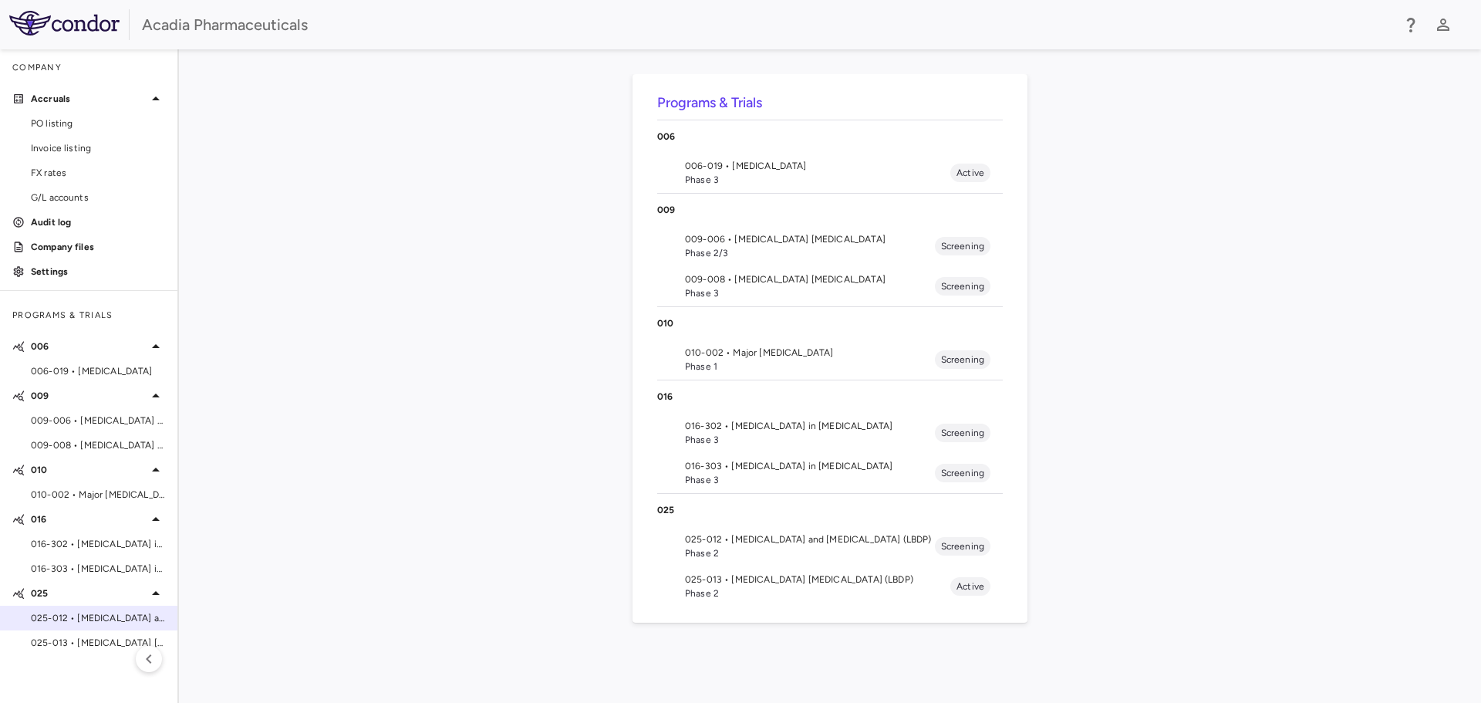
click at [97, 613] on span "025-012 • Lewy Body Dementia and Psychosis (LBDP)" at bounding box center [98, 618] width 134 height 14
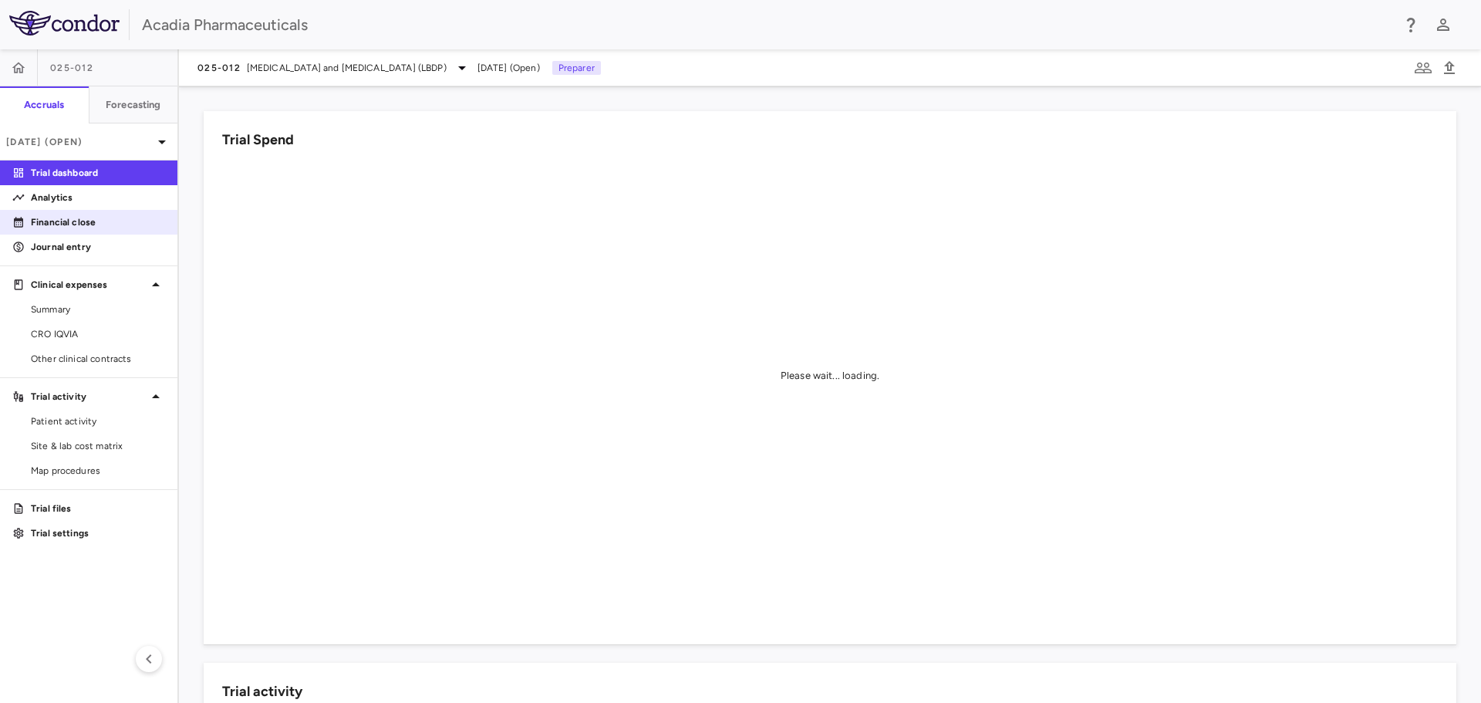
click at [69, 223] on p "Financial close" at bounding box center [98, 222] width 134 height 14
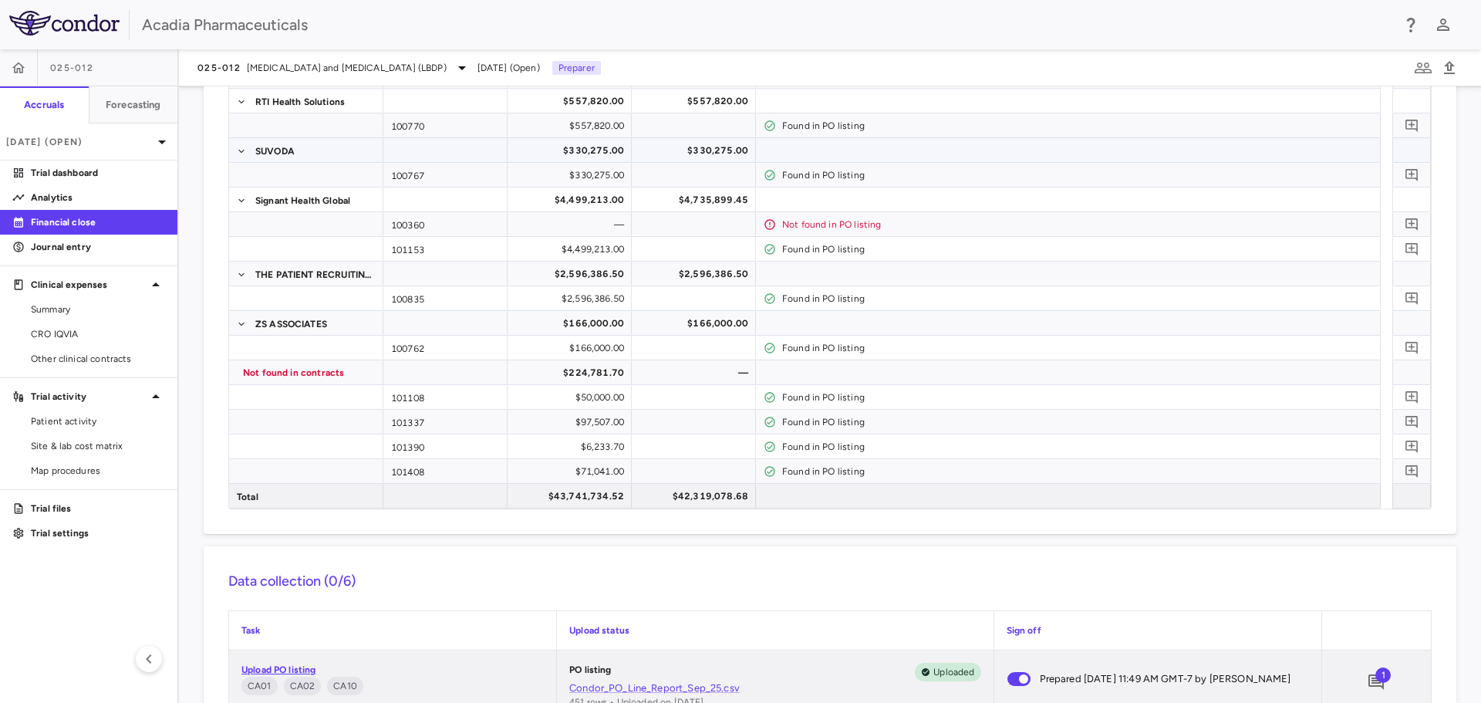
scroll to position [926, 0]
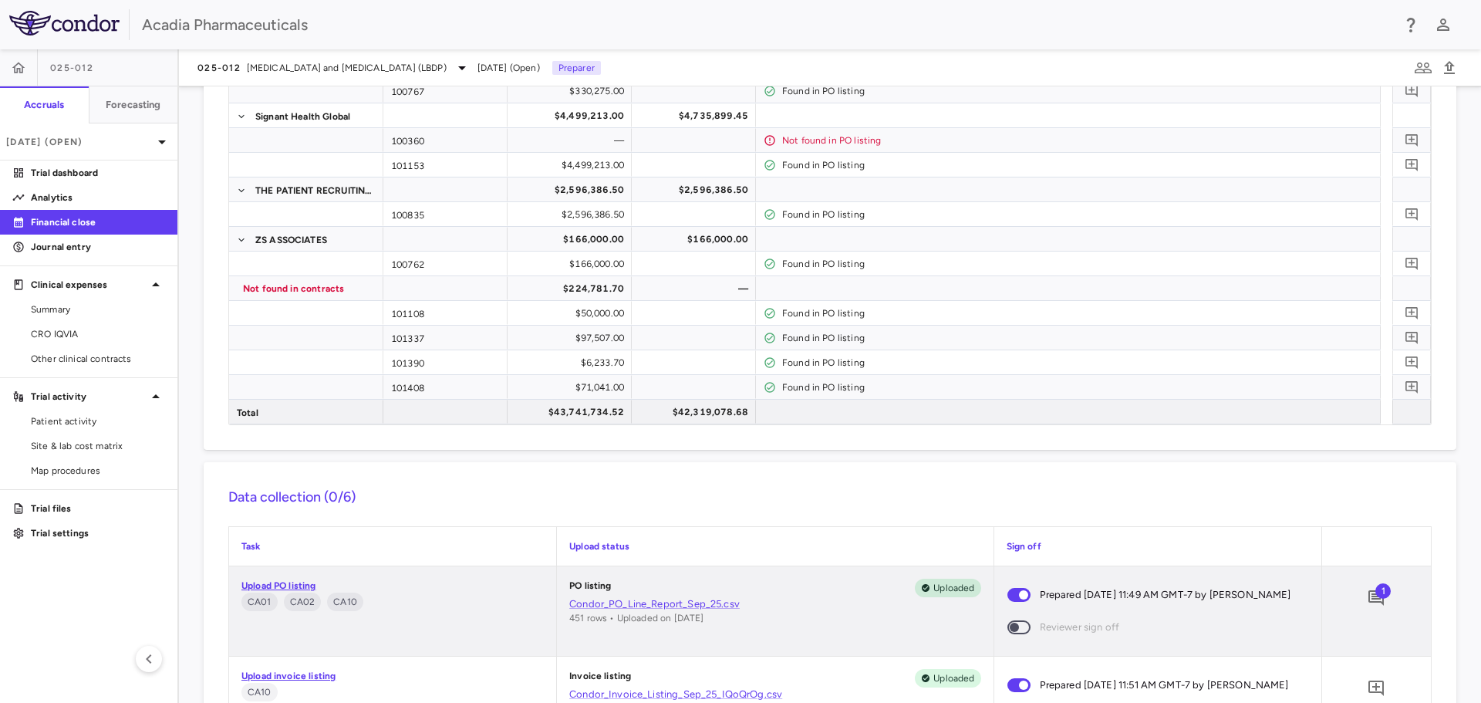
click at [1376, 597] on span "1" at bounding box center [1383, 590] width 15 height 15
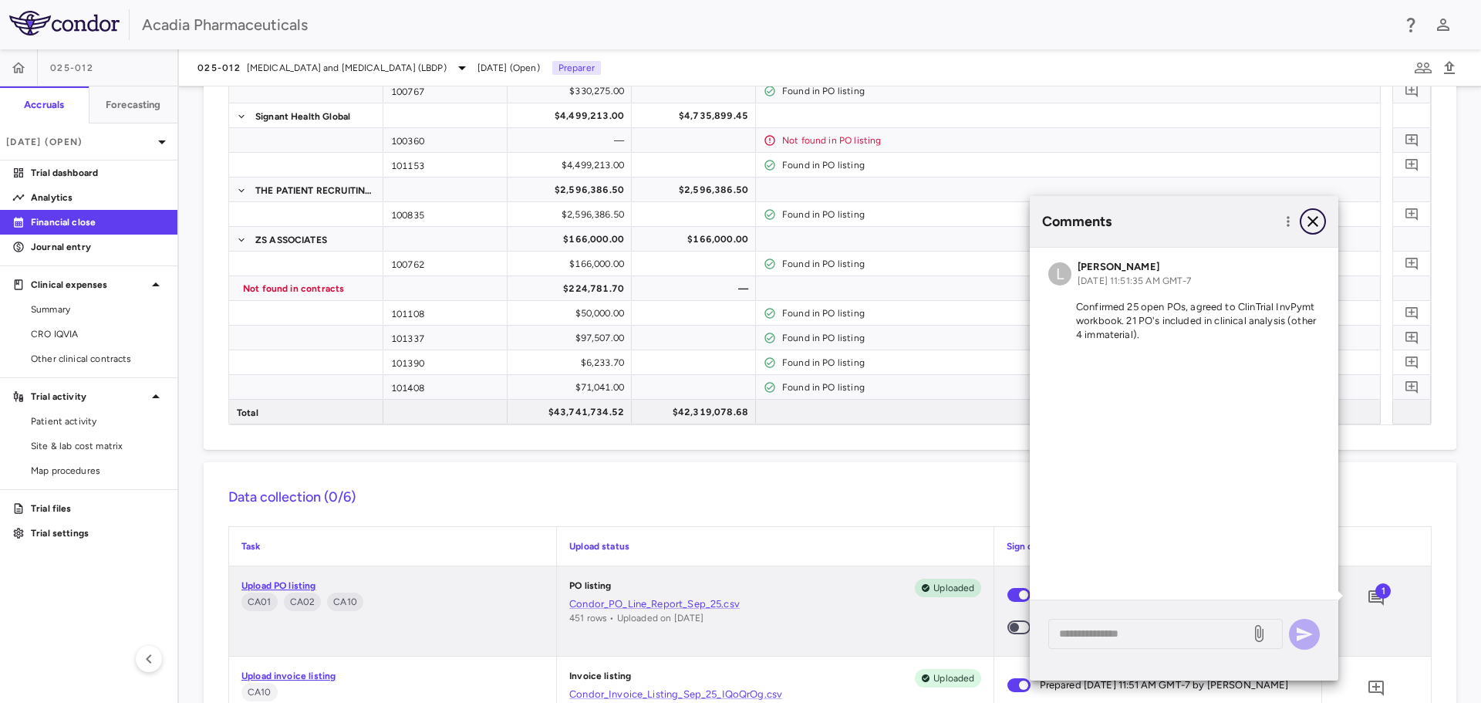
click at [1316, 225] on icon "button" at bounding box center [1313, 221] width 11 height 11
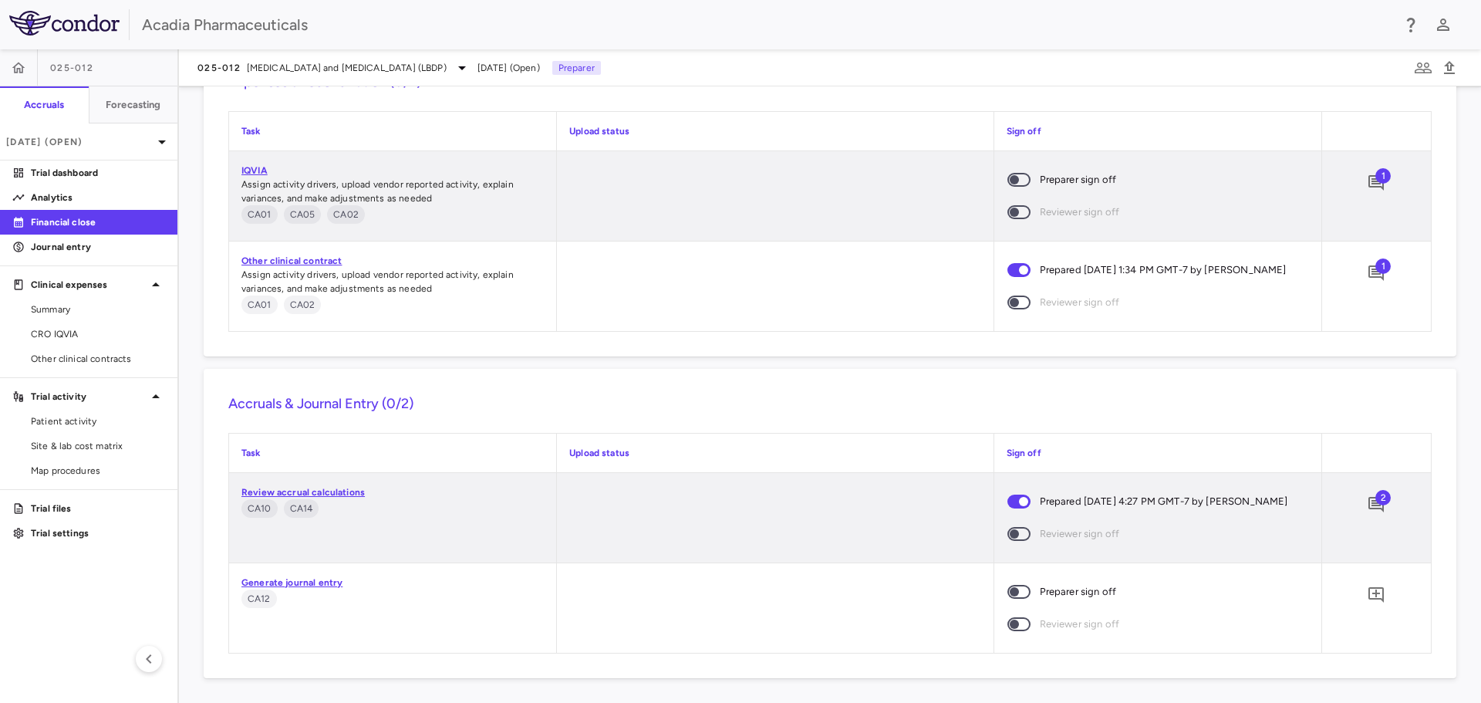
scroll to position [2166, 0]
click at [1018, 586] on span at bounding box center [1019, 592] width 23 height 14
click at [1369, 596] on icon "Add comment" at bounding box center [1376, 595] width 19 height 19
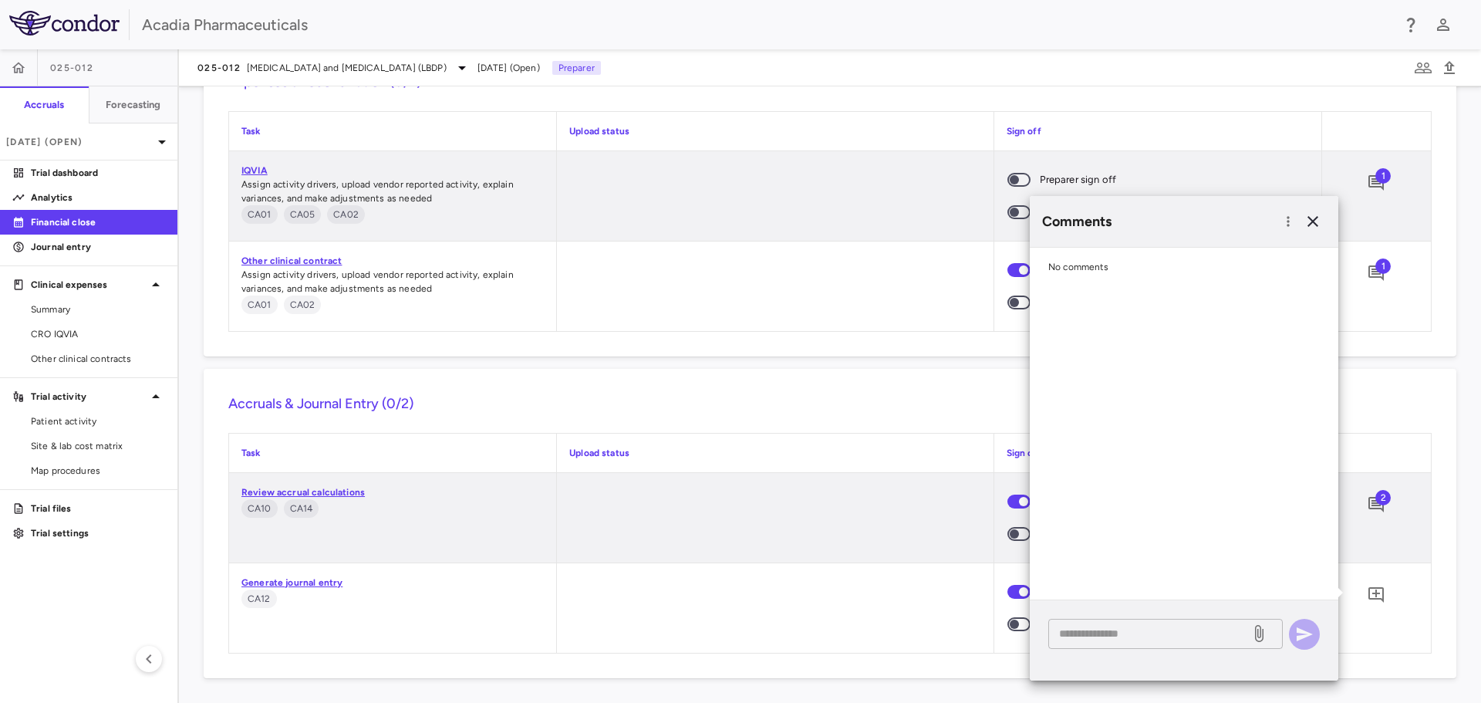
click at [1083, 632] on textarea at bounding box center [1149, 633] width 181 height 17
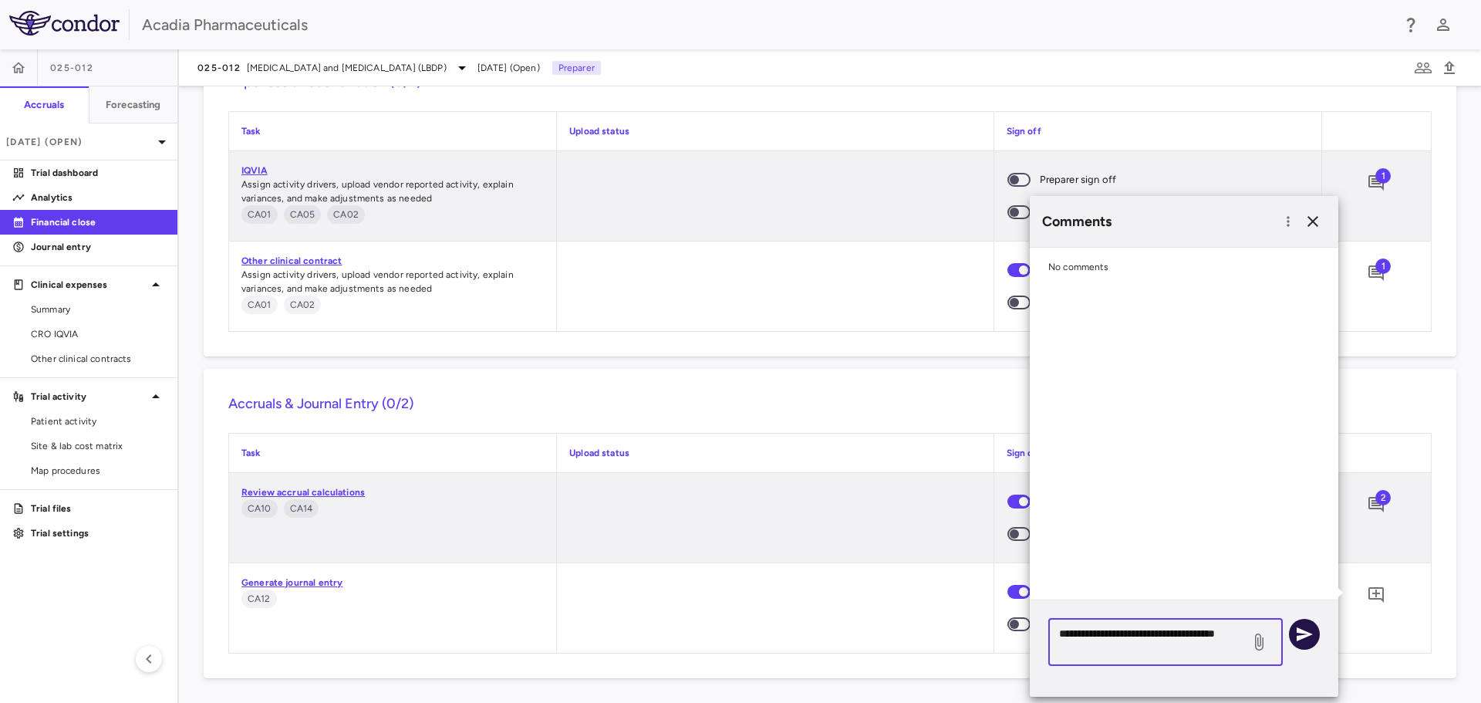
type textarea "**********"
click at [1307, 637] on icon "button" at bounding box center [1304, 634] width 19 height 19
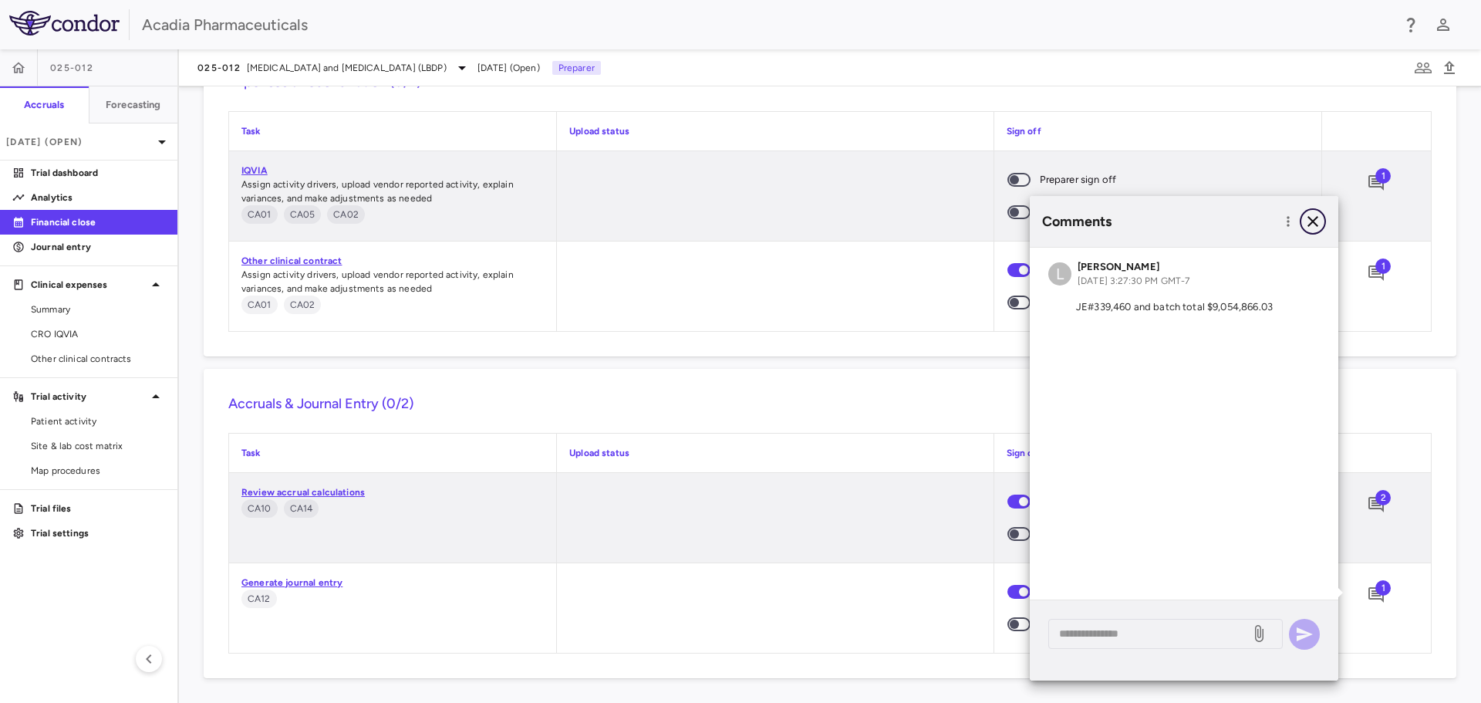
click at [1313, 222] on icon "button" at bounding box center [1313, 221] width 11 height 11
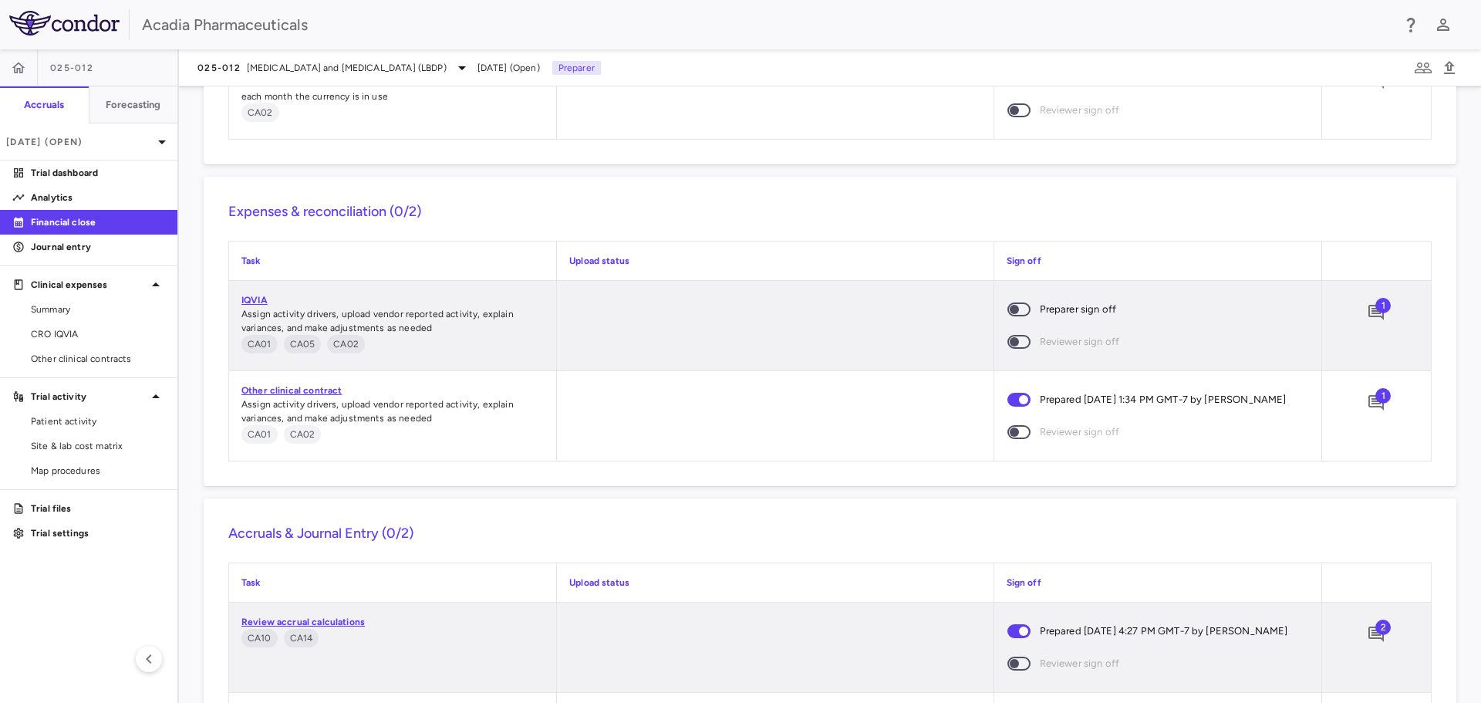
scroll to position [1943, 0]
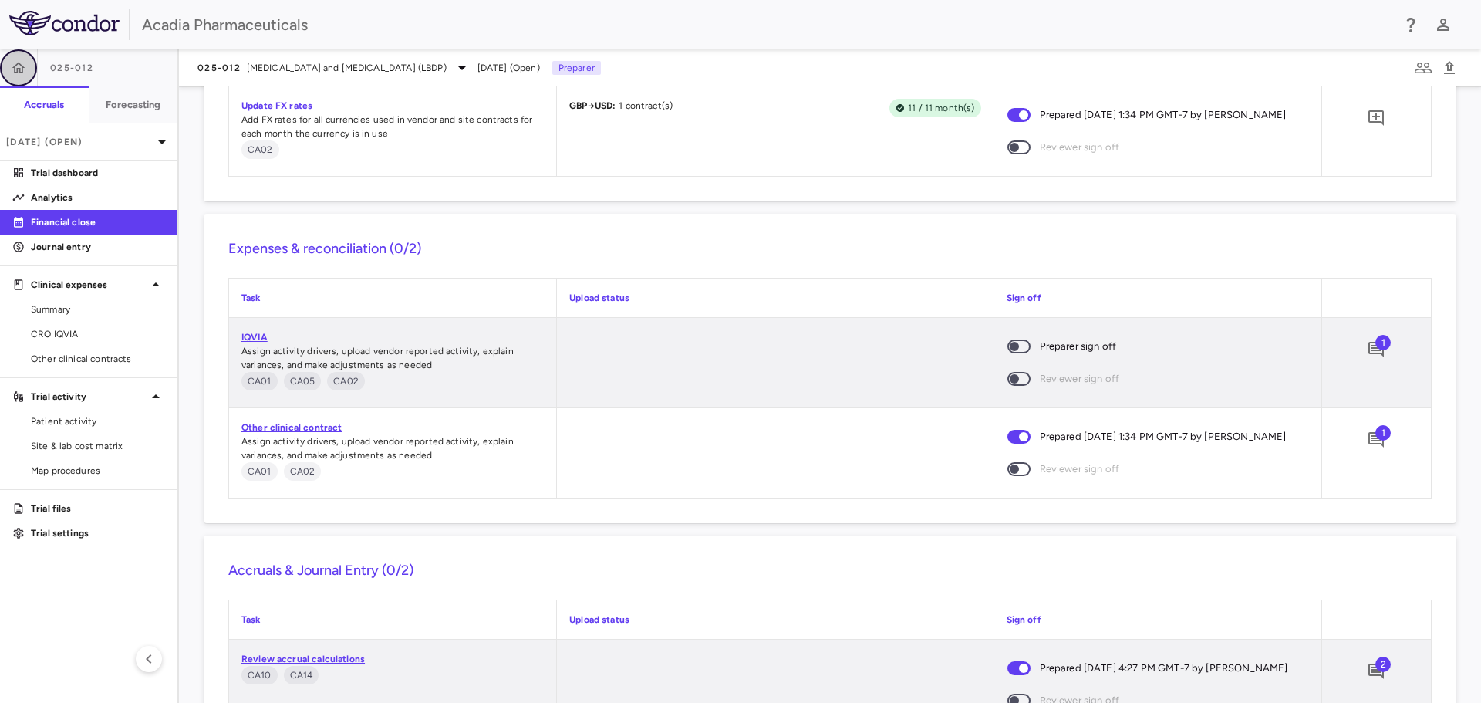
click at [25, 74] on icon "button" at bounding box center [18, 67] width 15 height 15
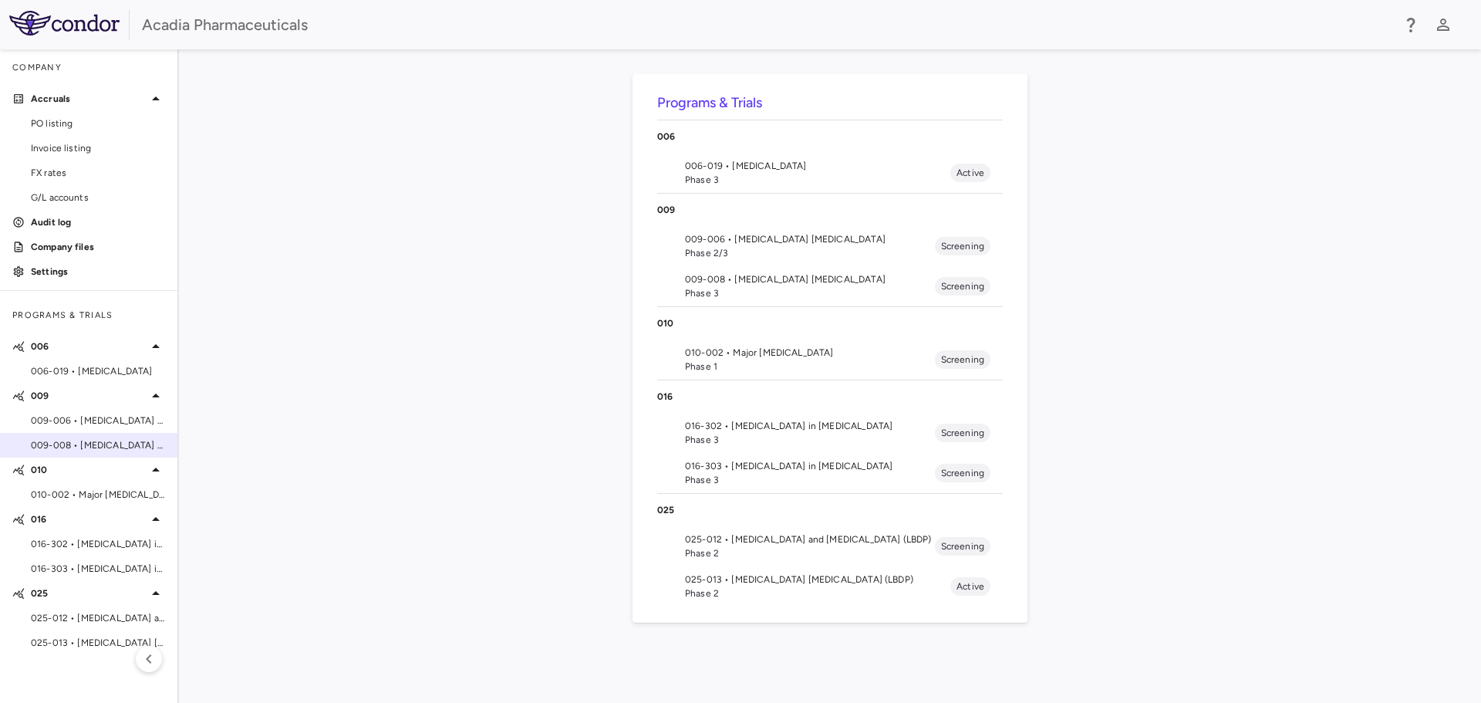
click at [85, 440] on span "009-008 • Alzheimer's Disease Psychosis" at bounding box center [98, 445] width 134 height 14
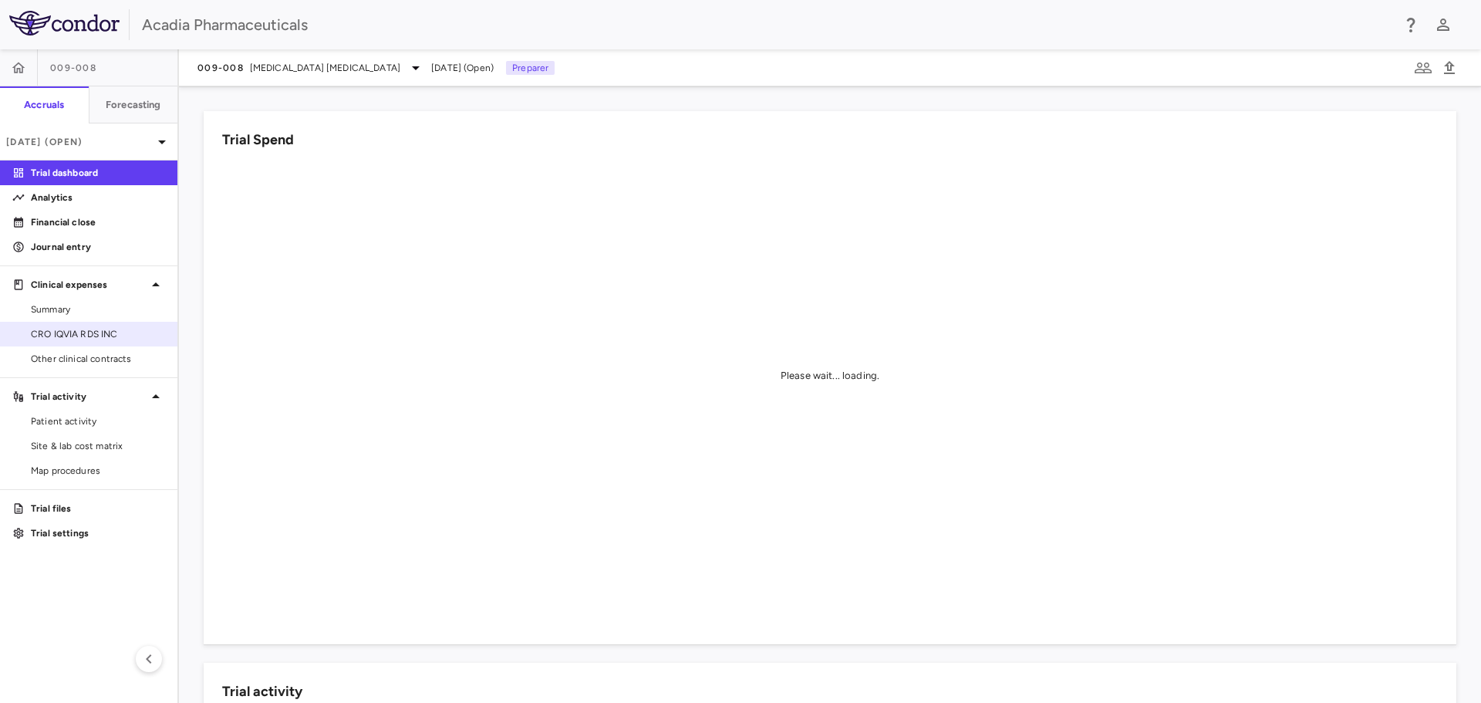
click at [112, 345] on link "CRO IQVIA RDS INC" at bounding box center [88, 333] width 177 height 23
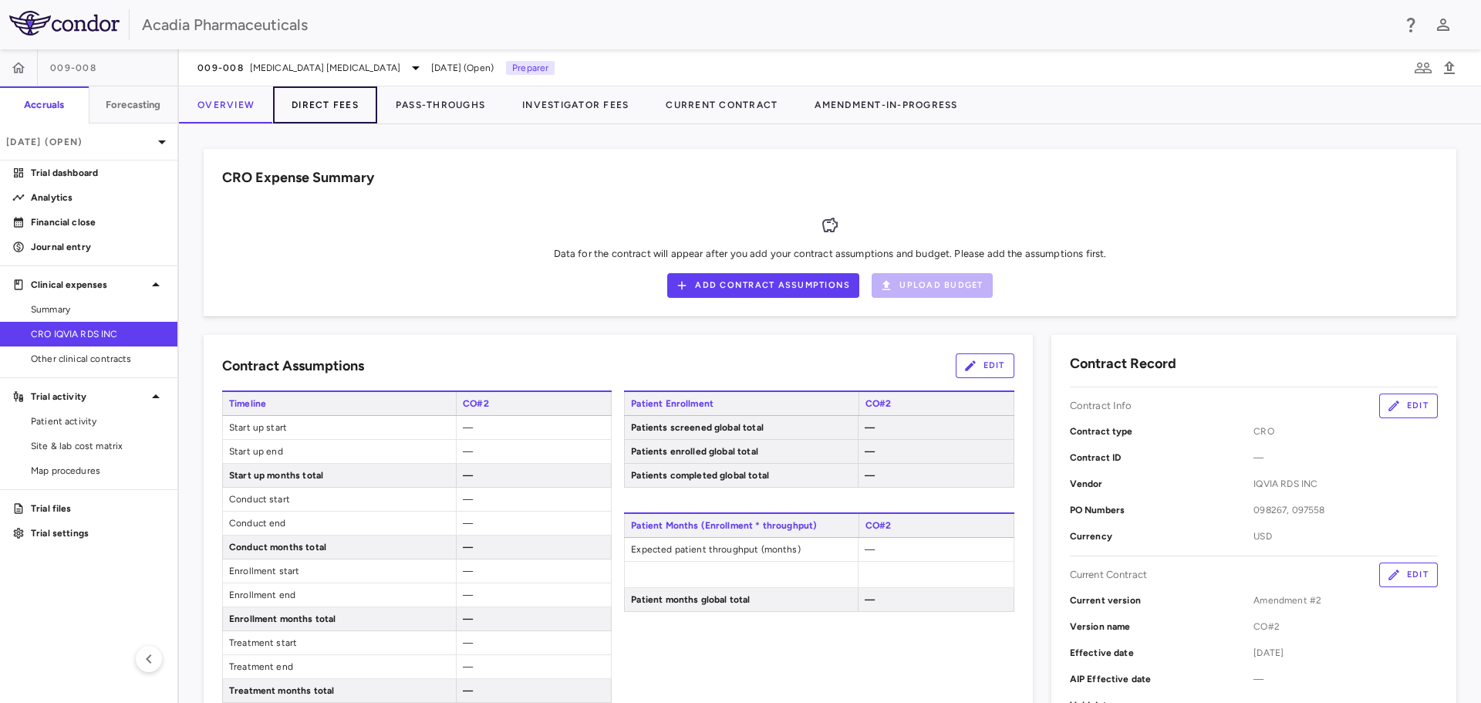
click at [328, 106] on button "Direct Fees" at bounding box center [325, 104] width 104 height 37
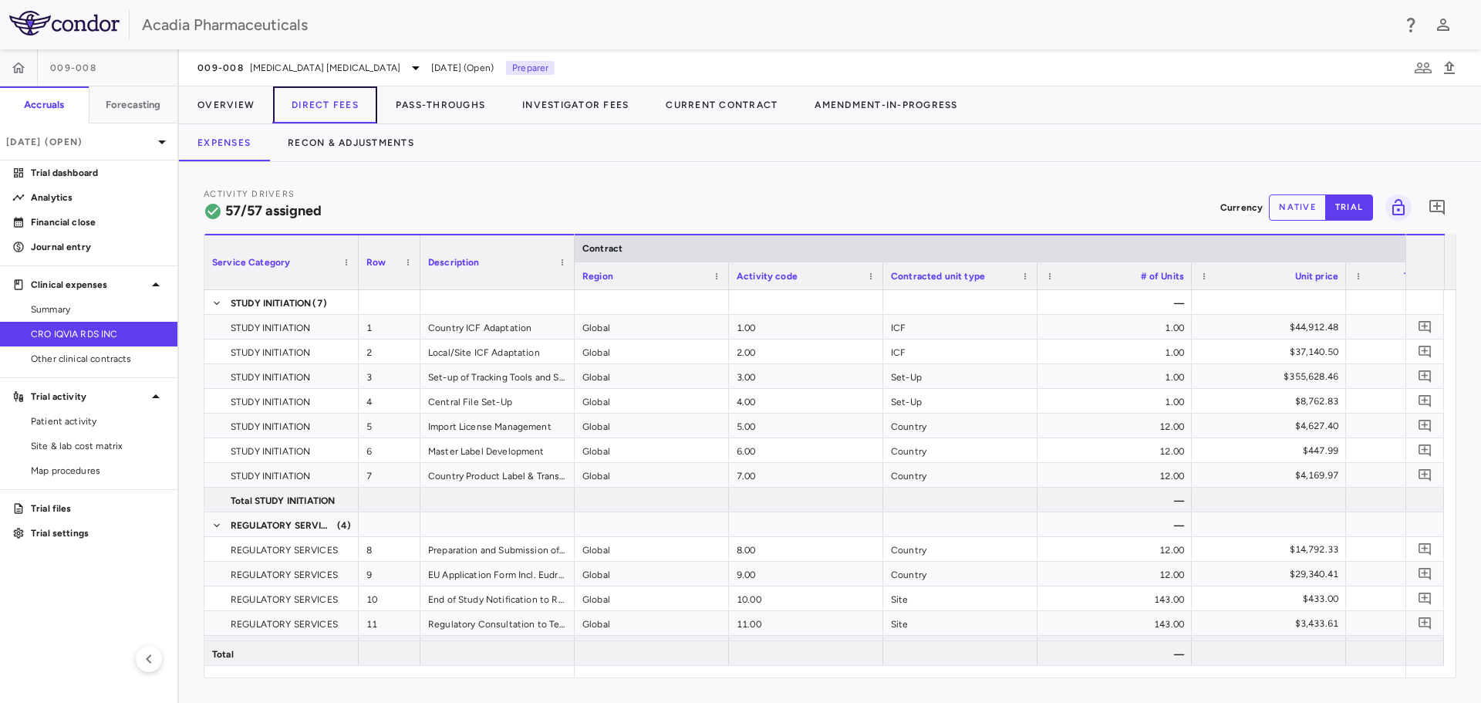
scroll to position [0, 164]
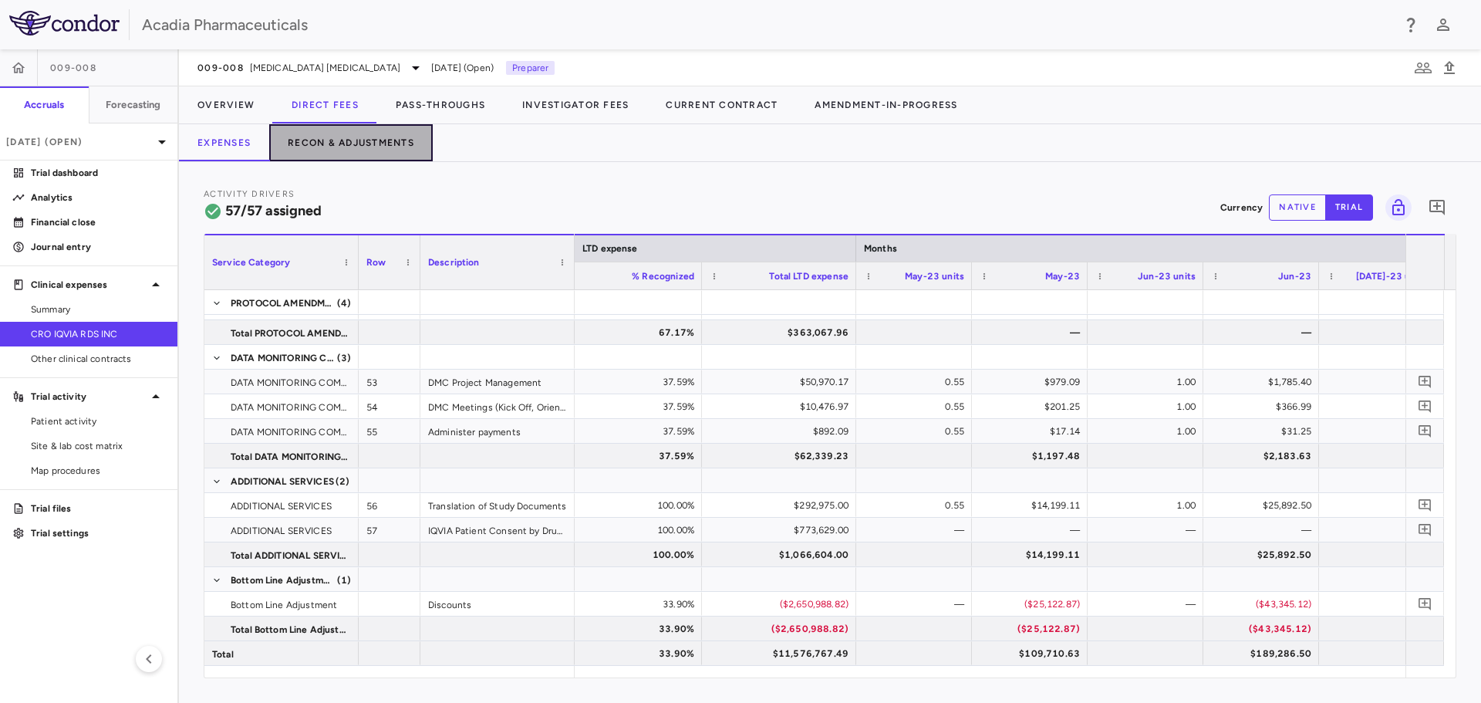
click at [370, 142] on button "Recon & Adjustments" at bounding box center [351, 142] width 164 height 37
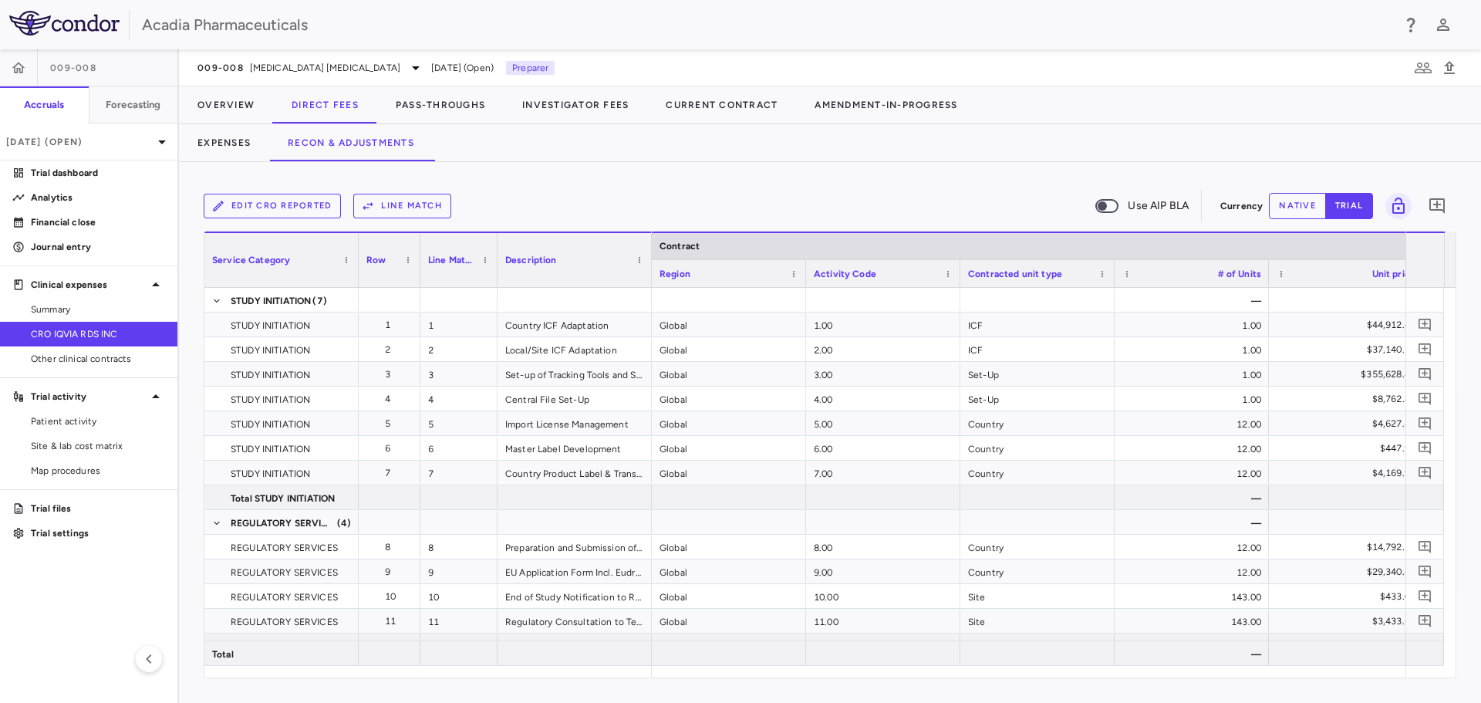
click at [279, 214] on button "Edit CRO reported" at bounding box center [272, 206] width 137 height 25
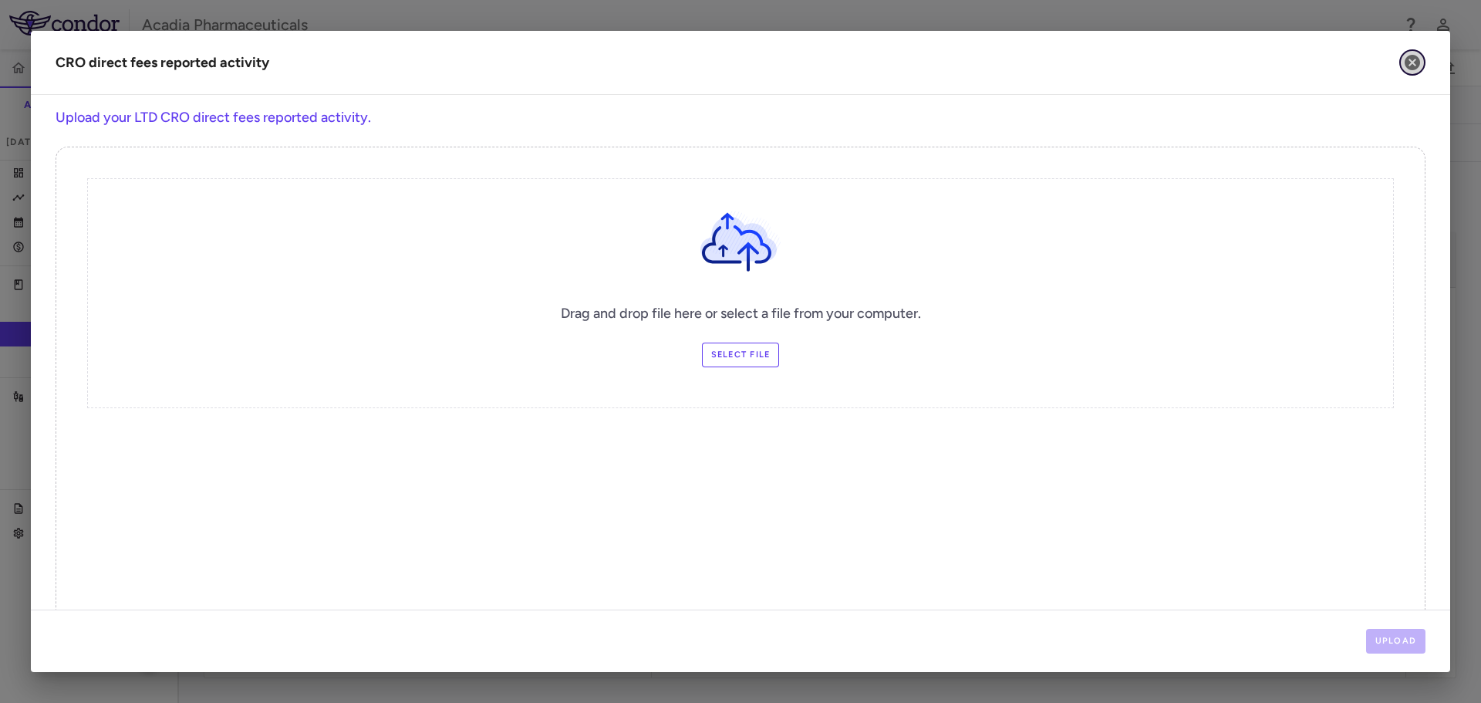
click at [1410, 59] on icon "button" at bounding box center [1412, 62] width 15 height 15
